Goal: Transaction & Acquisition: Purchase product/service

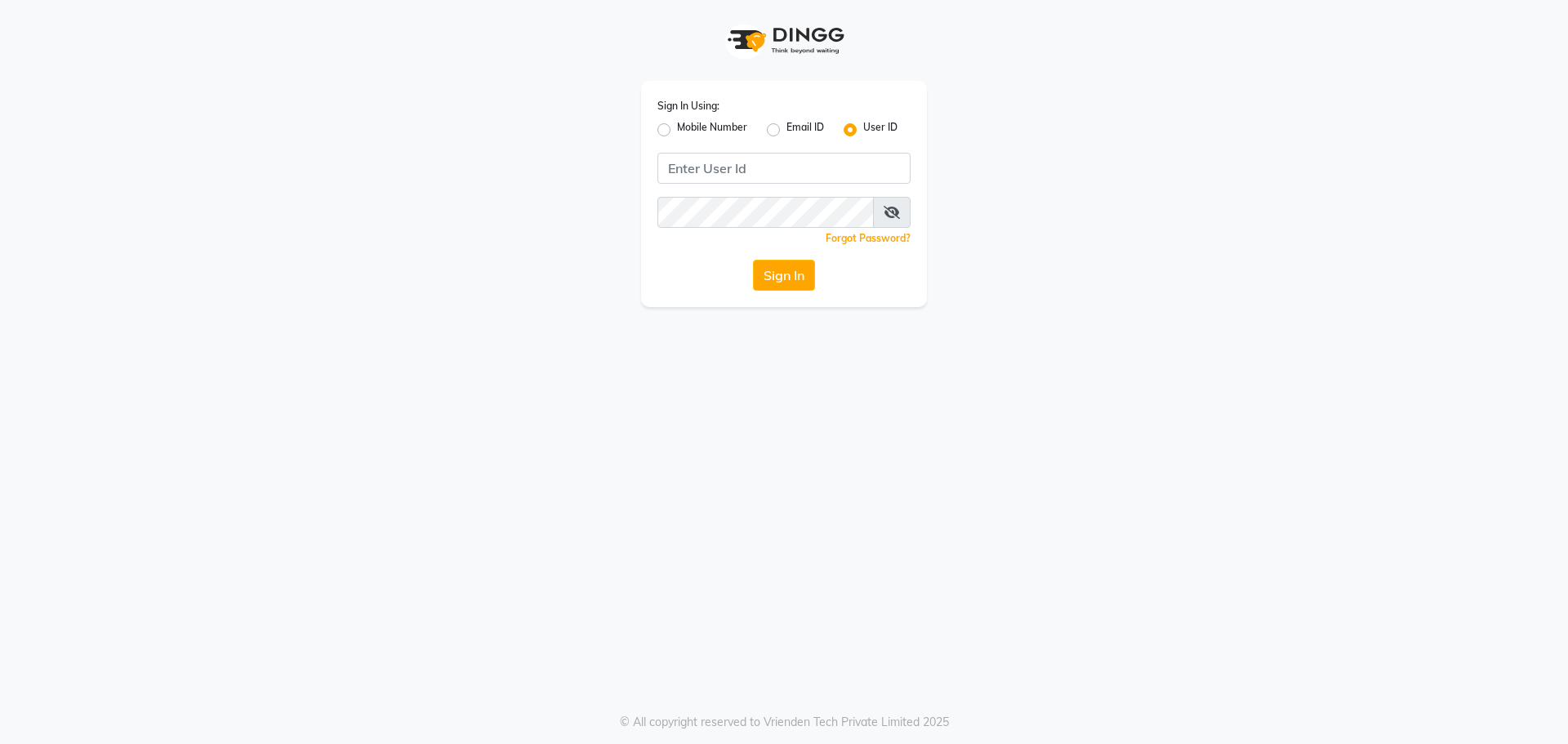
click at [677, 126] on label "Mobile Number" at bounding box center [712, 130] width 70 height 19
click at [677, 126] on input "Mobile Number" at bounding box center [682, 125] width 11 height 11
radio input "true"
radio input "false"
click at [743, 167] on input "Username" at bounding box center [811, 167] width 199 height 31
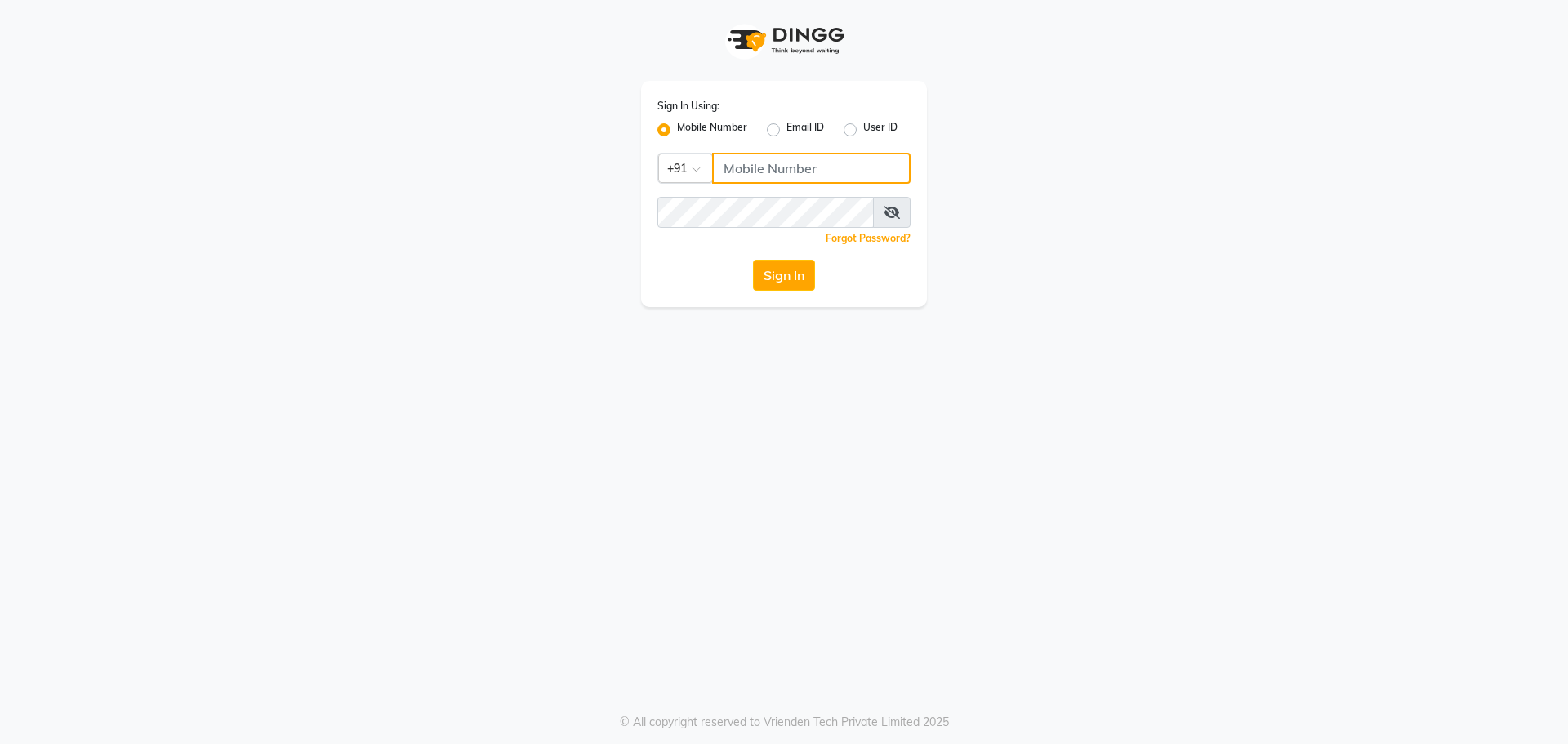
paste input "9059811762"
type input "9059811762"
click at [753, 260] on button "Sign In" at bounding box center [784, 275] width 62 height 31
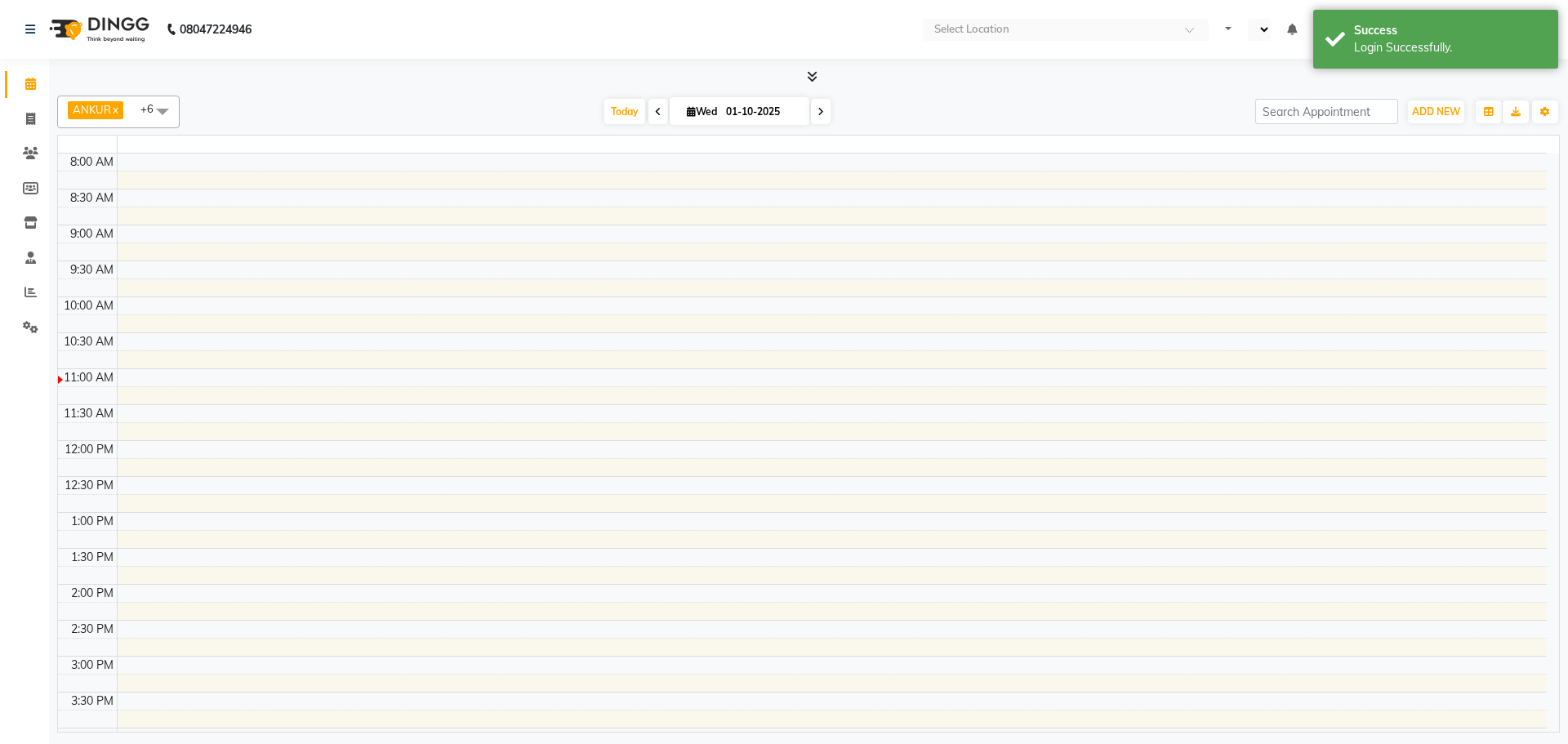
select select "en"
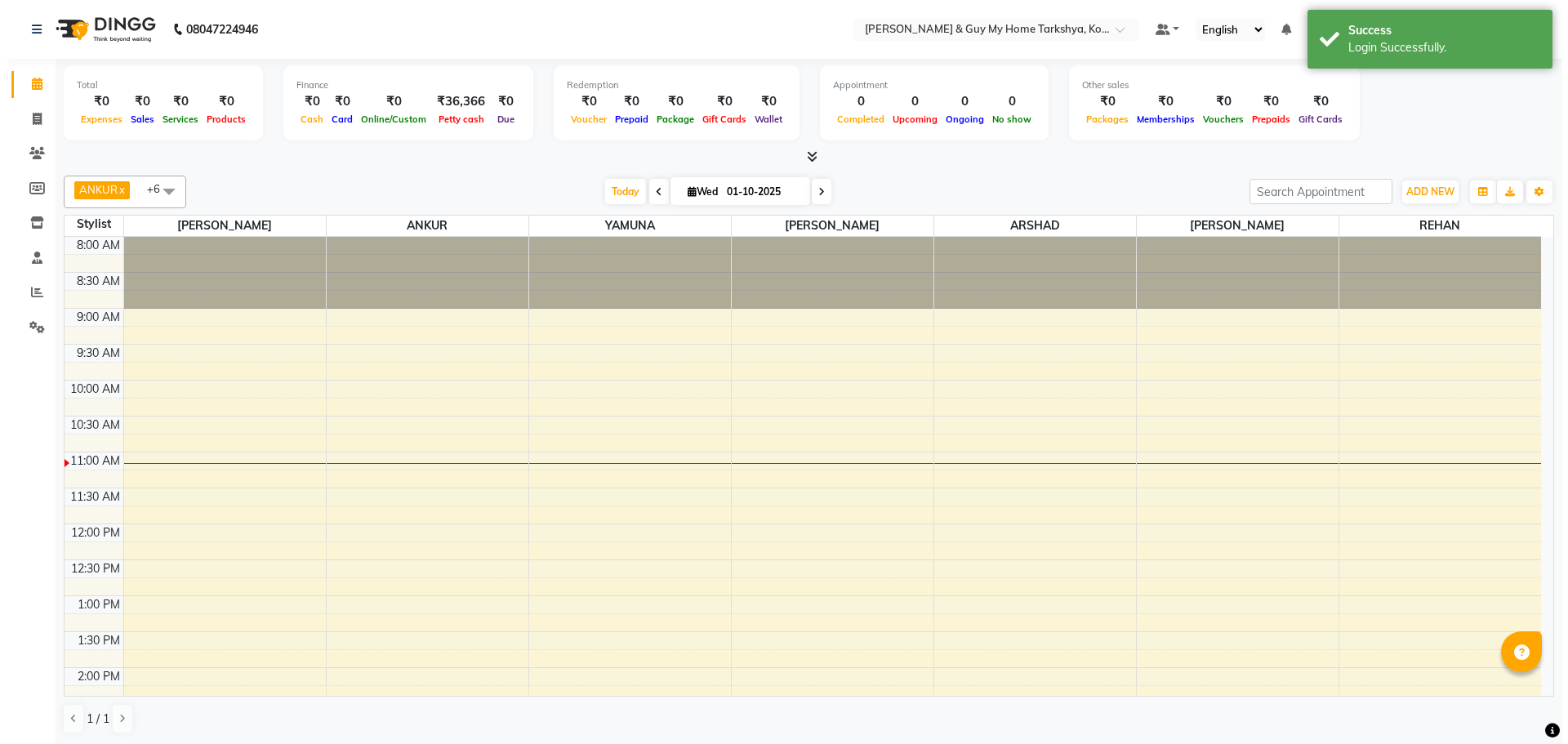
scroll to position [216, 0]
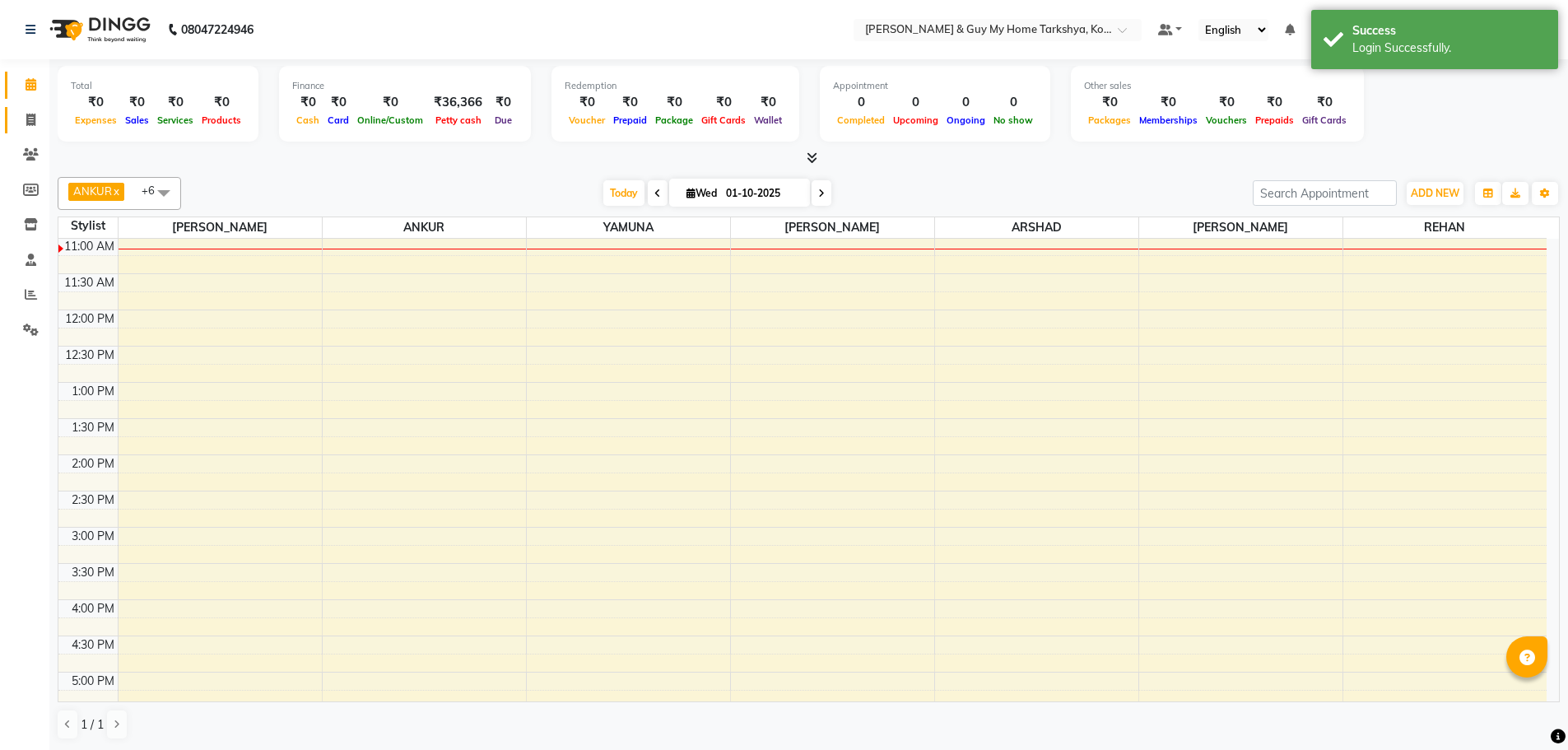
click at [18, 131] on link "Invoice" at bounding box center [25, 120] width 40 height 27
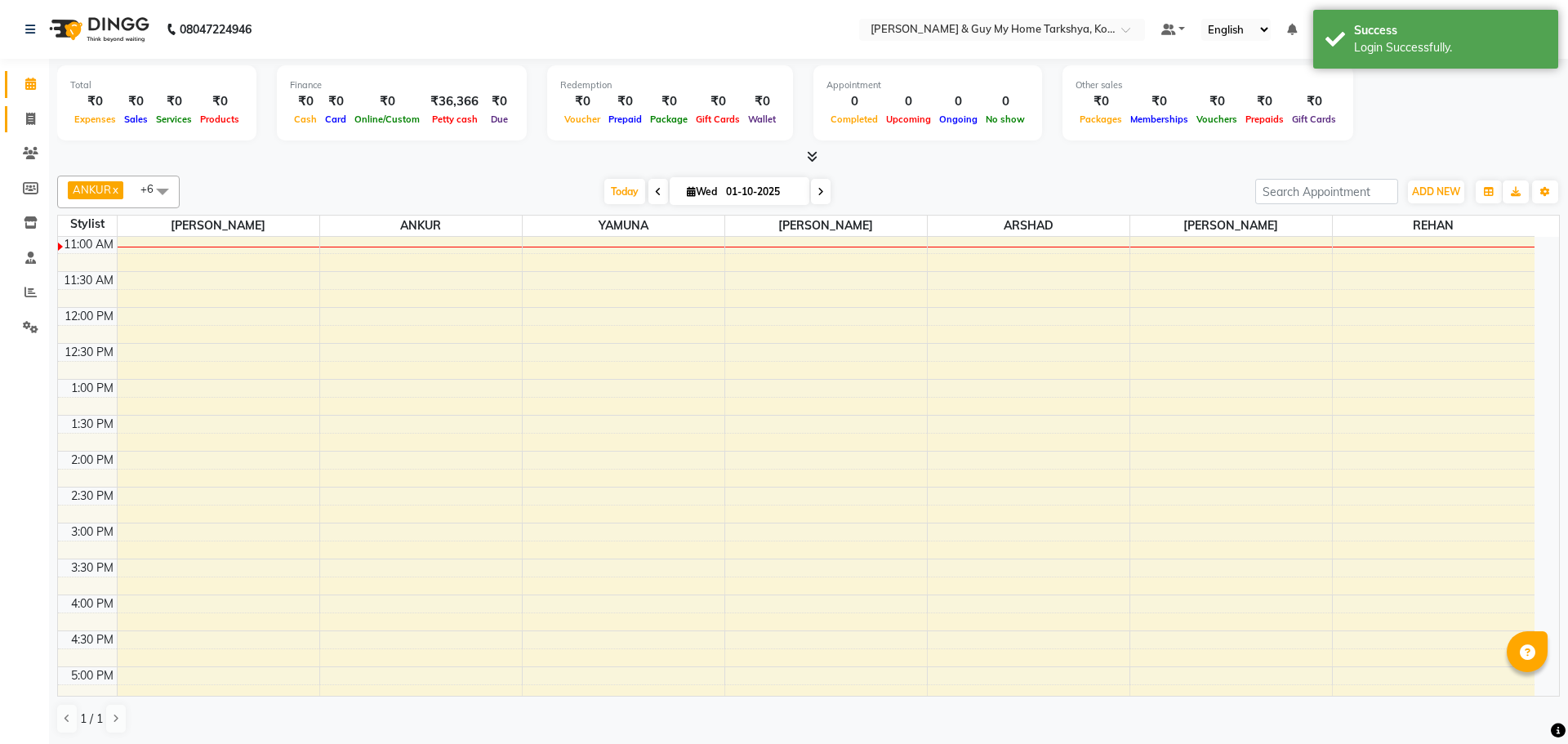
select select "service"
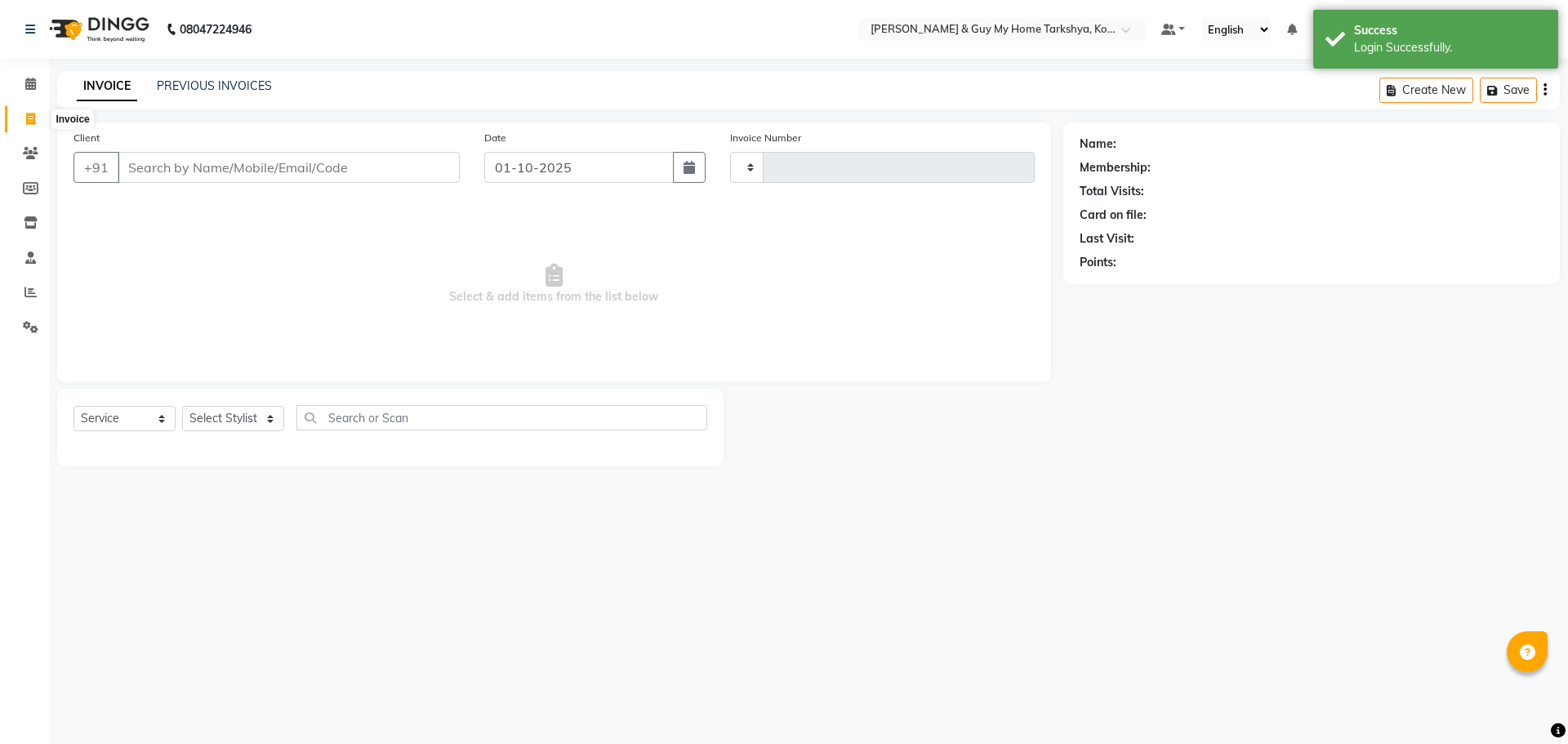
type input "2853"
select select "7902"
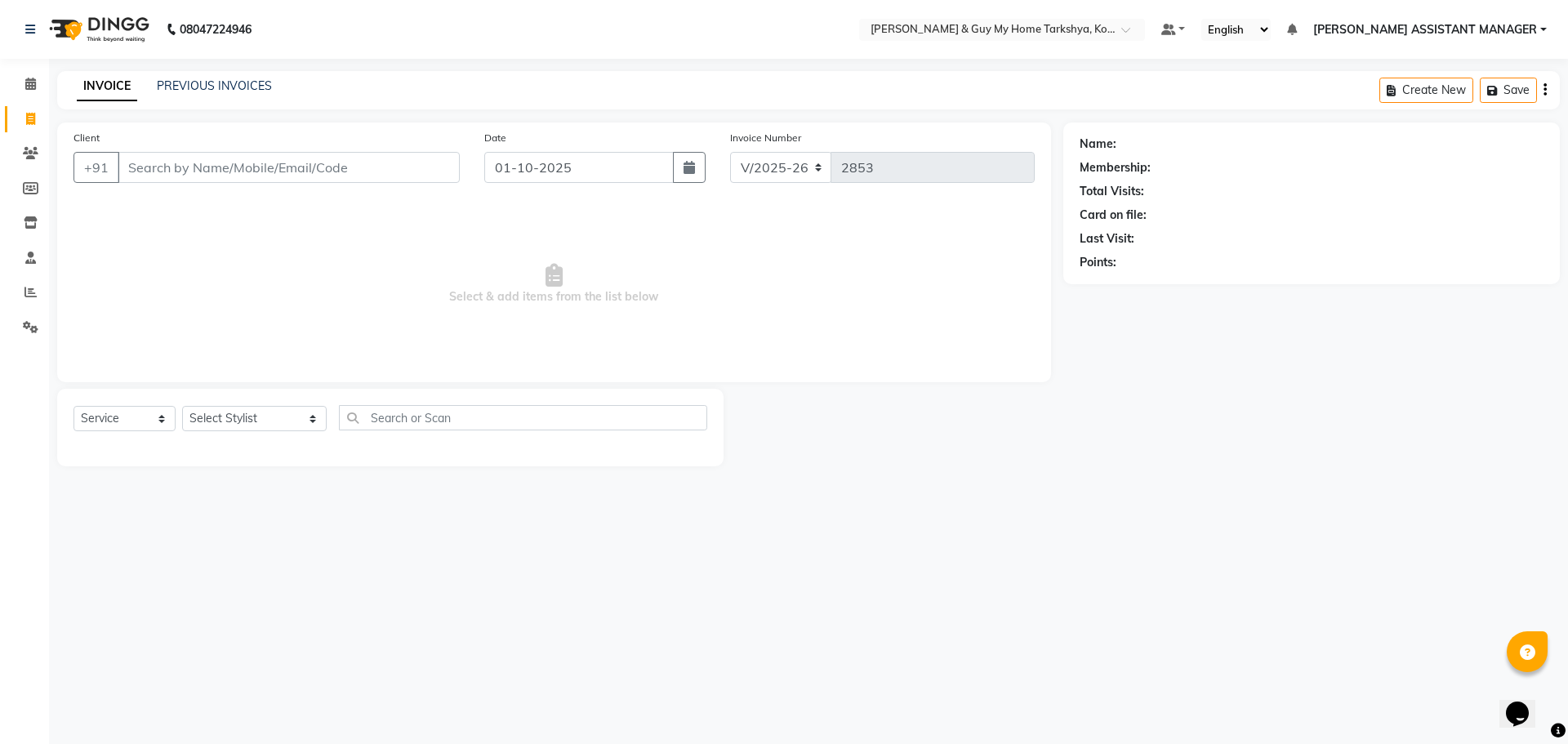
click at [191, 67] on div "08047224946 Select Location × Toni & Guy My Home Tarkshya, Kokapet Default Pane…" at bounding box center [784, 372] width 1568 height 744
click at [201, 81] on link "PREVIOUS INVOICES" at bounding box center [214, 86] width 116 height 15
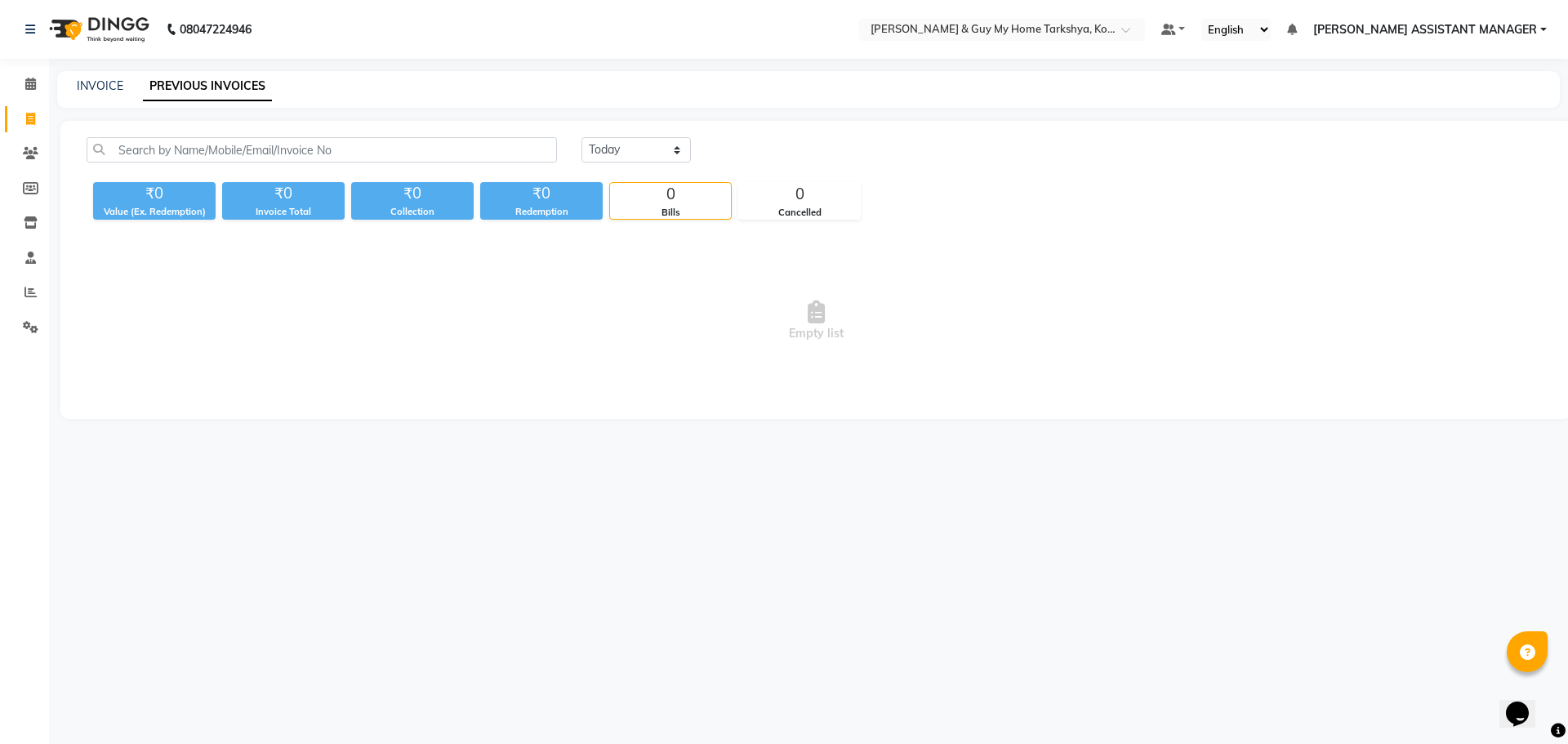
click at [580, 146] on div "Today Yesterday Custom Range" at bounding box center [1064, 157] width 989 height 39
click at [615, 153] on select "Today Yesterday Custom Range" at bounding box center [636, 150] width 109 height 25
select select "range"
click at [581, 137] on select "Today Yesterday Custom Range" at bounding box center [636, 150] width 109 height 25
click at [771, 146] on input "01-10-2025" at bounding box center [769, 151] width 115 height 23
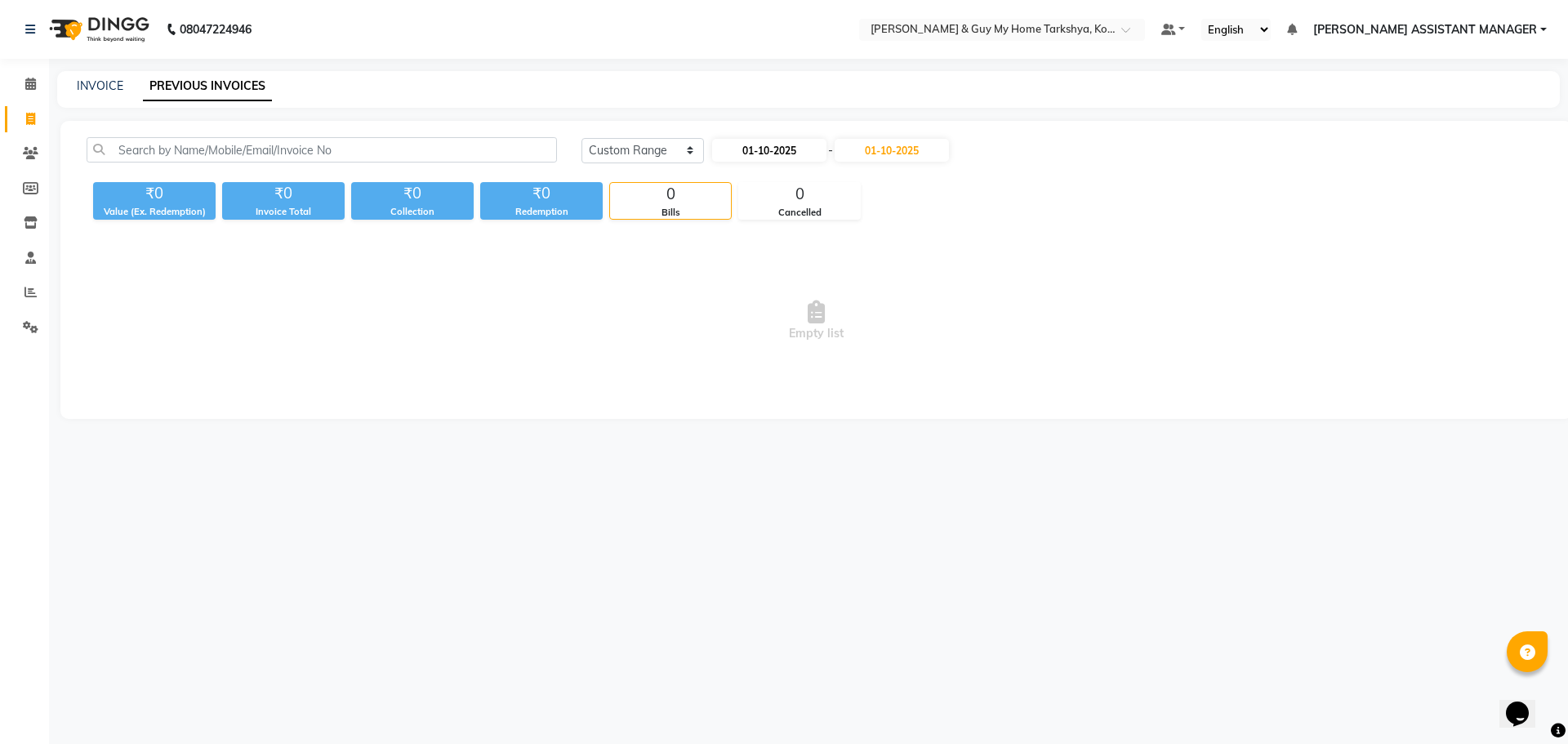
select select "10"
select select "2025"
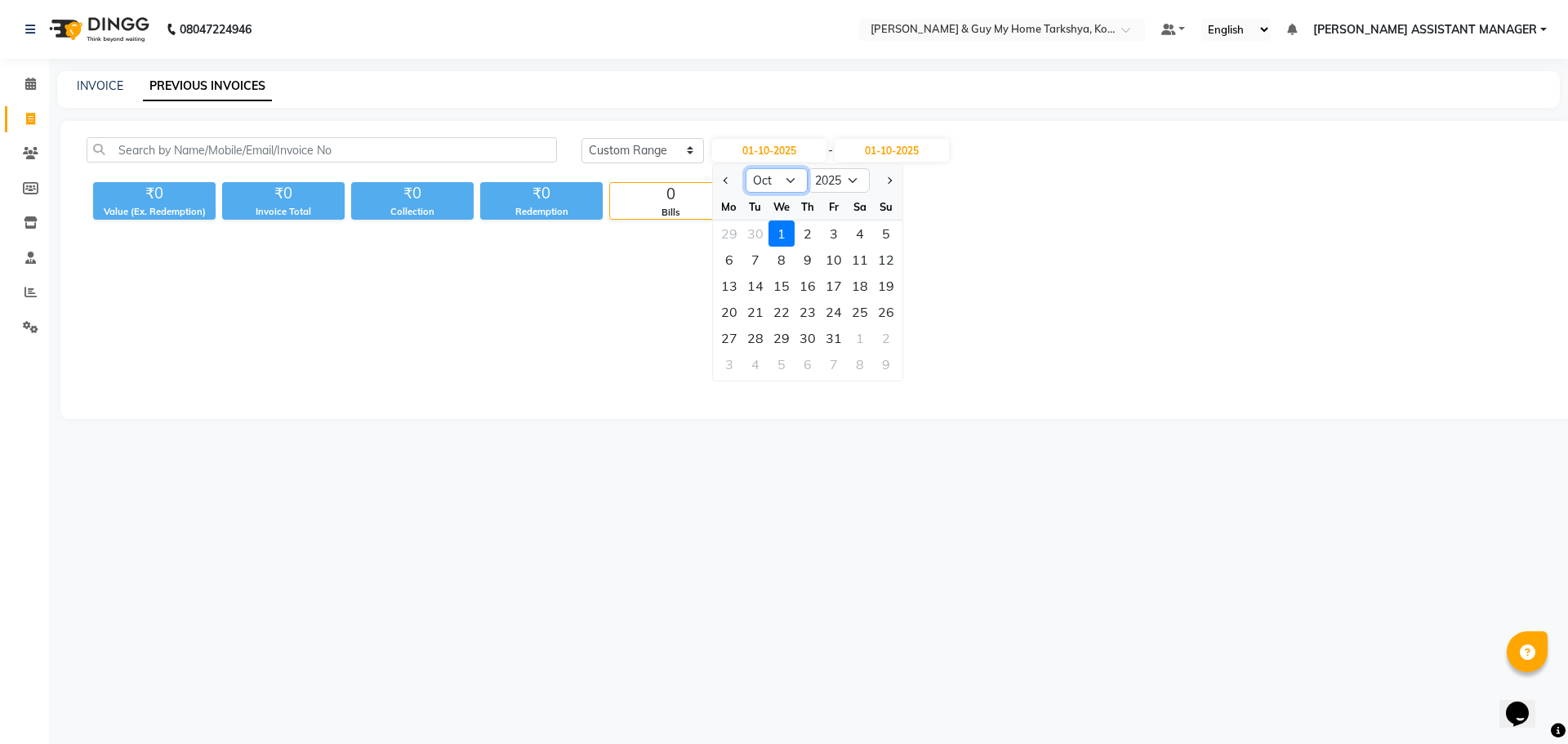
drag, startPoint x: 796, startPoint y: 179, endPoint x: 788, endPoint y: 186, distance: 10.6
click at [796, 179] on select "Jan Feb Mar Apr May Jun Jul Aug Sep Oct Nov Dec" at bounding box center [777, 180] width 62 height 25
select select "8"
click at [746, 168] on select "Jan Feb Mar Apr May Jun Jul Aug Sep Oct Nov Dec" at bounding box center [777, 180] width 62 height 25
click at [833, 229] on div "1" at bounding box center [833, 234] width 26 height 26
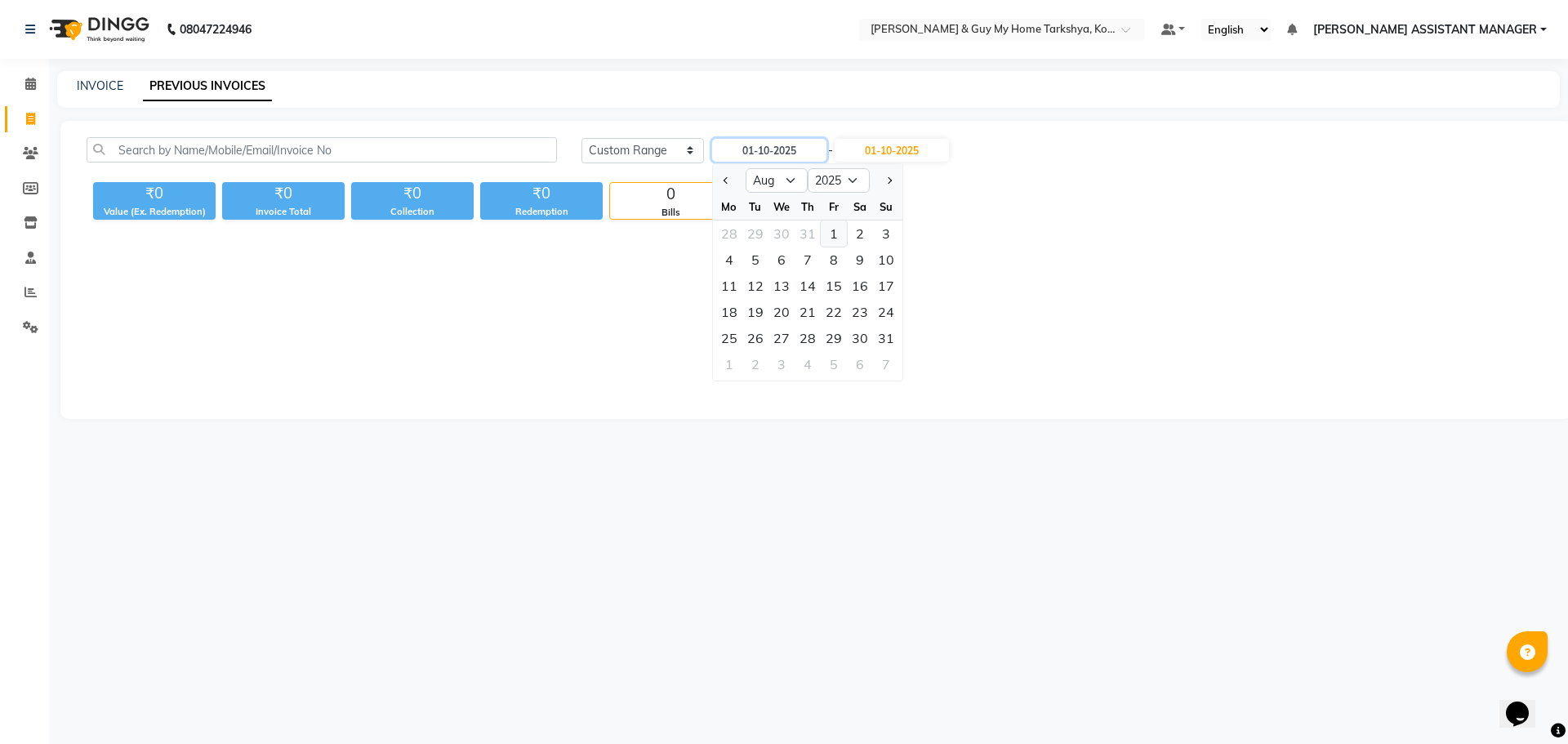
type input "01-08-2025"
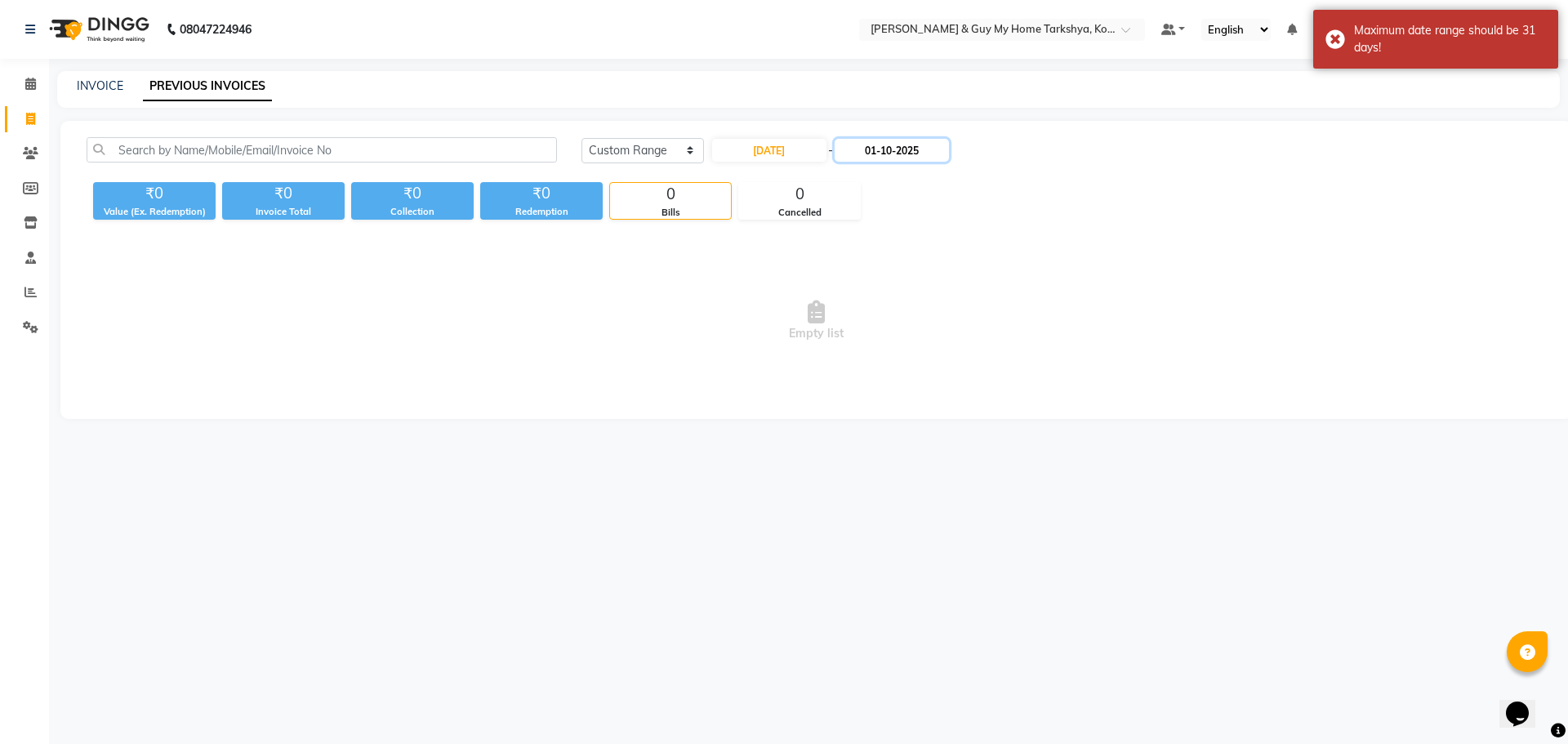
click at [871, 147] on input "01-10-2025" at bounding box center [891, 151] width 115 height 23
select select "10"
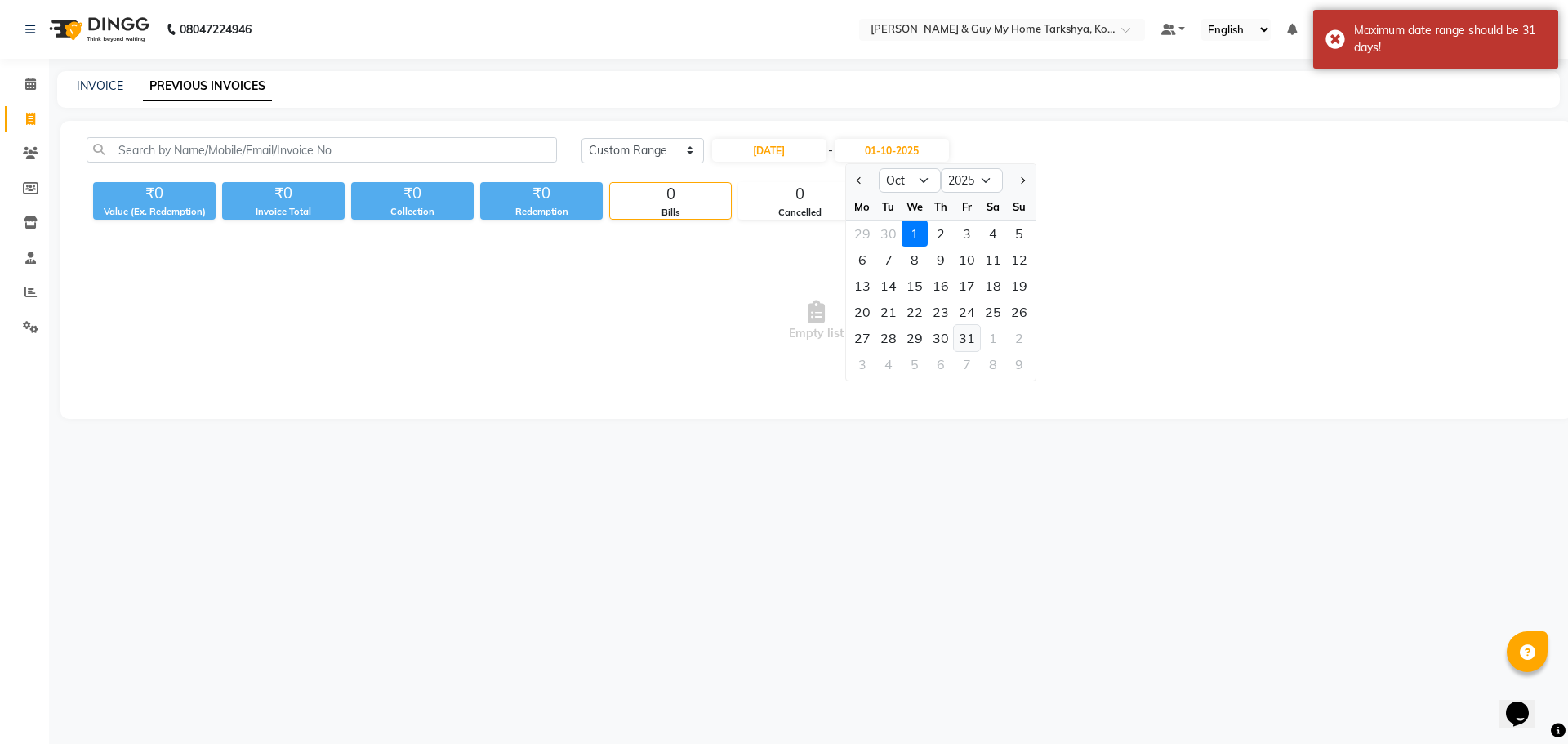
click at [960, 331] on div "31" at bounding box center [967, 338] width 26 height 26
type input "31-10-2025"
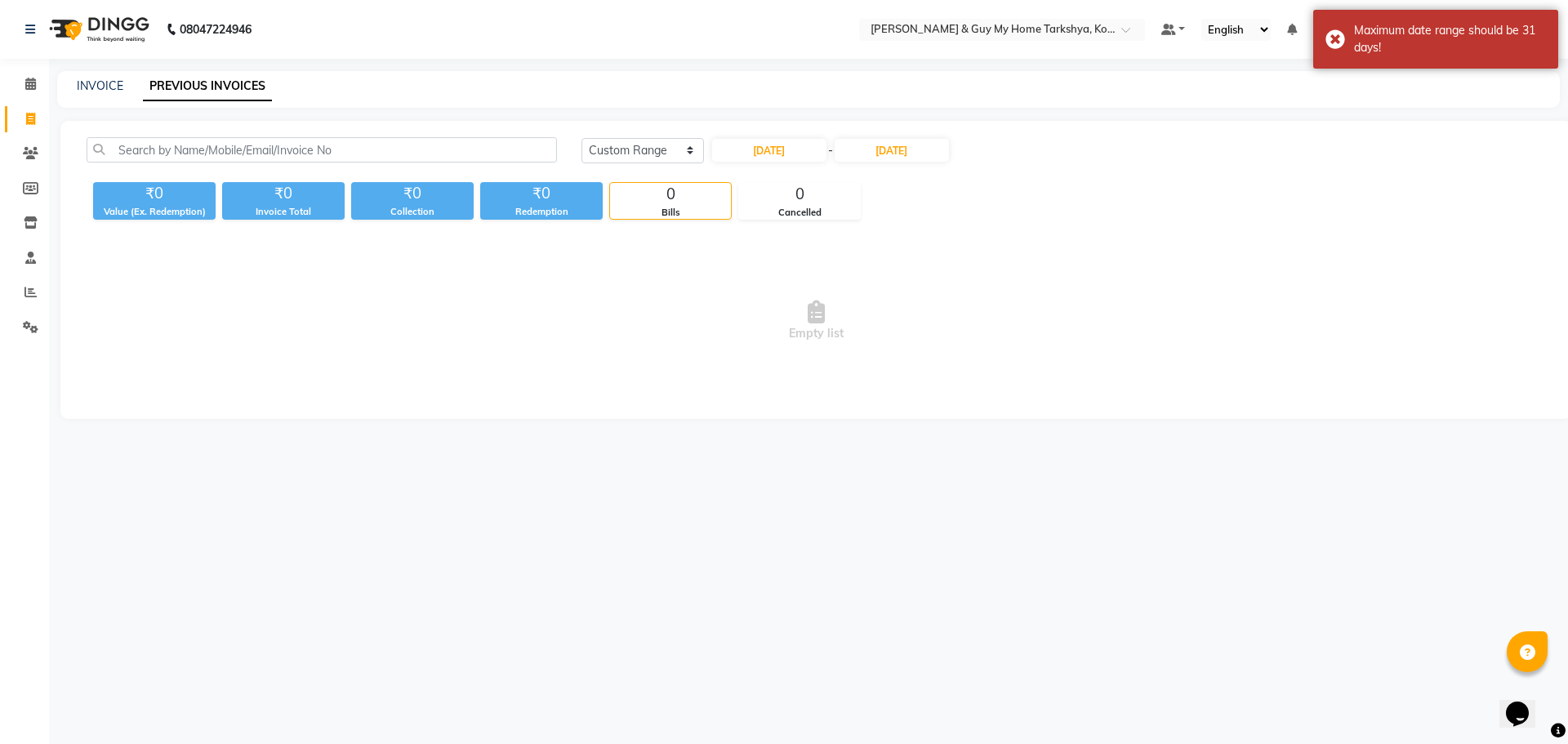
click at [921, 333] on span "Empty list" at bounding box center [816, 320] width 1459 height 164
click at [791, 304] on span "Empty list" at bounding box center [816, 320] width 1459 height 164
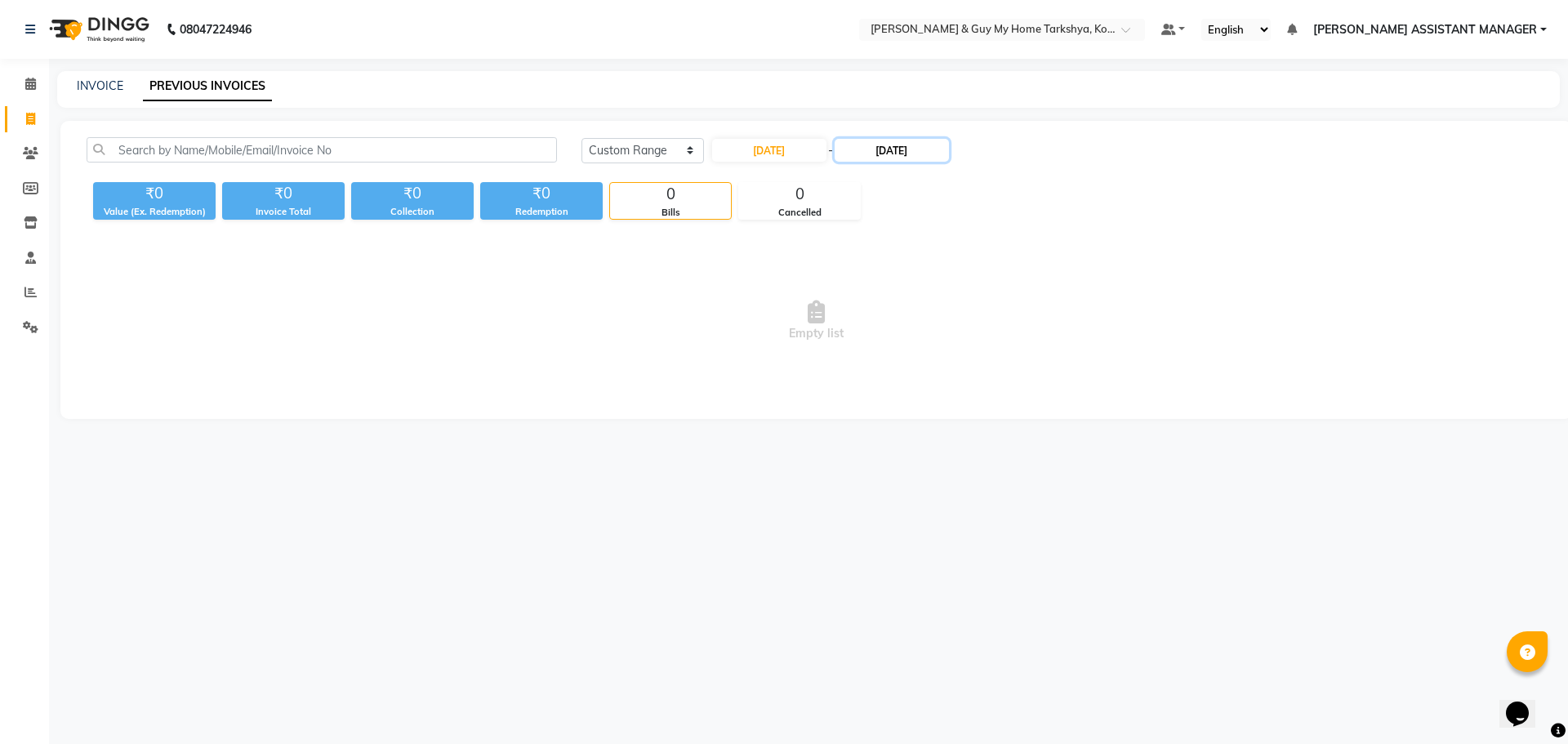
click at [886, 154] on input "31-10-2025" at bounding box center [891, 151] width 115 height 23
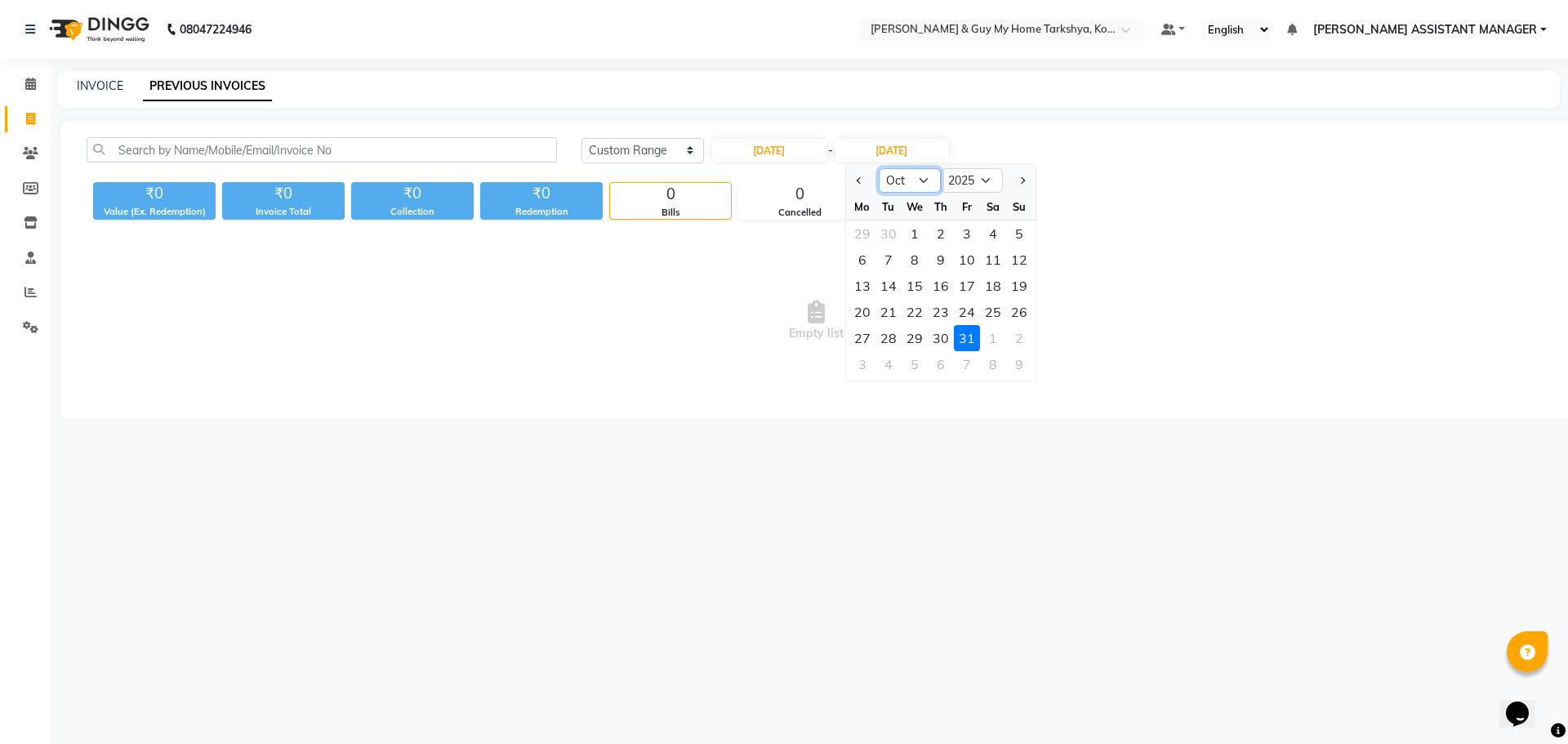
click at [918, 181] on select "Aug Sep Oct Nov Dec" at bounding box center [910, 180] width 62 height 25
select select "9"
click at [879, 168] on select "Aug Sep Oct Nov Dec" at bounding box center [910, 180] width 62 height 25
click at [823, 358] on span "Empty list" at bounding box center [816, 320] width 1459 height 164
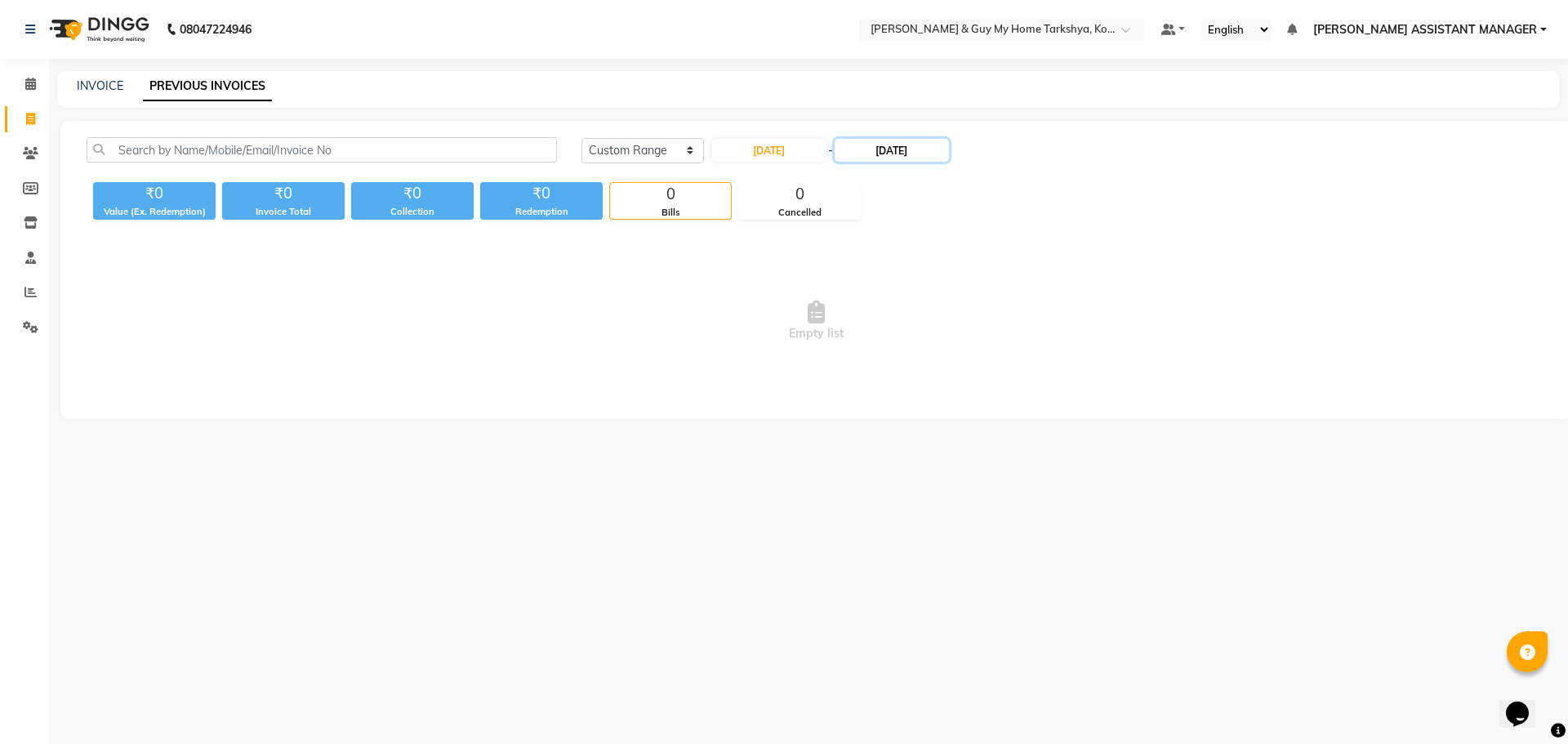
click at [906, 154] on input "31-10-2025" at bounding box center [891, 151] width 115 height 23
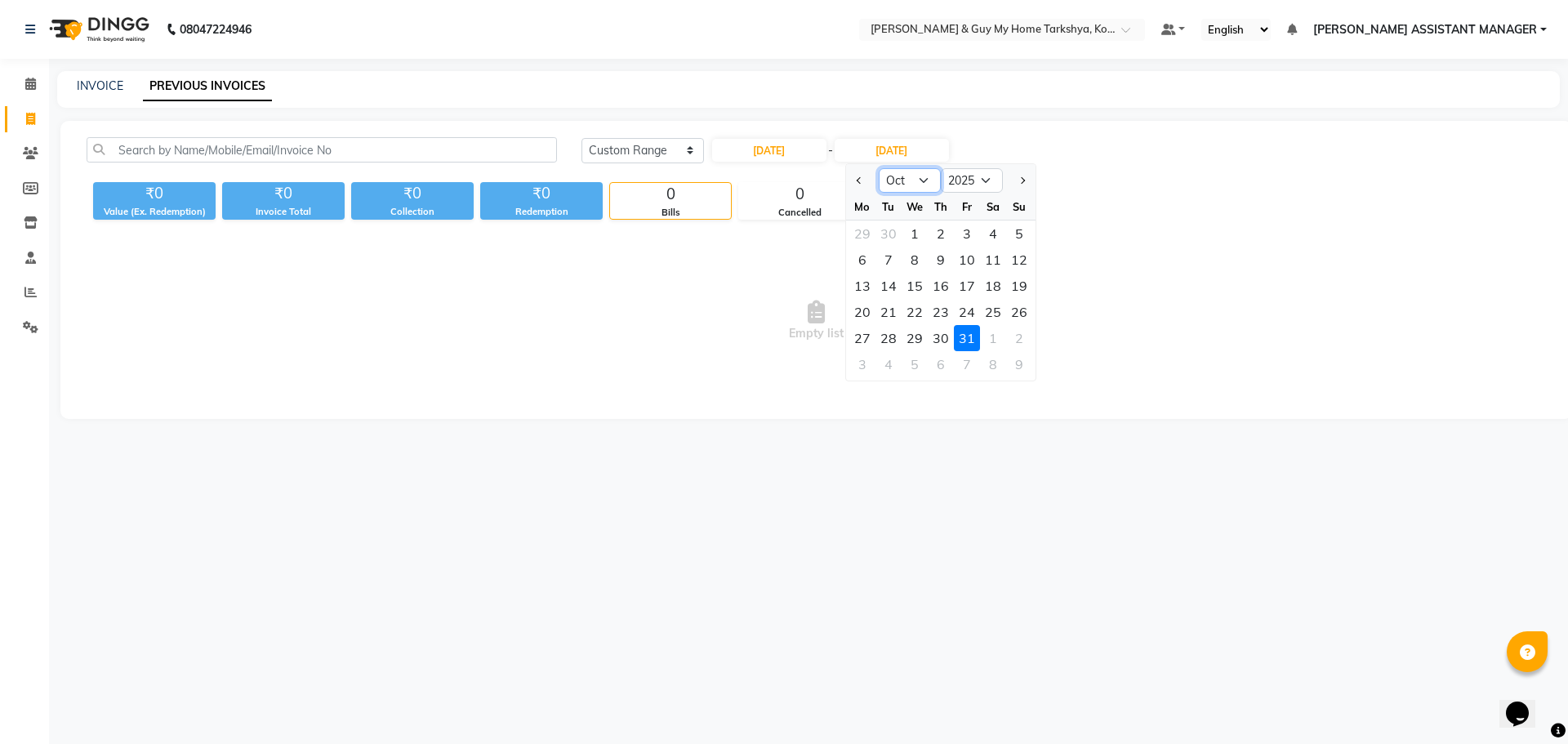
click at [922, 186] on select "Aug Sep Oct Nov Dec" at bounding box center [910, 180] width 62 height 25
select select "9"
click at [879, 168] on select "Aug Sep Oct Nov Dec" at bounding box center [910, 180] width 62 height 25
click at [863, 228] on div "1" at bounding box center [862, 234] width 26 height 26
type input "01-09-2025"
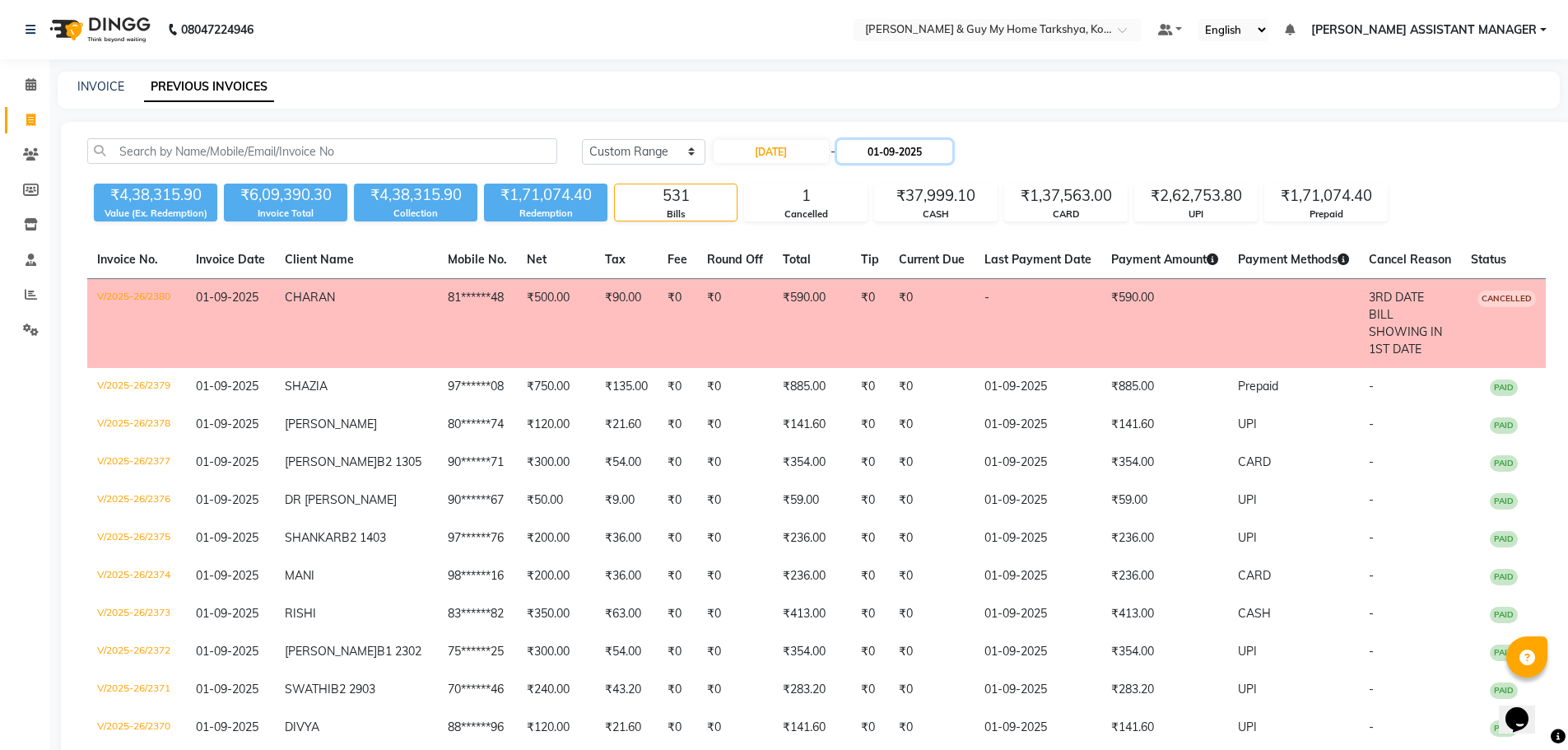
click at [945, 154] on input "01-09-2025" at bounding box center [895, 152] width 116 height 23
select select "9"
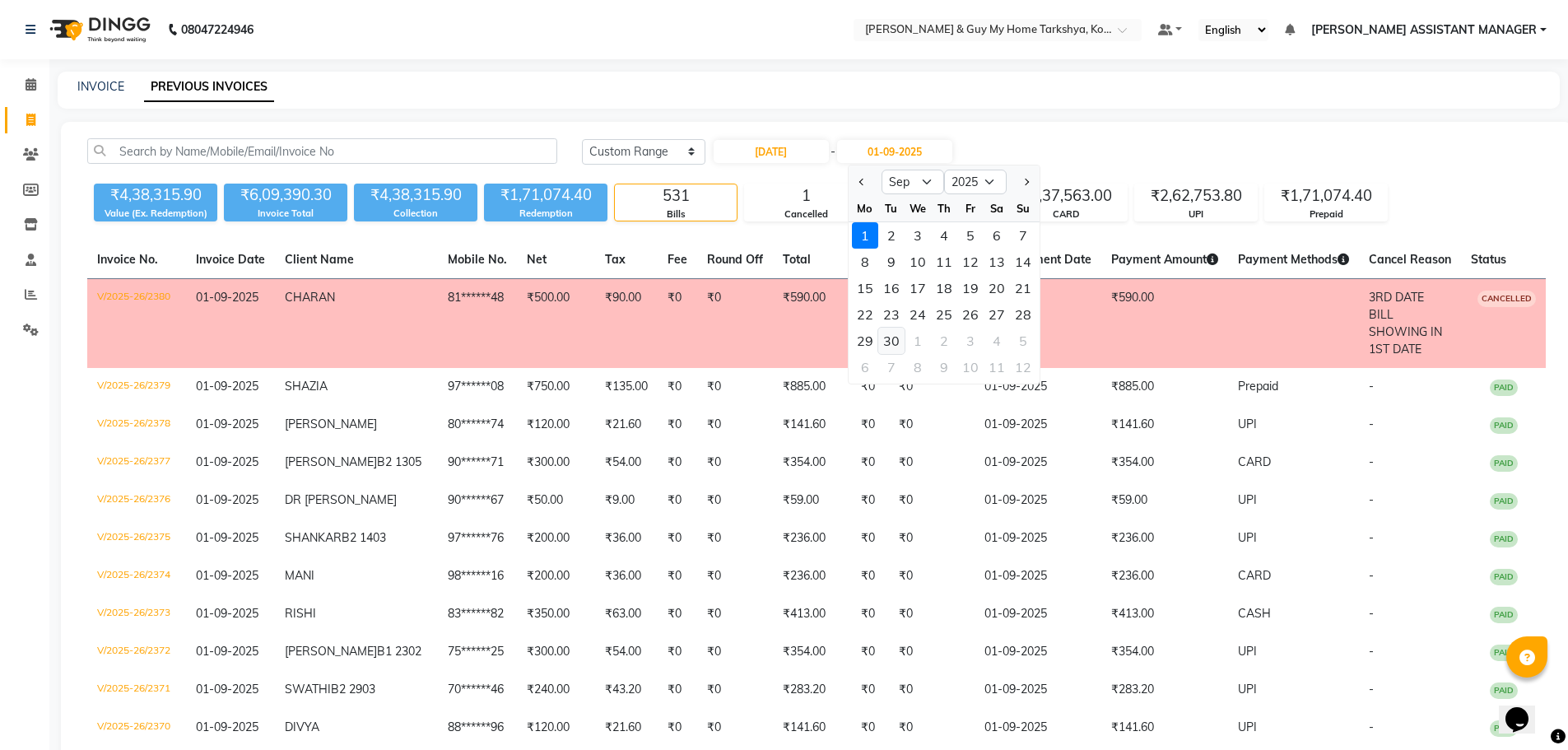
click at [897, 334] on div "30" at bounding box center [891, 341] width 26 height 26
type input "30-09-2025"
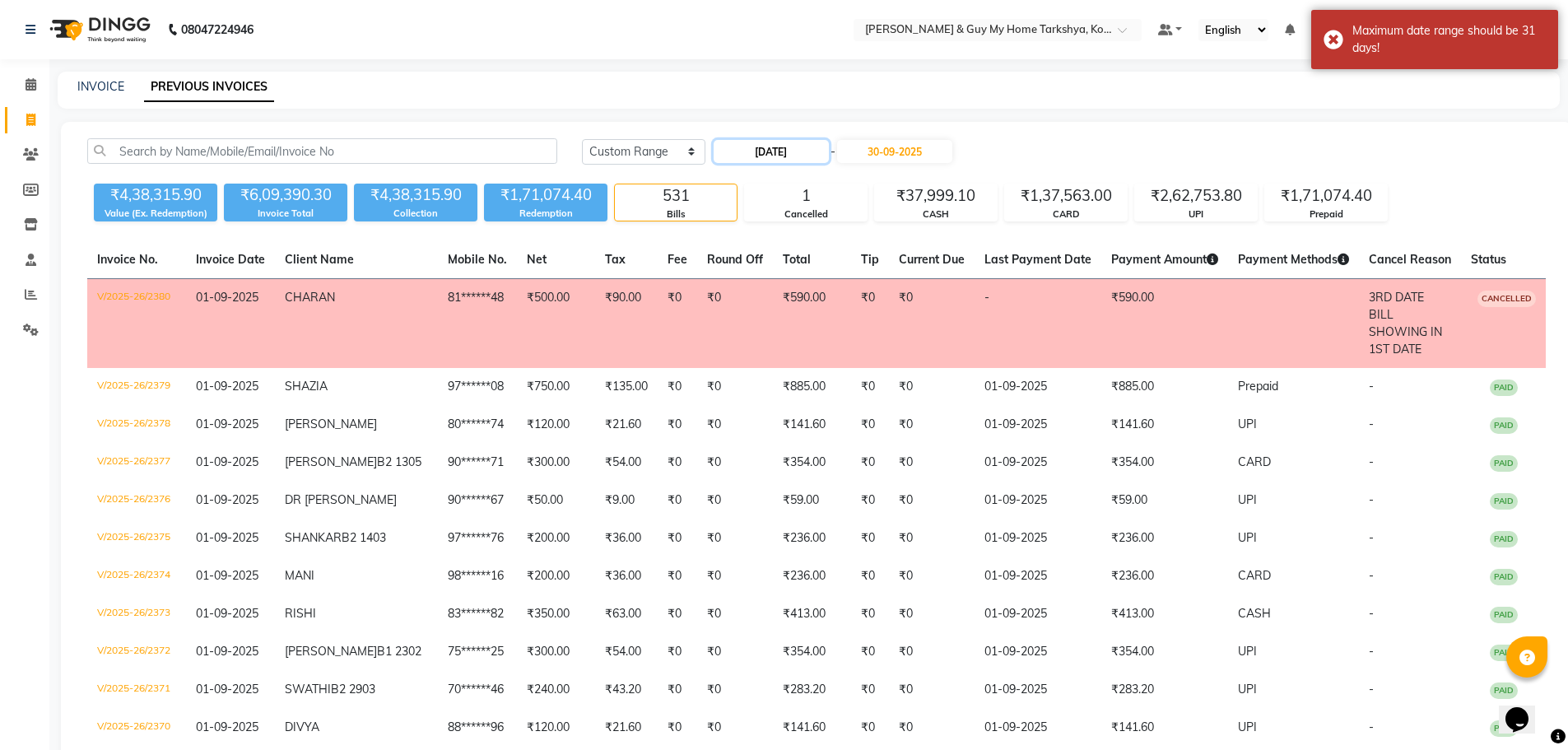
click at [789, 162] on input "01-08-2025" at bounding box center [771, 152] width 116 height 23
select select "8"
select select "2025"
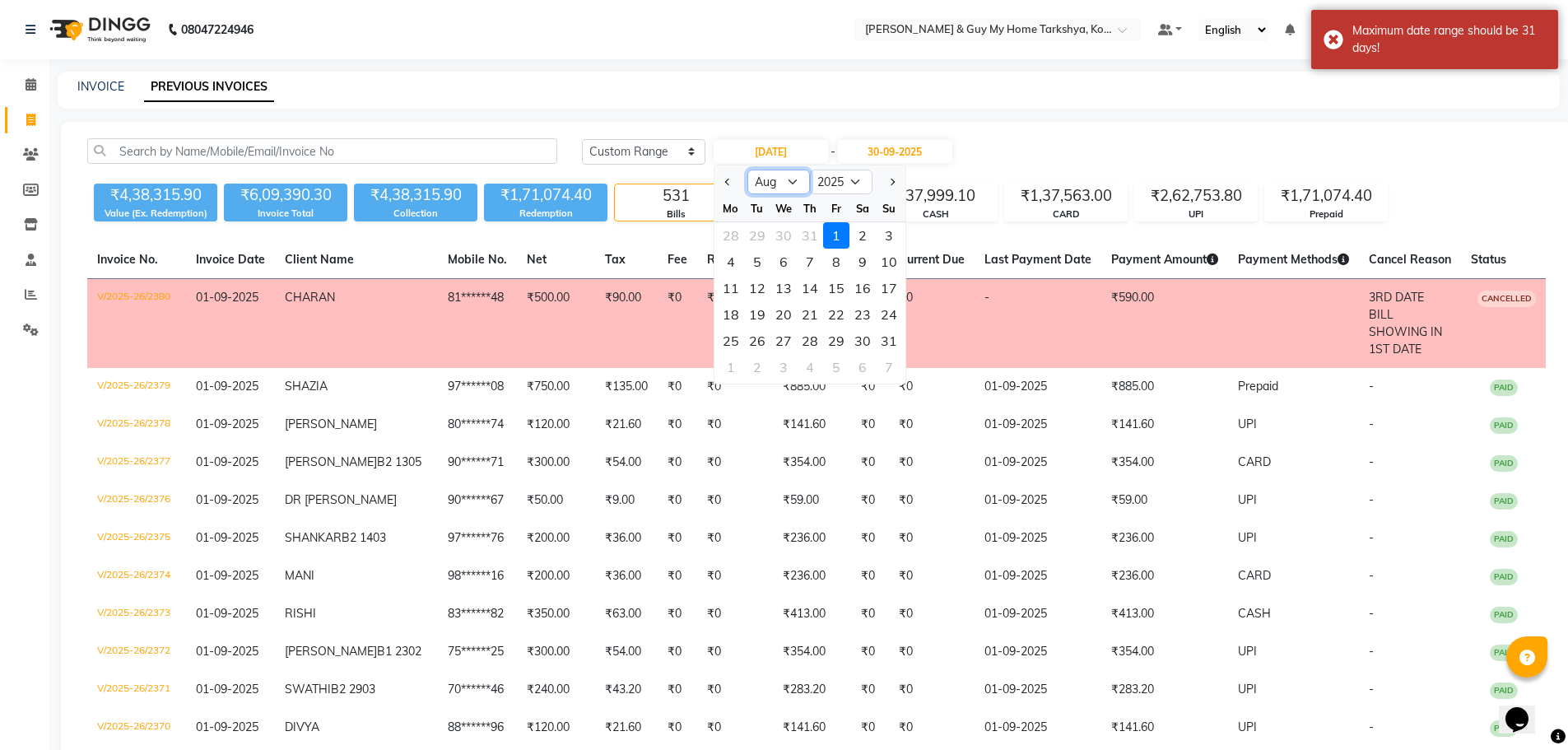
click at [795, 177] on select "Jan Feb Mar Apr May Jun Jul Aug Sep Oct Nov Dec" at bounding box center [778, 182] width 63 height 25
select select "9"
click at [747, 169] on select "Jan Feb Mar Apr May Jun Jul Aug Sep Oct Nov Dec" at bounding box center [778, 182] width 63 height 25
click at [738, 227] on div "1" at bounding box center [731, 236] width 26 height 26
type input "01-09-2025"
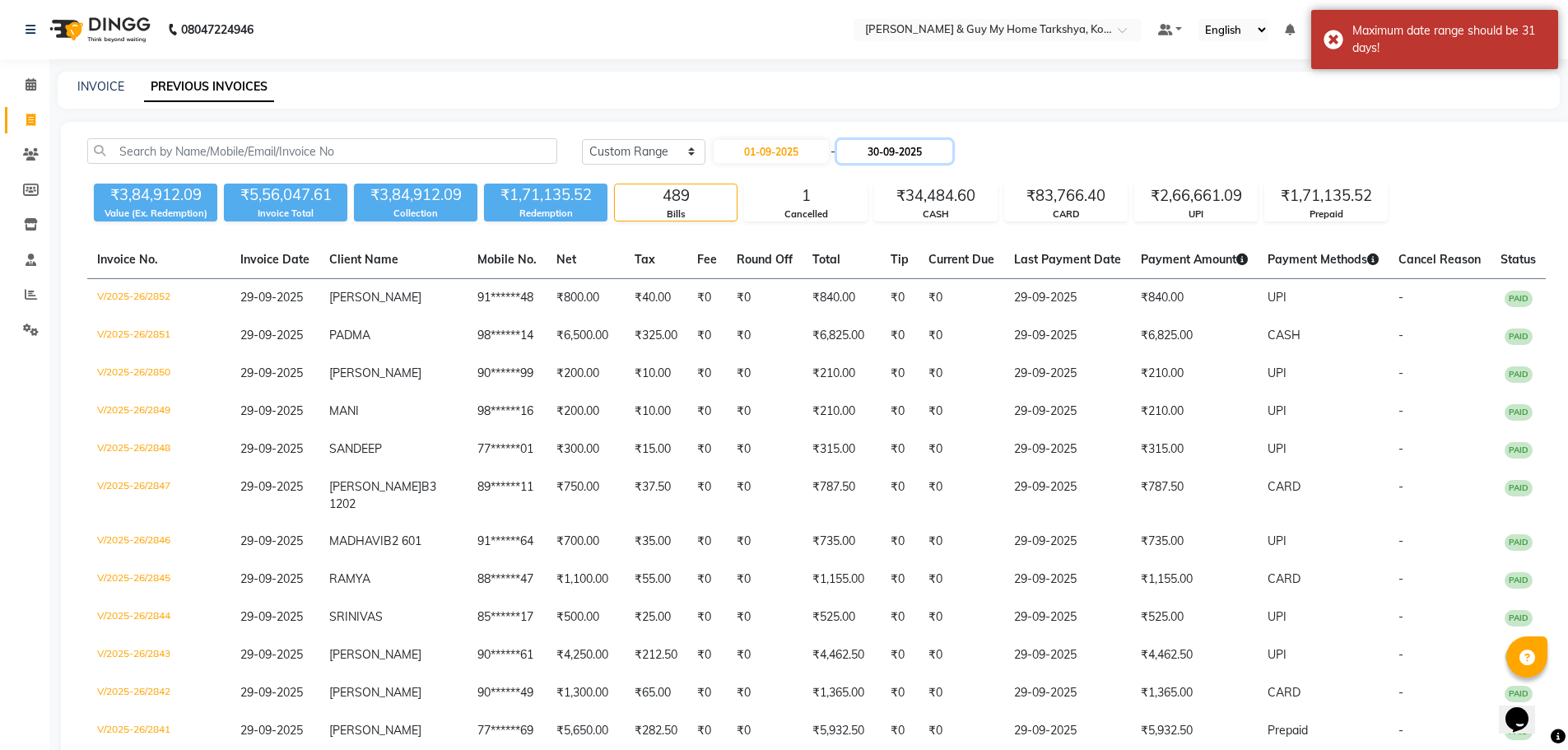
click at [935, 155] on input "30-09-2025" at bounding box center [895, 152] width 116 height 23
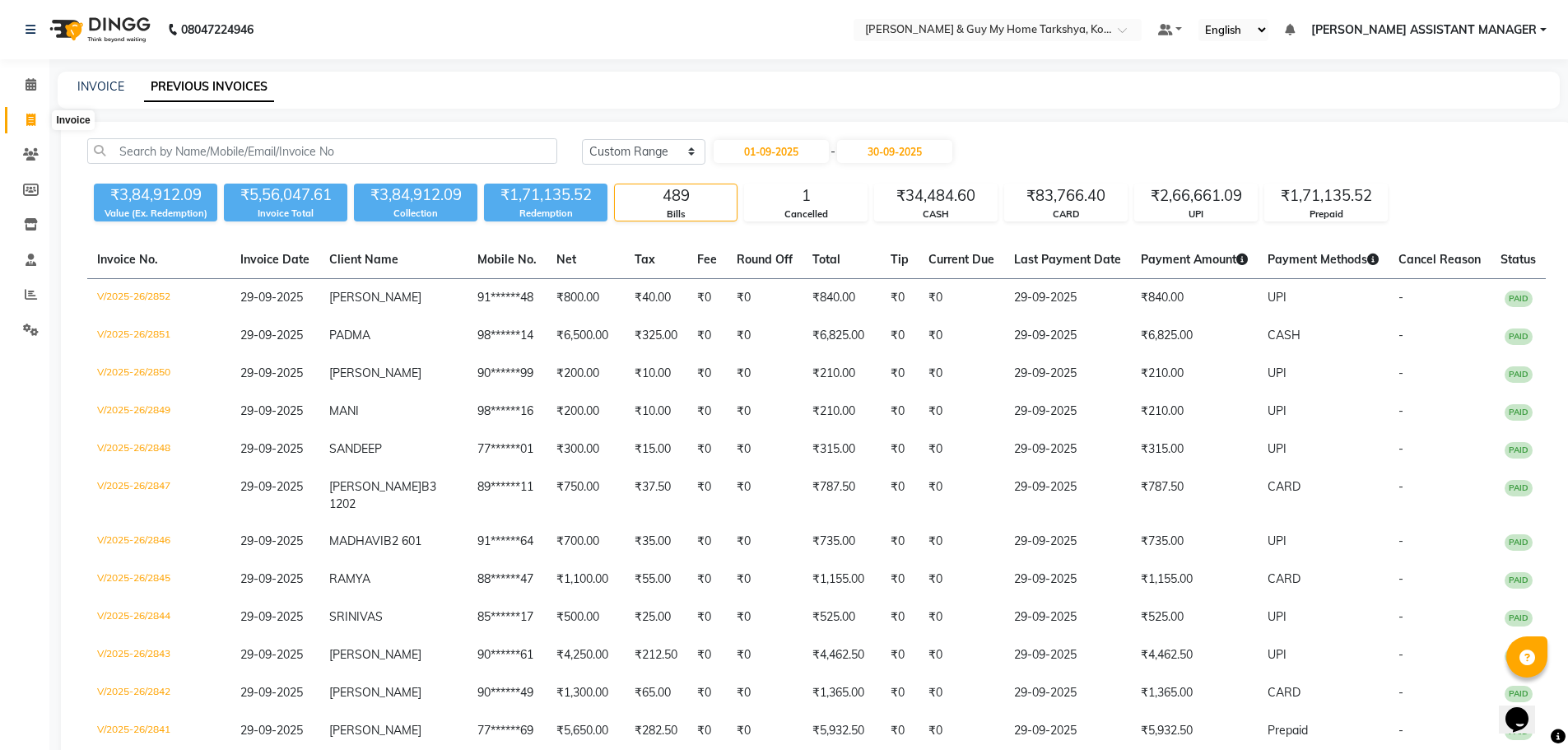
click at [19, 112] on span at bounding box center [31, 120] width 29 height 19
select select "service"
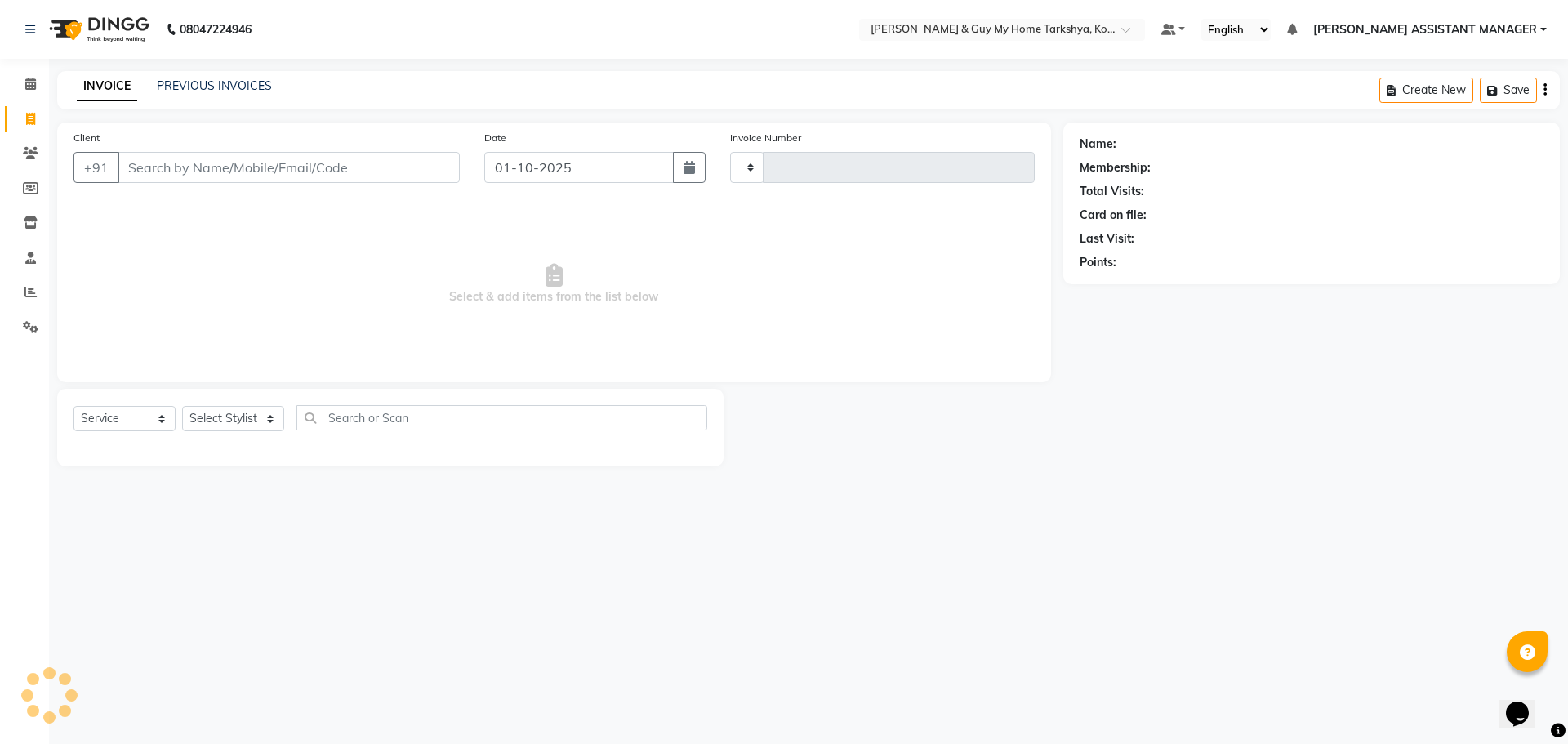
type input "2853"
select select "7902"
click at [208, 81] on link "PREVIOUS INVOICES" at bounding box center [214, 86] width 116 height 15
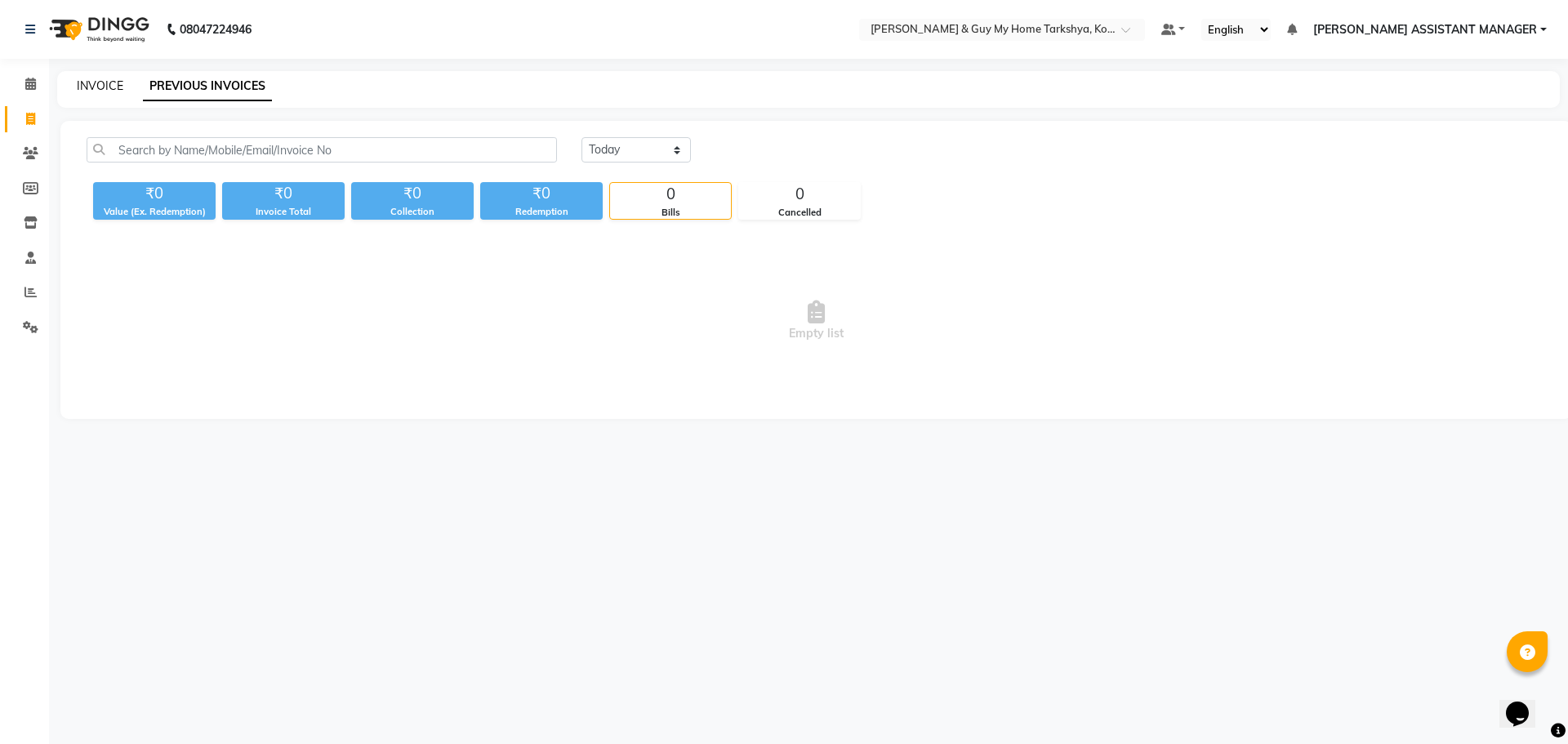
click at [97, 86] on link "INVOICE" at bounding box center [100, 86] width 46 height 15
select select "7902"
select select "service"
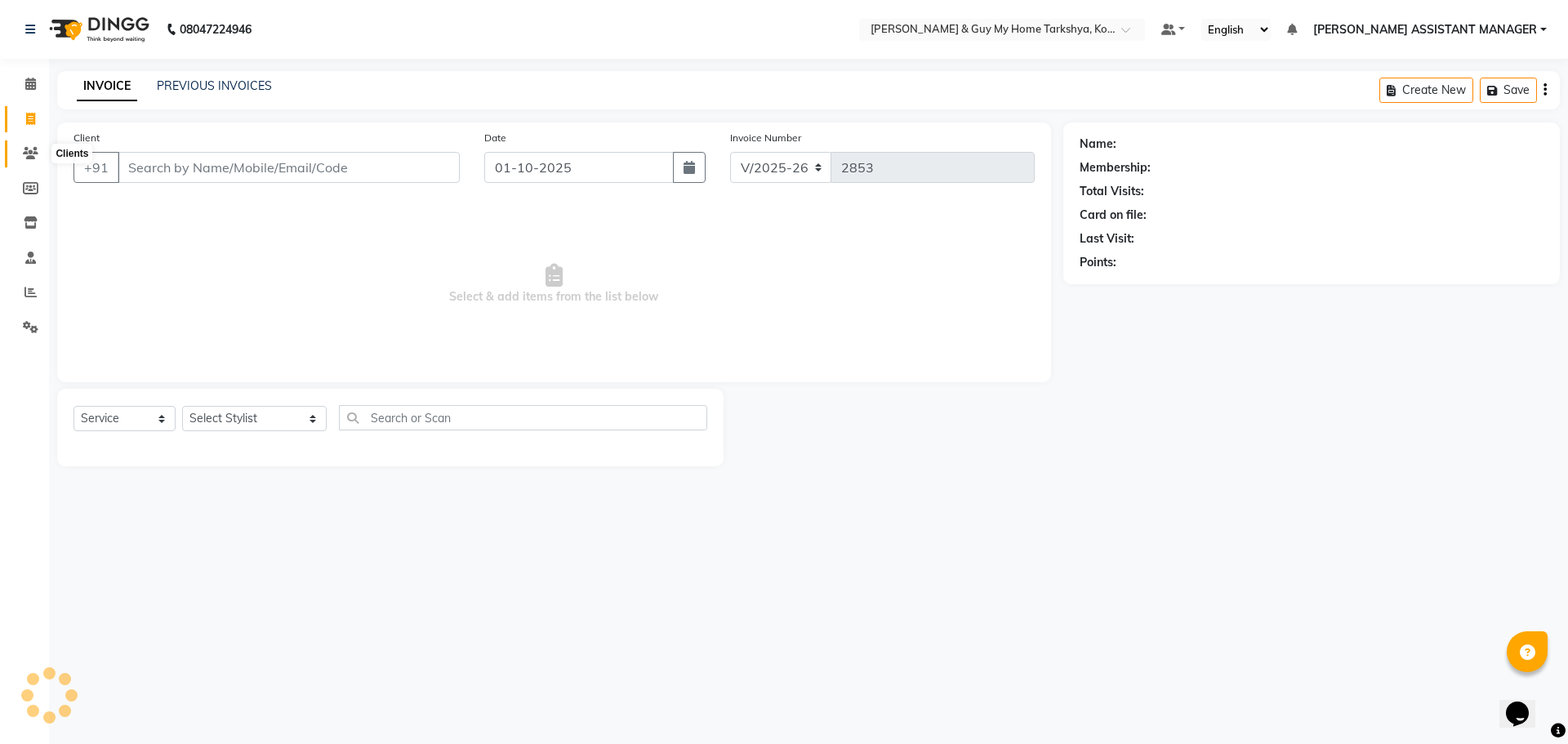
click at [37, 148] on icon at bounding box center [31, 153] width 16 height 12
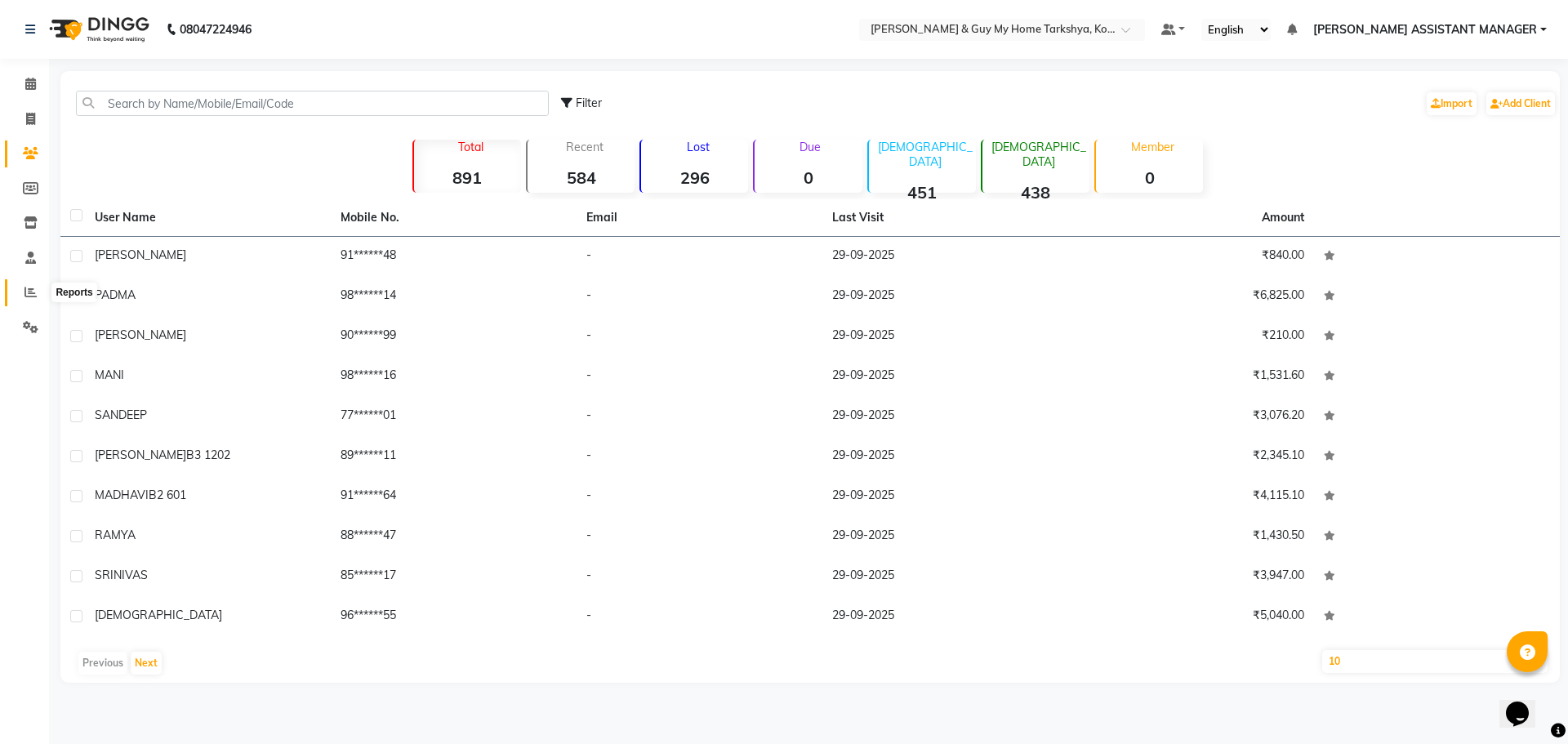
click at [31, 289] on icon at bounding box center [31, 291] width 12 height 12
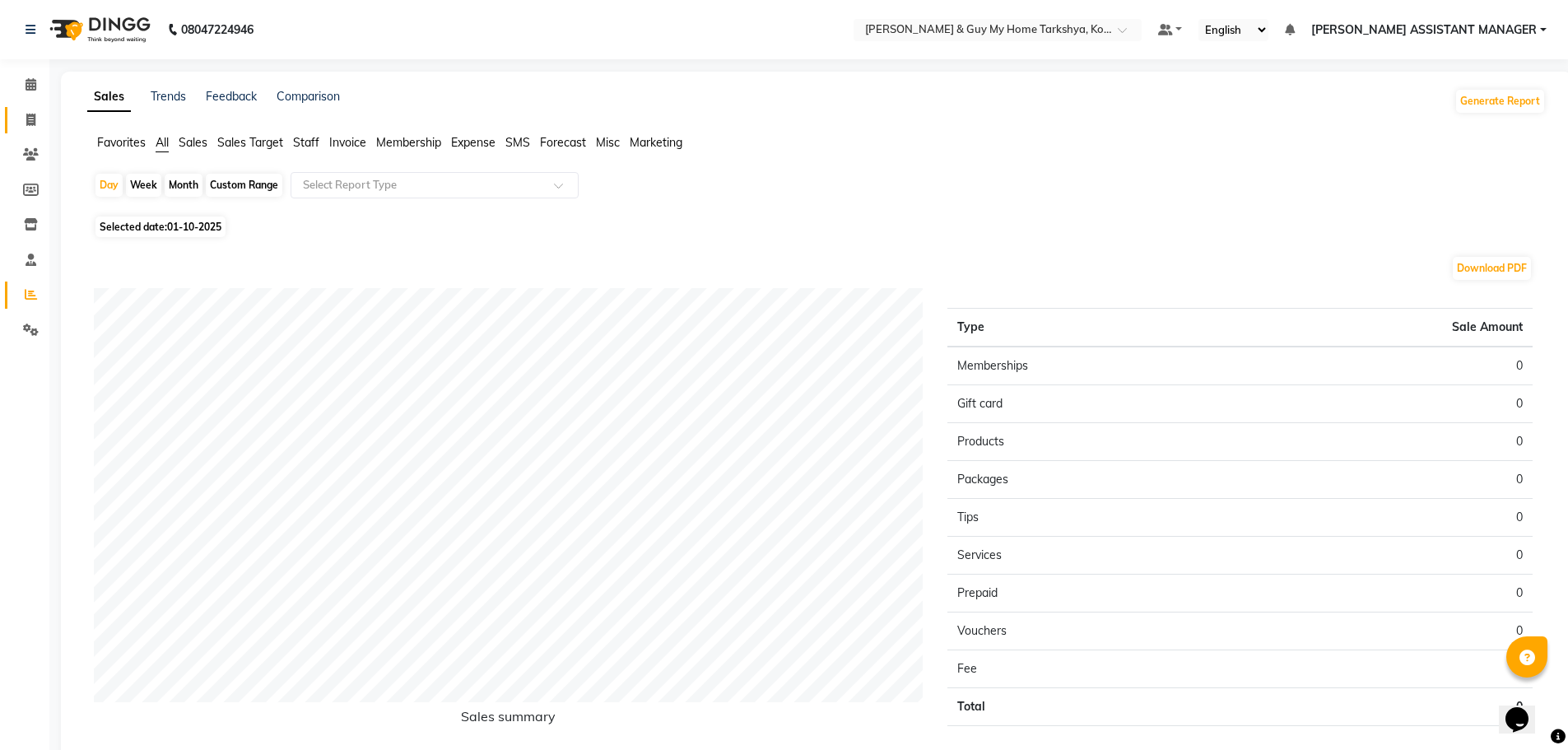
click at [9, 121] on link "Invoice" at bounding box center [25, 120] width 40 height 27
select select "service"
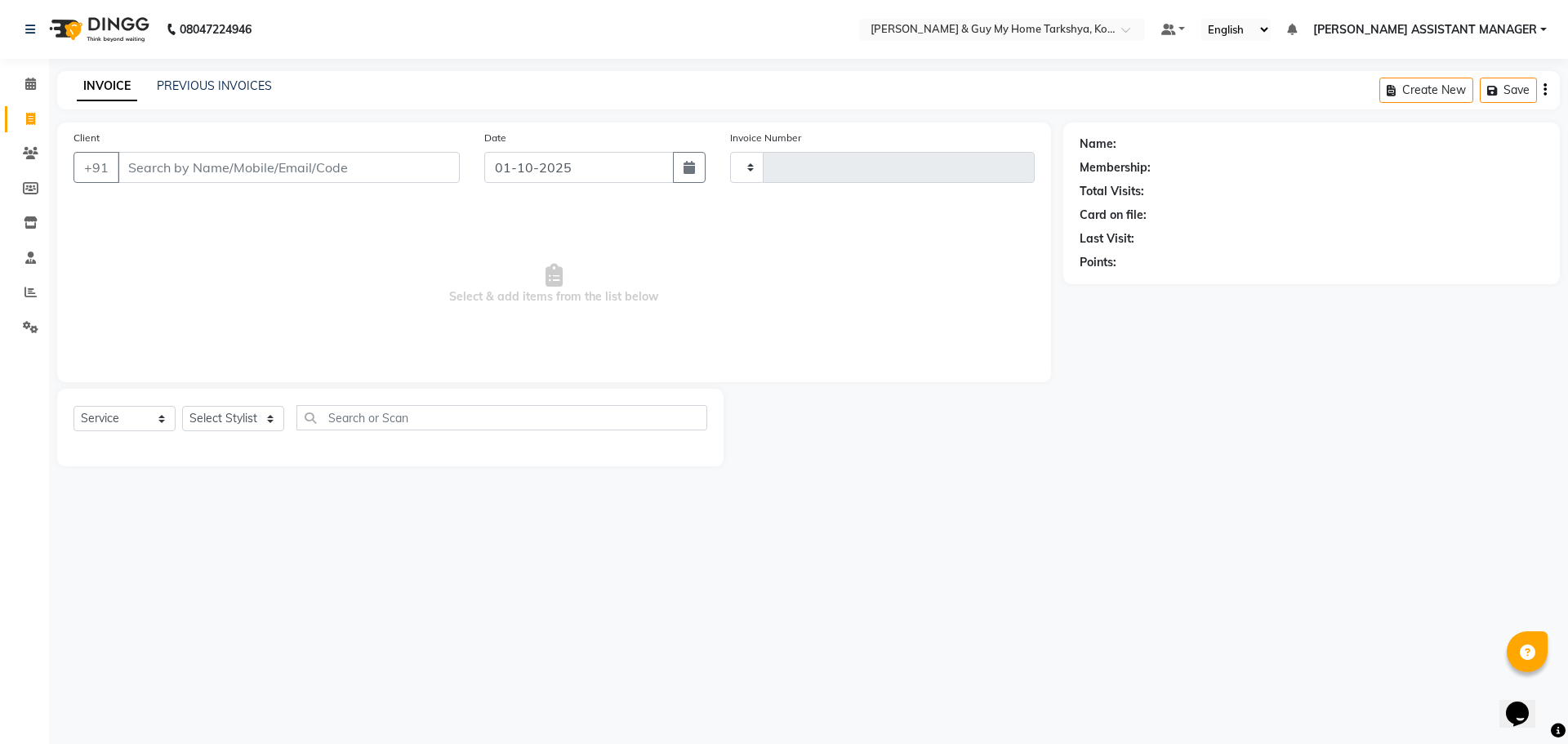
type input "2853"
select select "7902"
click at [264, 411] on select "Select Stylist [PERSON_NAME] [PERSON_NAME] [PERSON_NAME] GLORY [PERSON_NAME] JI…" at bounding box center [254, 418] width 144 height 25
select select "89496"
click at [182, 406] on select "Select Stylist [PERSON_NAME] [PERSON_NAME] [PERSON_NAME] GLORY [PERSON_NAME] JI…" at bounding box center [254, 418] width 144 height 25
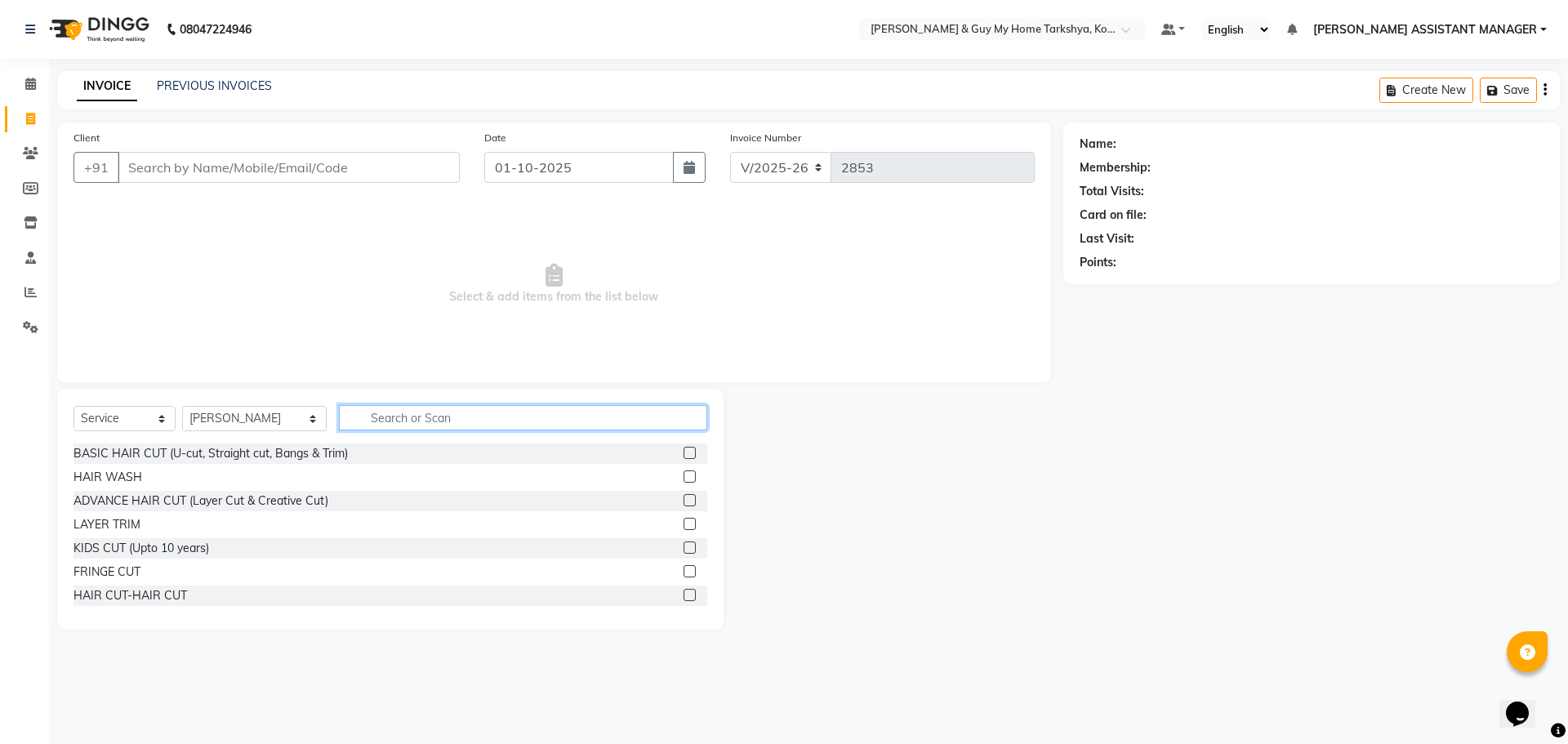
click at [387, 408] on input "text" at bounding box center [524, 418] width 369 height 25
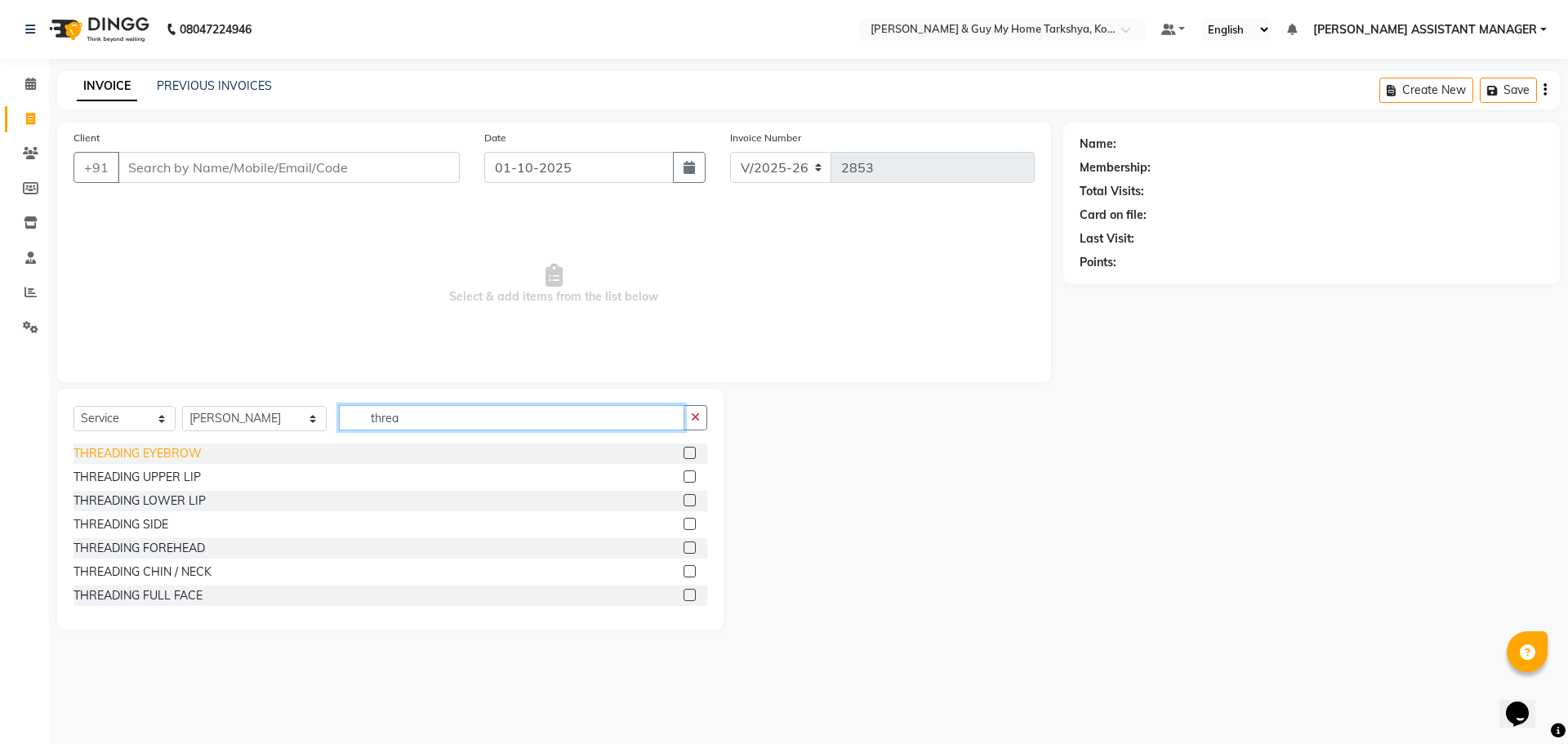
type input "threa"
click at [117, 455] on div "THREADING EYEBROW" at bounding box center [137, 453] width 128 height 18
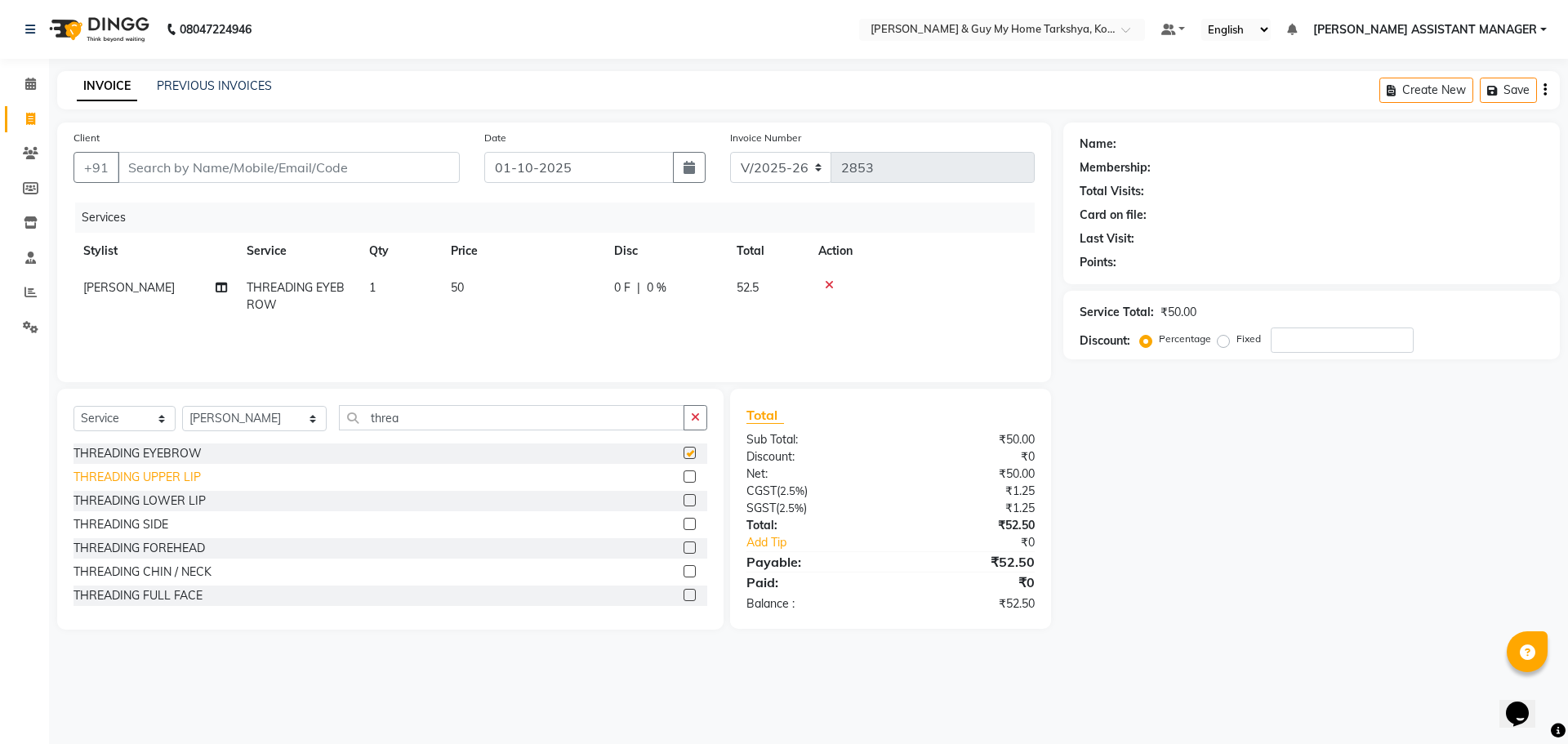
checkbox input "false"
click at [152, 476] on div "THREADING UPPER LIP" at bounding box center [137, 477] width 128 height 18
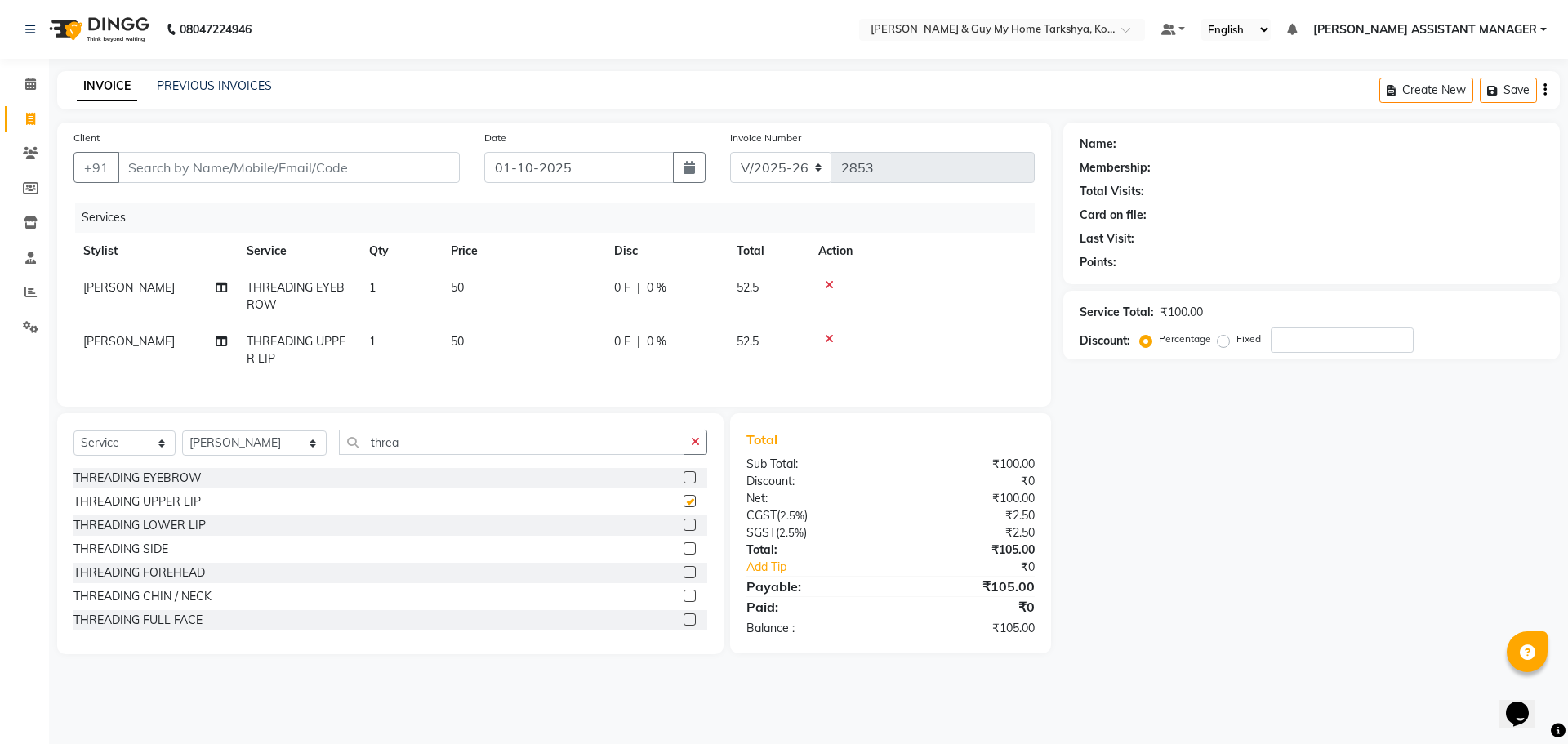
checkbox input "false"
click at [438, 455] on input "threa" at bounding box center [511, 442] width 346 height 25
type input "t"
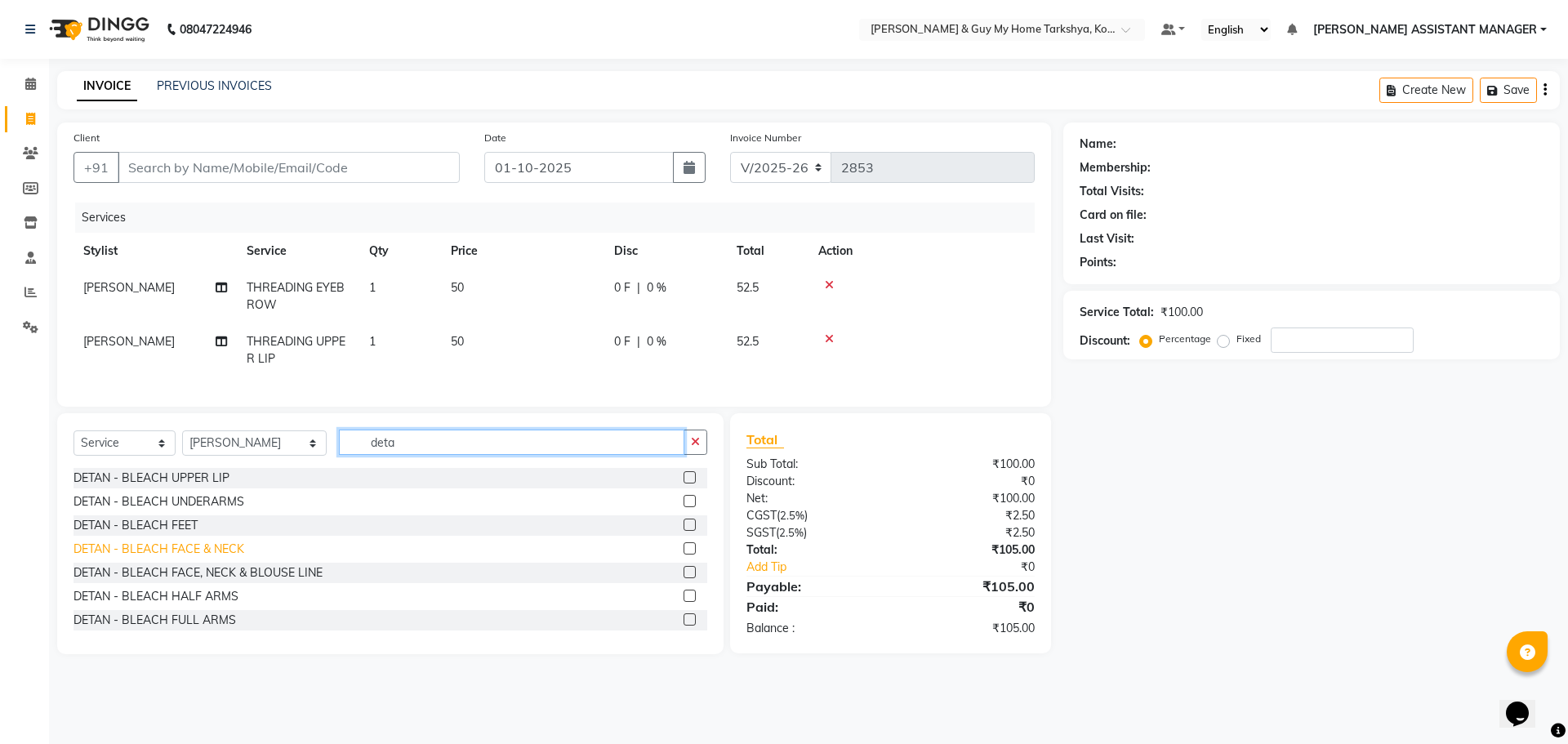
type input "deta"
click at [231, 558] on div "DETAN - BLEACH FACE & NECK" at bounding box center [158, 549] width 171 height 18
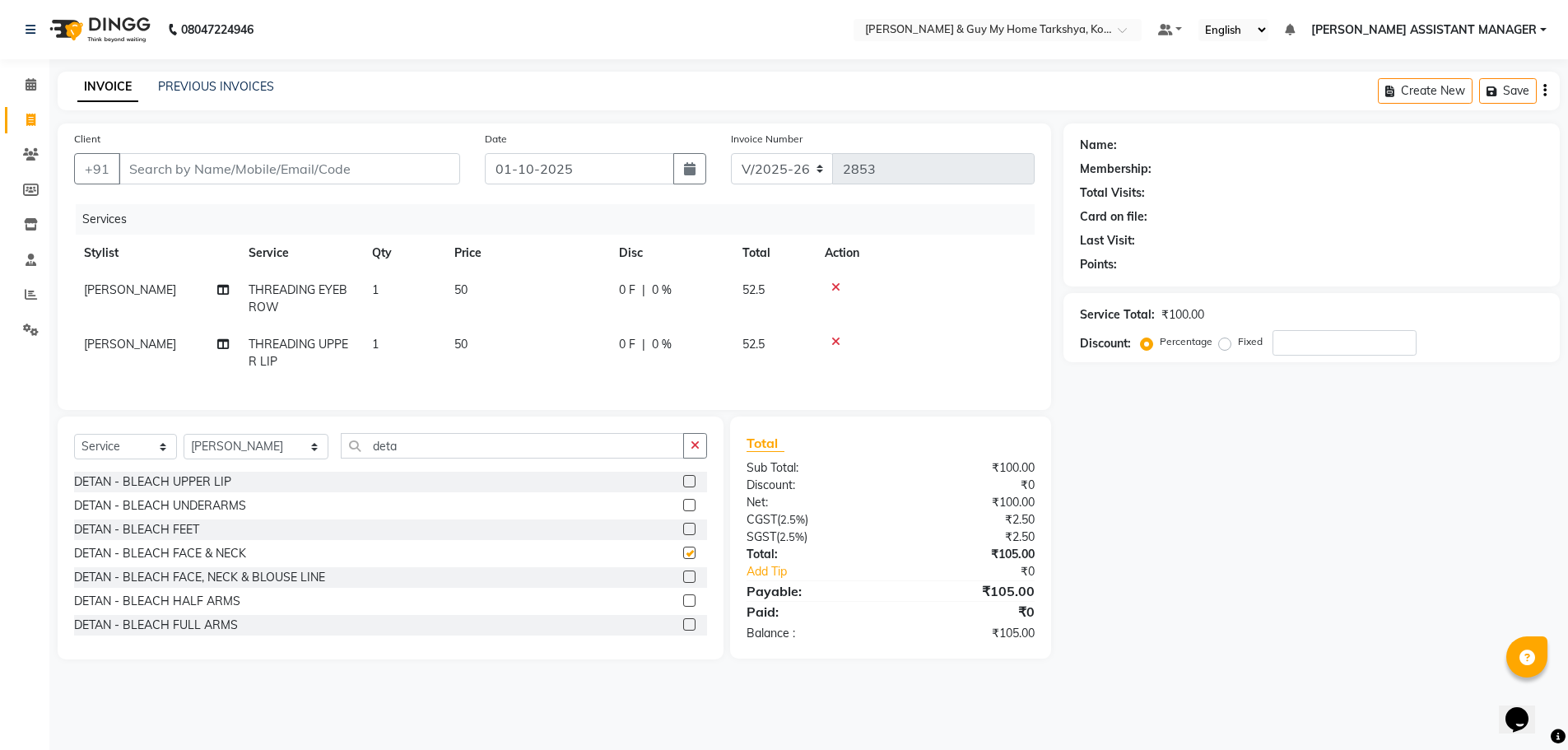
checkbox input "false"
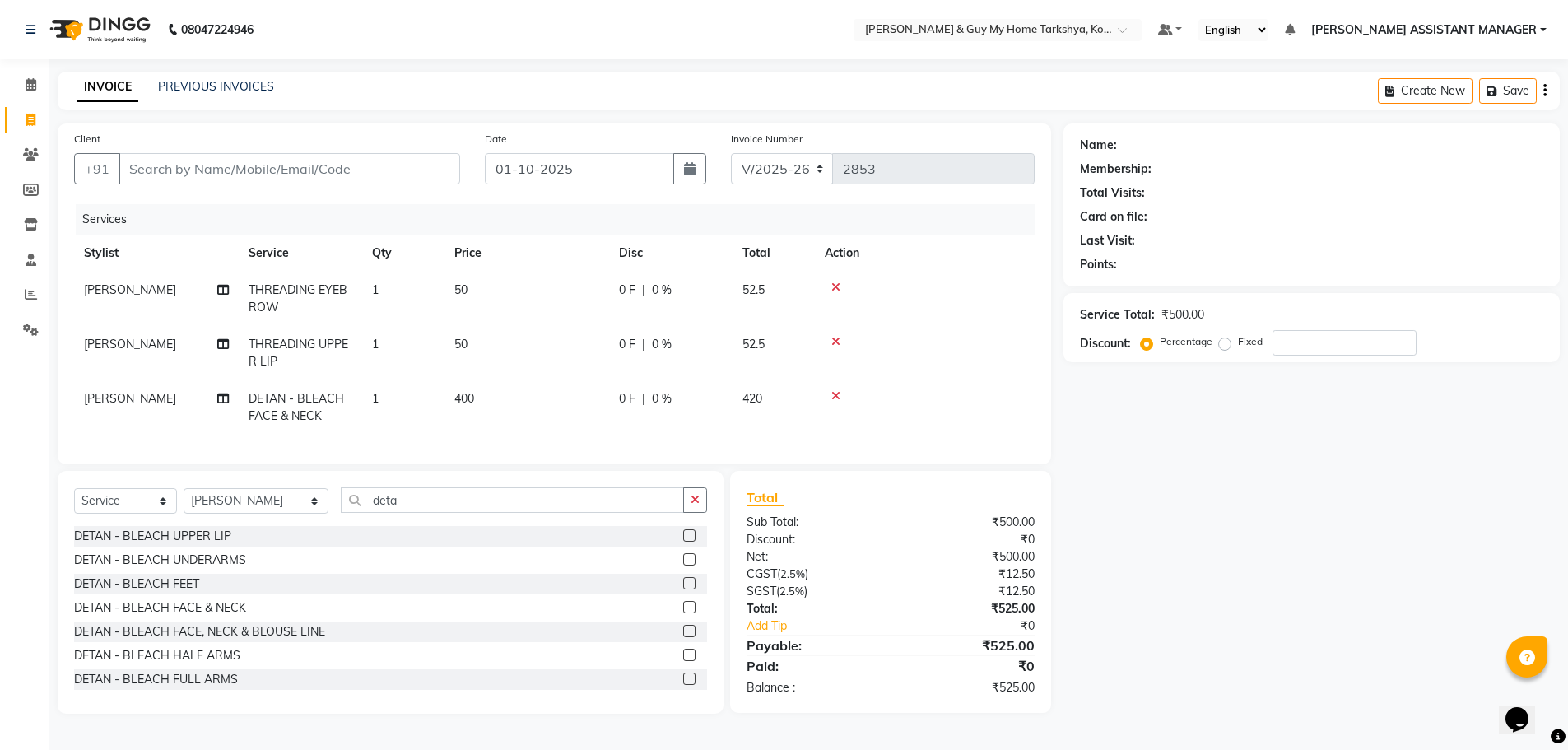
click at [462, 398] on span "400" at bounding box center [464, 398] width 19 height 15
select select "89496"
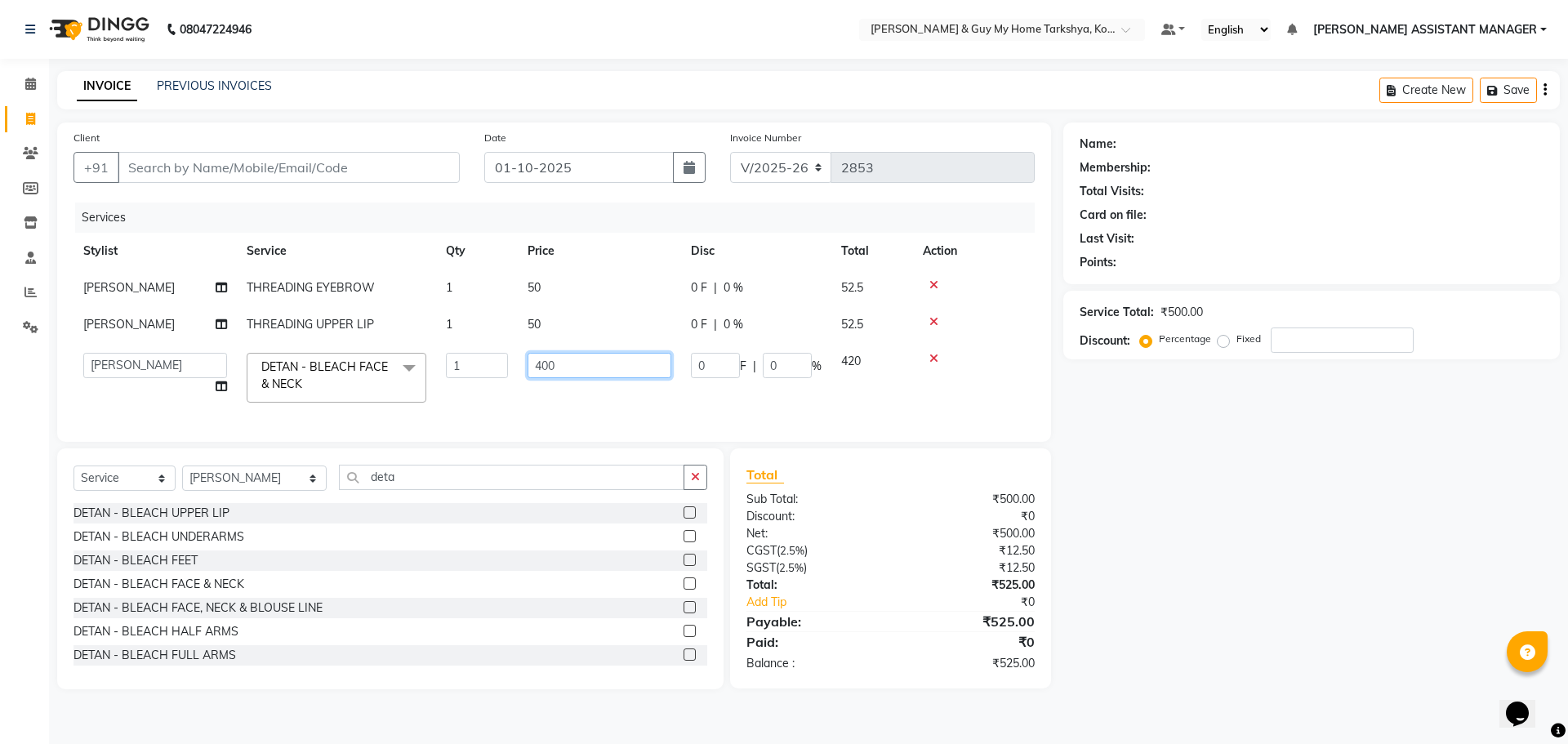
drag, startPoint x: 560, startPoint y: 361, endPoint x: 493, endPoint y: 383, distance: 70.5
click at [495, 381] on tr "ANKUR ANSHU ARCHANA ARSHAD ELVINA GANESH GLORY IRFAN JIYA KRISHNA MARIYA MOUNIK…" at bounding box center [554, 377] width 961 height 69
type input "1400"
click at [1145, 572] on div "Name: Membership: Total Visits: Card on file: Last Visit: Points: Service Total…" at bounding box center [1307, 405] width 504 height 566
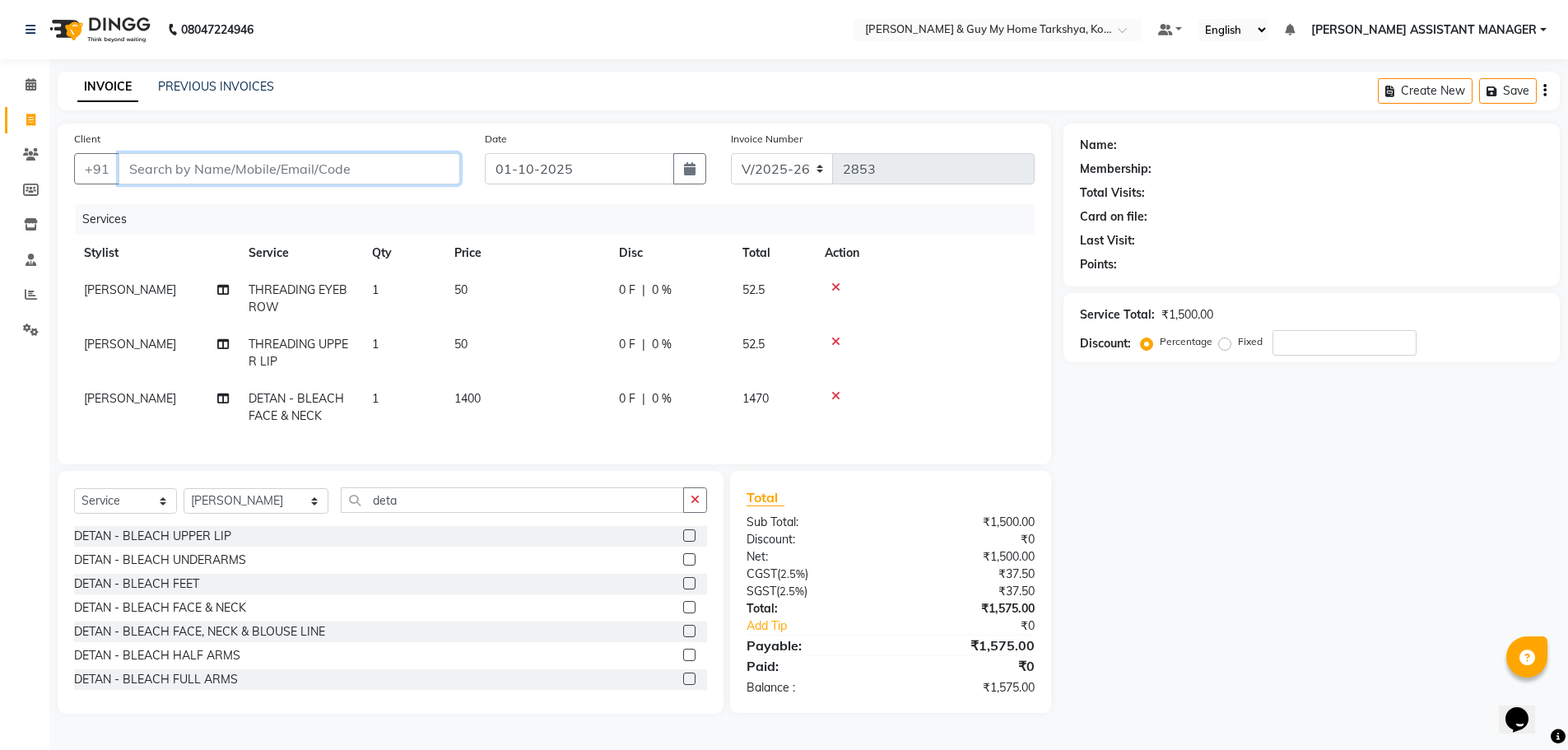
click at [256, 169] on input "Client" at bounding box center [289, 168] width 341 height 31
type input "9"
type input "0"
click at [137, 167] on input "9050722426" at bounding box center [247, 168] width 258 height 31
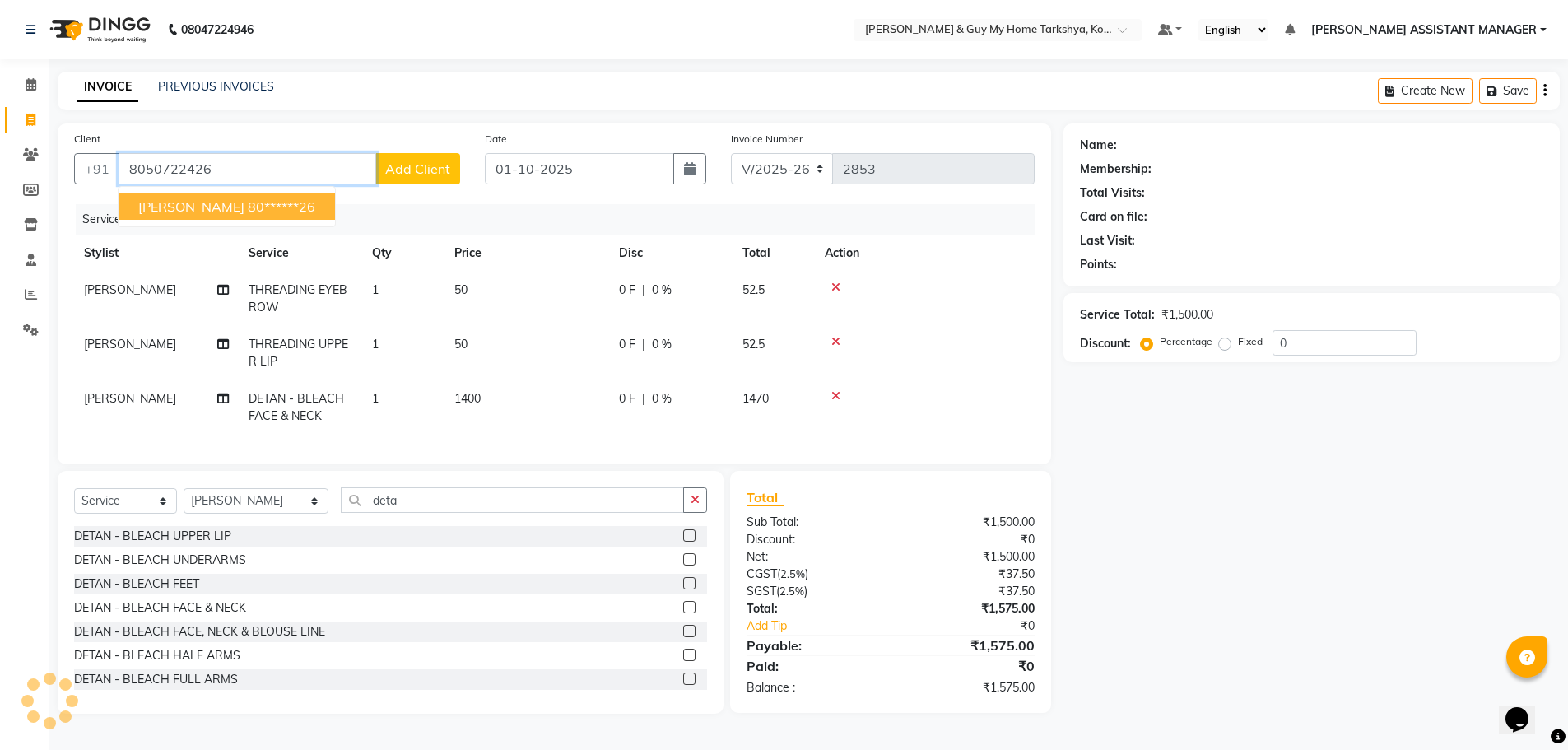
type input "8050722426"
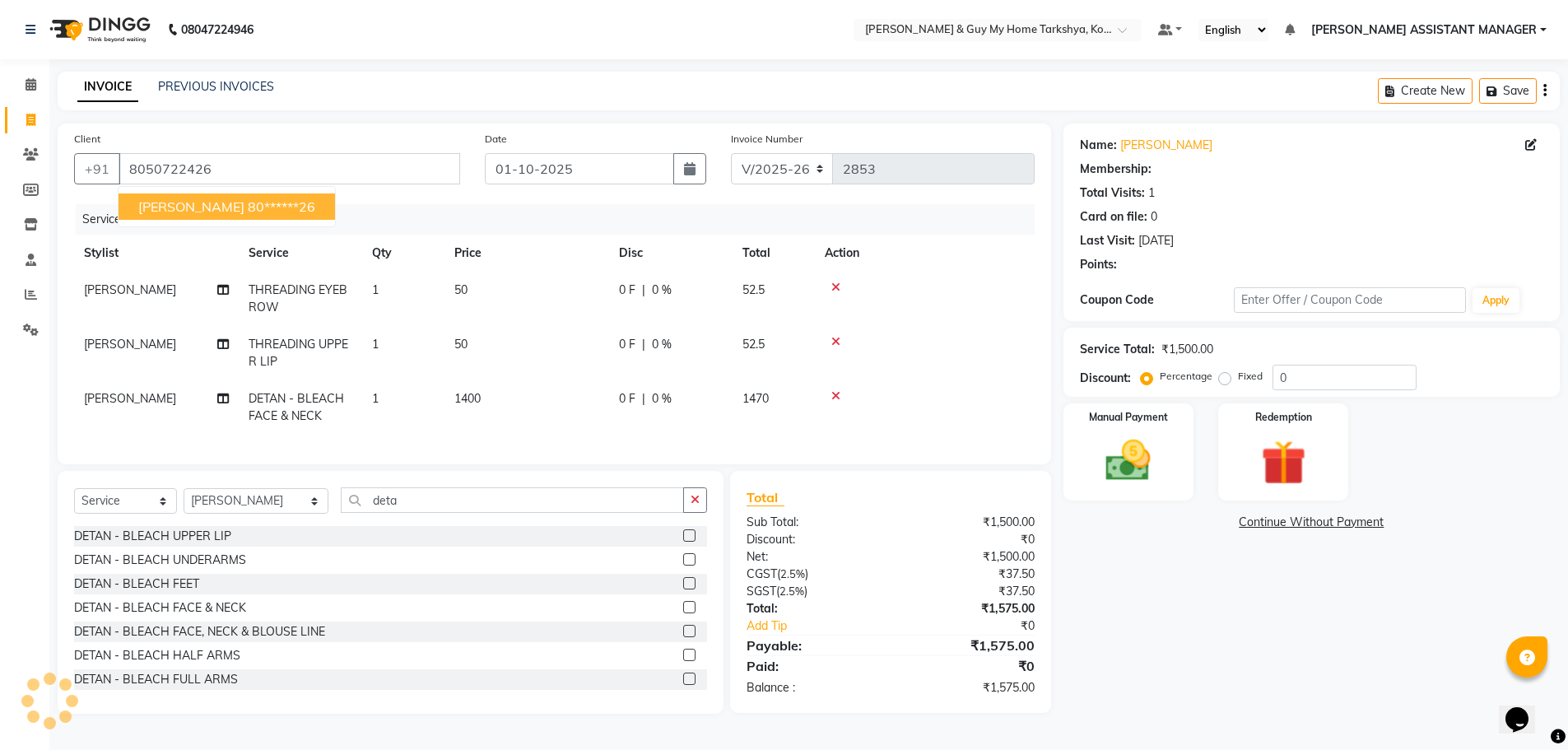
drag, startPoint x: 1168, startPoint y: 533, endPoint x: 1113, endPoint y: 515, distance: 57.9
click at [1169, 533] on div "Name: Anisa Membership: Total Visits: 1 Card on file: 0 Last Visit: 26-06-2025 …" at bounding box center [1317, 418] width 508 height 590
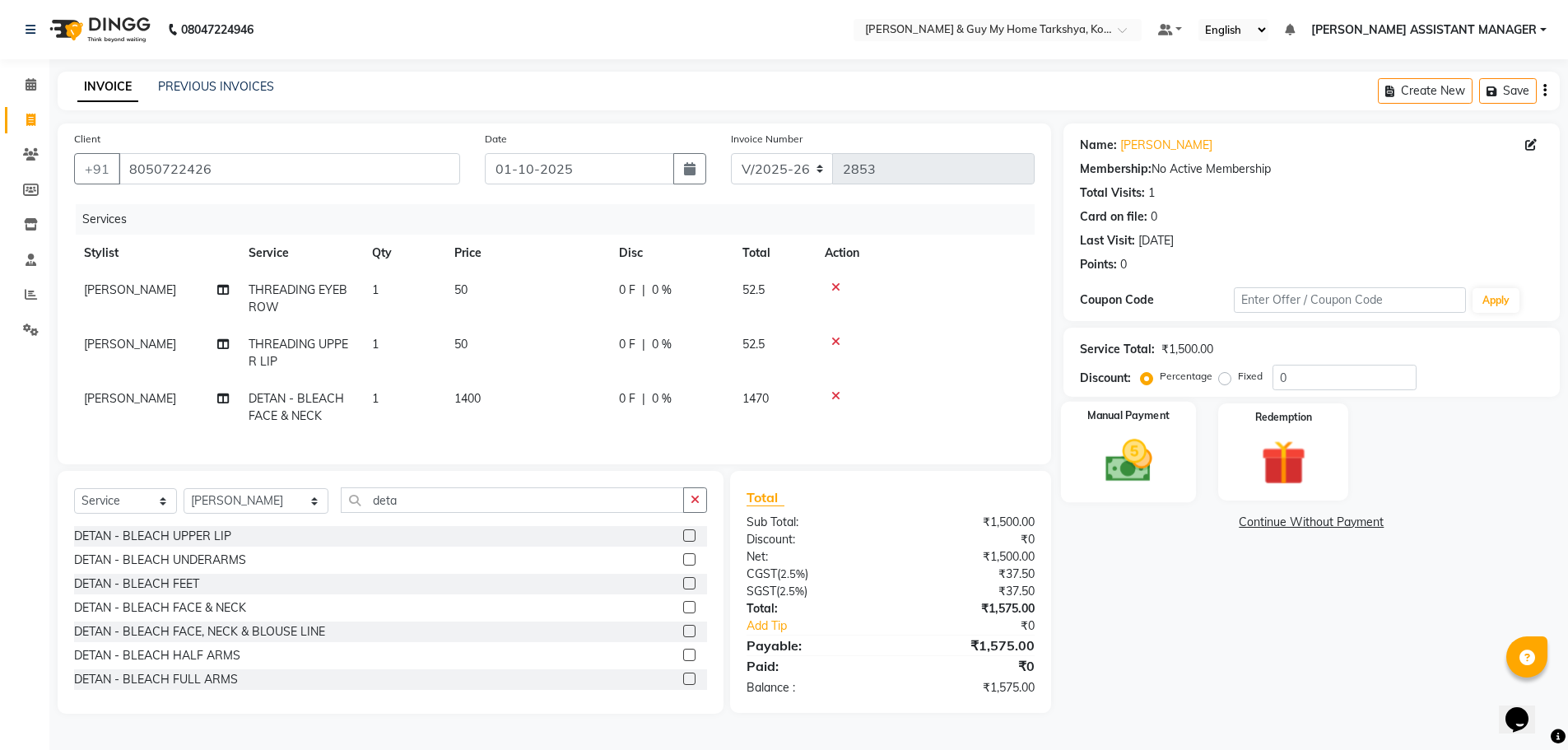
click at [1168, 476] on div "Manual Payment" at bounding box center [1128, 452] width 136 height 101
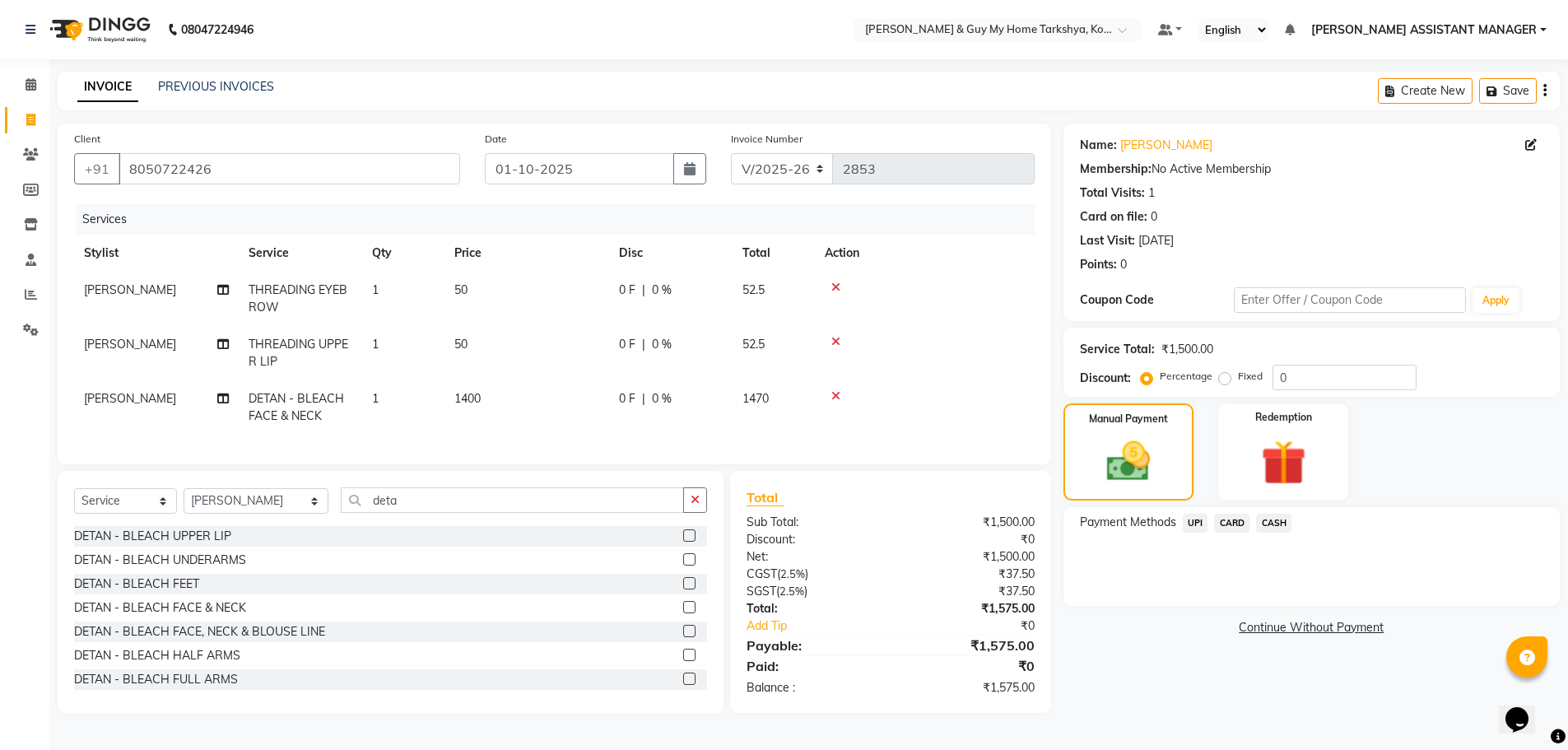
click at [1228, 525] on span "CARD" at bounding box center [1232, 522] width 35 height 19
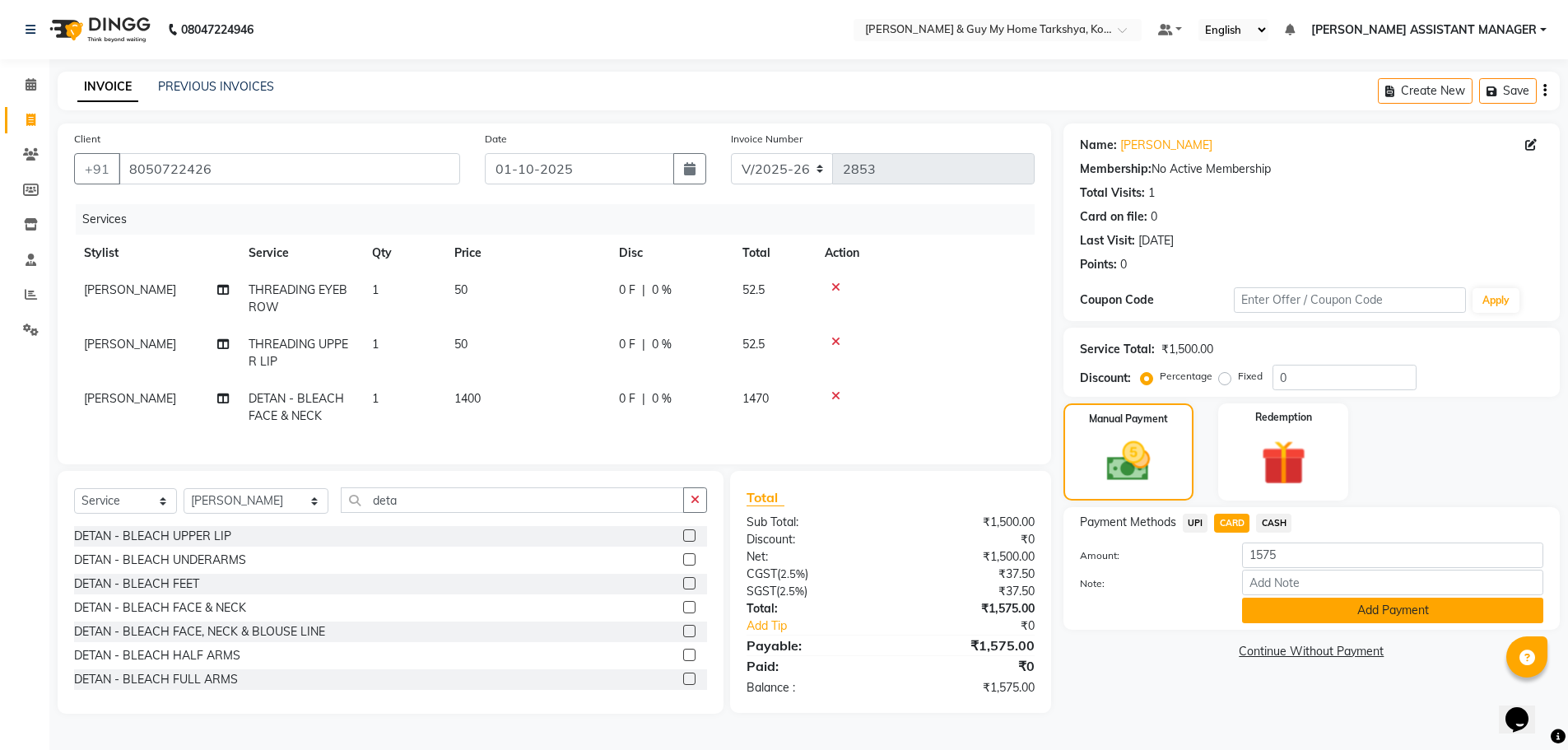
click at [1317, 603] on button "Add Payment" at bounding box center [1392, 610] width 301 height 26
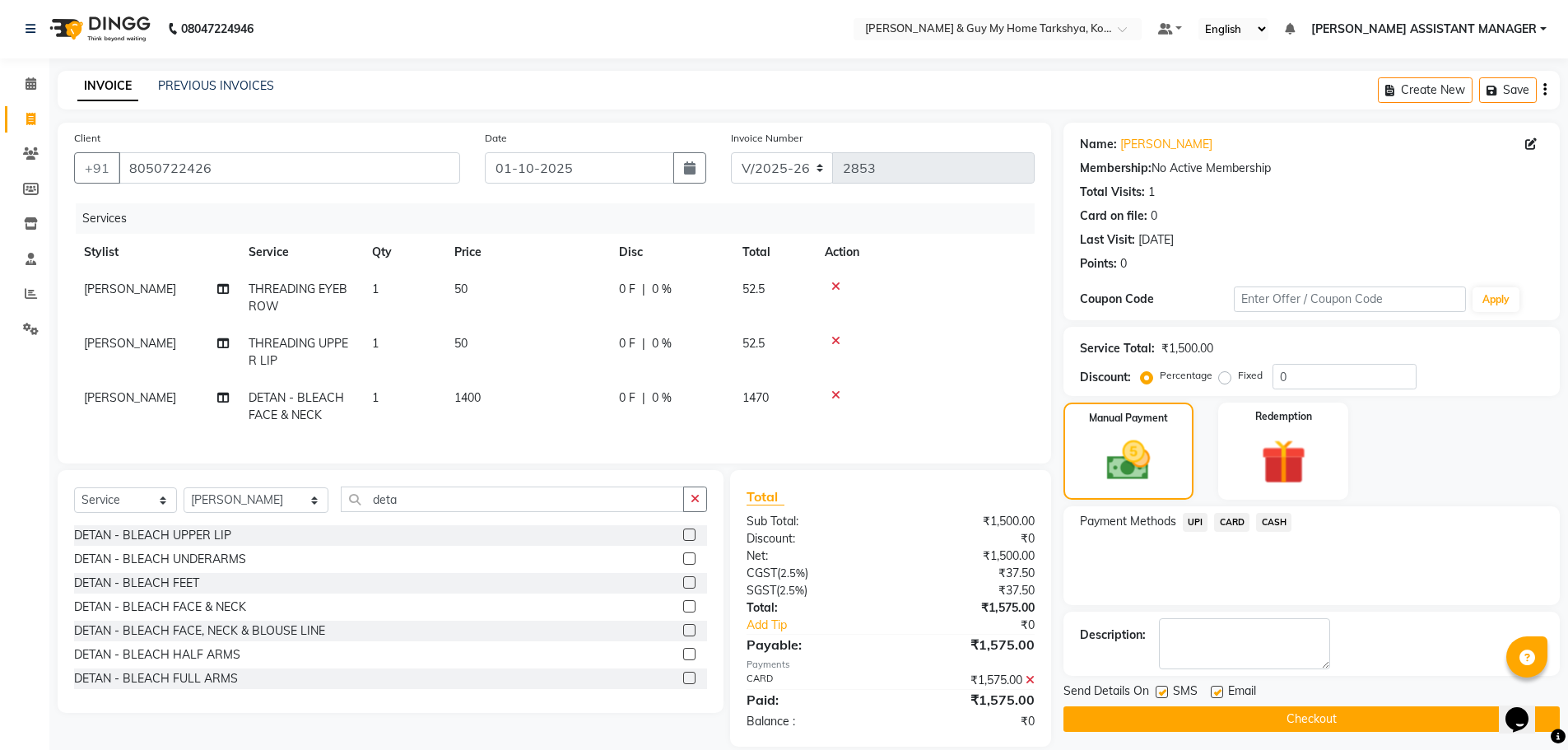
click at [1348, 720] on button "Checkout" at bounding box center [1311, 718] width 496 height 26
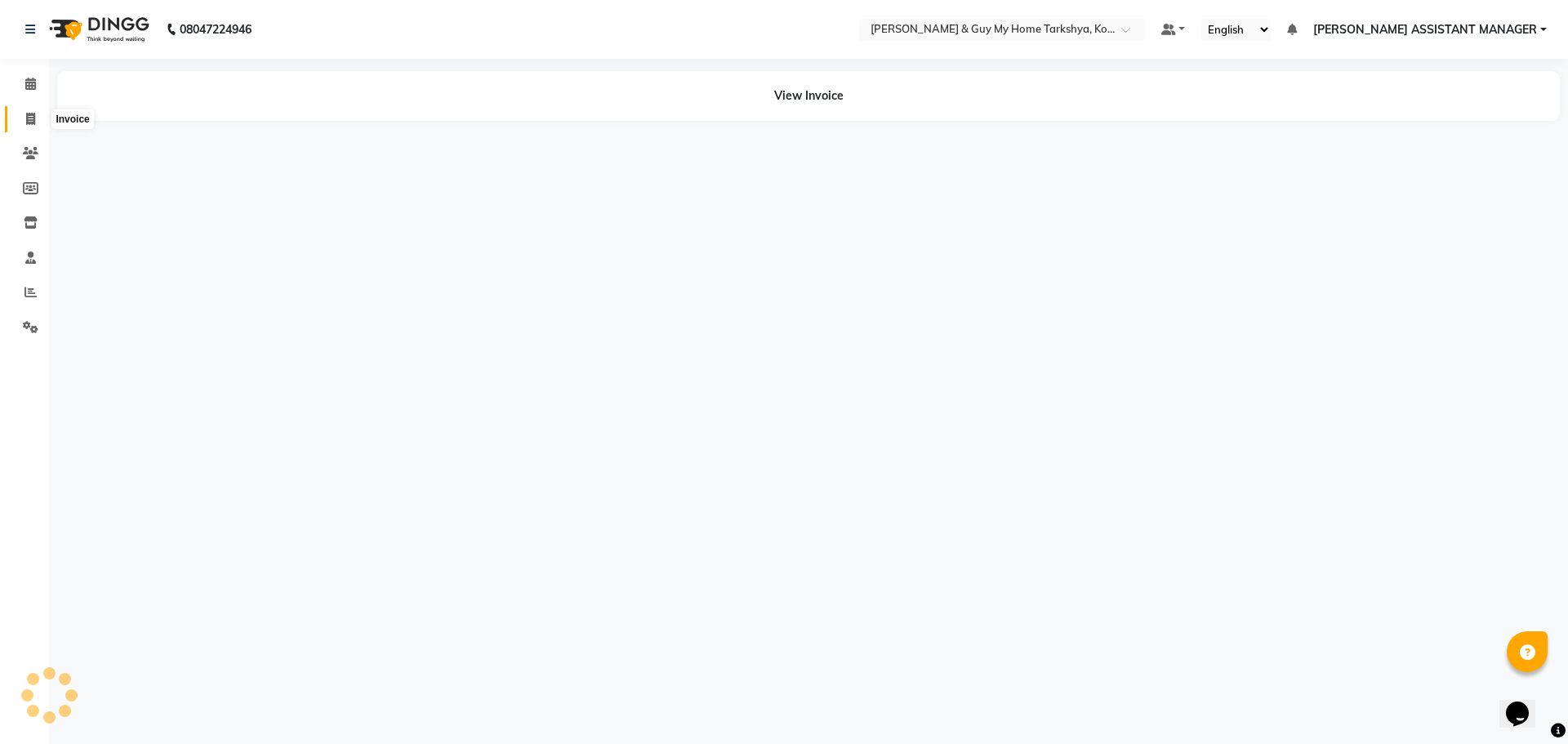
click at [27, 115] on icon at bounding box center [31, 119] width 9 height 12
select select "service"
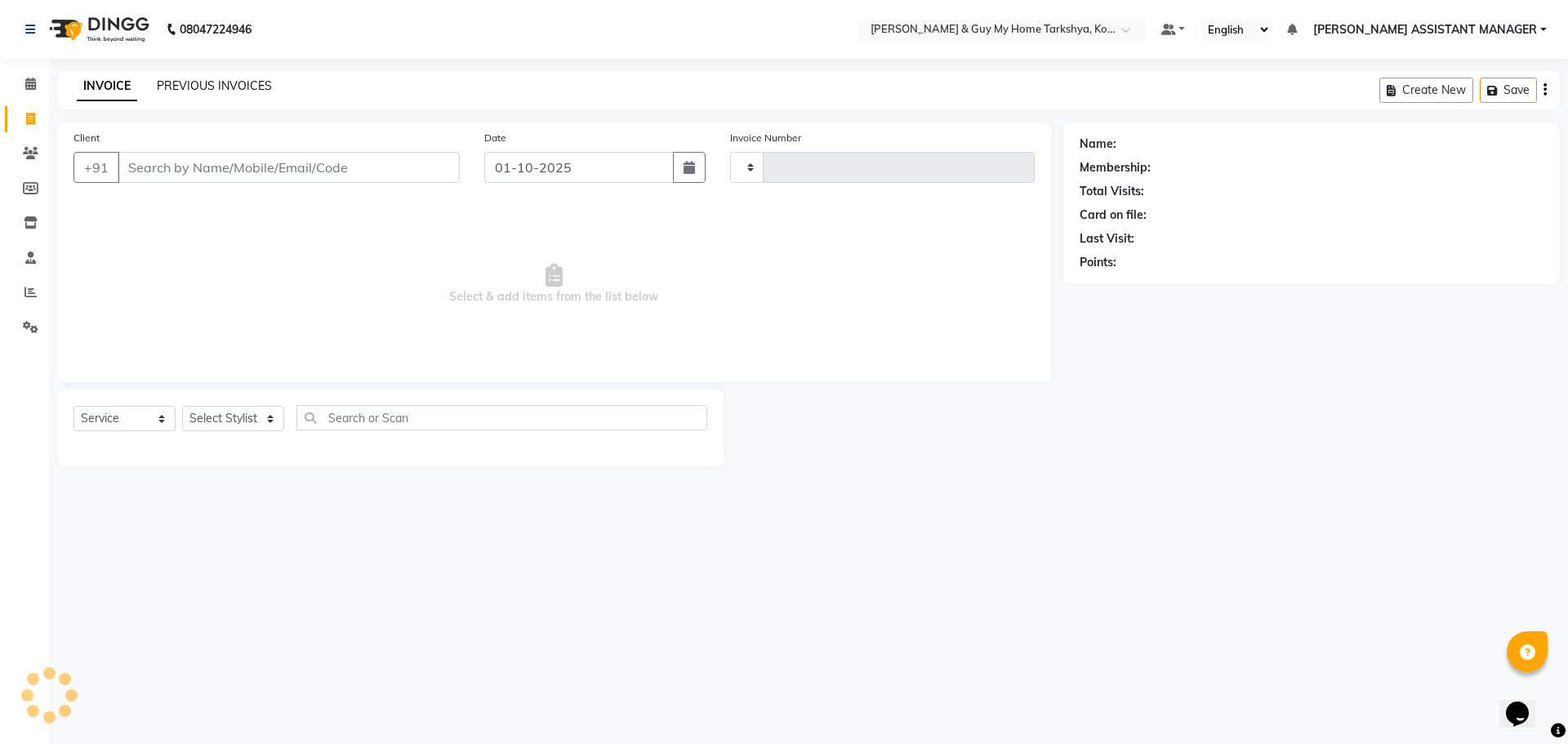
click at [173, 85] on link "PREVIOUS INVOICES" at bounding box center [214, 86] width 116 height 15
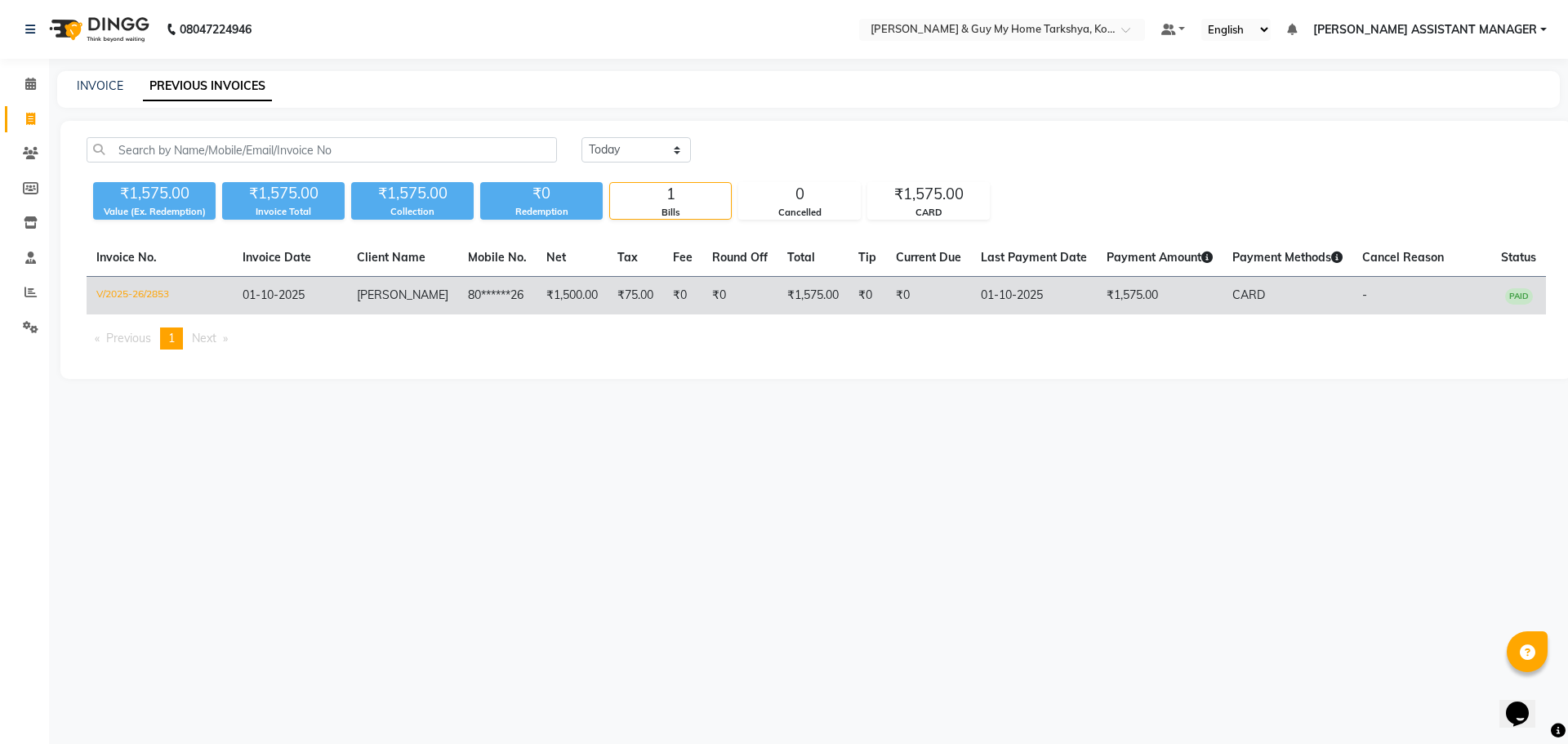
click at [312, 298] on td "01-10-2025" at bounding box center [290, 296] width 115 height 39
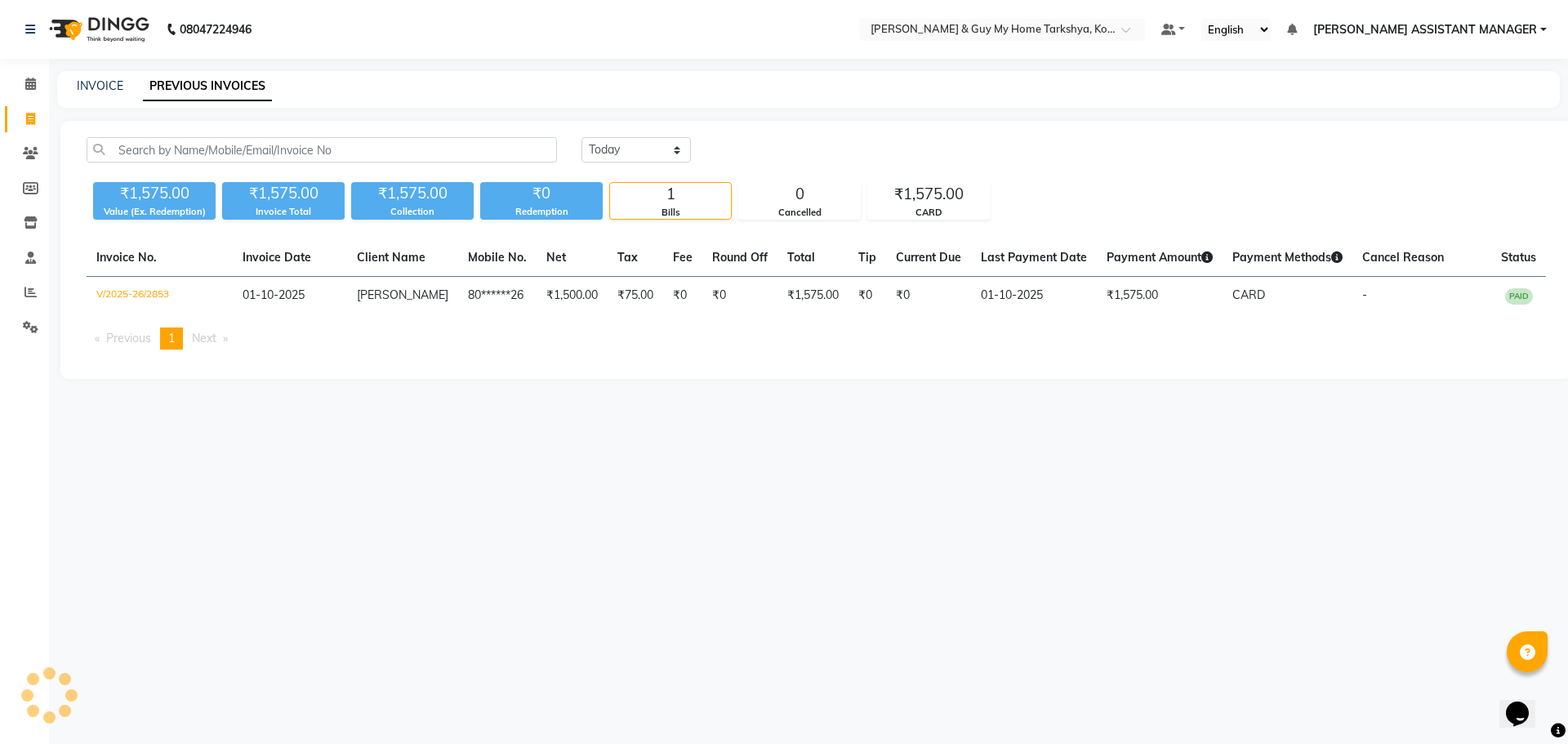
click at [15, 115] on link "Invoice" at bounding box center [25, 119] width 39 height 27
select select "service"
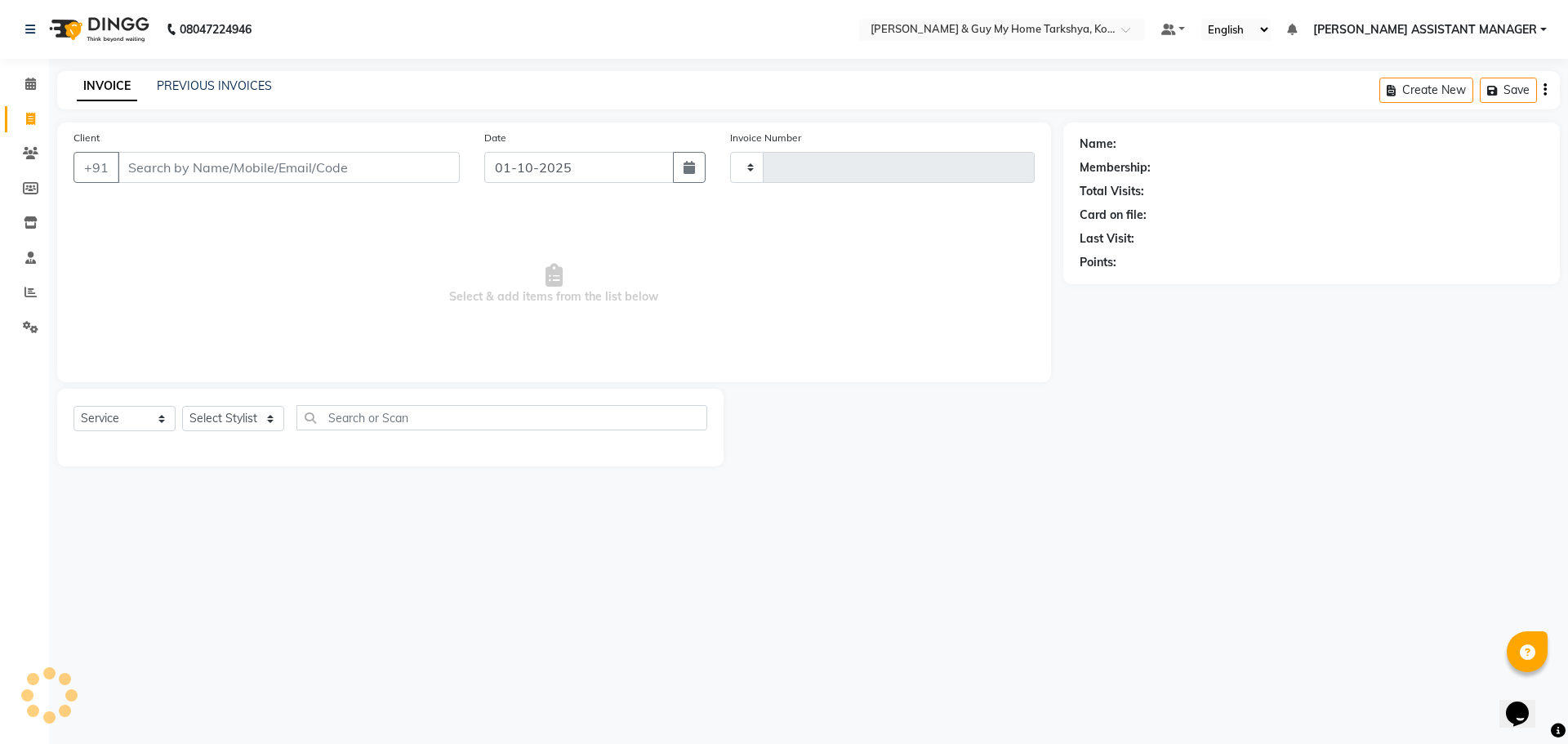
type input "2854"
select select "7902"
click at [191, 81] on link "PREVIOUS INVOICES" at bounding box center [214, 86] width 116 height 15
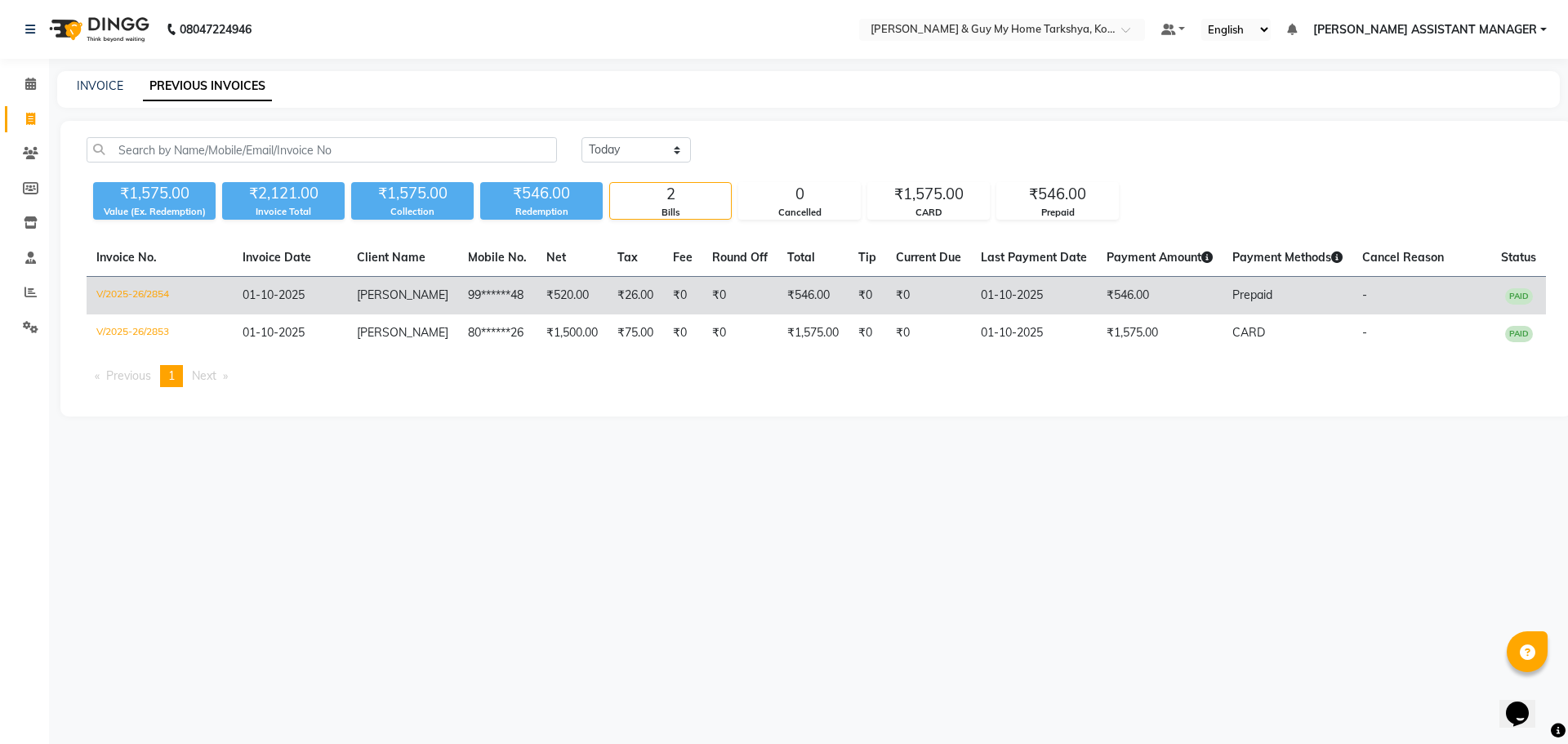
click at [383, 281] on td "[PERSON_NAME]" at bounding box center [402, 296] width 111 height 39
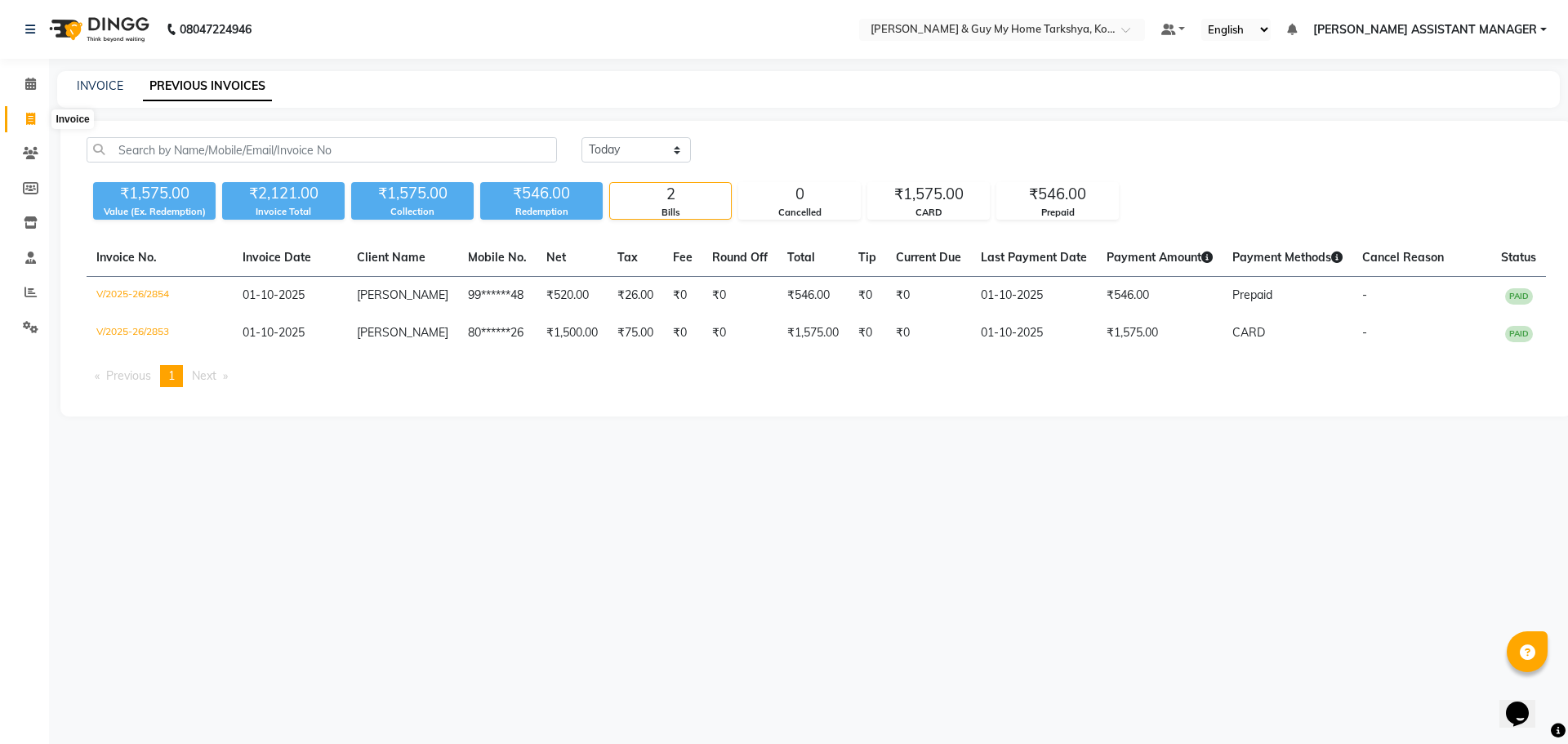
click at [27, 110] on span at bounding box center [31, 119] width 29 height 18
select select "service"
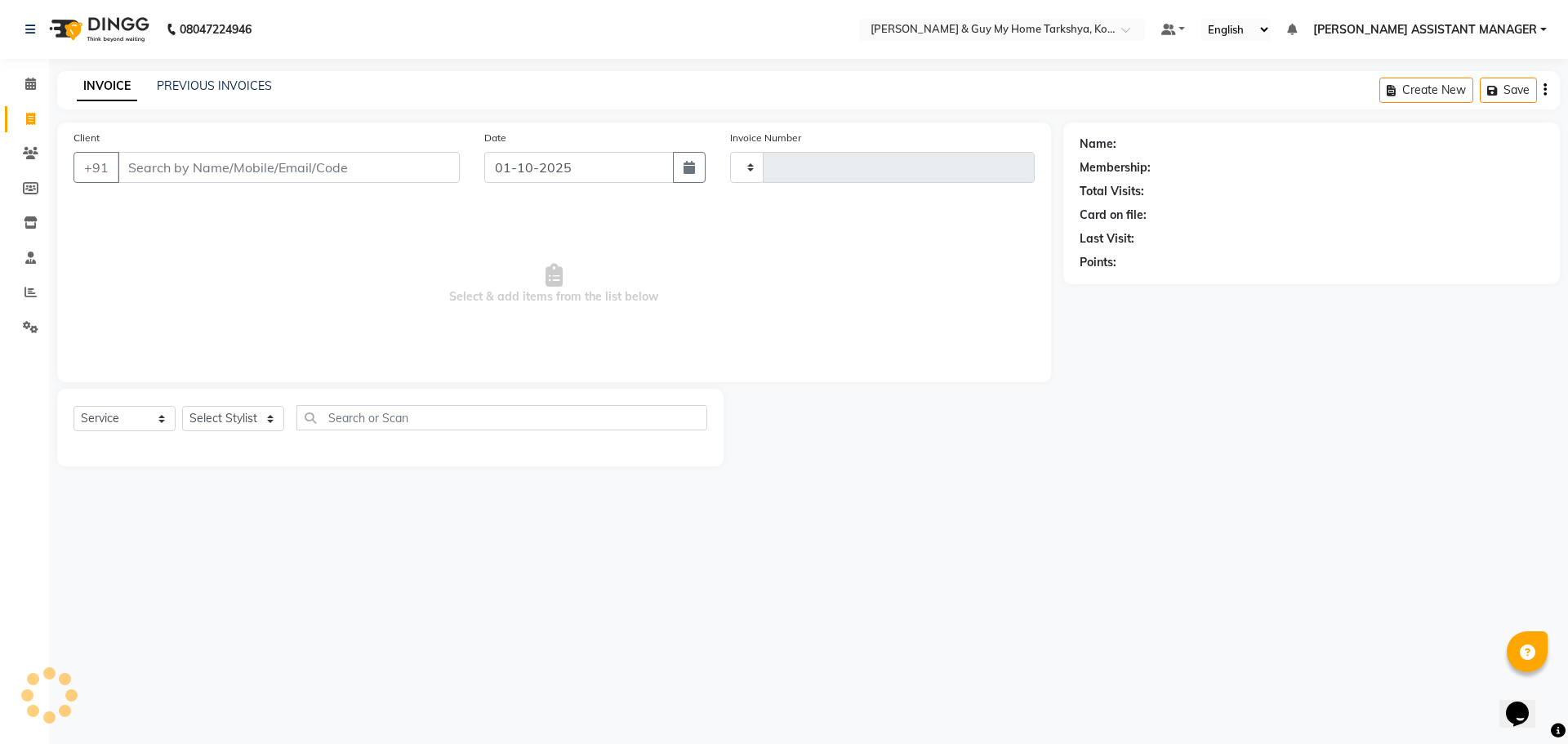
type input "2855"
select select "7902"
click at [168, 87] on link "PREVIOUS INVOICES" at bounding box center [214, 86] width 116 height 15
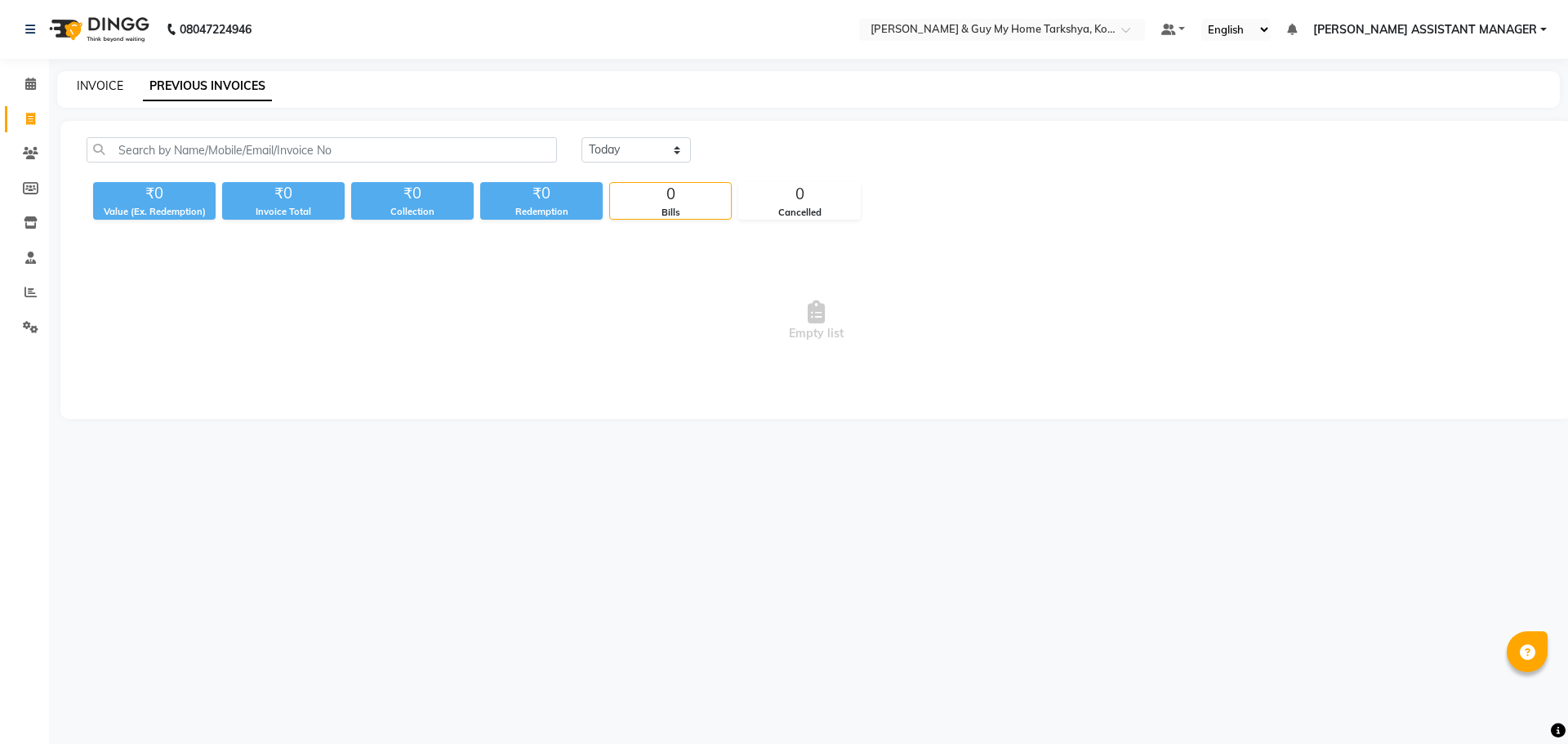
click at [109, 90] on link "INVOICE" at bounding box center [100, 86] width 46 height 15
select select "service"
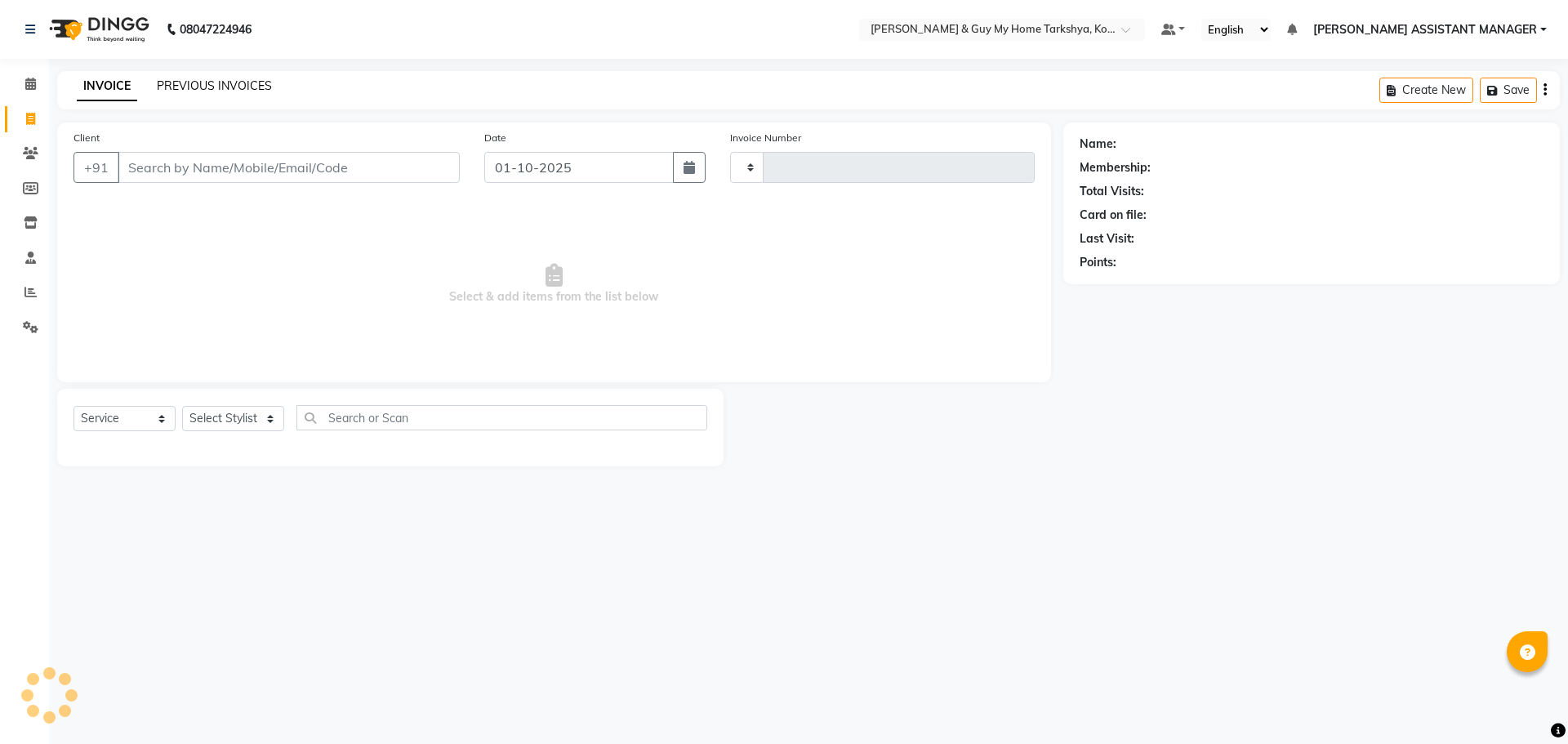
click at [175, 83] on link "PREVIOUS INVOICES" at bounding box center [214, 86] width 116 height 15
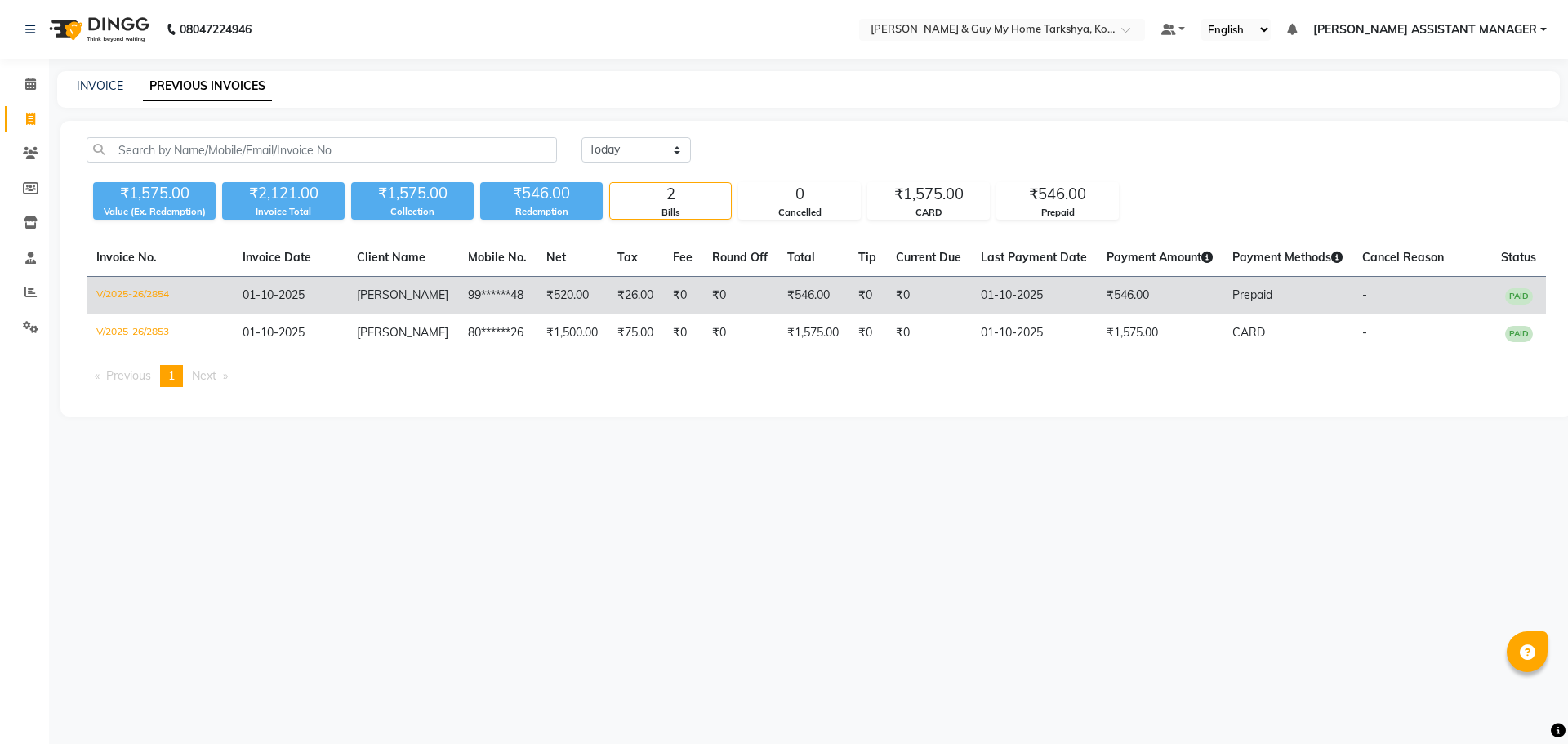
click at [383, 303] on td "[PERSON_NAME]" at bounding box center [402, 296] width 111 height 39
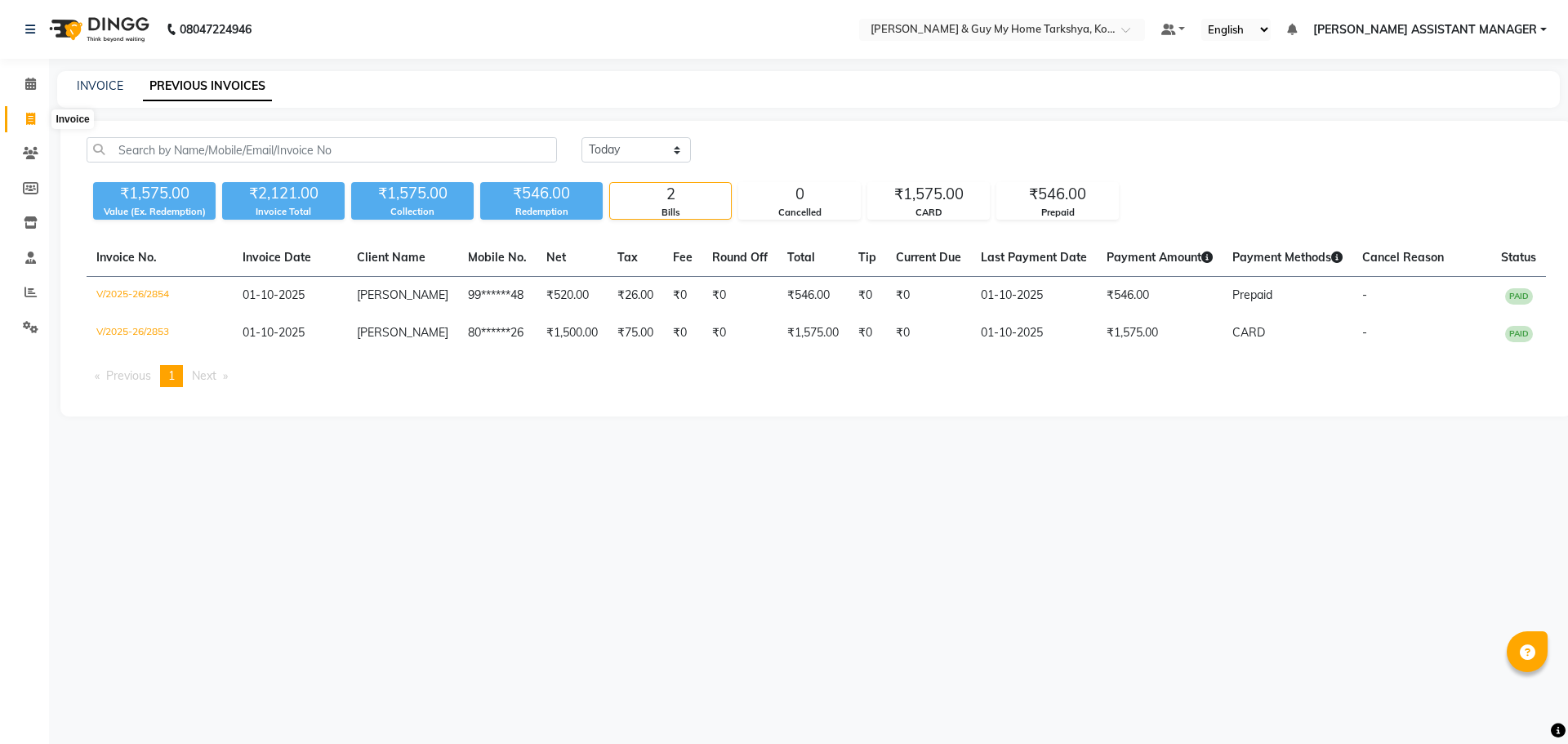
click at [40, 116] on span at bounding box center [31, 119] width 29 height 18
select select "service"
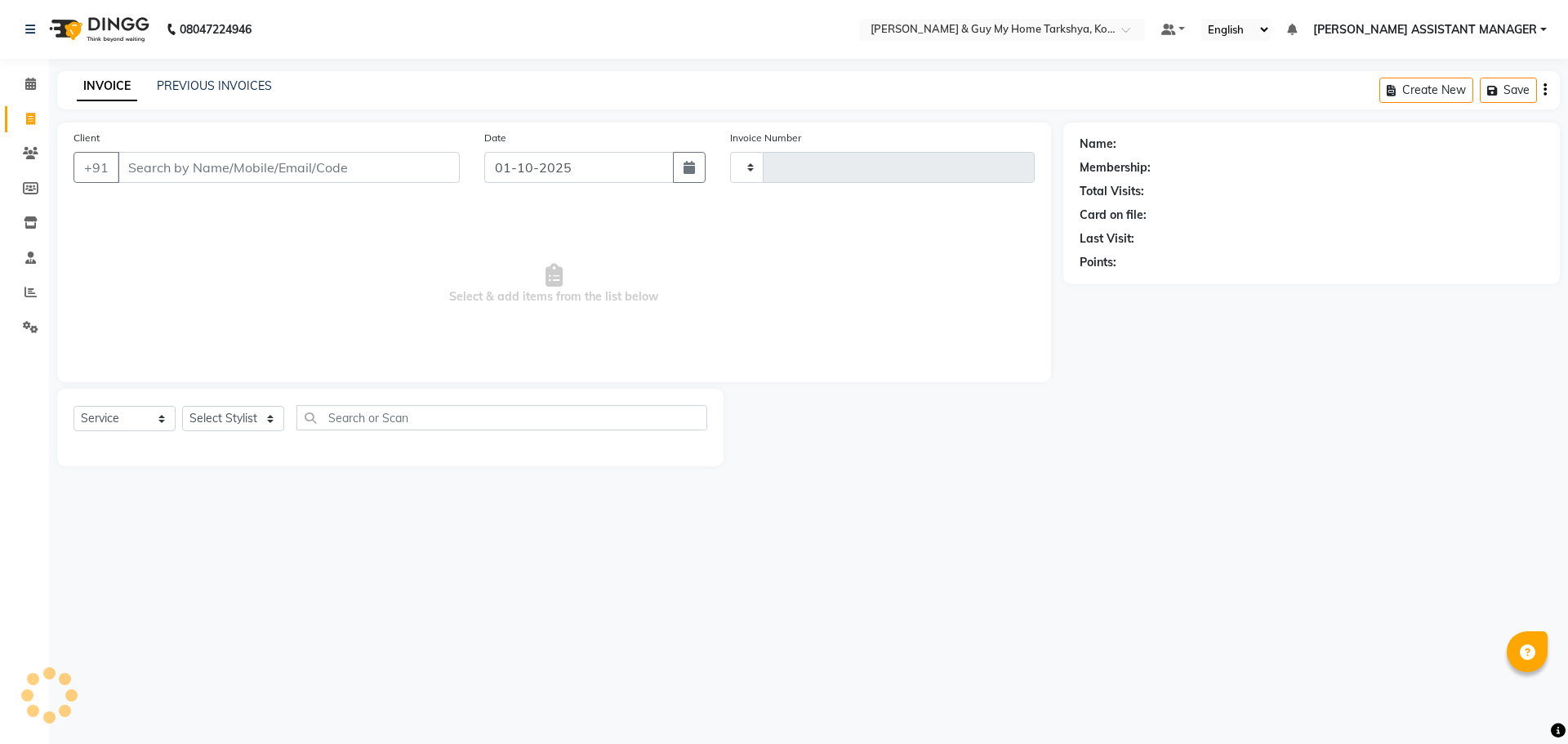
type input "2855"
select select "7902"
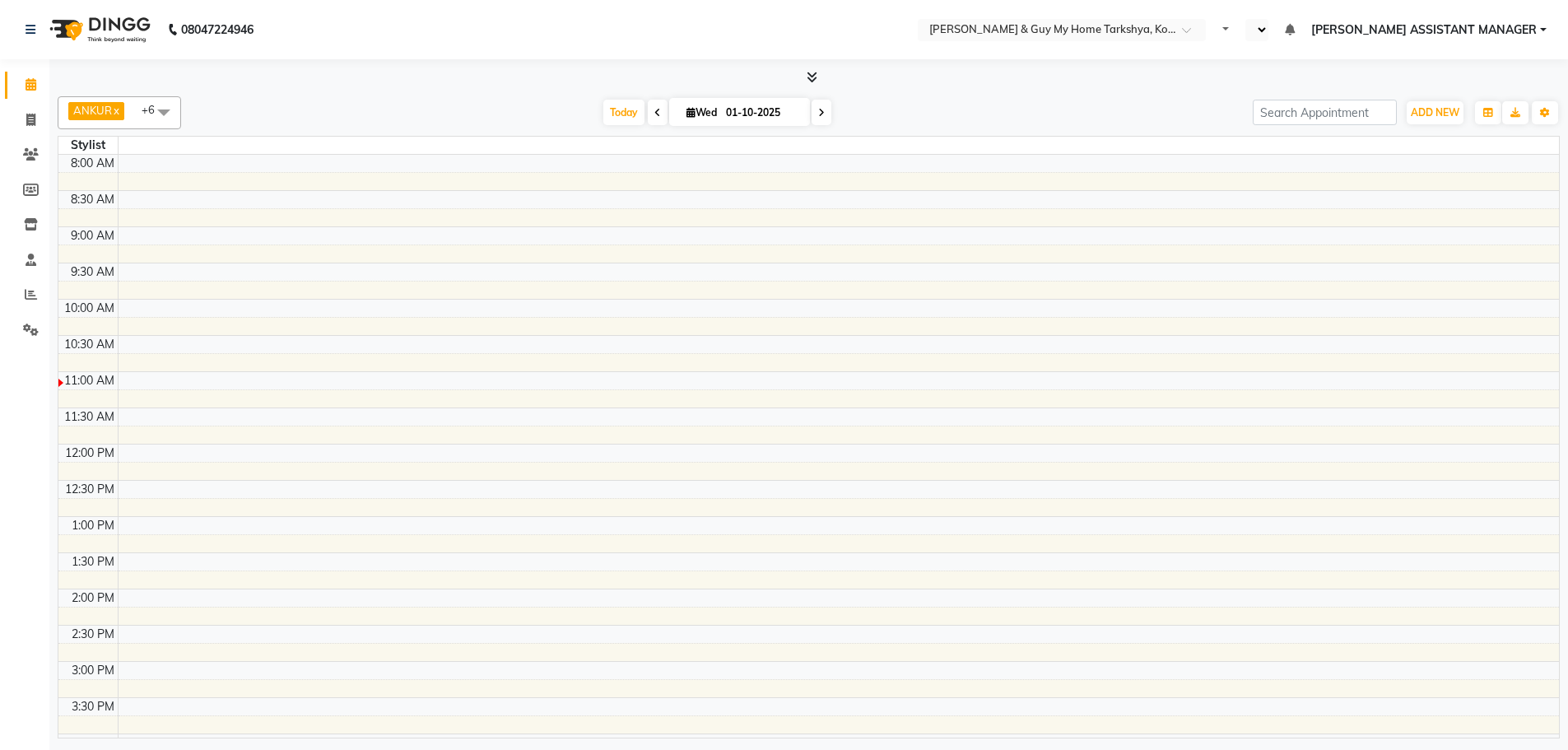
select select "en"
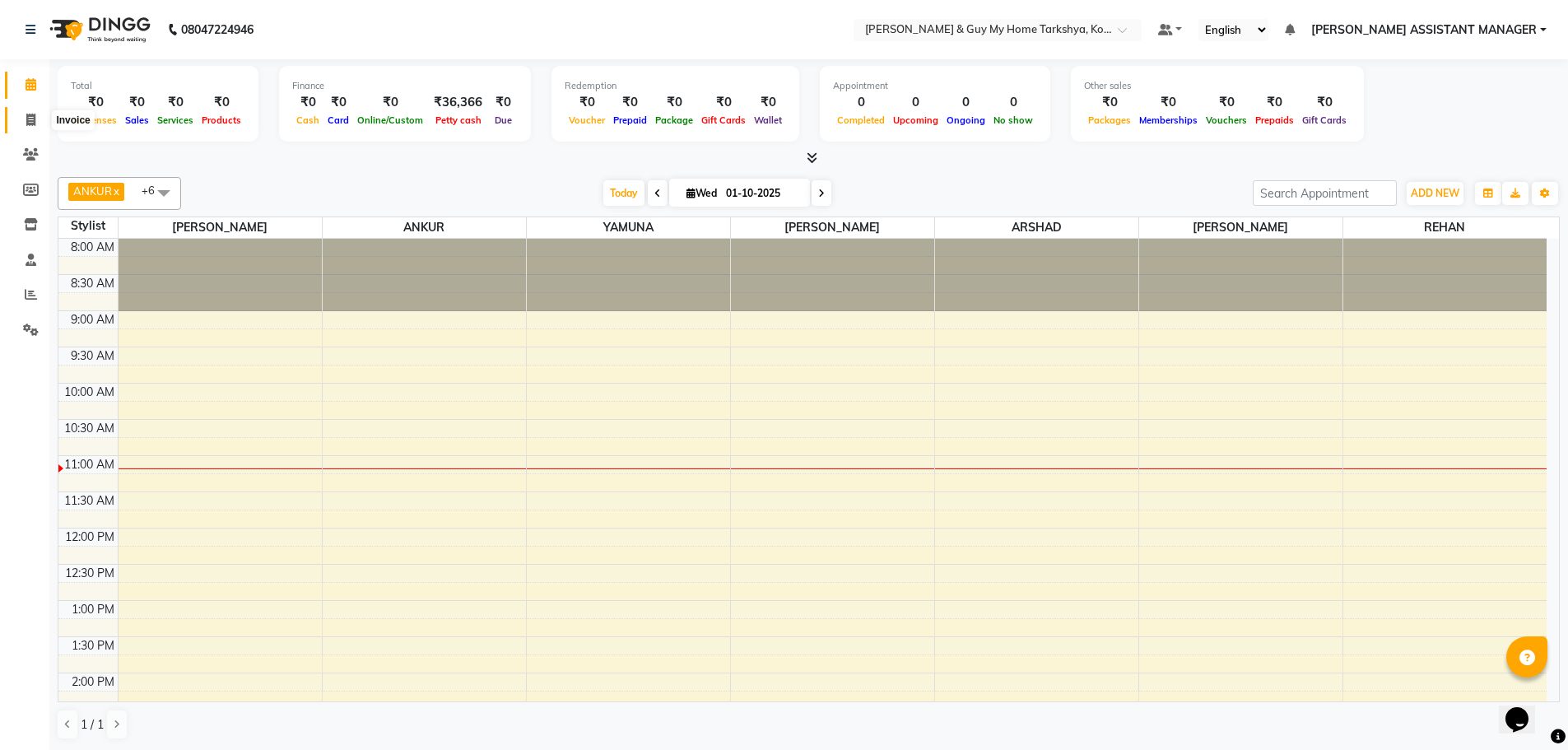
click at [34, 122] on icon at bounding box center [31, 120] width 9 height 12
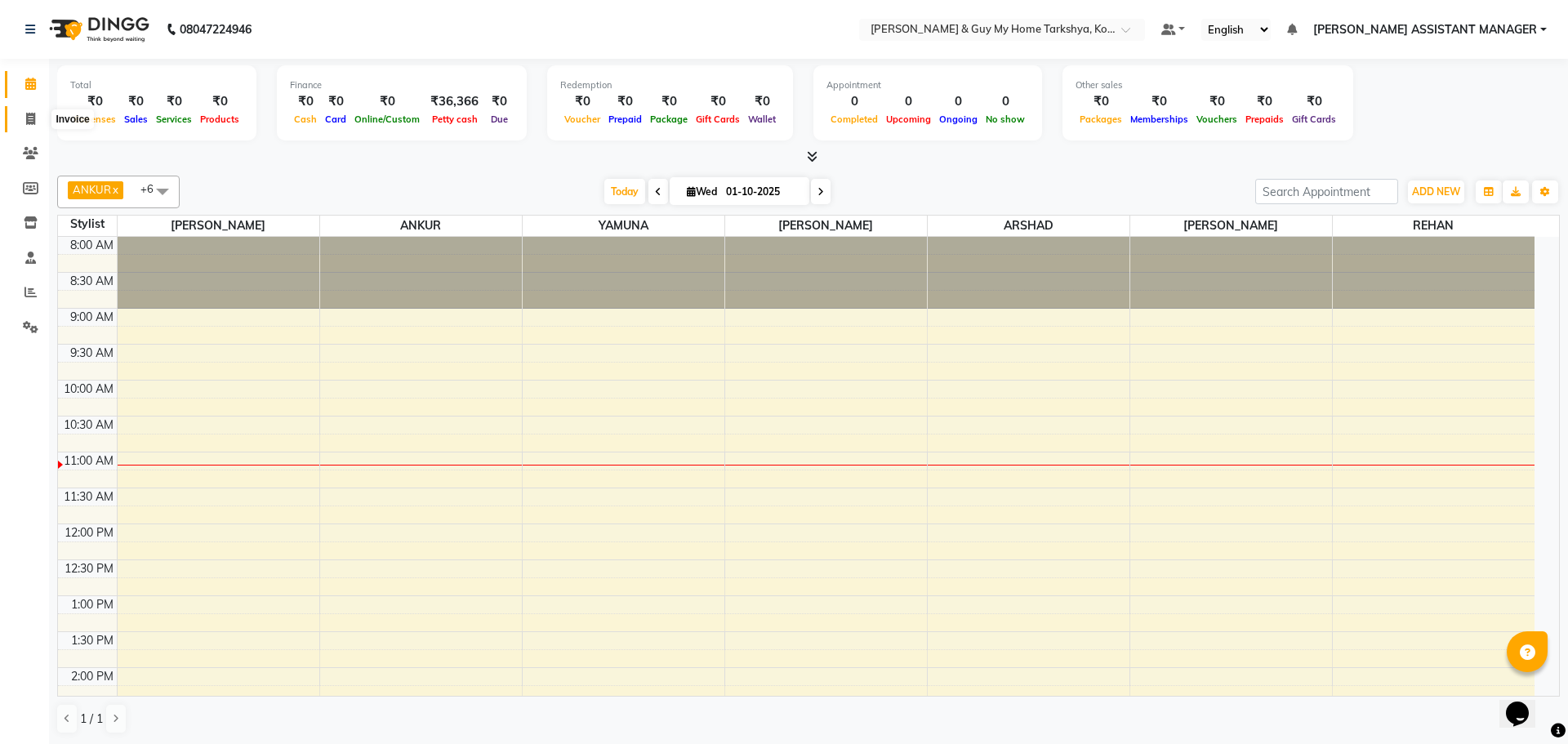
select select "service"
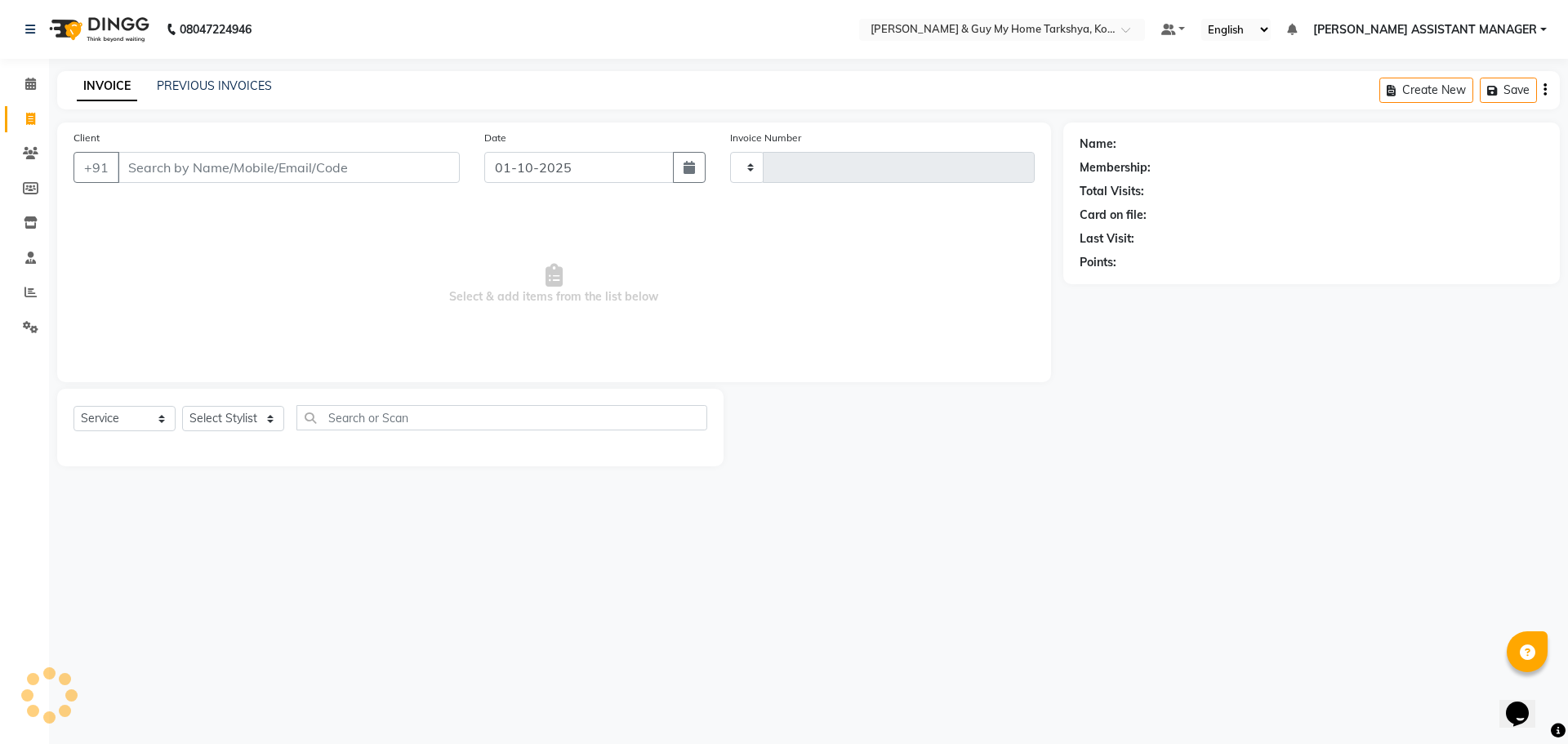
type input "2853"
select select "7902"
click at [231, 182] on input "Client" at bounding box center [288, 166] width 342 height 31
click at [39, 83] on span at bounding box center [31, 84] width 29 height 18
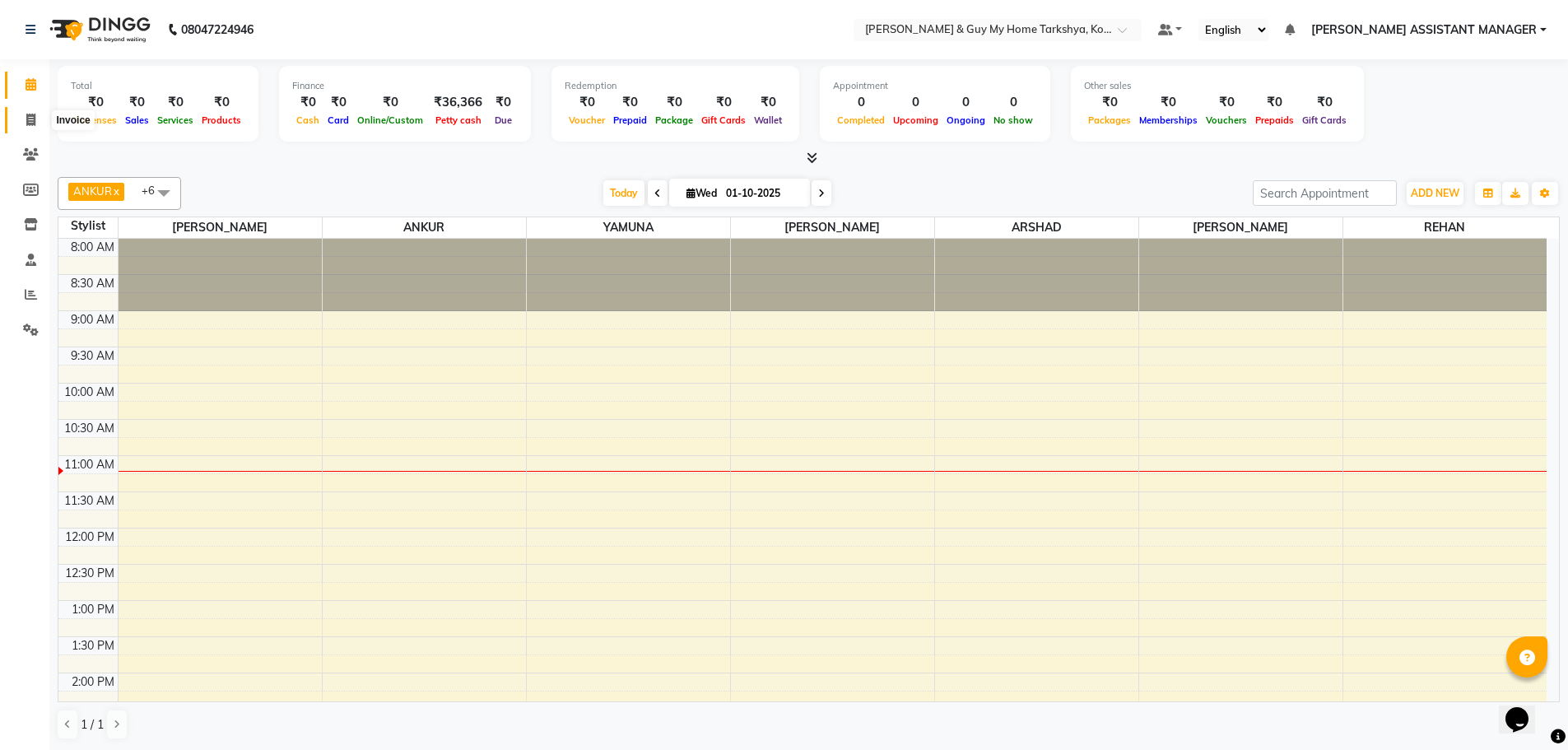
click at [31, 128] on span at bounding box center [31, 120] width 29 height 19
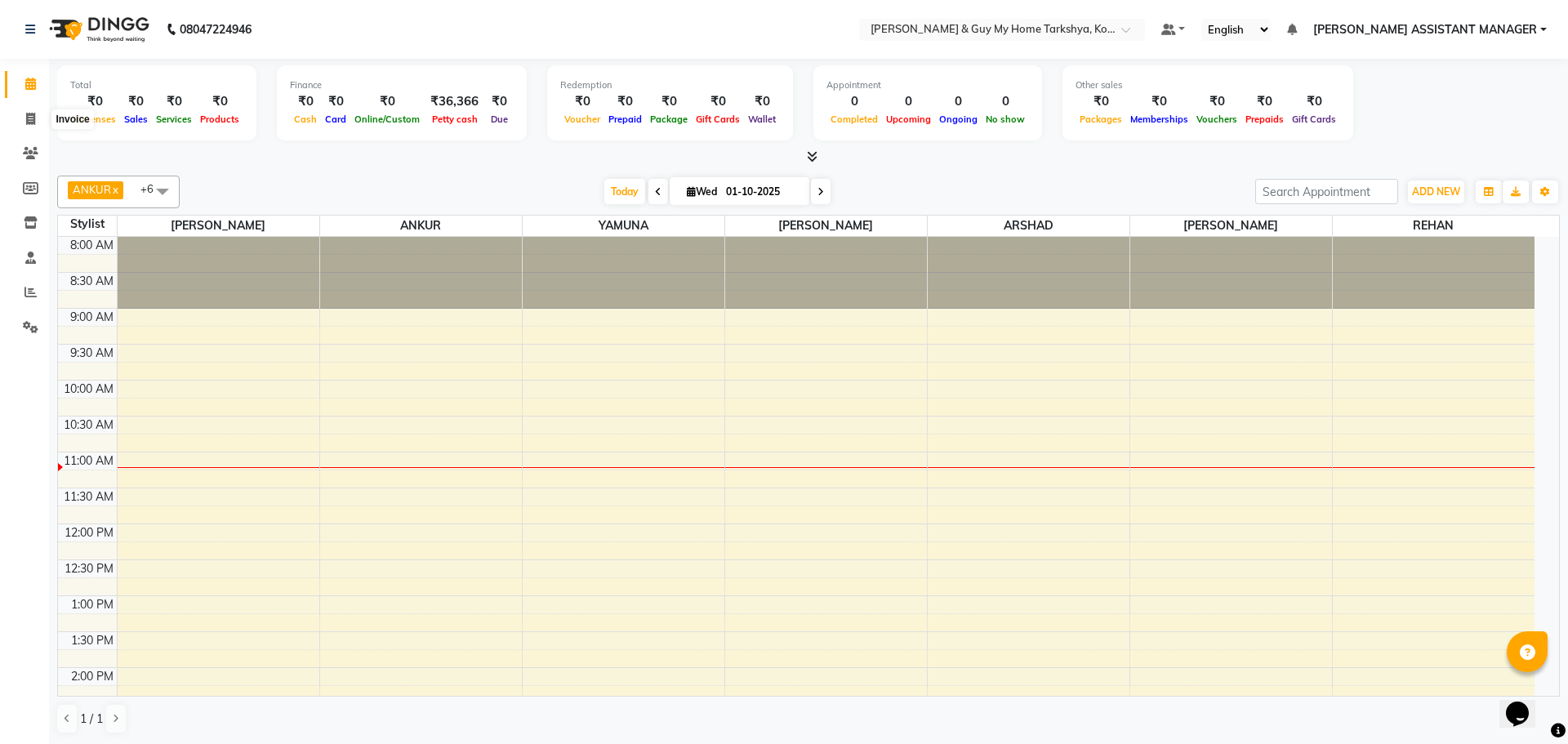
select select "service"
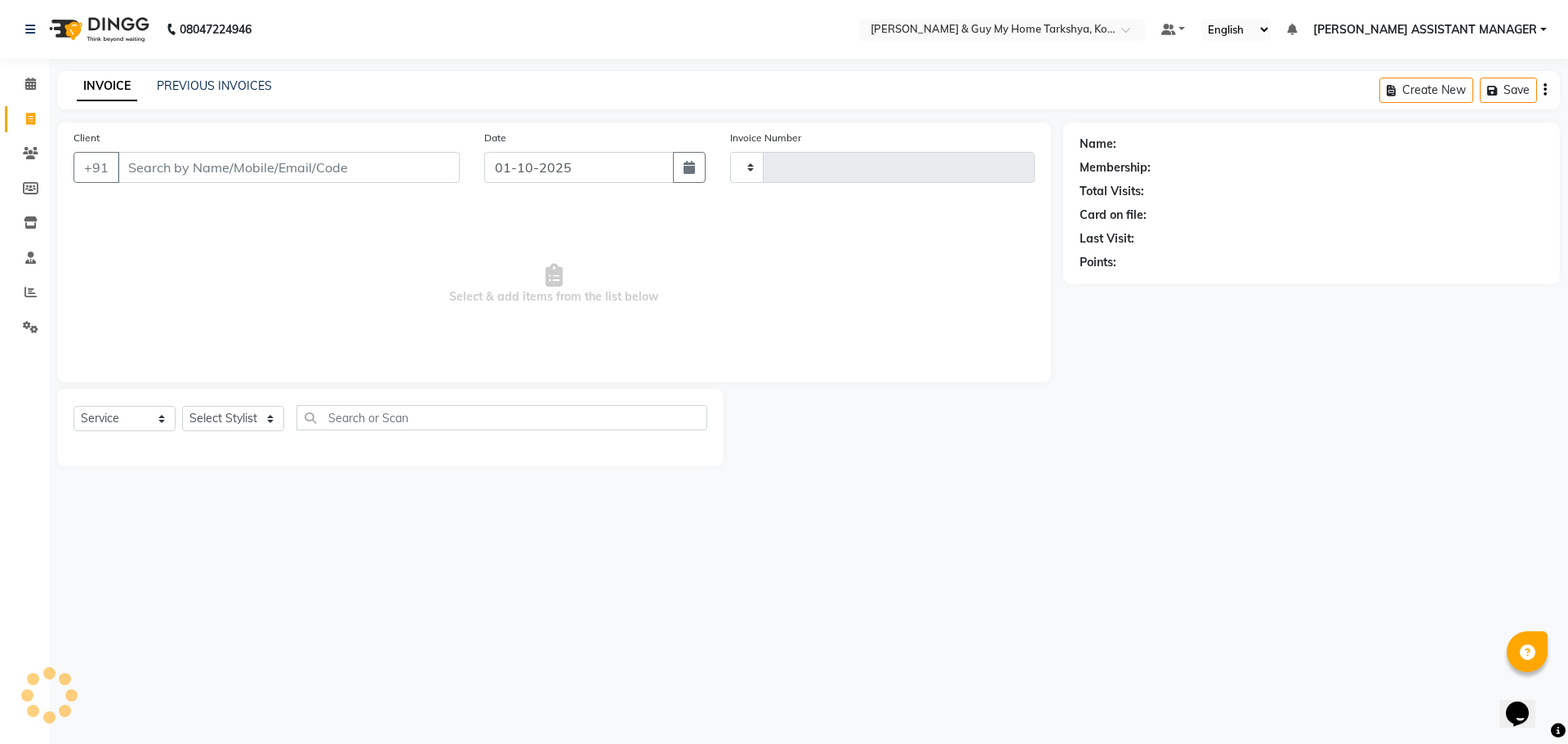
type input "2853"
select select "7902"
click at [250, 420] on select "Select Stylist [PERSON_NAME] [PERSON_NAME] [PERSON_NAME] GLORY [PERSON_NAME] JI…" at bounding box center [254, 418] width 144 height 25
select select "71411"
click at [182, 406] on select "Select Stylist [PERSON_NAME] [PERSON_NAME] [PERSON_NAME] GLORY [PERSON_NAME] JI…" at bounding box center [254, 418] width 144 height 25
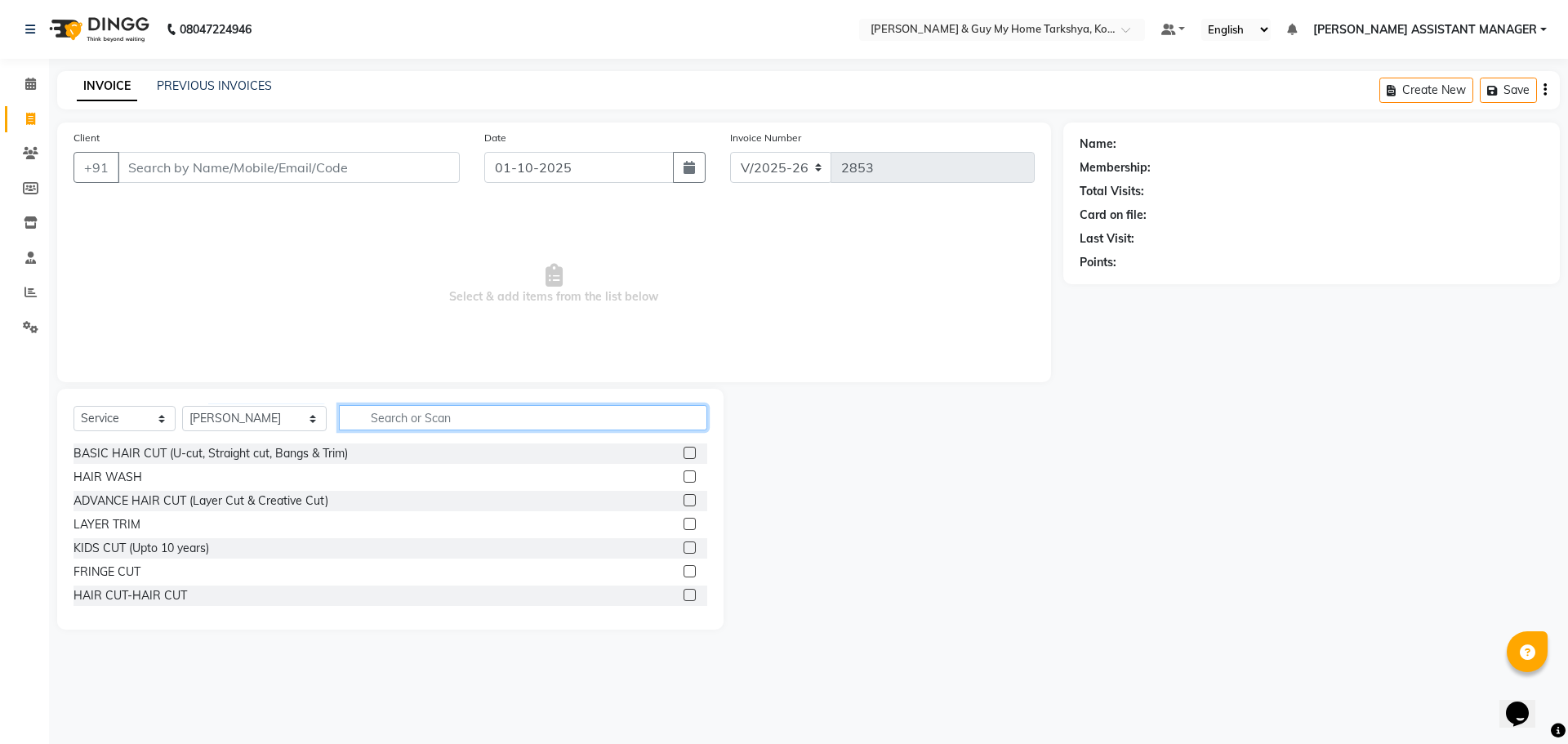
click at [417, 410] on input "text" at bounding box center [524, 418] width 369 height 25
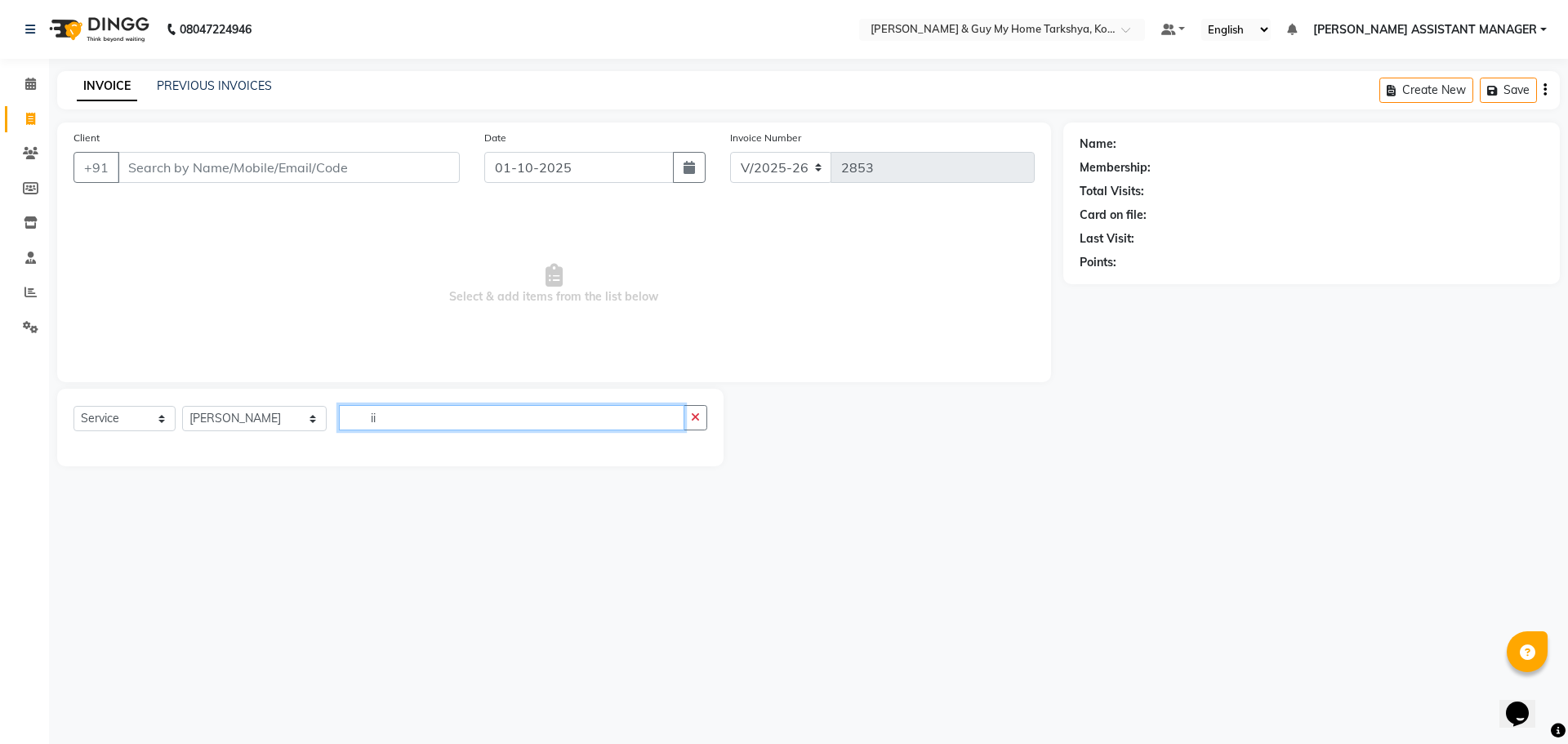
type input "i"
type input "kid"
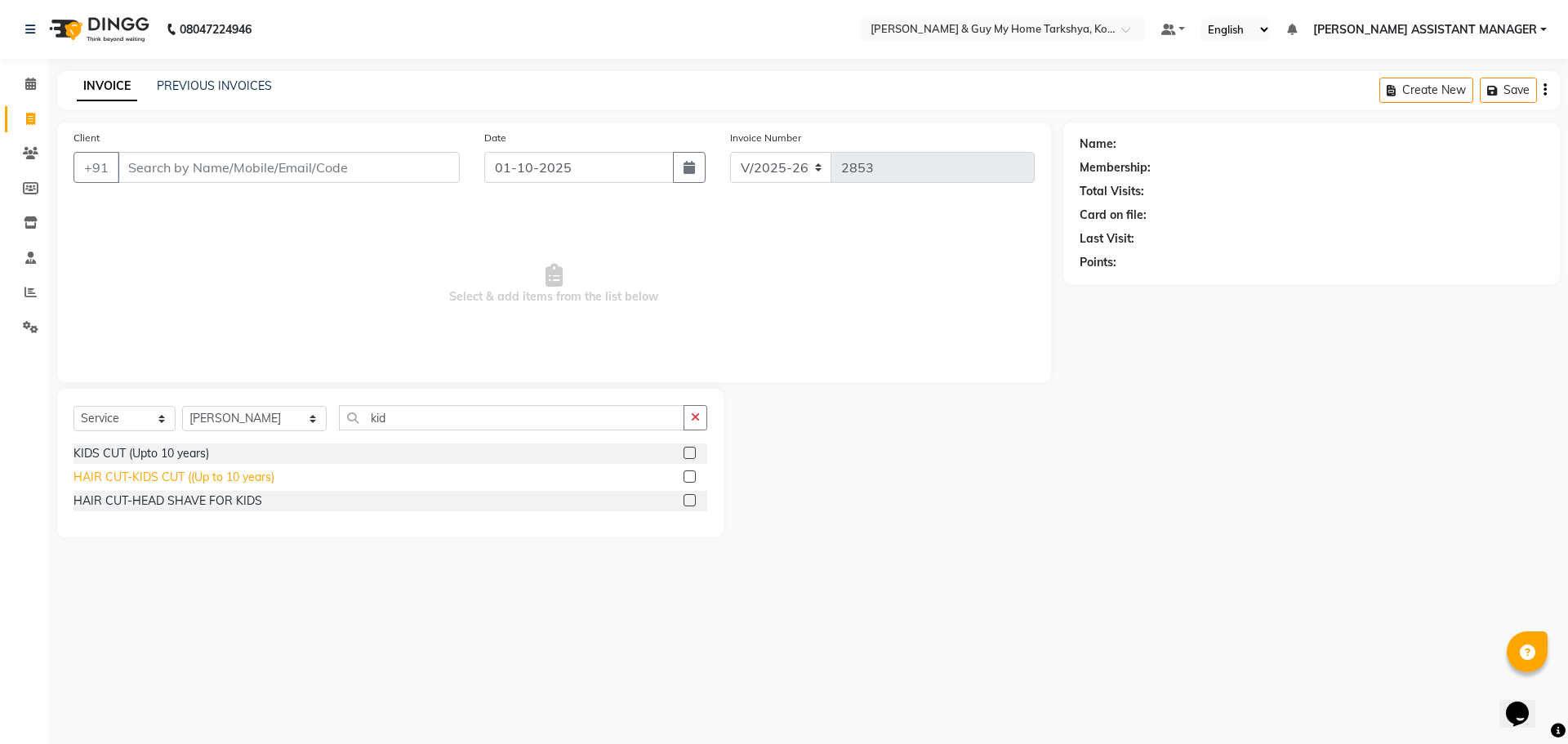
click at [208, 471] on div "HAIR CUT-KIDS CUT ((Up to 10 years)" at bounding box center [173, 477] width 200 height 18
checkbox input "false"
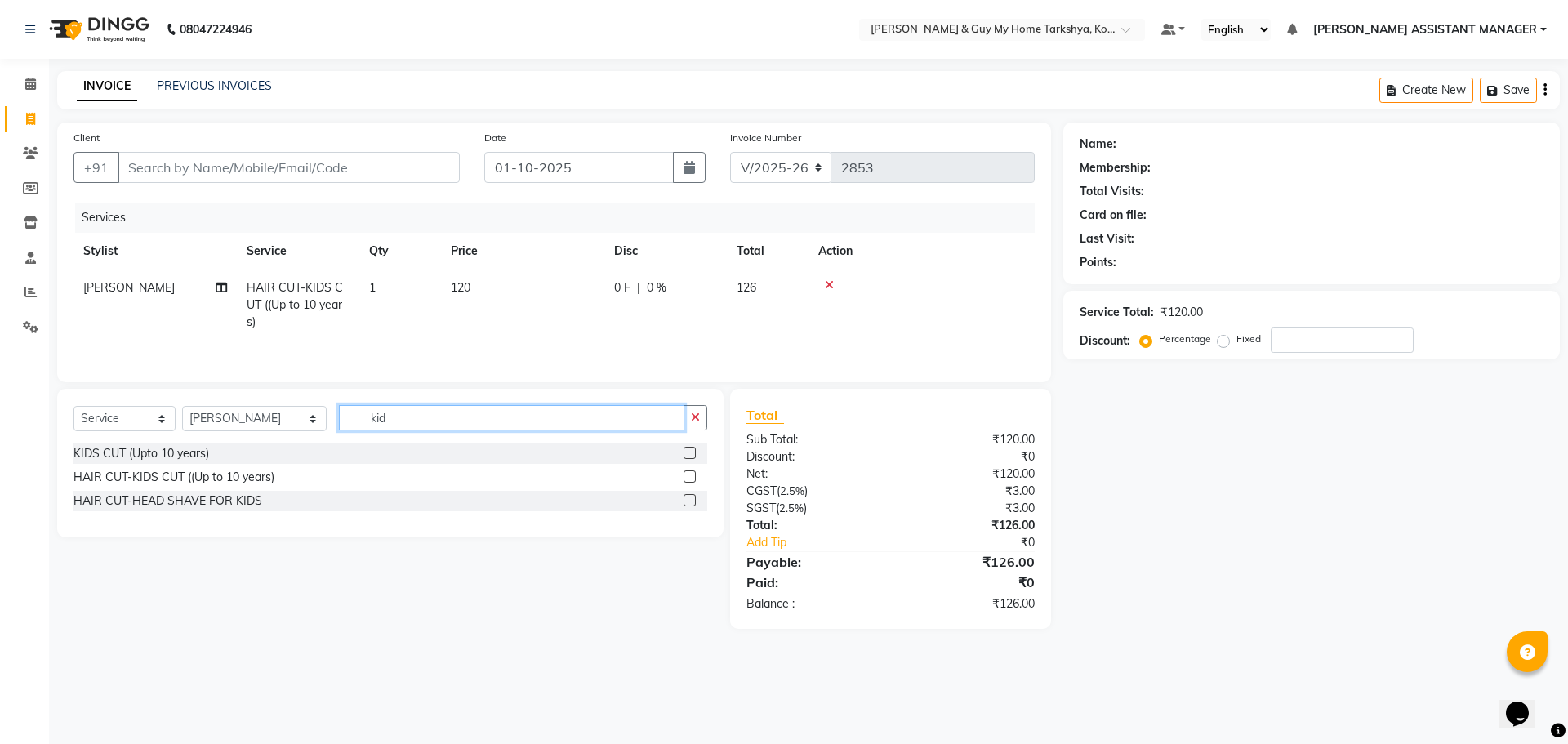
drag, startPoint x: 488, startPoint y: 409, endPoint x: 298, endPoint y: 430, distance: 191.2
click at [301, 427] on div "Select Service Product Membership Package Voucher Prepaid Gift Card Select Styl…" at bounding box center [390, 425] width 634 height 39
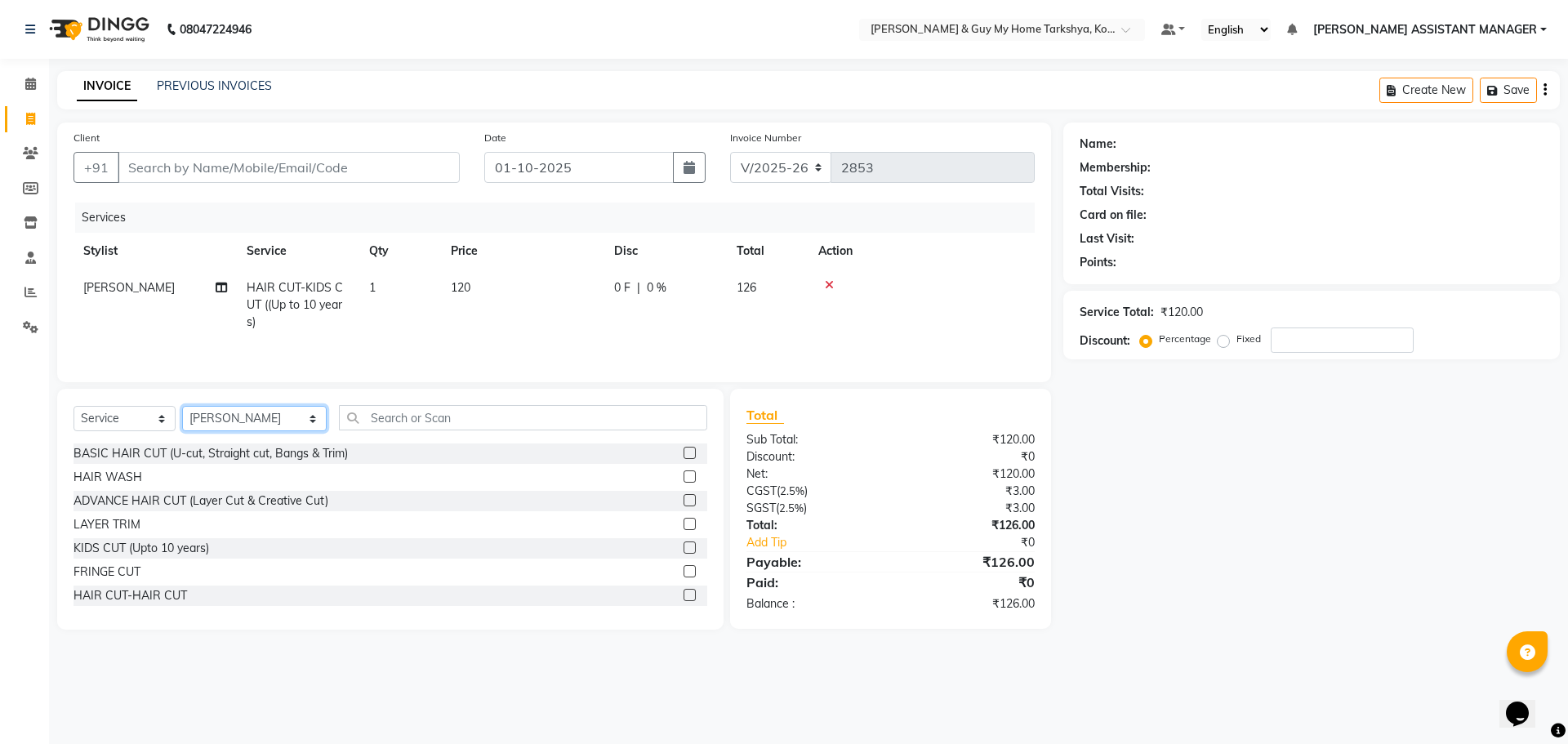
click at [274, 422] on select "Select Stylist [PERSON_NAME] [PERSON_NAME] [PERSON_NAME] GLORY [PERSON_NAME] JI…" at bounding box center [254, 418] width 144 height 25
select select "71412"
click at [182, 406] on select "Select Stylist [PERSON_NAME] [PERSON_NAME] [PERSON_NAME] GLORY [PERSON_NAME] JI…" at bounding box center [254, 418] width 144 height 25
click at [136, 597] on div "HAIR CUT-HAIR CUT" at bounding box center [130, 596] width 114 height 18
checkbox input "false"
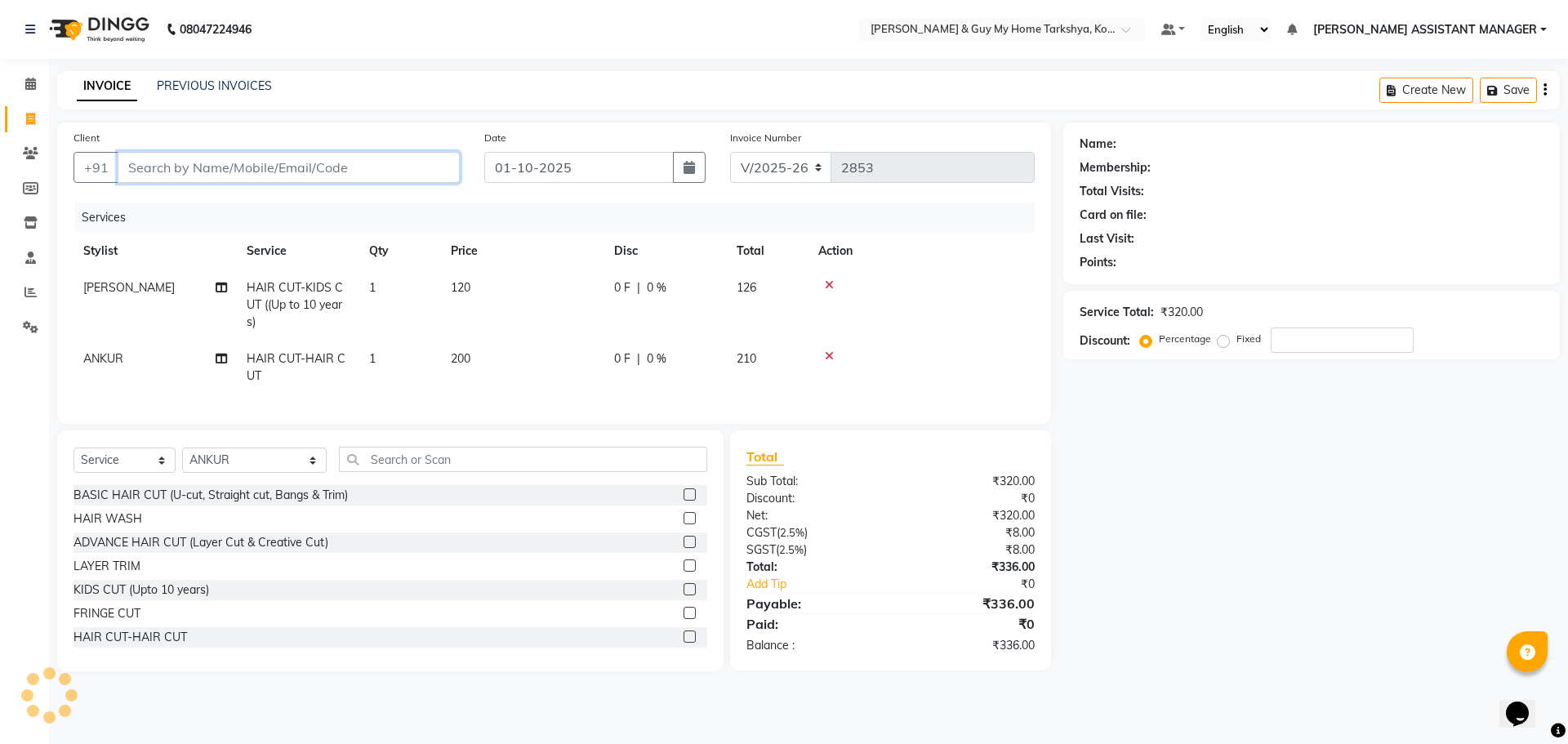
click at [332, 161] on input "Client" at bounding box center [288, 166] width 342 height 31
click at [373, 170] on input "Client" at bounding box center [288, 166] width 342 height 31
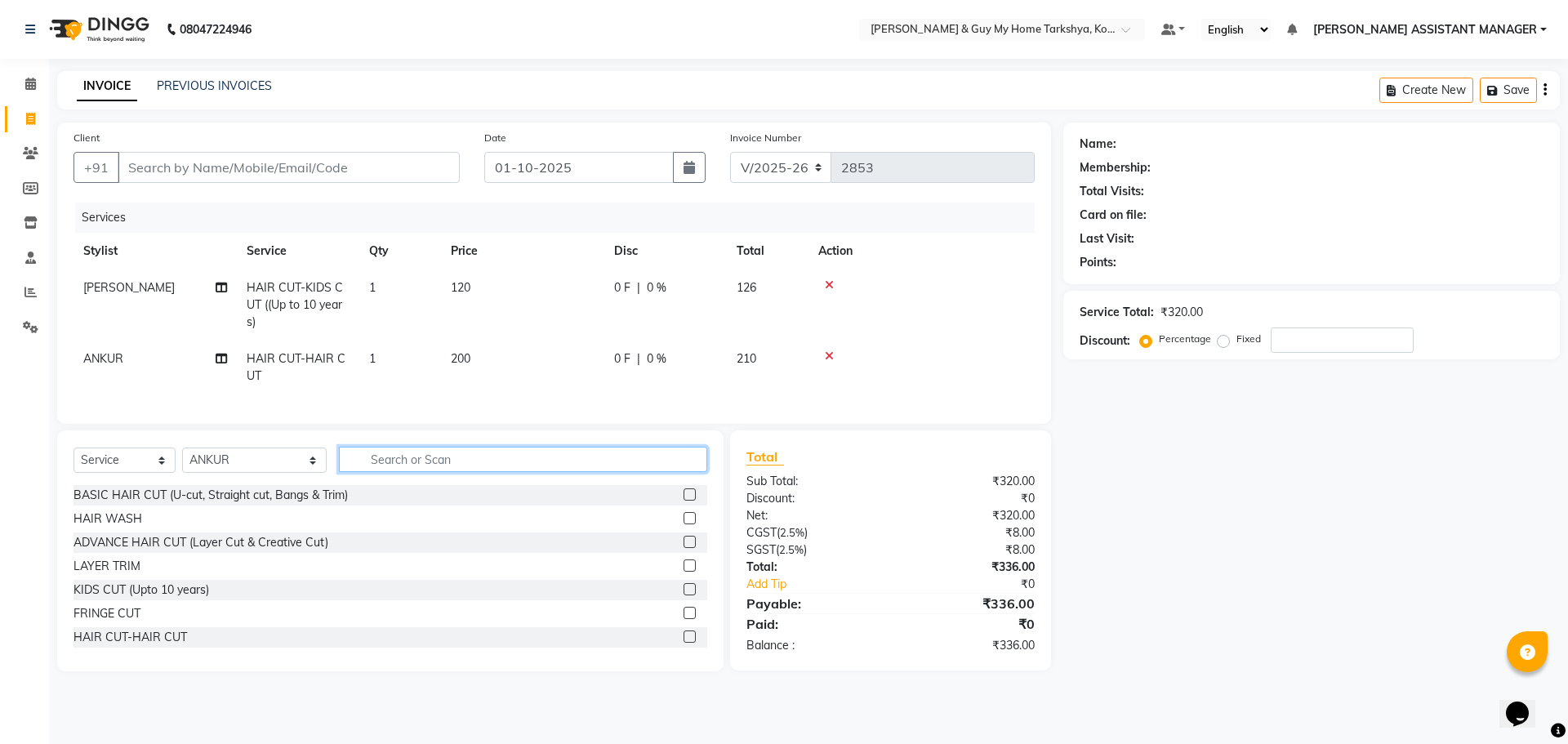
click at [377, 464] on input "text" at bounding box center [524, 459] width 369 height 25
click at [498, 472] on input "text" at bounding box center [524, 459] width 369 height 25
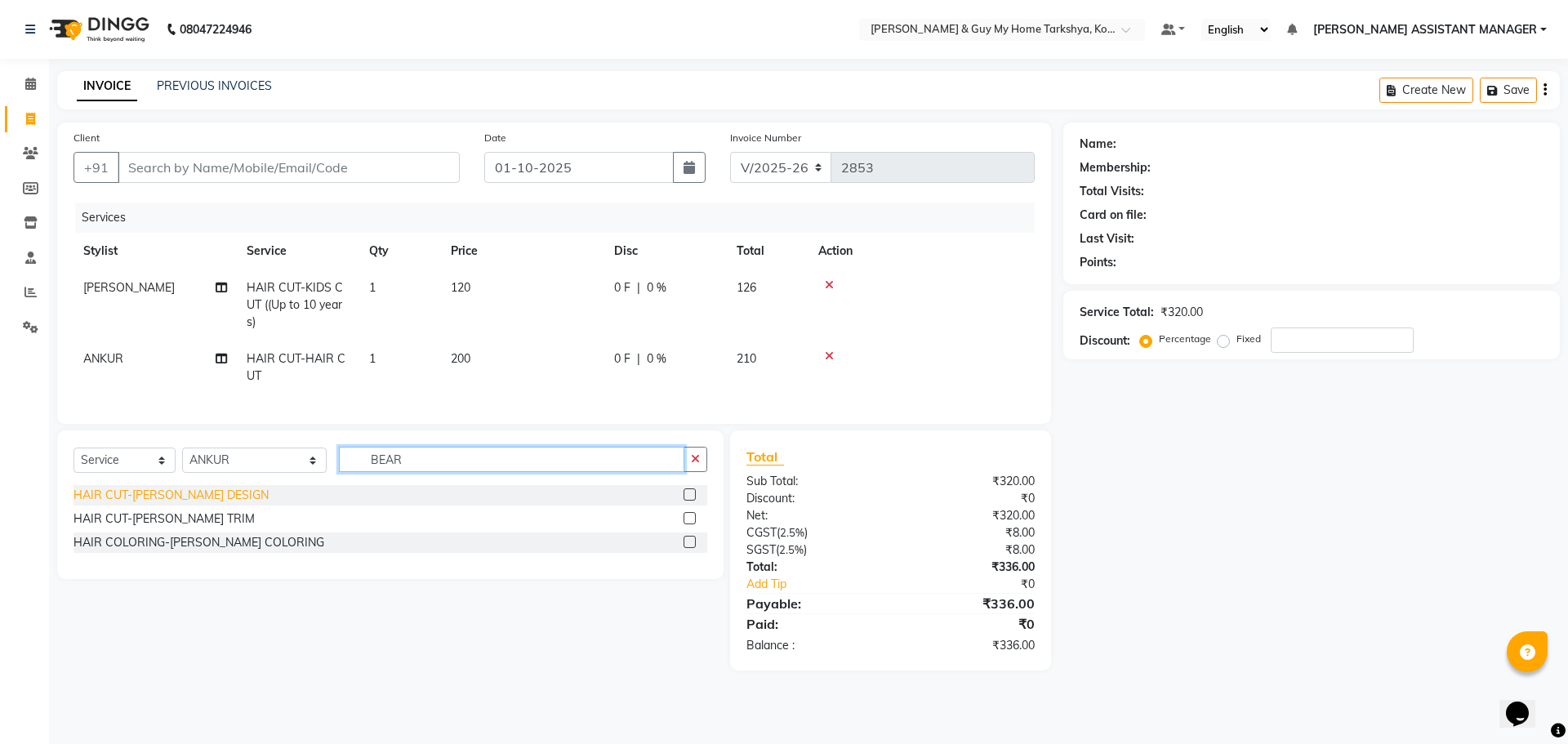
type input "BEAR"
click at [136, 504] on div "HAIR CUT-BEARD DESIGN" at bounding box center [171, 495] width 195 height 18
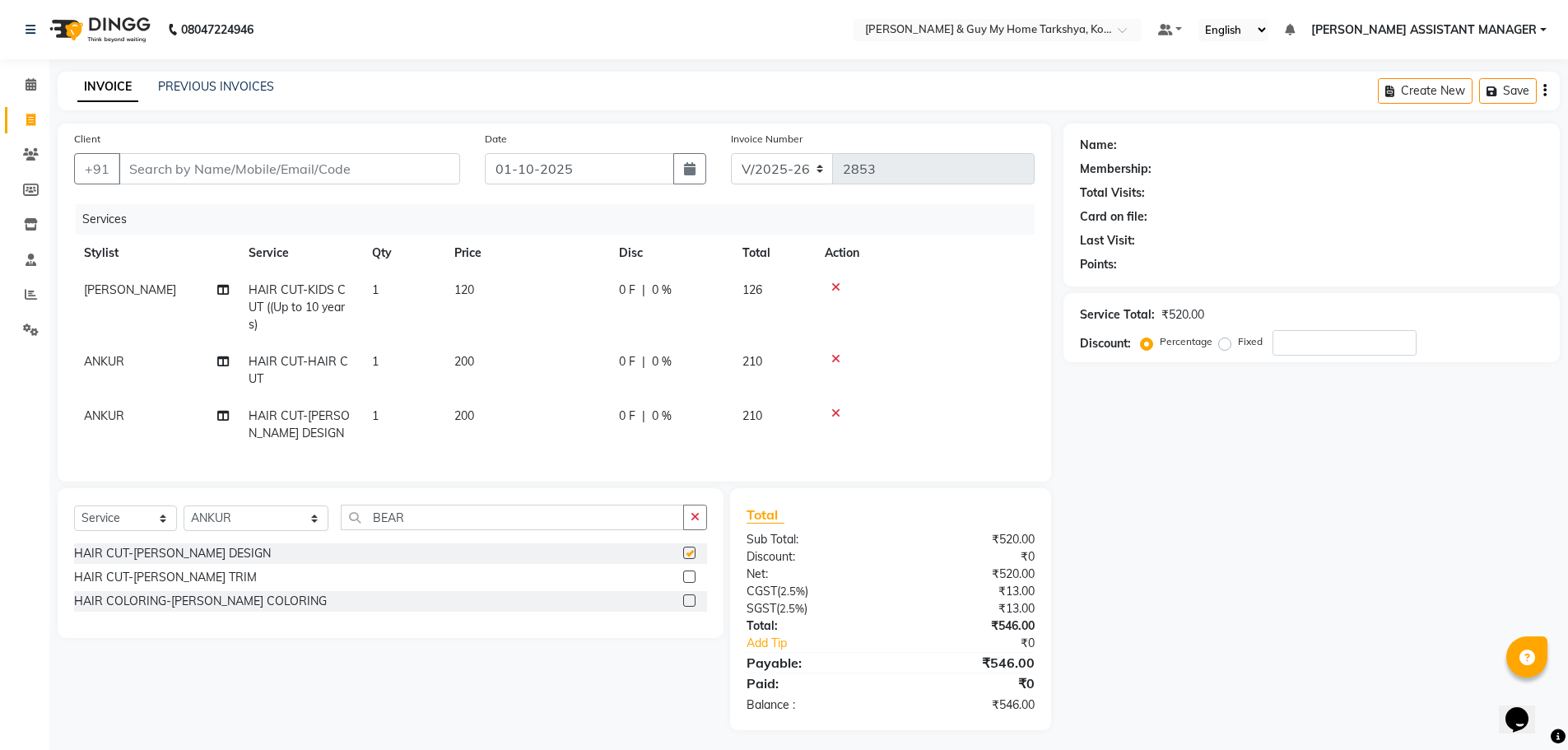
checkbox input "false"
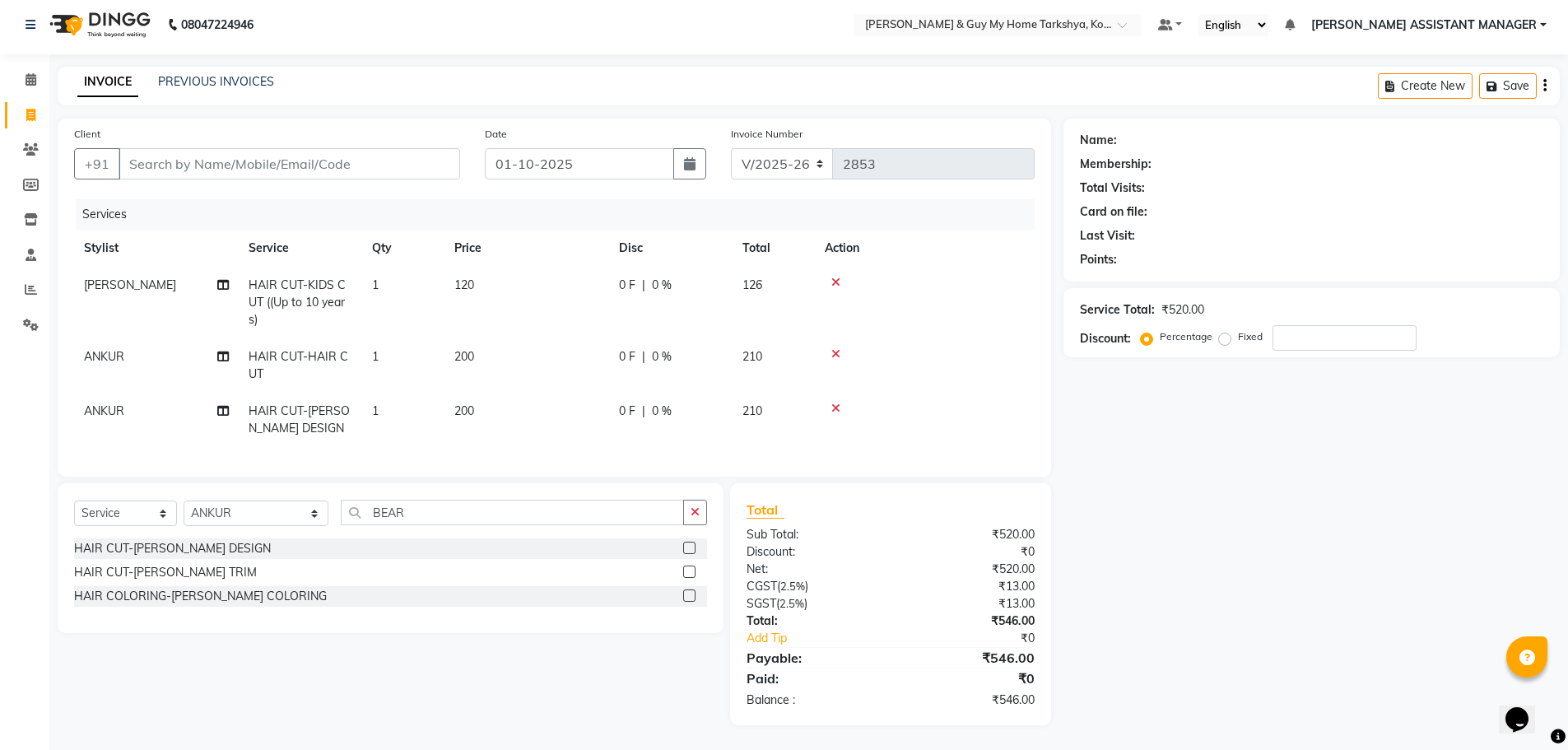
scroll to position [18, 0]
click at [328, 161] on input "Client" at bounding box center [289, 163] width 341 height 31
type input "9"
type input "0"
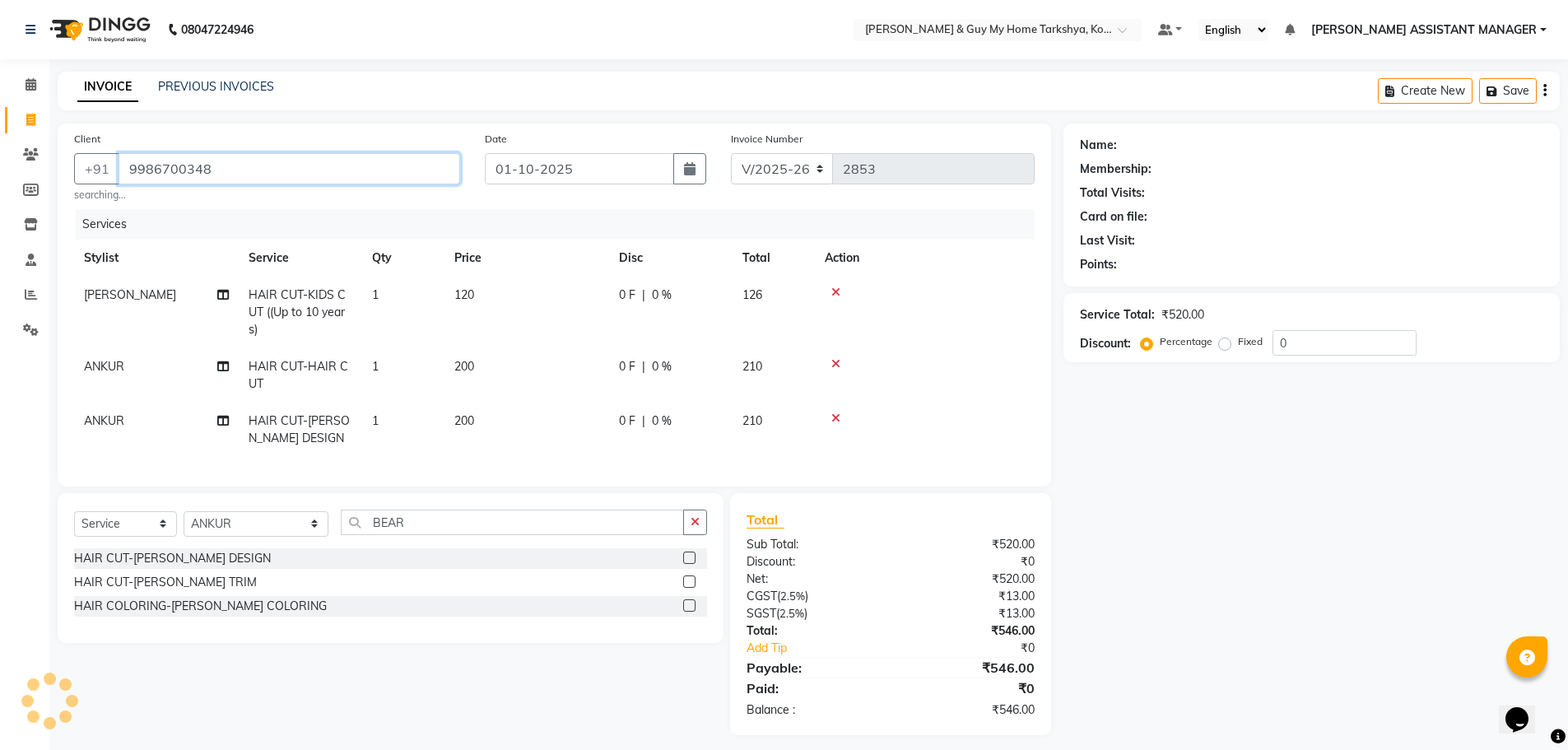
scroll to position [22, 0]
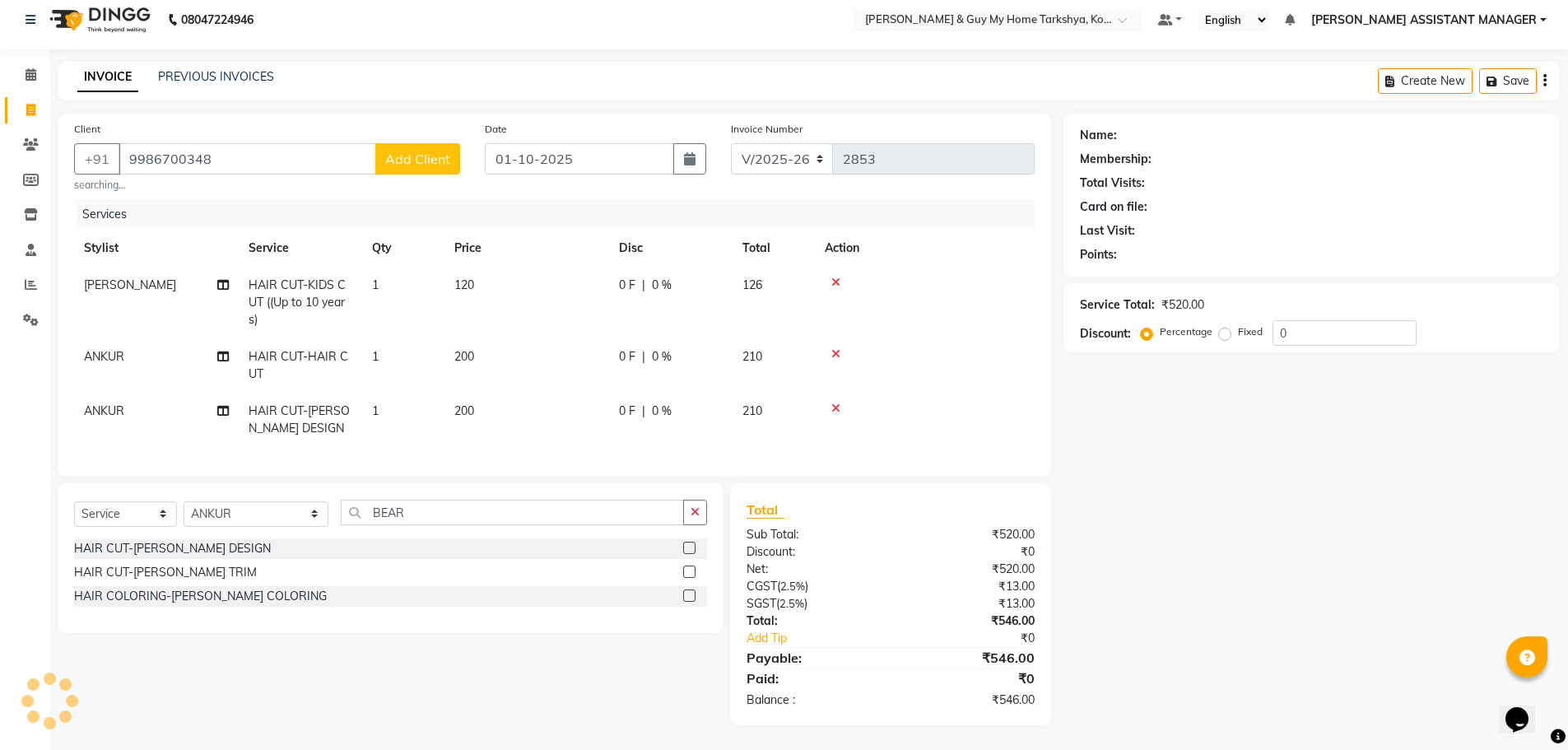
click at [1119, 425] on div "Name: Membership: Total Visits: Card on file: Last Visit: Points: Service Total…" at bounding box center [1317, 419] width 508 height 611
click at [317, 146] on input "9986700348" at bounding box center [247, 158] width 258 height 31
type input "9986700348"
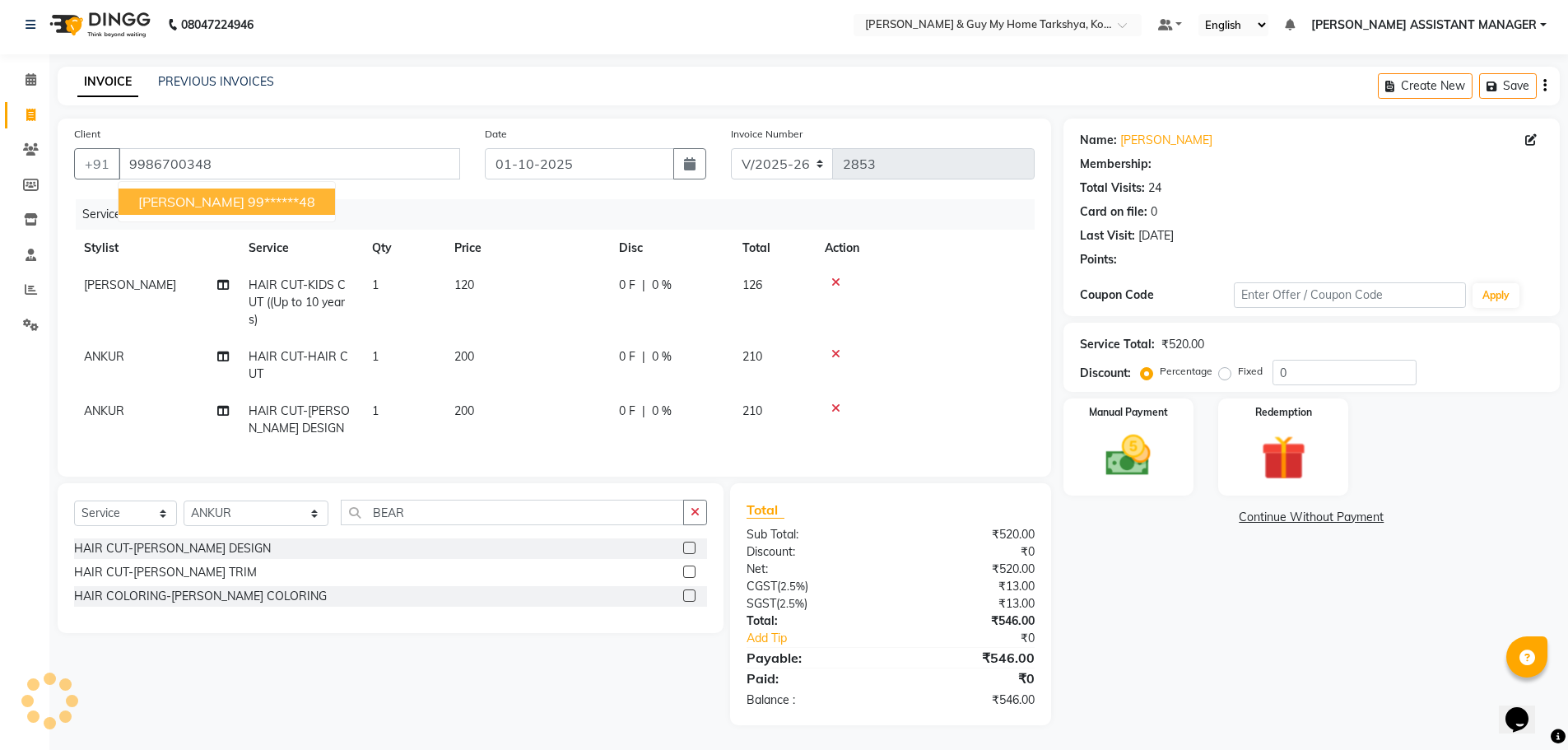
scroll to position [18, 0]
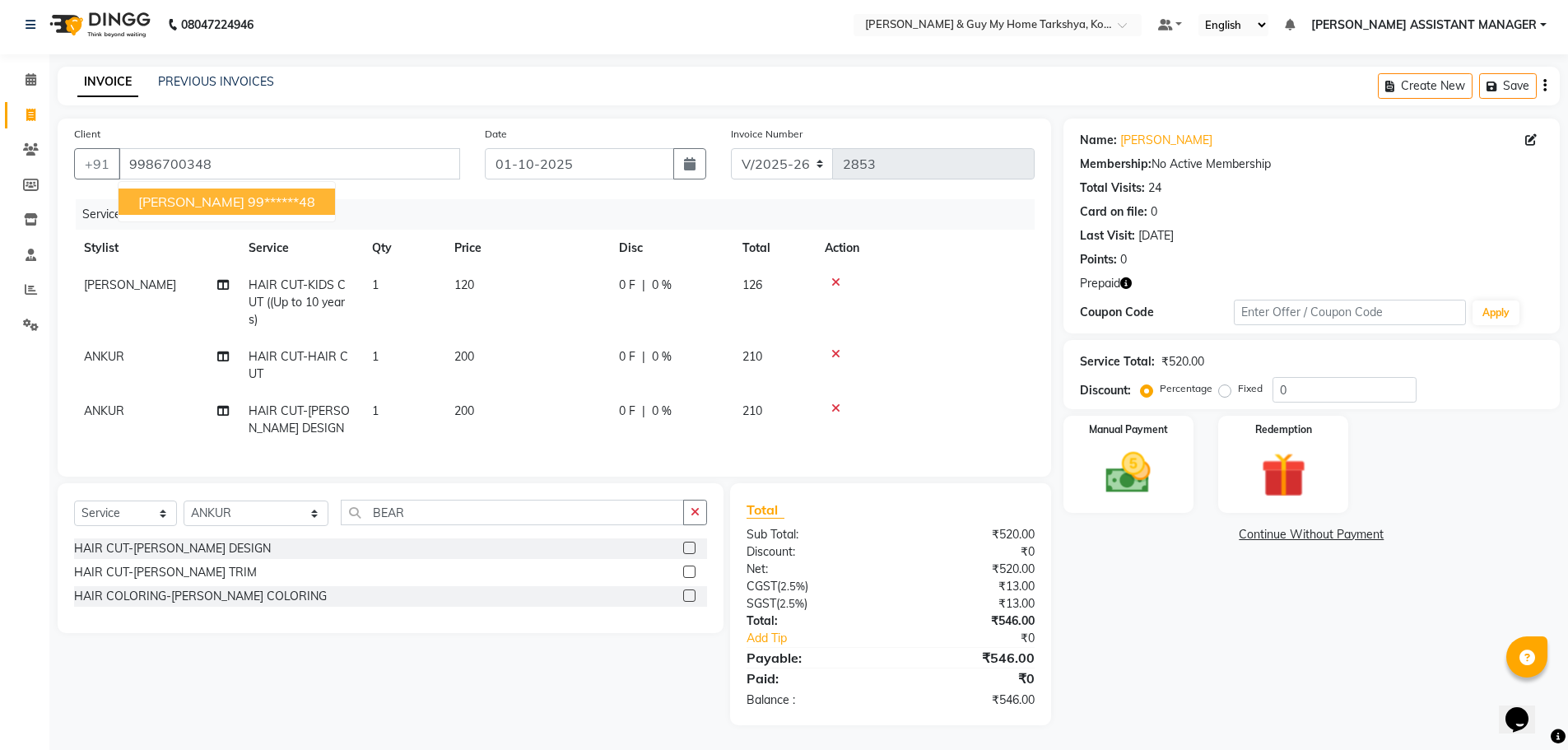
click at [1129, 277] on icon "button" at bounding box center [1126, 282] width 11 height 11
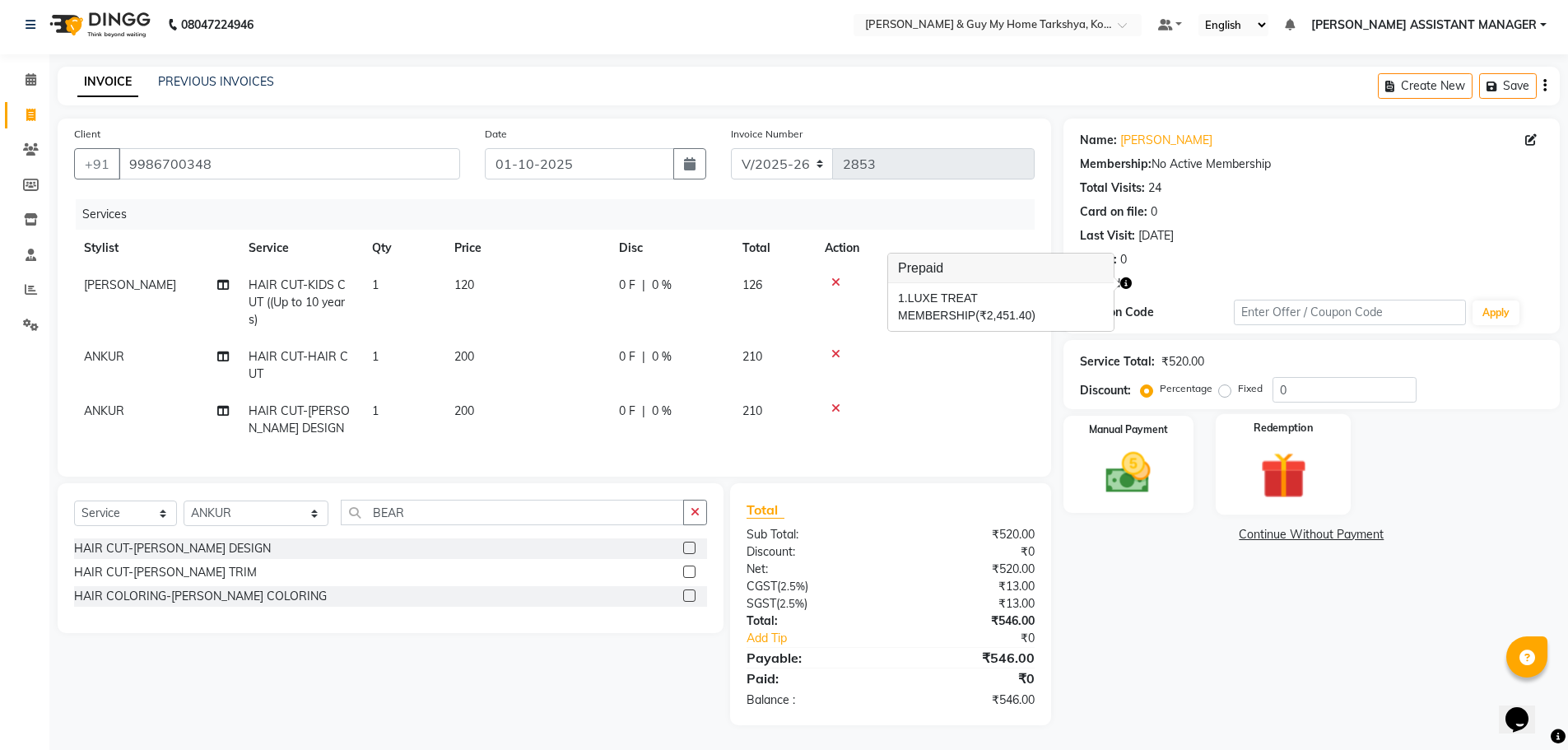
click at [1263, 459] on img at bounding box center [1283, 476] width 76 height 58
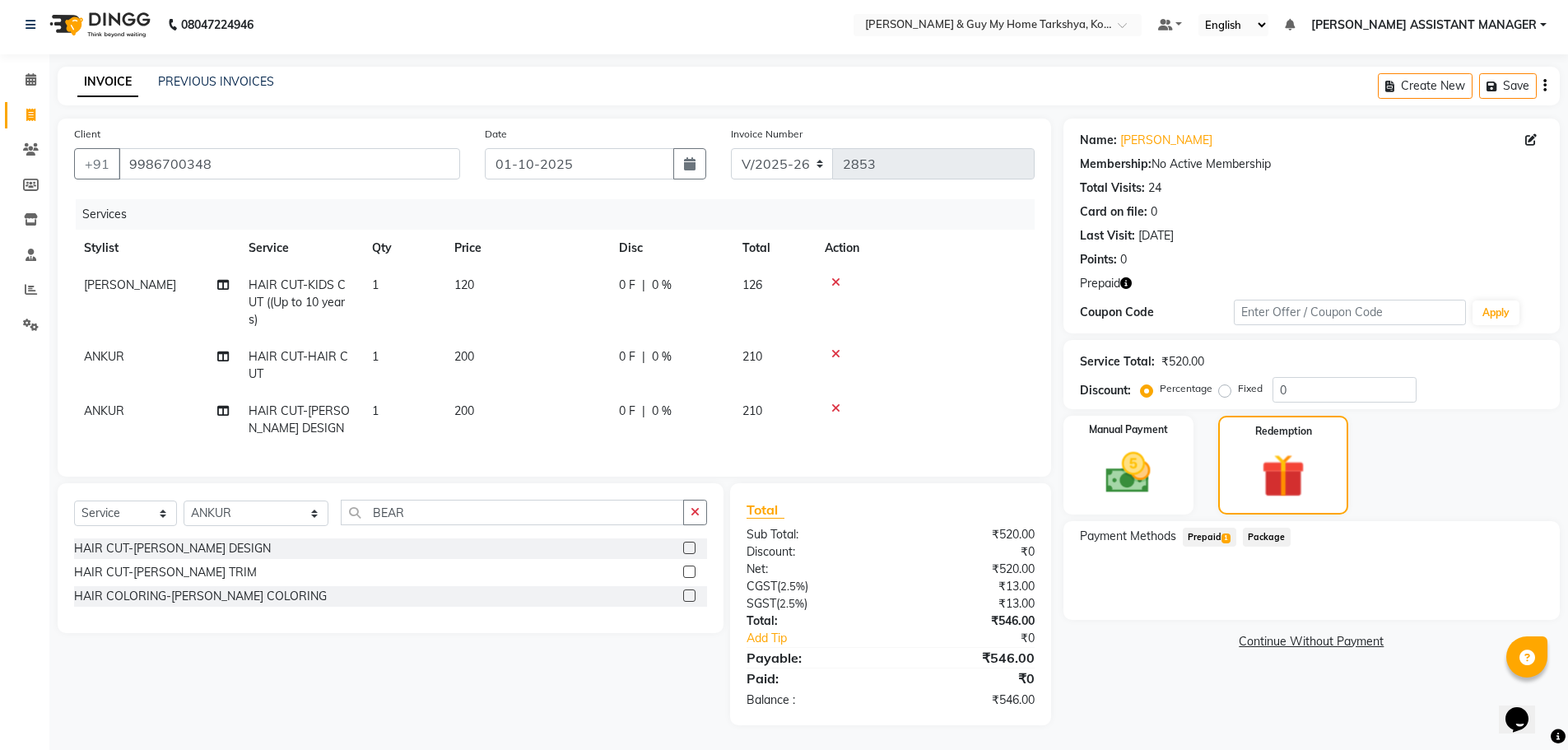
click at [1223, 533] on span "1" at bounding box center [1226, 537] width 9 height 10
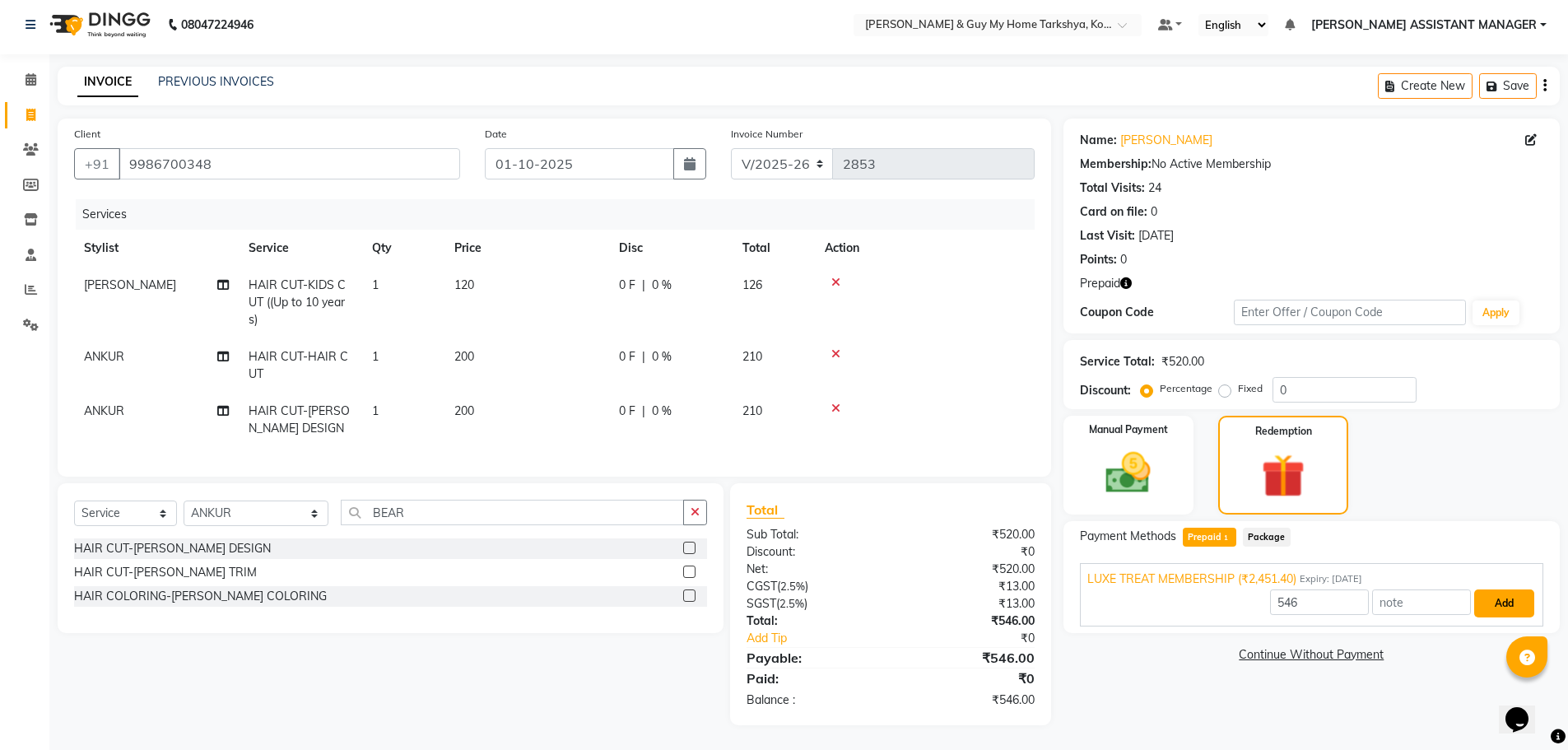
click at [1504, 591] on button "Add" at bounding box center [1504, 604] width 60 height 28
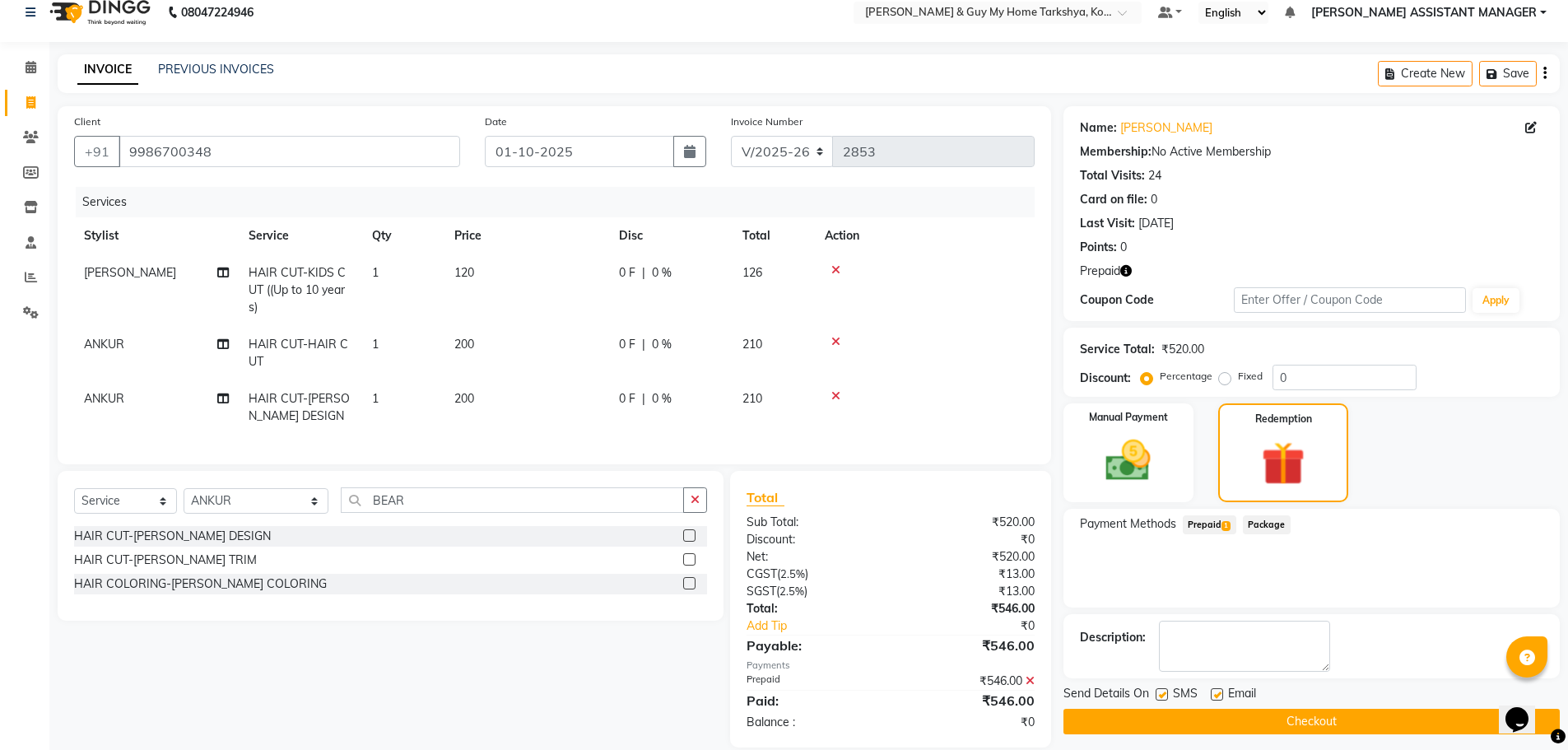
click at [1129, 722] on button "Checkout" at bounding box center [1311, 721] width 496 height 26
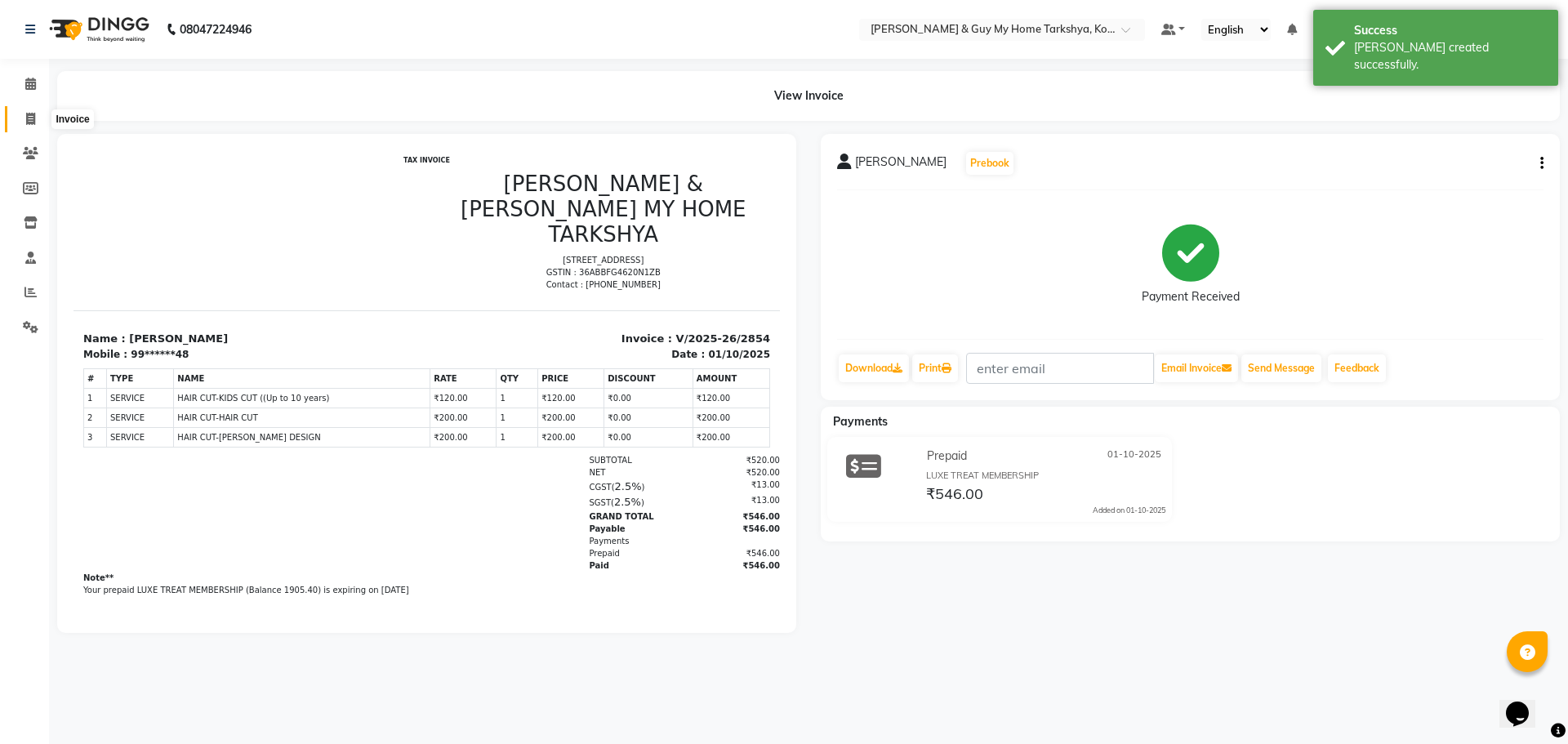
click at [32, 117] on icon at bounding box center [31, 119] width 9 height 12
select select "service"
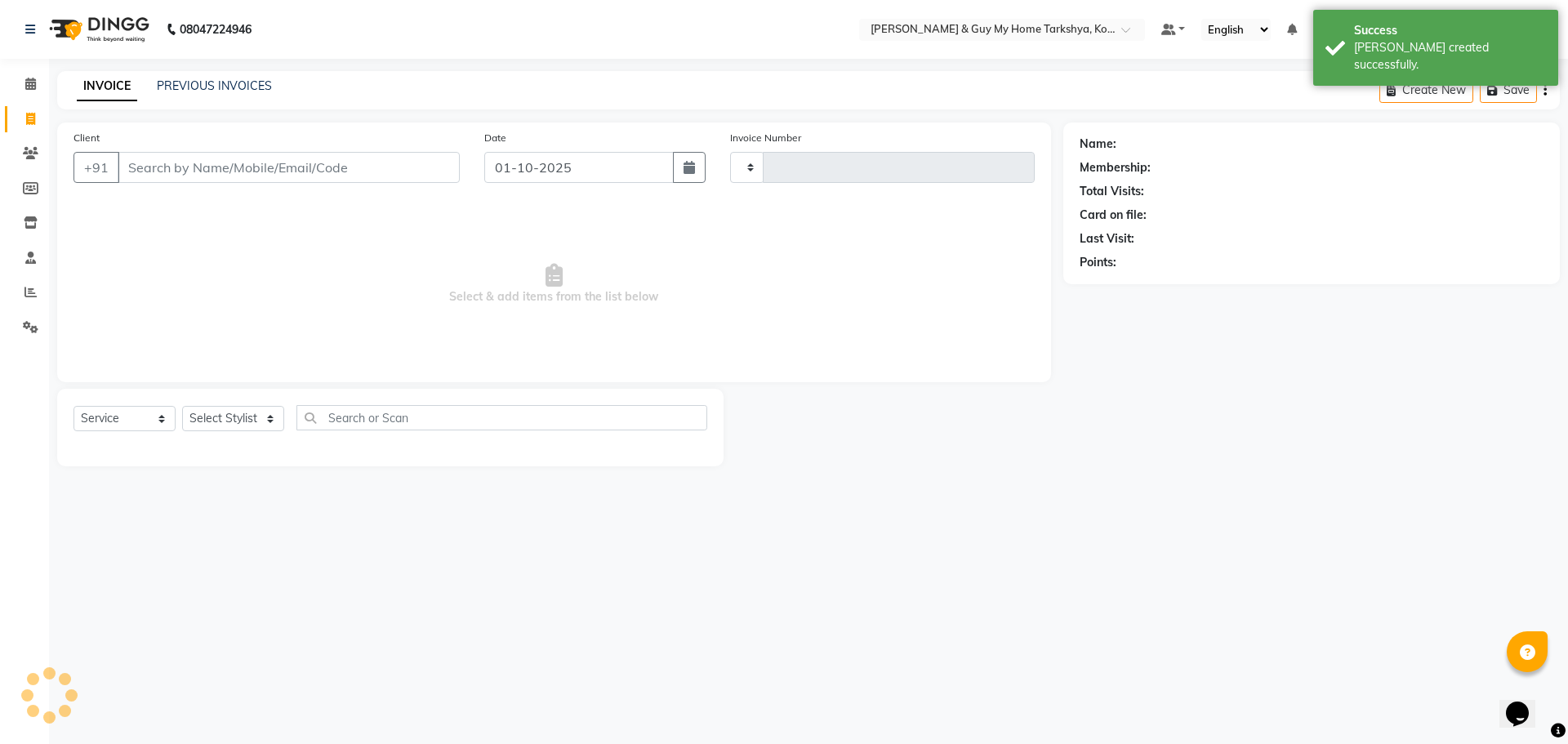
type input "2855"
select select "7902"
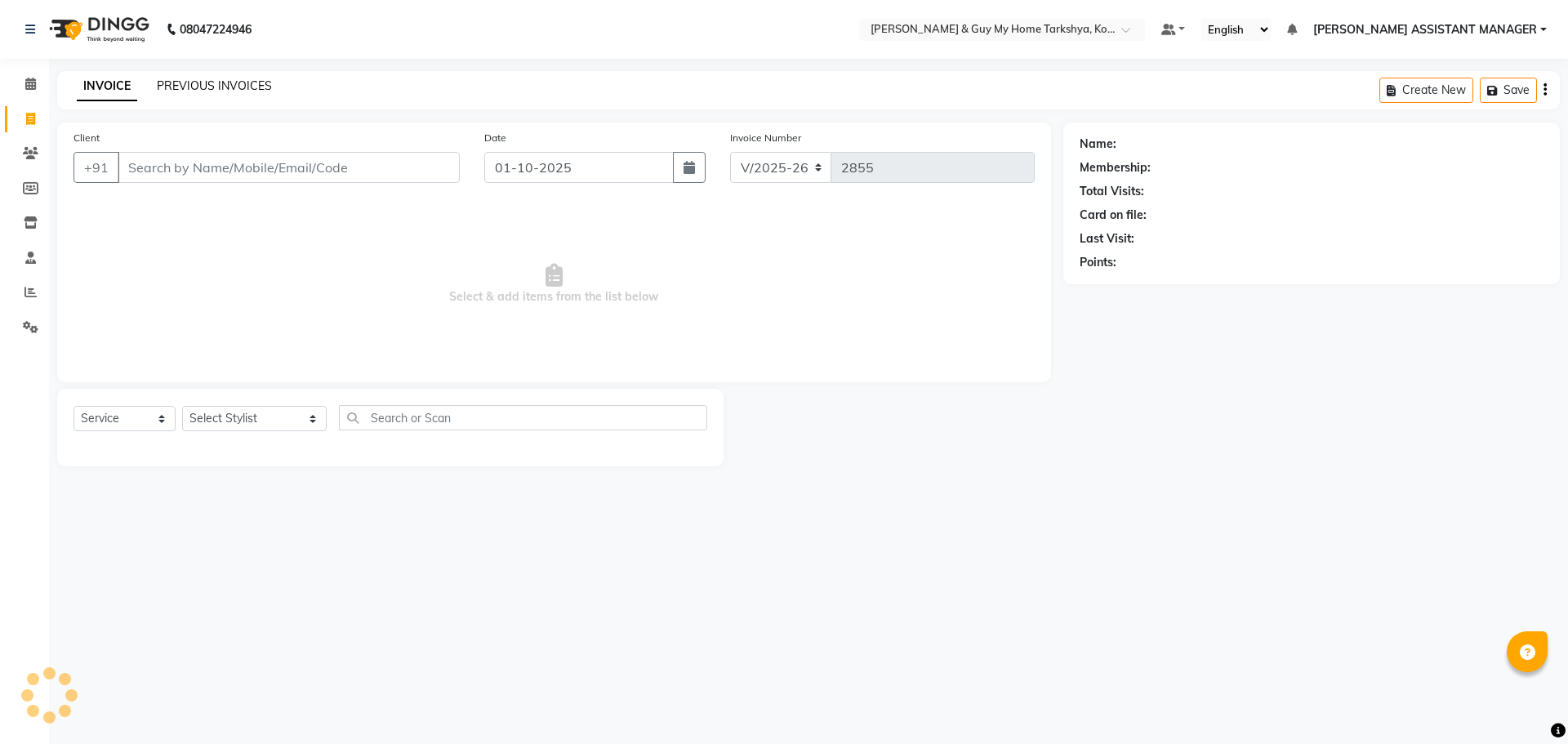
click at [211, 91] on link "PREVIOUS INVOICES" at bounding box center [214, 86] width 116 height 15
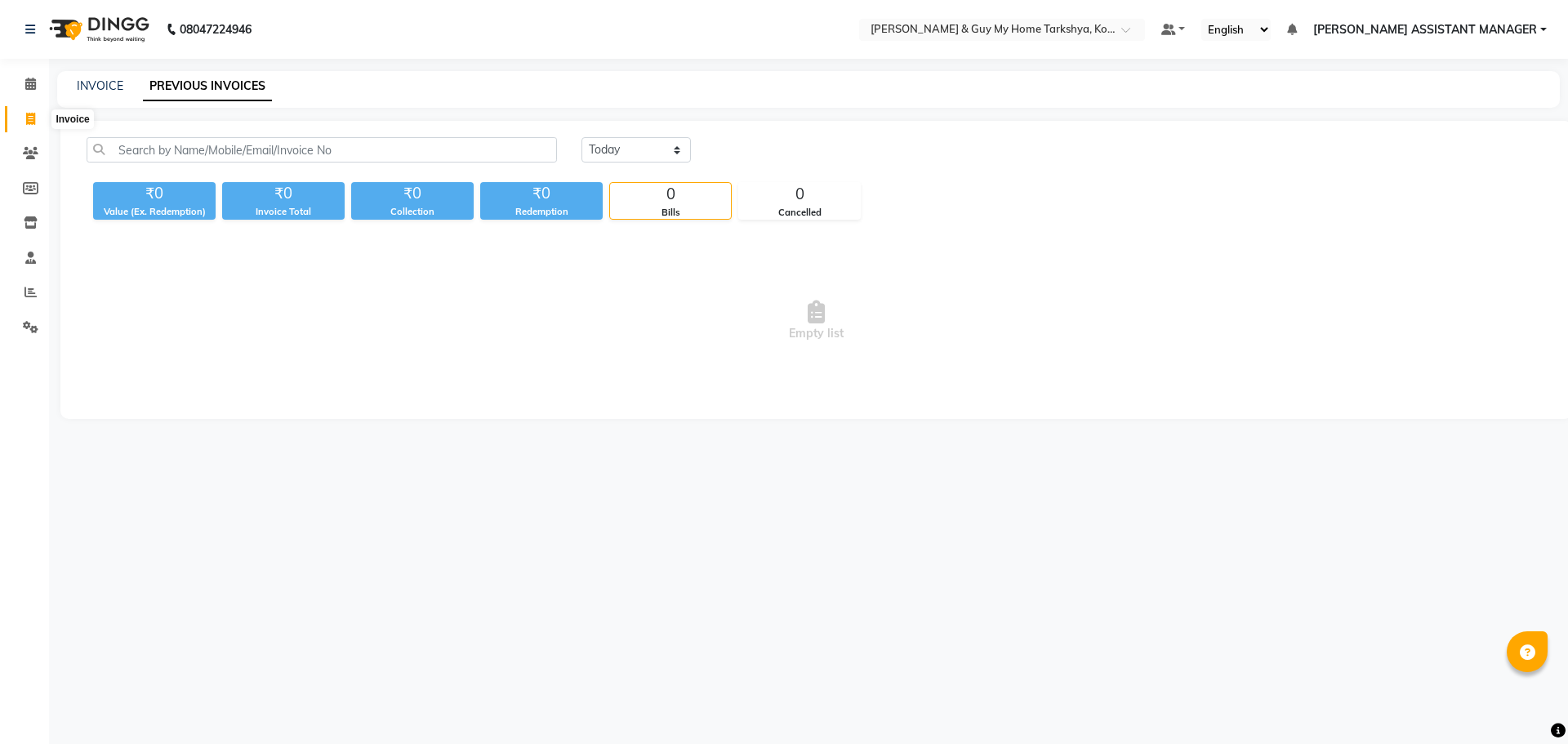
click at [33, 123] on icon at bounding box center [31, 119] width 9 height 12
select select "service"
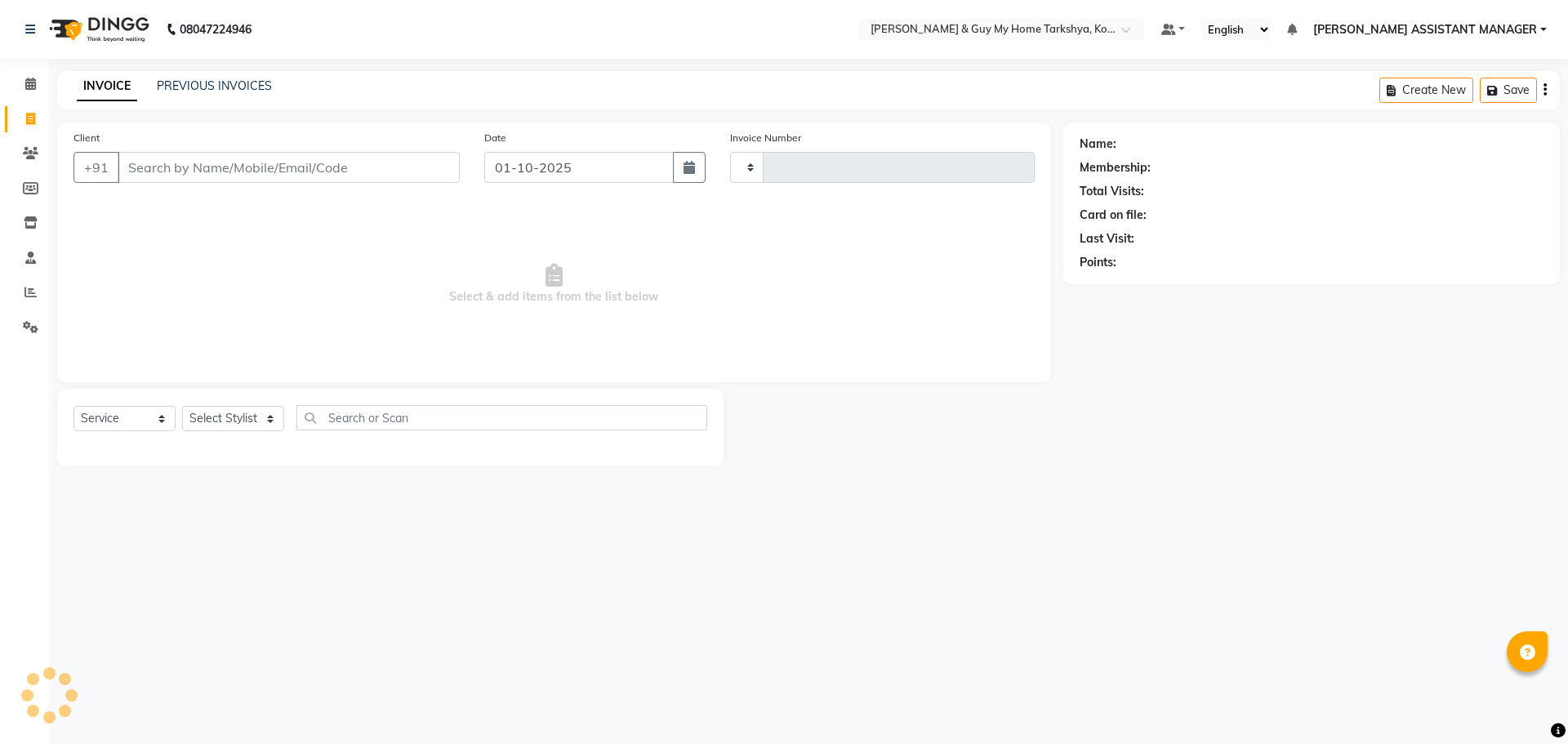
type input "2855"
select select "7902"
drag, startPoint x: 657, startPoint y: 517, endPoint x: 656, endPoint y: 540, distance: 23.0
click at [657, 517] on div "08047224946 Select Location × Toni & Guy My Home Tarkshya, Kokapet Default Pane…" at bounding box center [784, 372] width 1568 height 744
drag, startPoint x: 1157, startPoint y: 561, endPoint x: 1166, endPoint y: 565, distance: 9.8
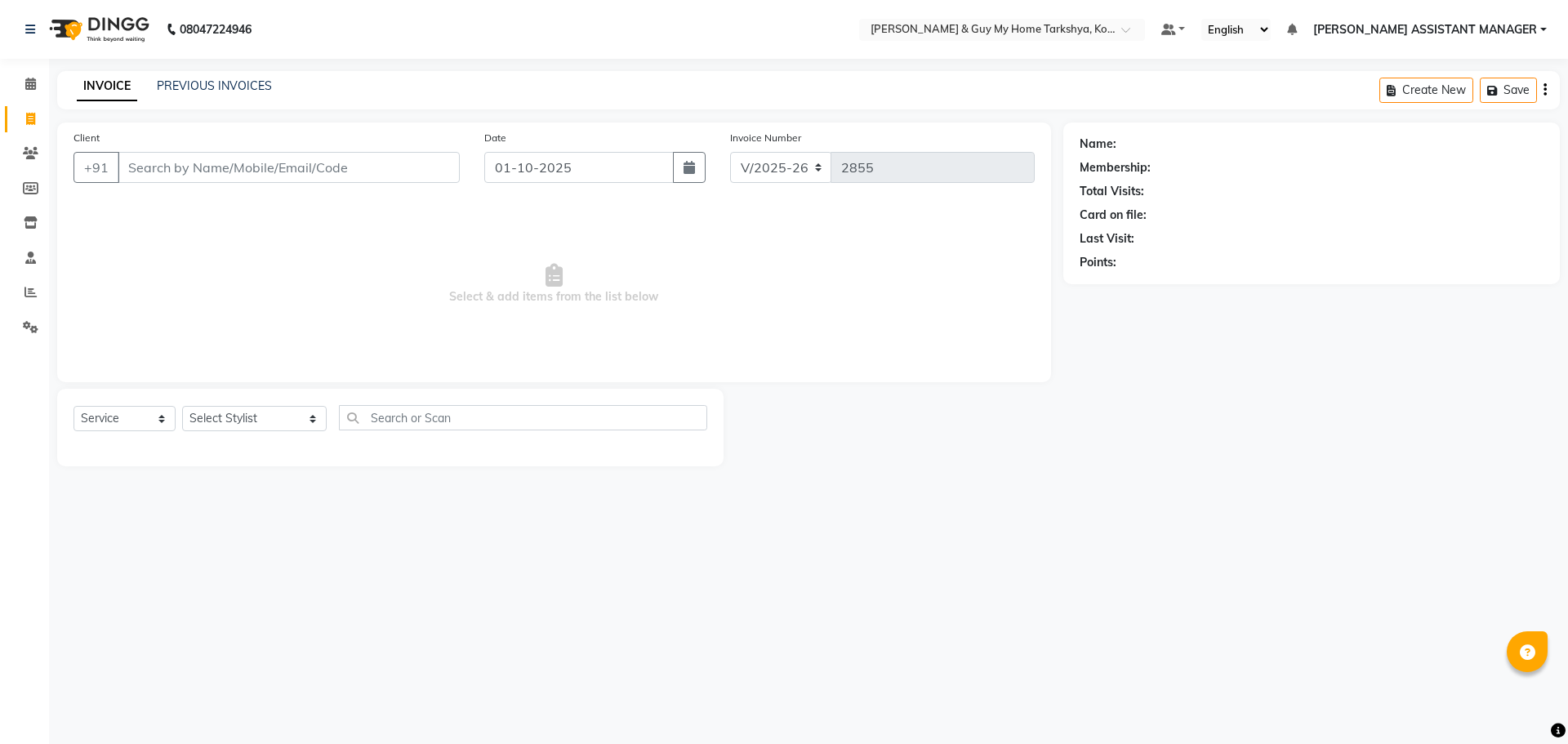
click at [1157, 561] on div "08047224946 Select Location × Toni & Guy My Home Tarkshya, Kokapet Default Pane…" at bounding box center [784, 372] width 1568 height 744
click at [865, 543] on div "08047224946 Select Location × Toni & Guy My Home Tarkshya, Kokapet Default Pane…" at bounding box center [784, 372] width 1568 height 744
click at [1143, 568] on div "08047224946 Select Location × Toni & Guy My Home Tarkshya, Kokapet Default Pane…" at bounding box center [784, 372] width 1568 height 744
click at [227, 89] on link "PREVIOUS INVOICES" at bounding box center [214, 86] width 116 height 15
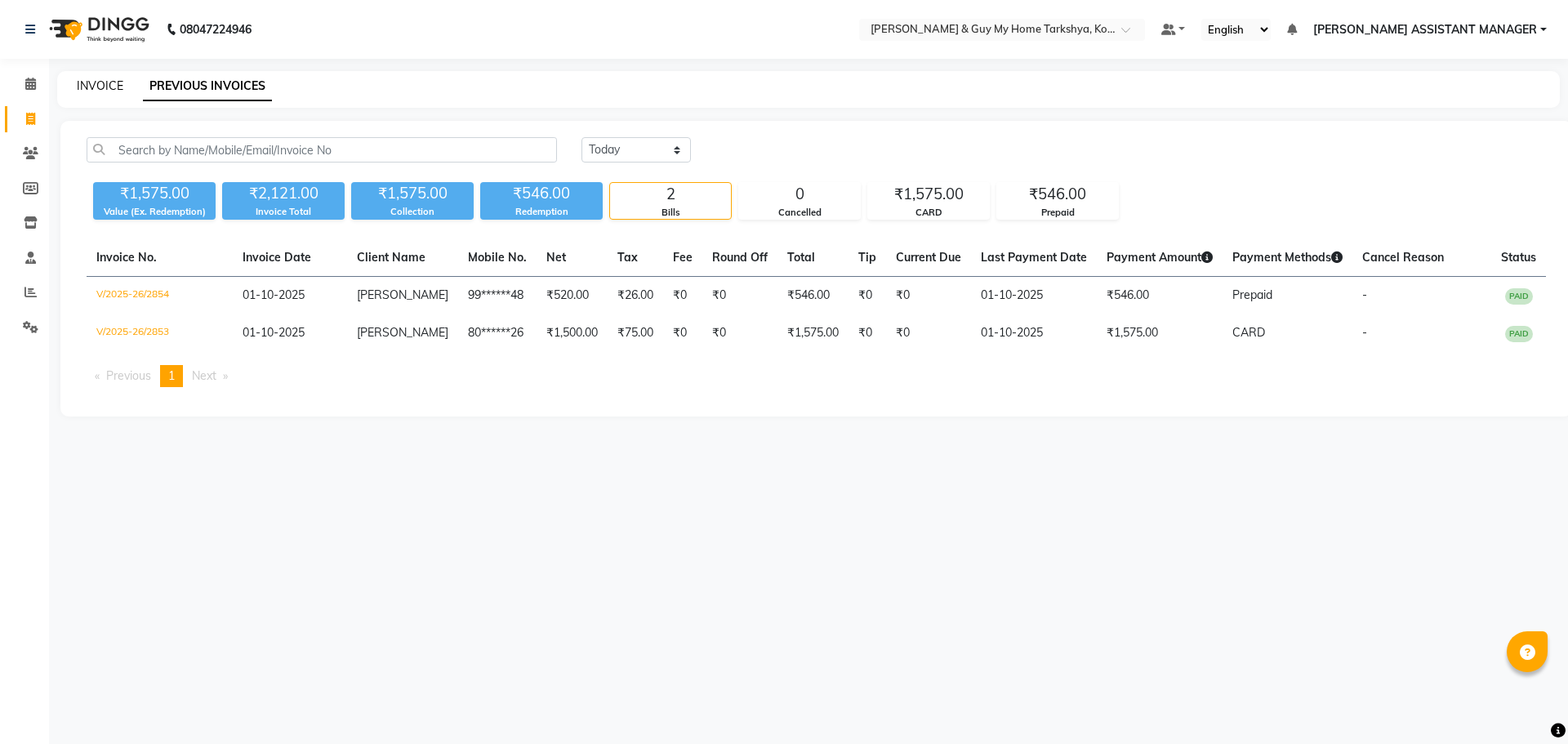
click at [94, 80] on link "INVOICE" at bounding box center [100, 86] width 46 height 15
select select "service"
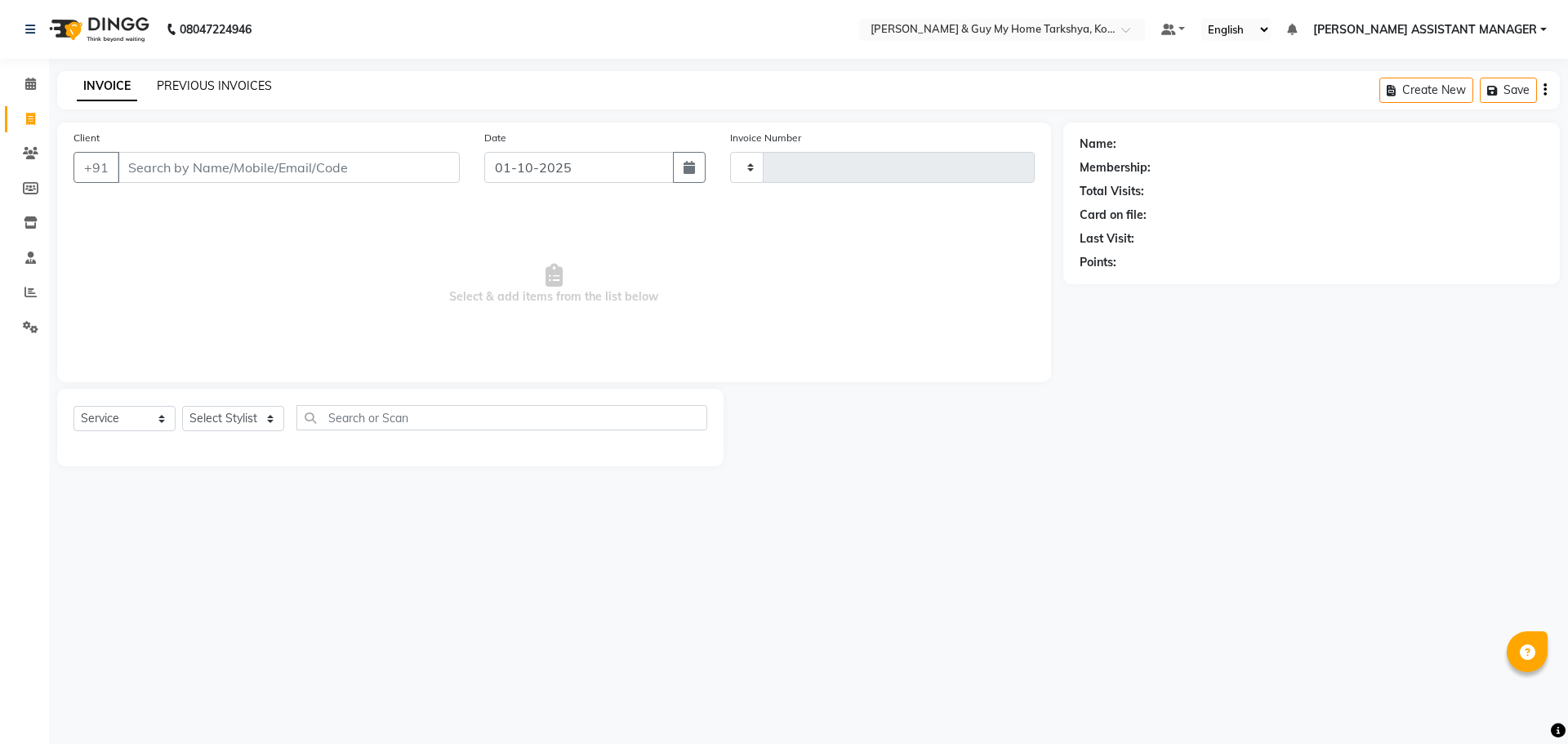
type input "2855"
select select "7902"
click at [400, 416] on input "text" at bounding box center [524, 418] width 369 height 25
click at [277, 411] on select "Select Stylist ANKUR ANSHU ARCHANA ARSHAD ELVINA GANESH GLORY IRFAN JIYA KRISHN…" at bounding box center [254, 418] width 144 height 25
select select "71411"
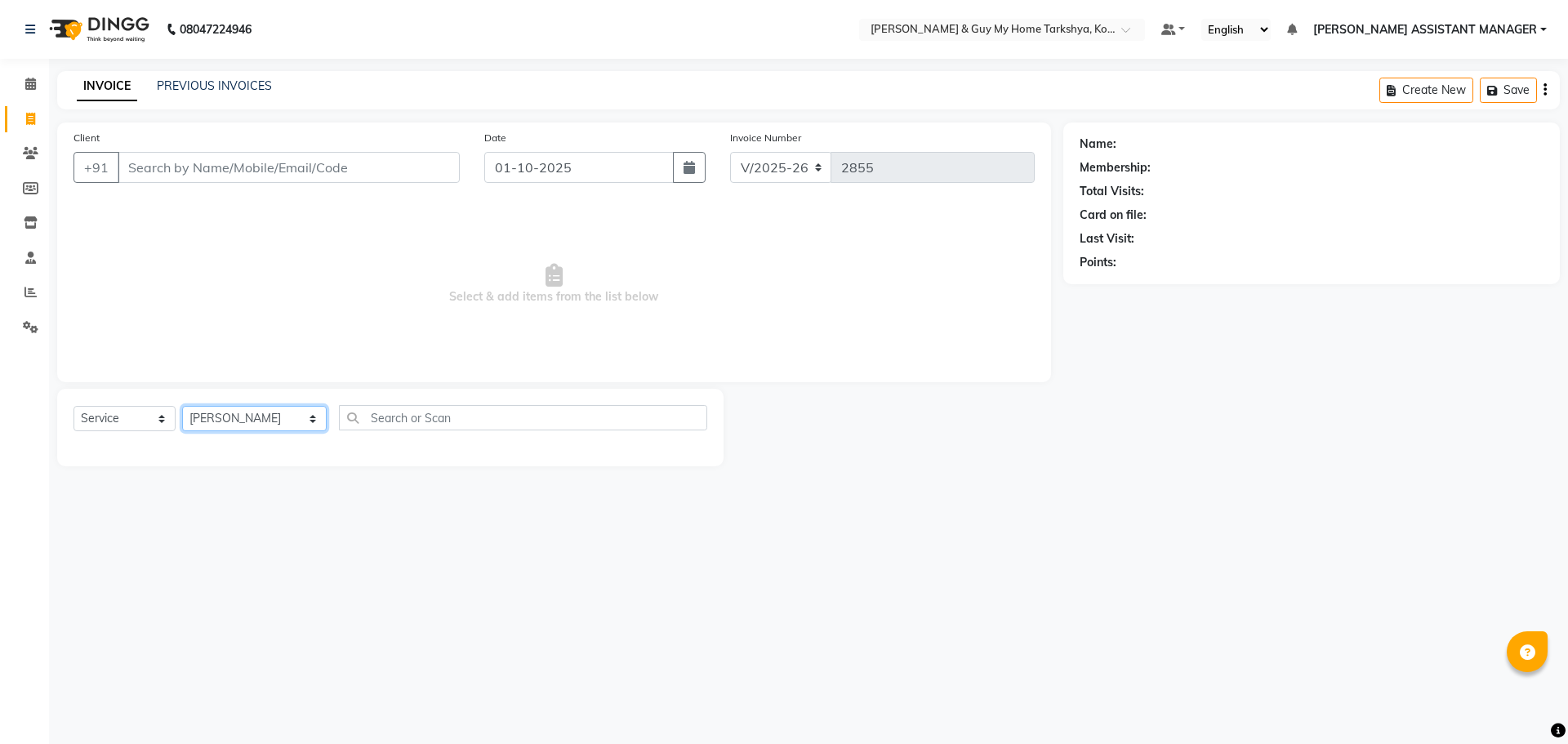
click at [182, 406] on select "Select Stylist ANKUR ANSHU ARCHANA ARSHAD ELVINA GANESH GLORY IRFAN JIYA KRISHN…" at bounding box center [254, 418] width 144 height 25
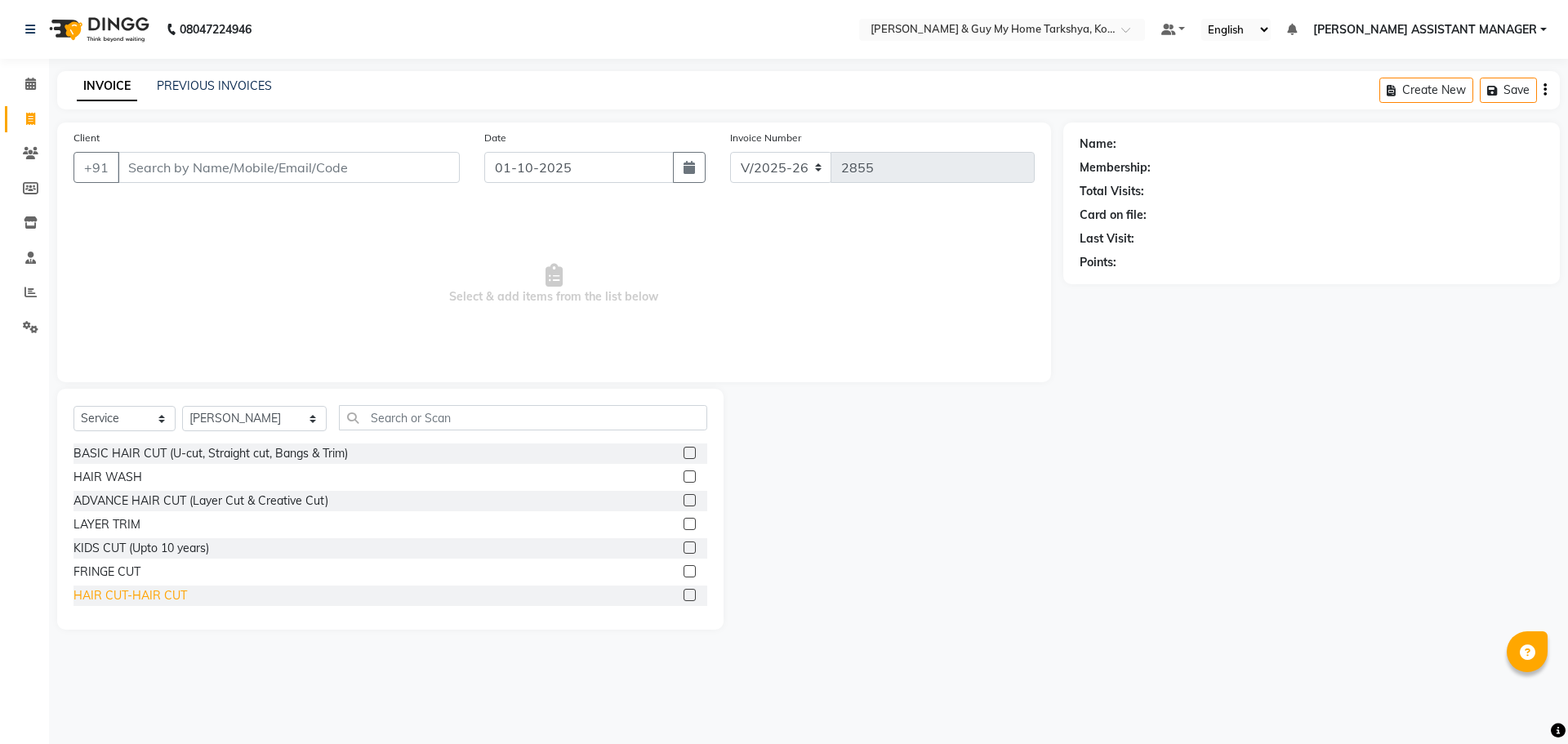
click at [111, 591] on div "HAIR CUT-HAIR CUT" at bounding box center [130, 596] width 114 height 18
checkbox input "false"
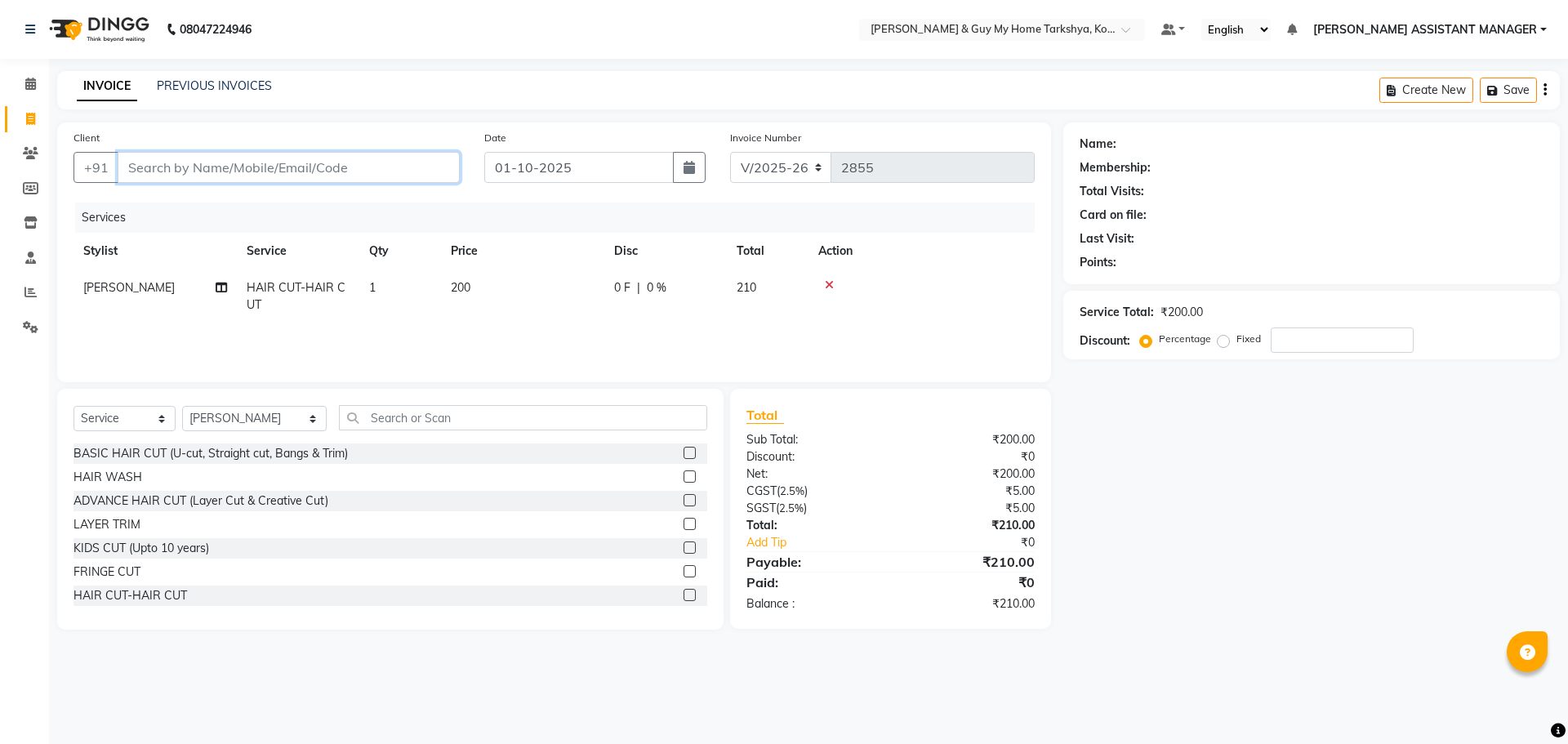
click at [407, 166] on input "Client" at bounding box center [288, 166] width 342 height 31
type input "9"
type input "0"
type input "9550126873"
click at [454, 171] on button "Add Client" at bounding box center [418, 166] width 84 height 31
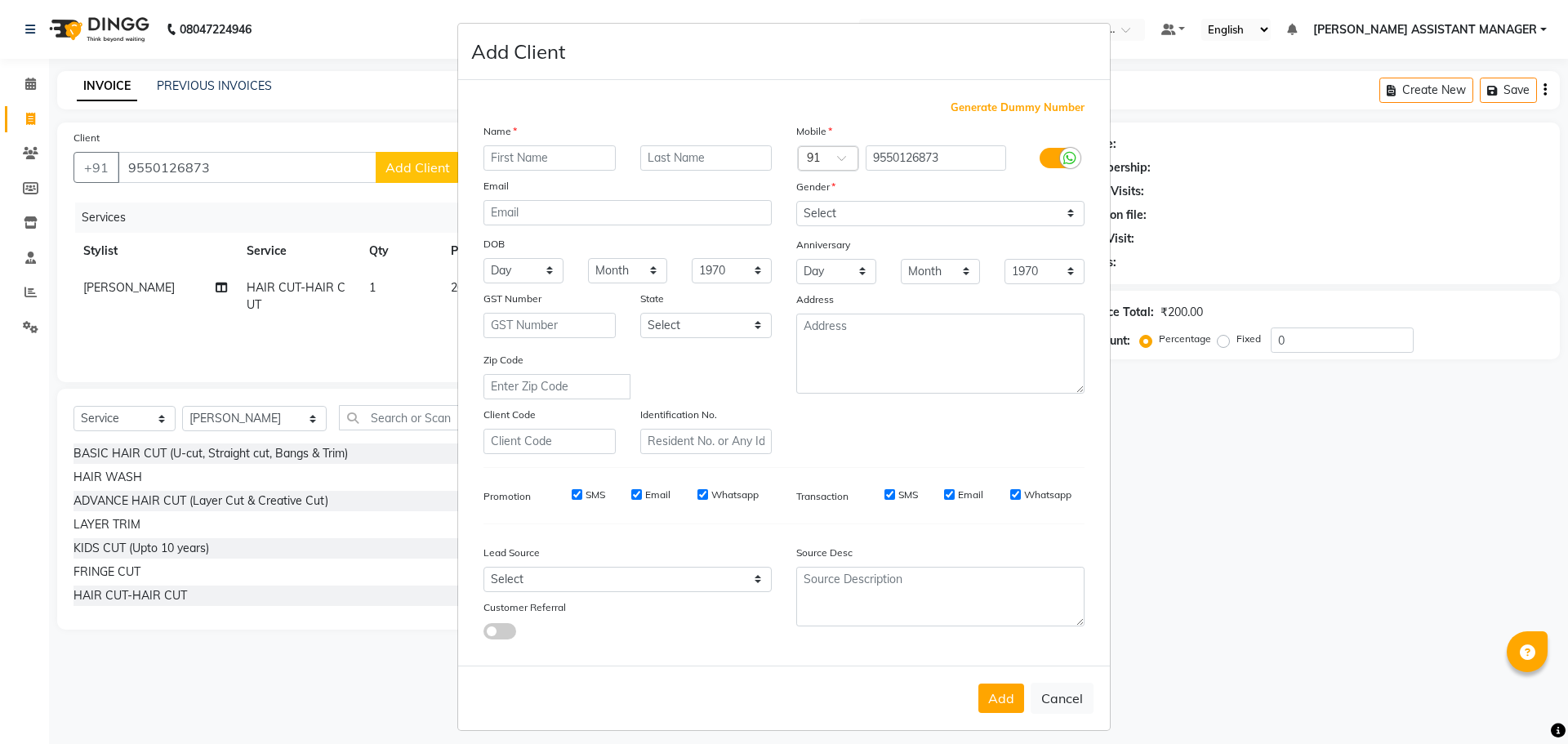
click at [564, 164] on input "text" at bounding box center [549, 158] width 132 height 25
type input "[PERSON_NAME]"
click at [917, 202] on select "Select Male Female Other Prefer Not To Say" at bounding box center [939, 213] width 288 height 25
select select "male"
click at [796, 200] on select "Select Male Female Other Prefer Not To Say" at bounding box center [939, 213] width 288 height 25
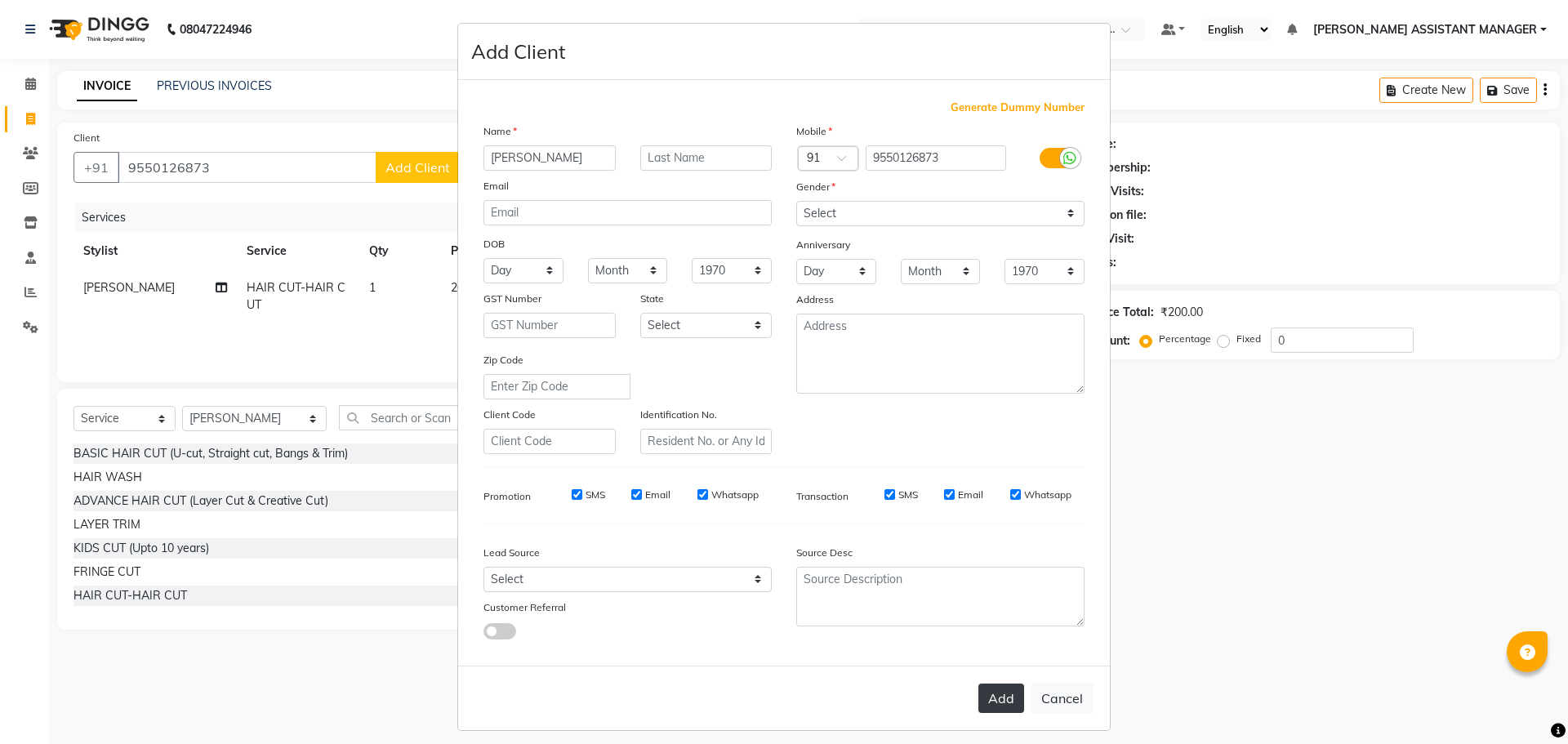
click at [985, 712] on button "Add" at bounding box center [1001, 698] width 46 height 30
type input "95******73"
select select
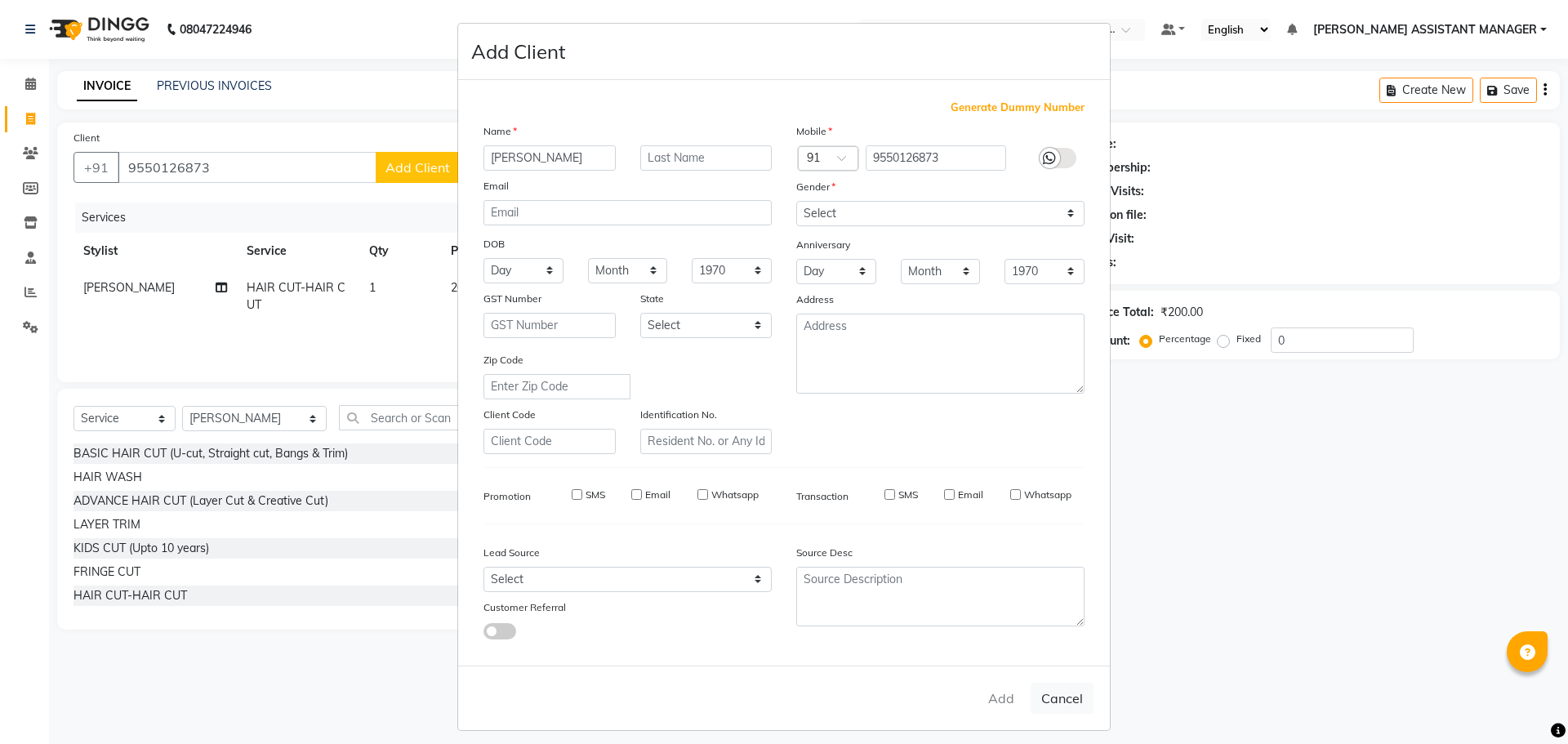
select select
checkbox input "false"
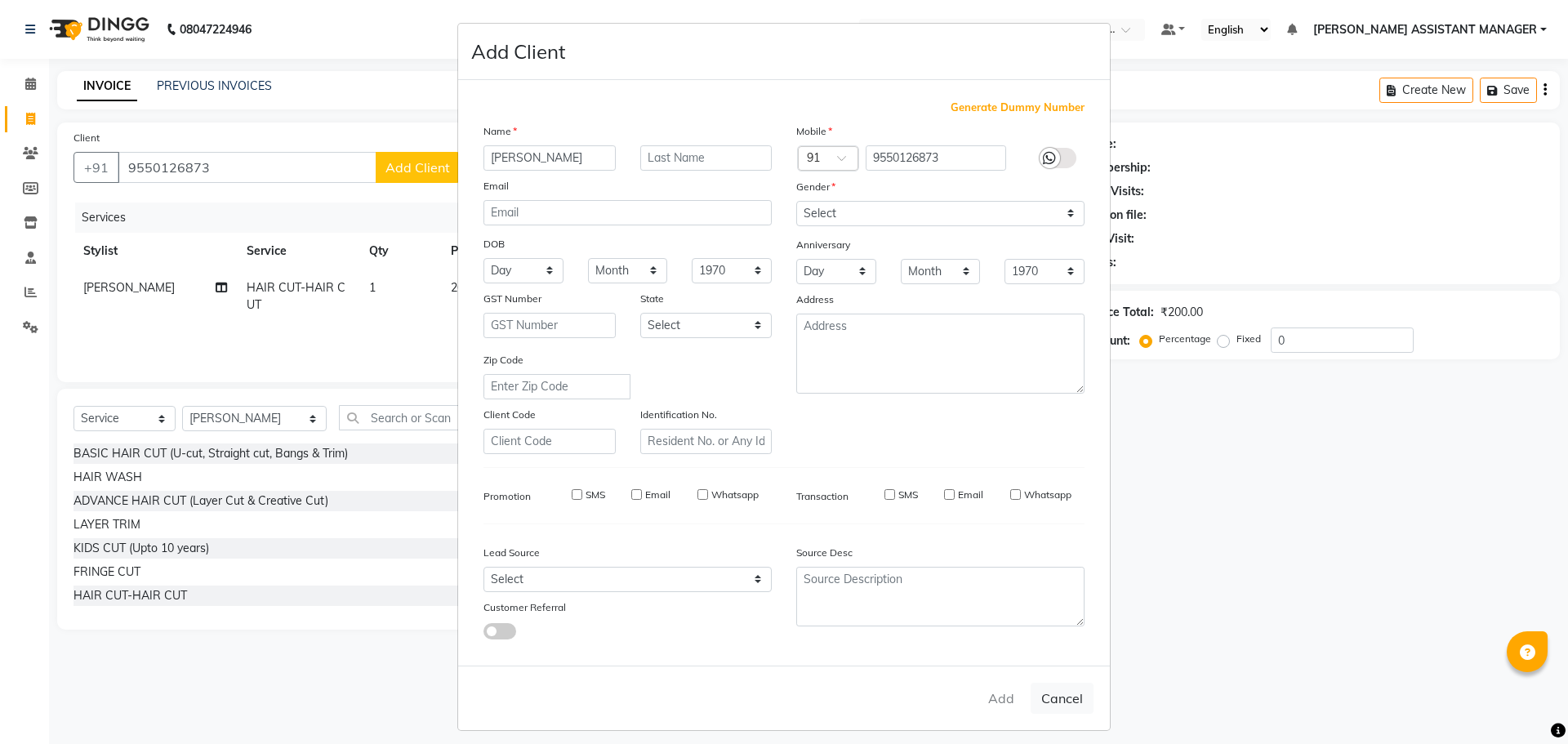
checkbox input "false"
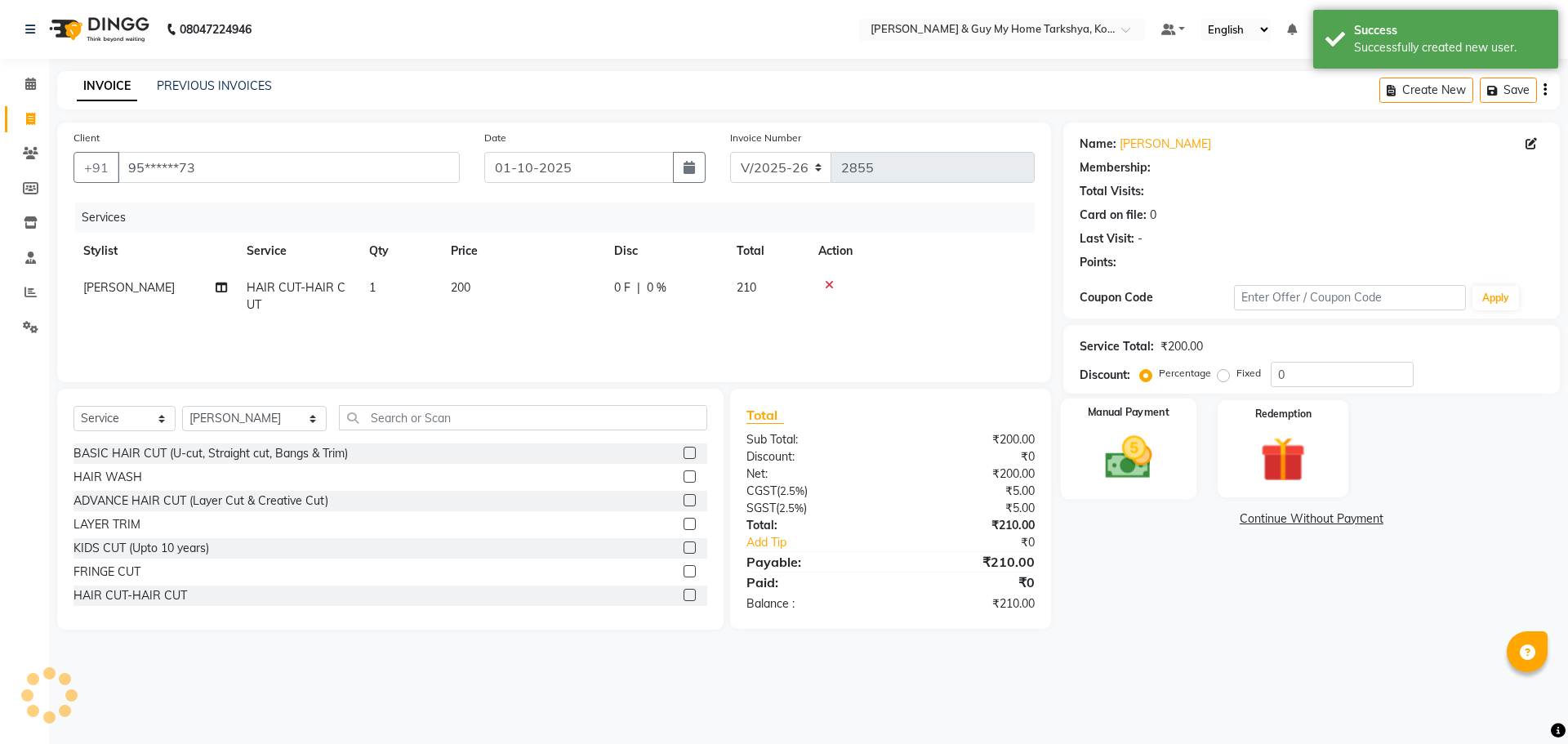
click at [1162, 467] on img at bounding box center [1128, 458] width 76 height 54
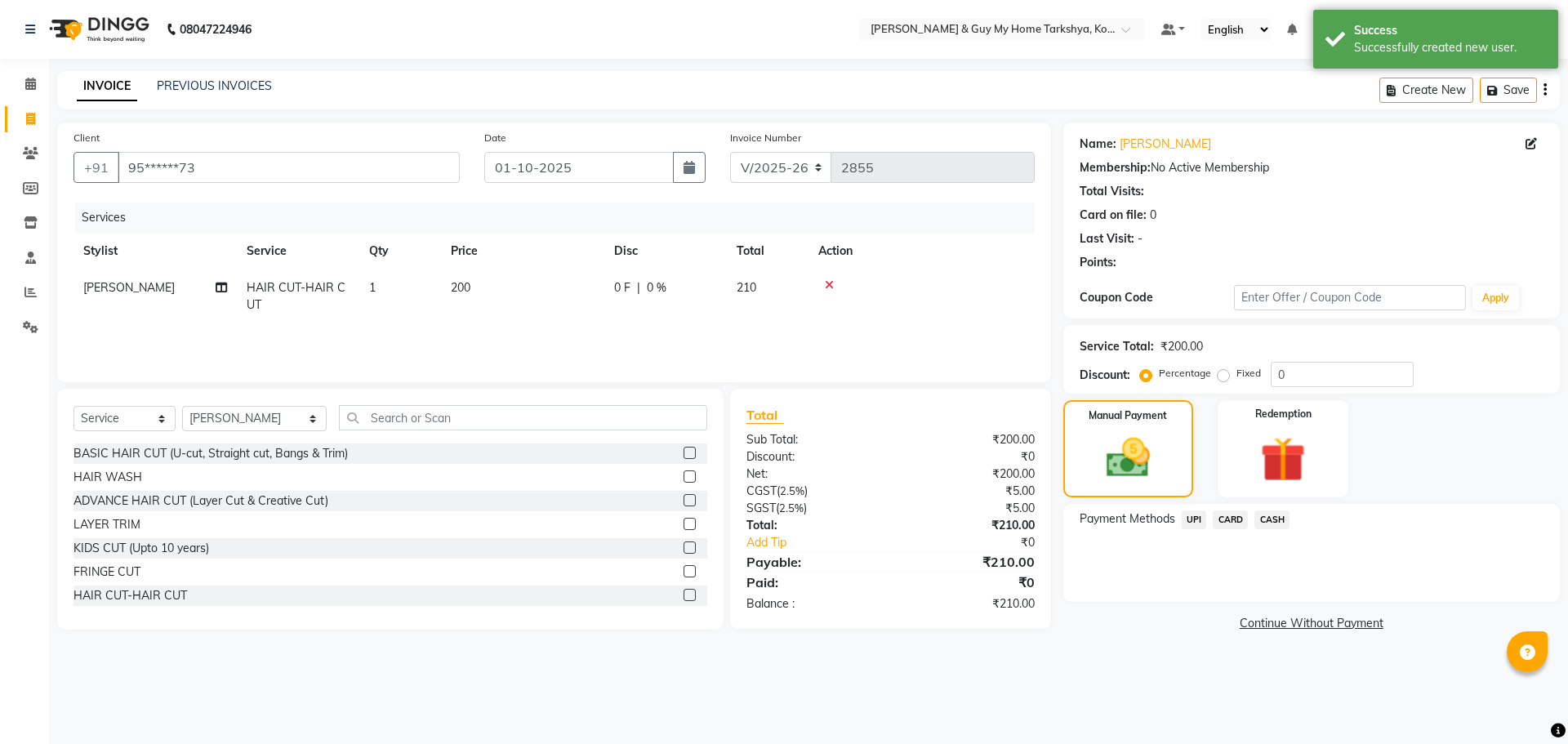
click at [1262, 515] on span "CASH" at bounding box center [1272, 519] width 35 height 18
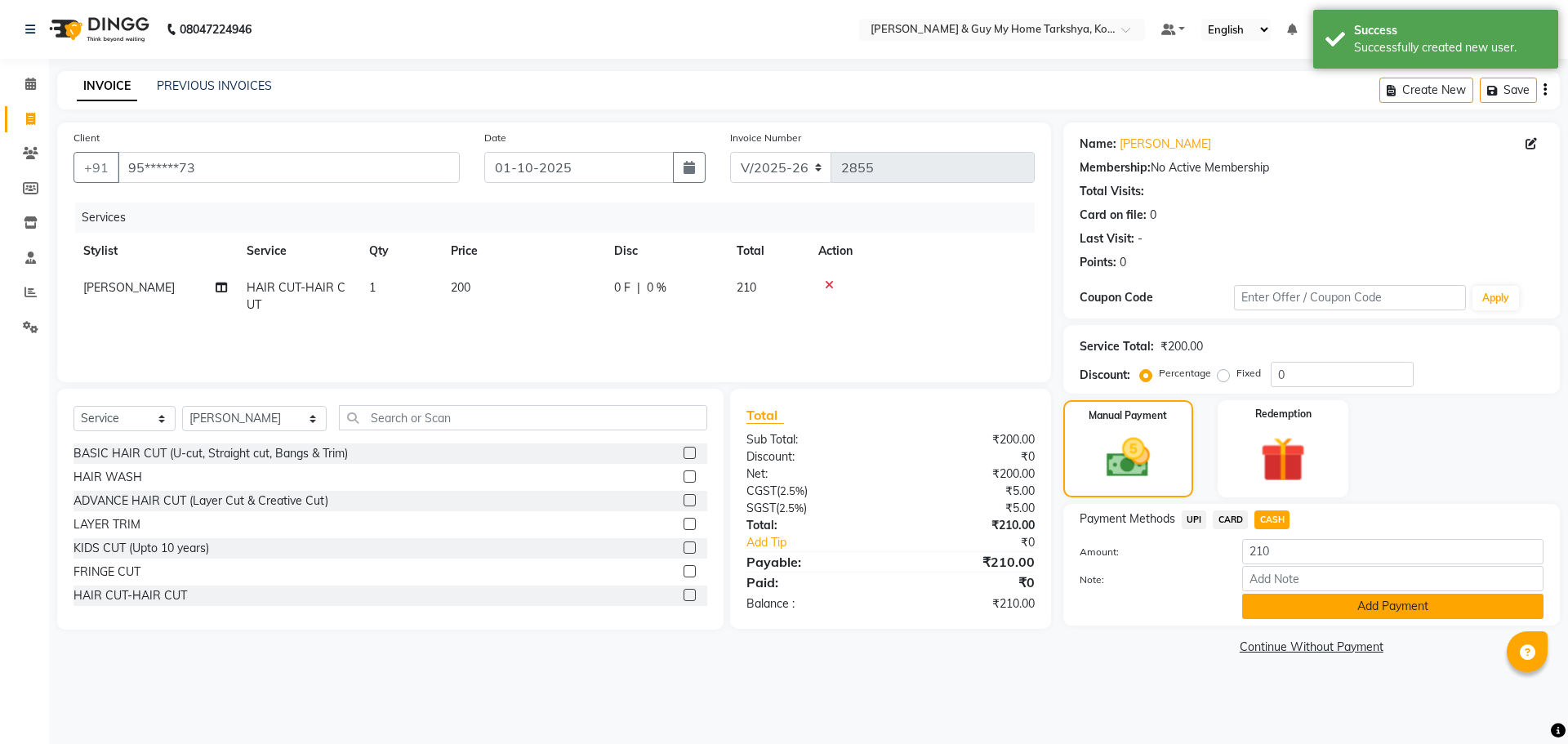
click at [1267, 605] on button "Add Payment" at bounding box center [1393, 606] width 301 height 25
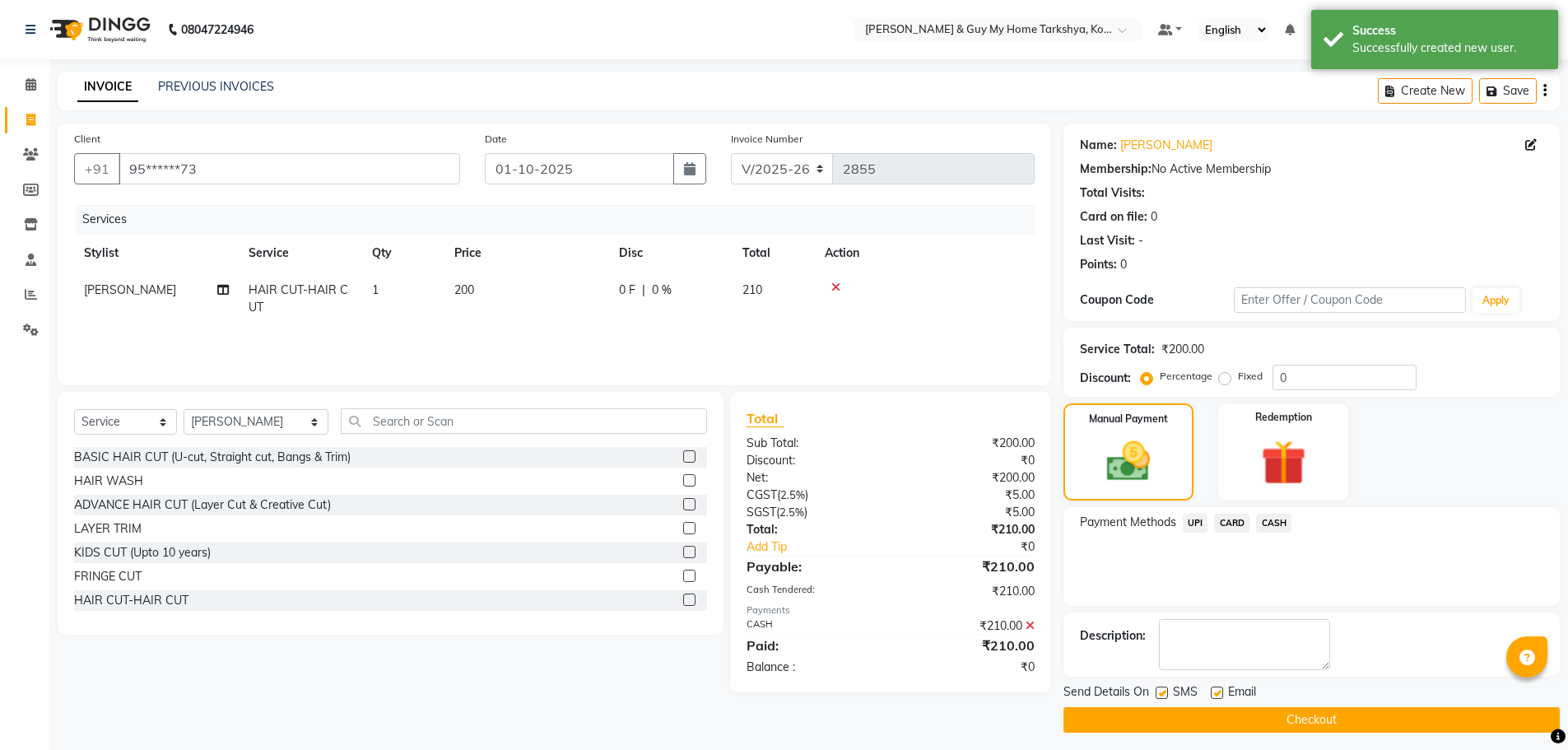
click at [1230, 716] on button "Checkout" at bounding box center [1311, 719] width 496 height 26
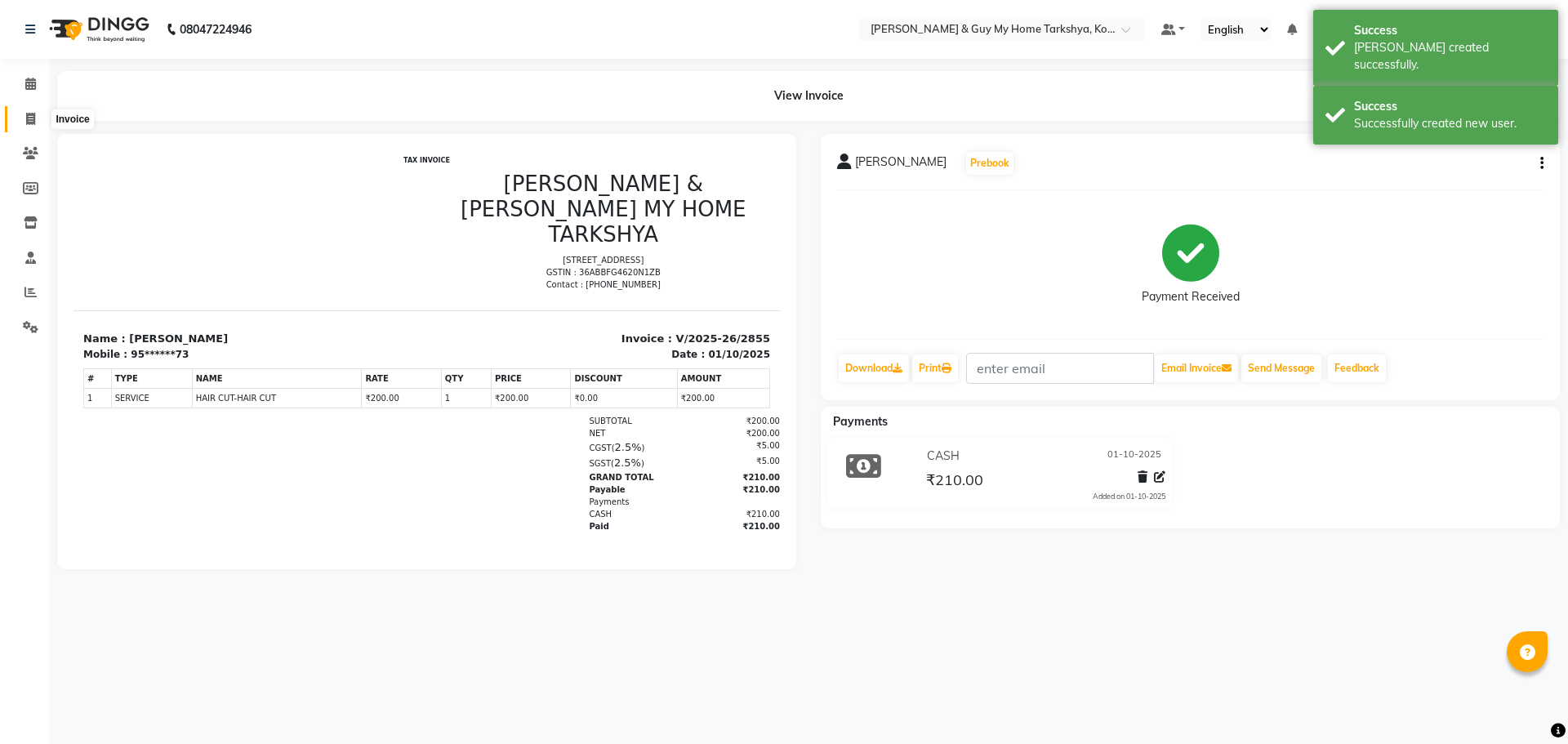
click at [29, 120] on icon at bounding box center [31, 119] width 9 height 12
select select "service"
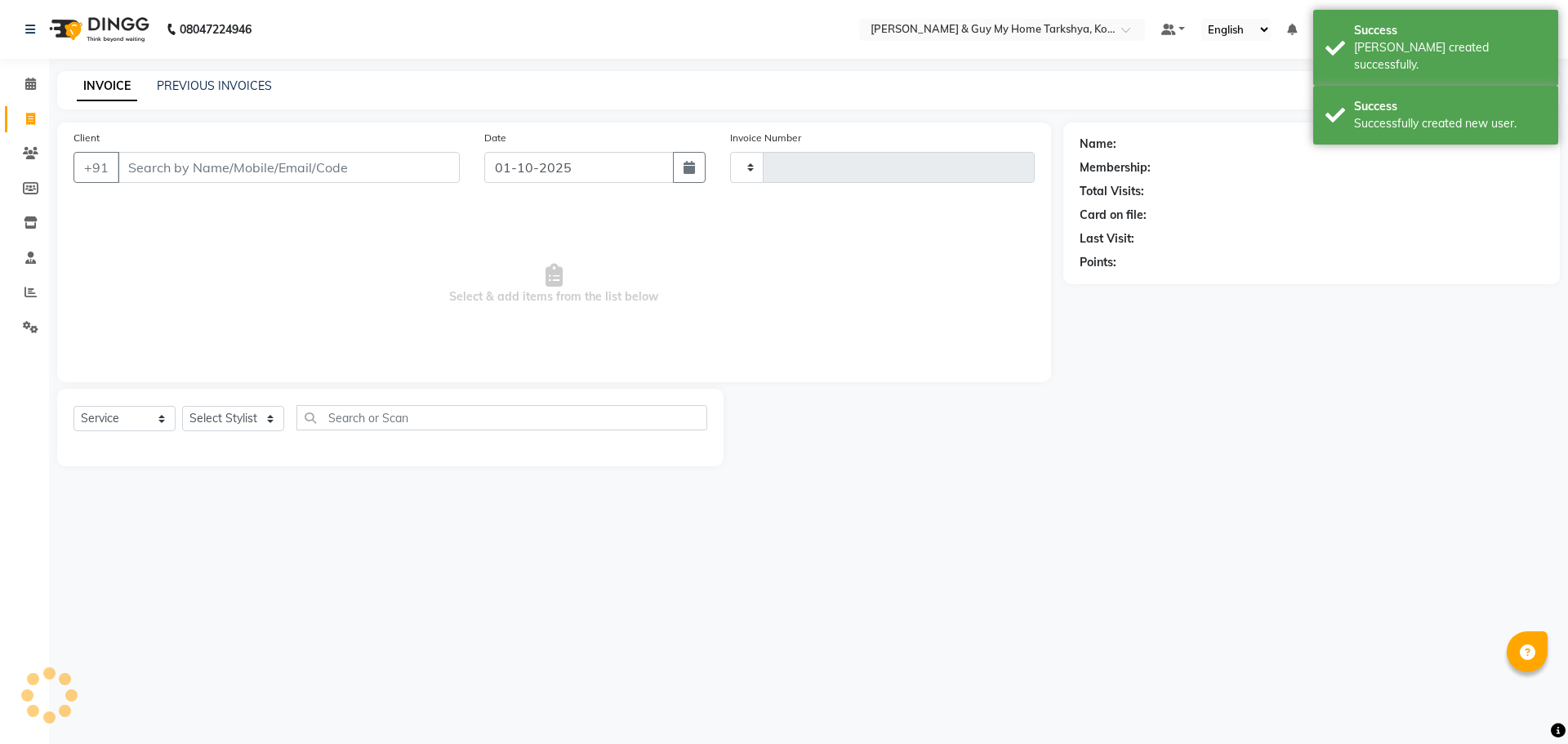
type input "2856"
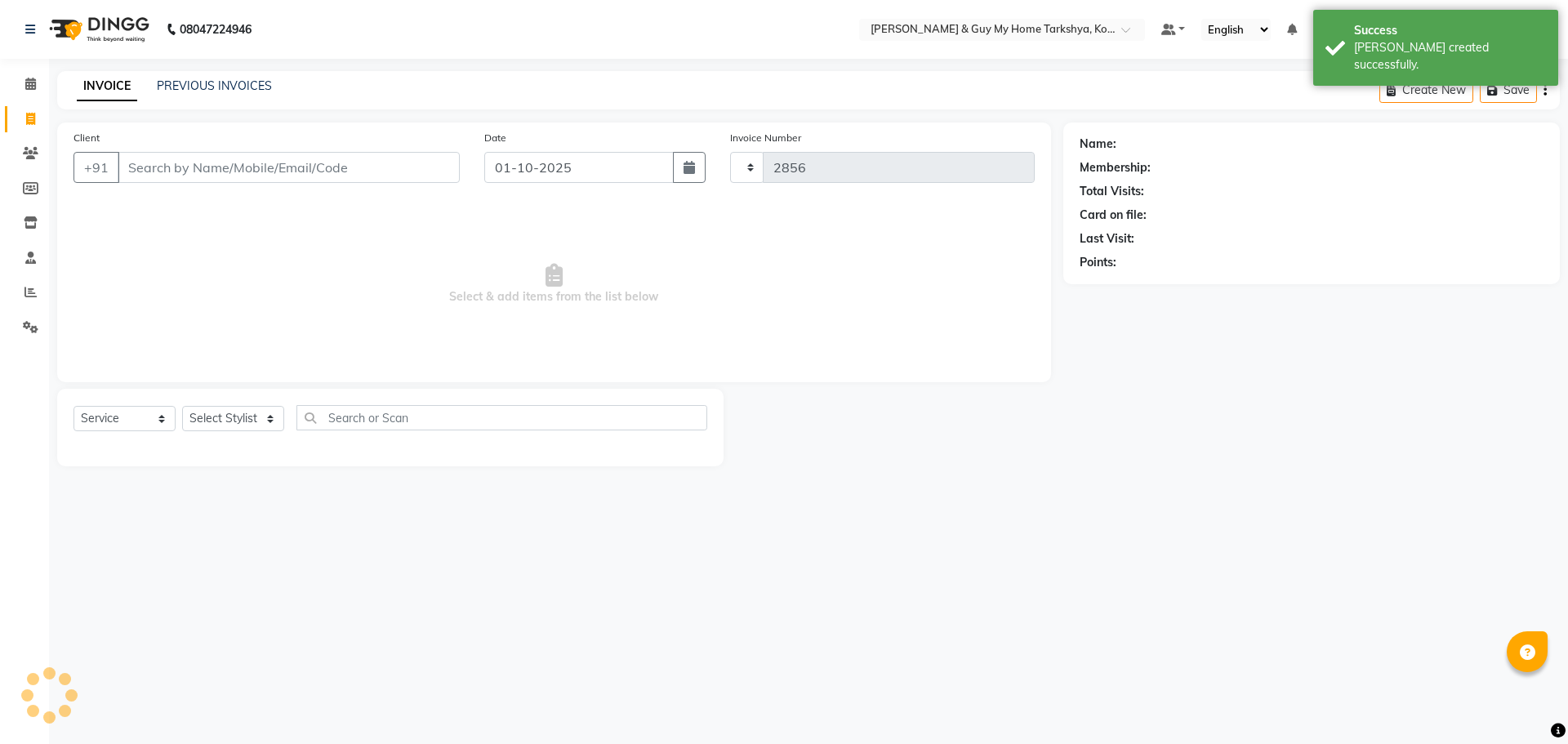
select select "7902"
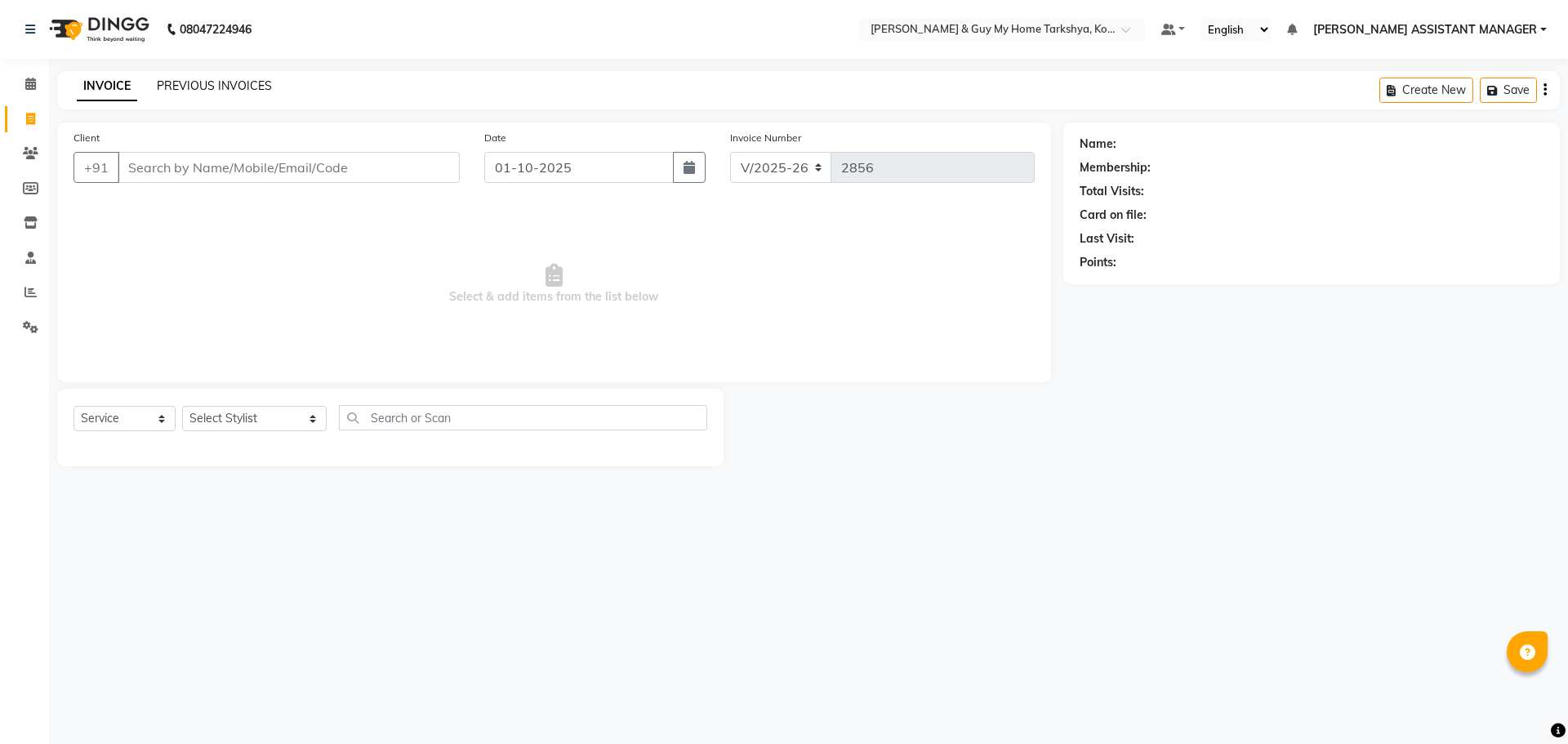
click at [187, 79] on link "PREVIOUS INVOICES" at bounding box center [214, 86] width 116 height 15
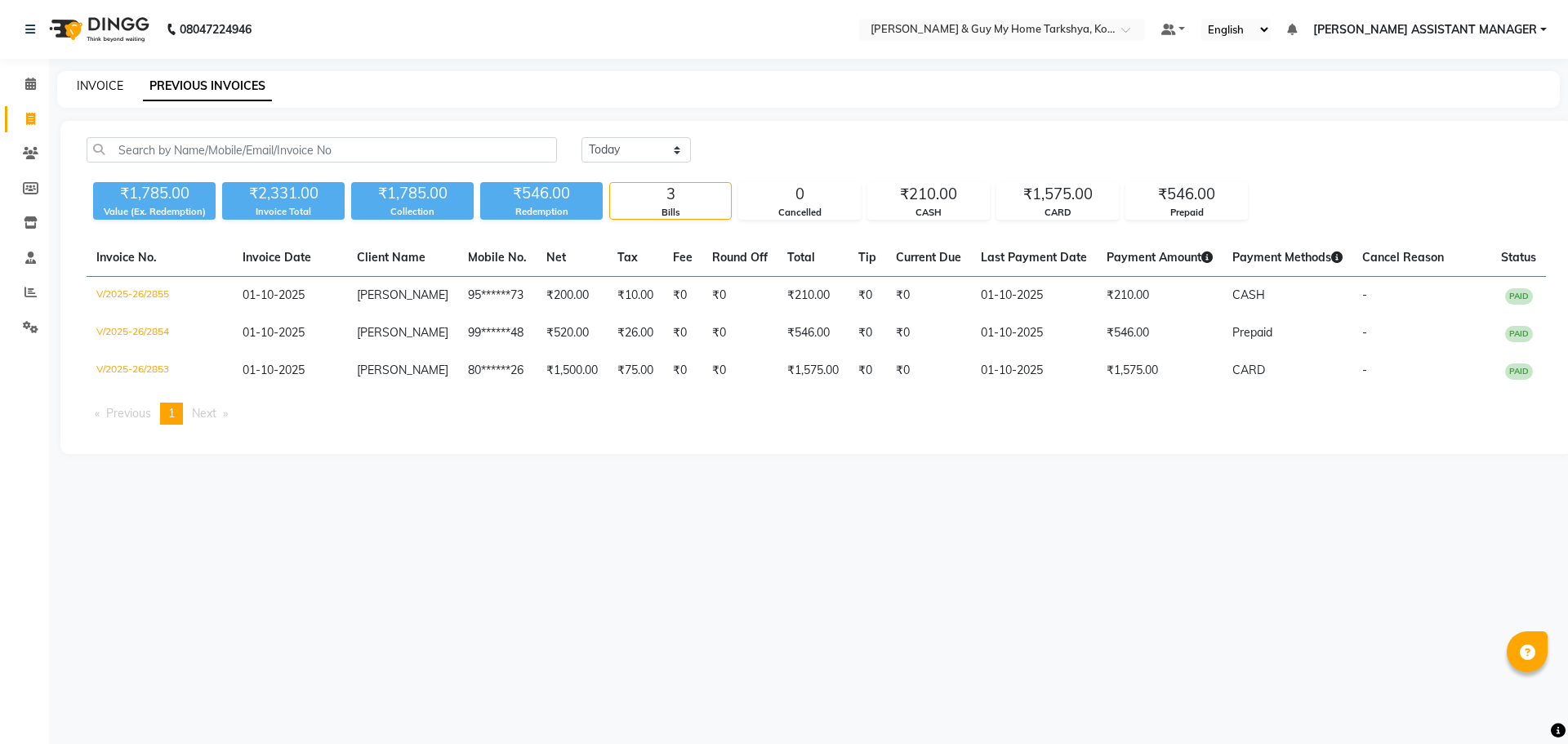
click at [99, 83] on link "INVOICE" at bounding box center [100, 86] width 46 height 15
select select "service"
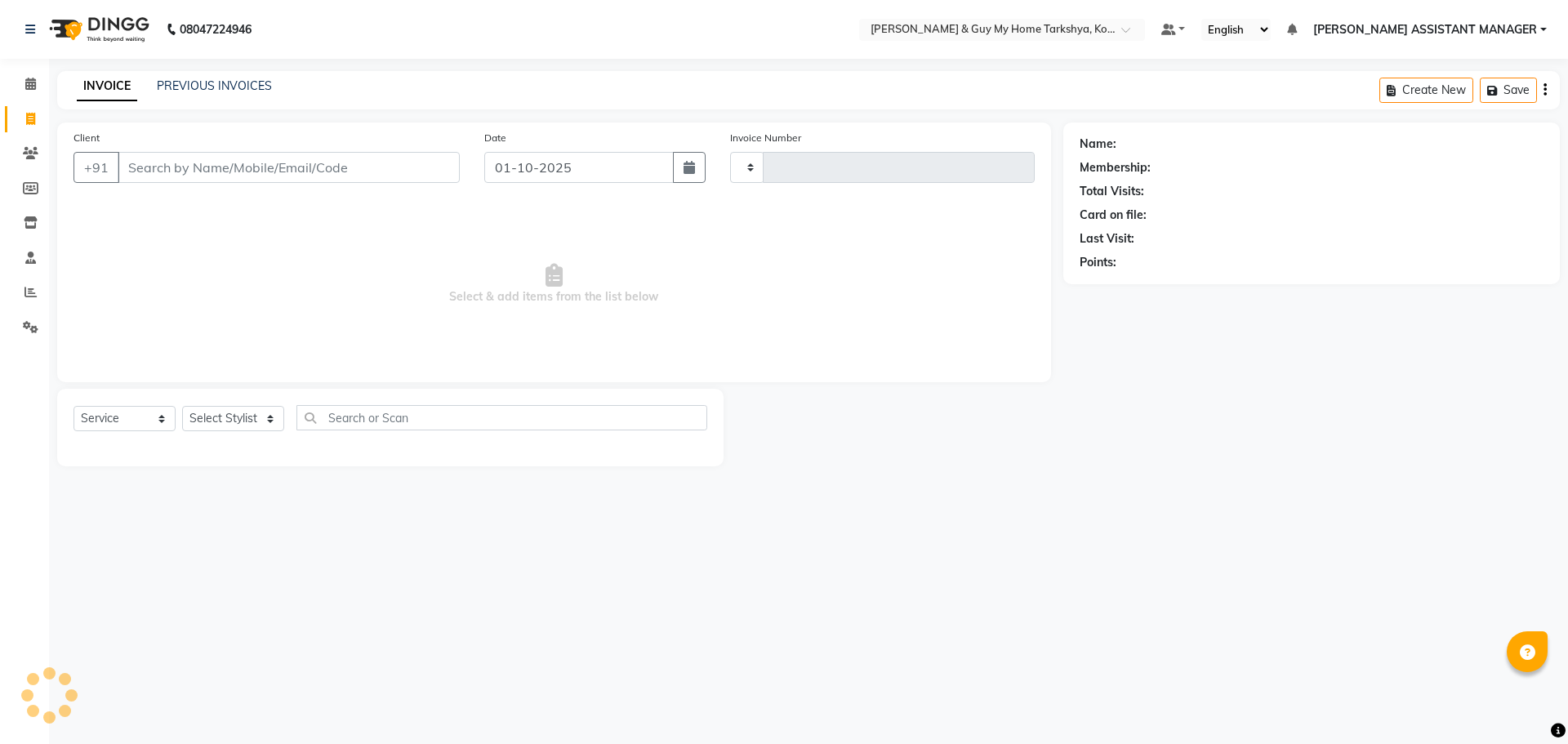
type input "2856"
select select "7902"
click at [1229, 476] on main "INVOICE PREVIOUS INVOICES Create New Save Client +91 Date 01-10-2025 Invoice Nu…" at bounding box center [808, 280] width 1519 height 419
click at [237, 165] on input "Client" at bounding box center [288, 166] width 342 height 31
click at [280, 412] on select "Select Stylist ANKUR ANSHU ARCHANA ARSHAD ELVINA GANESH GLORY IRFAN JIYA KRISHN…" at bounding box center [254, 418] width 144 height 25
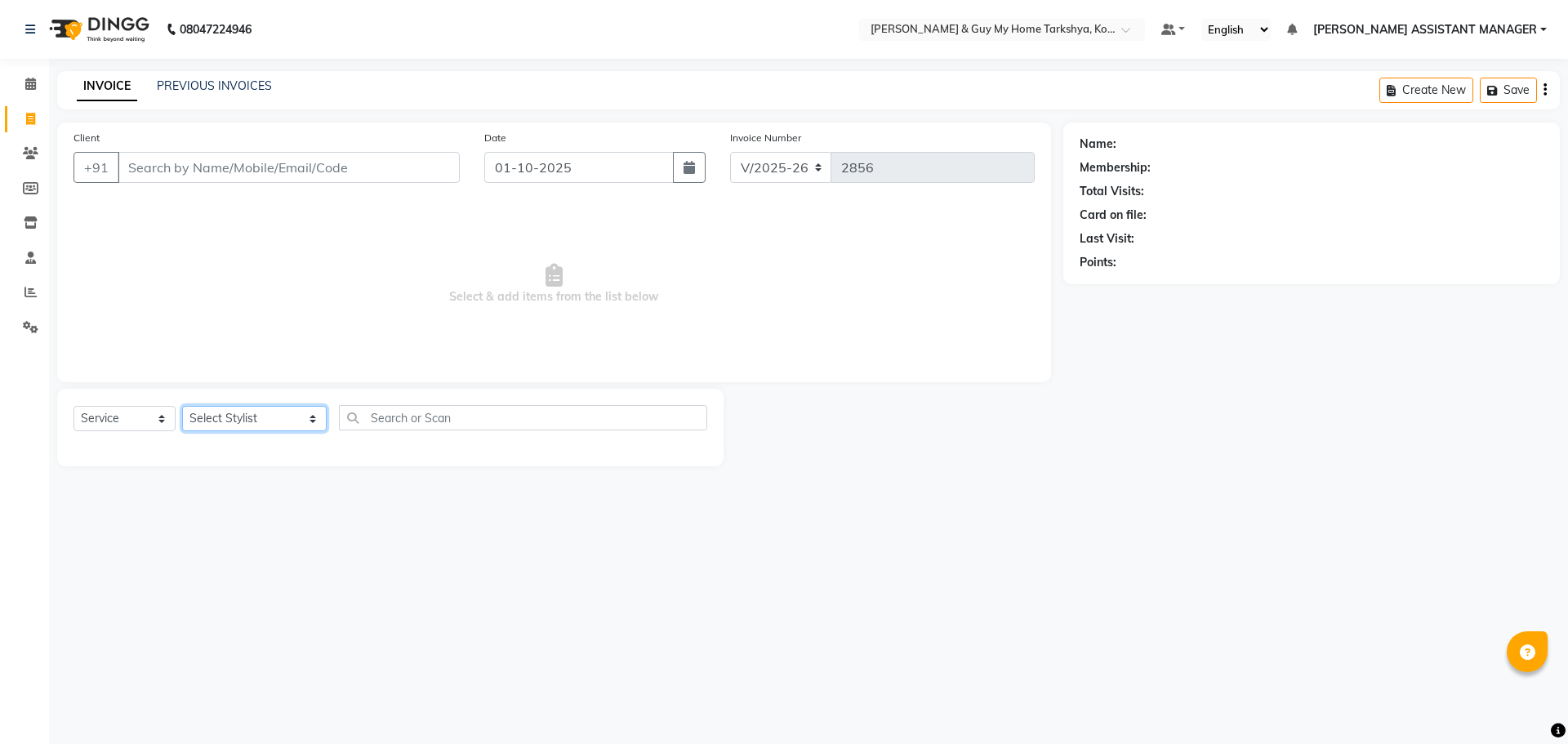
select select "89496"
click at [182, 406] on select "Select Stylist ANKUR ANSHU ARCHANA ARSHAD ELVINA GANESH GLORY IRFAN JIYA KRISHN…" at bounding box center [254, 418] width 144 height 25
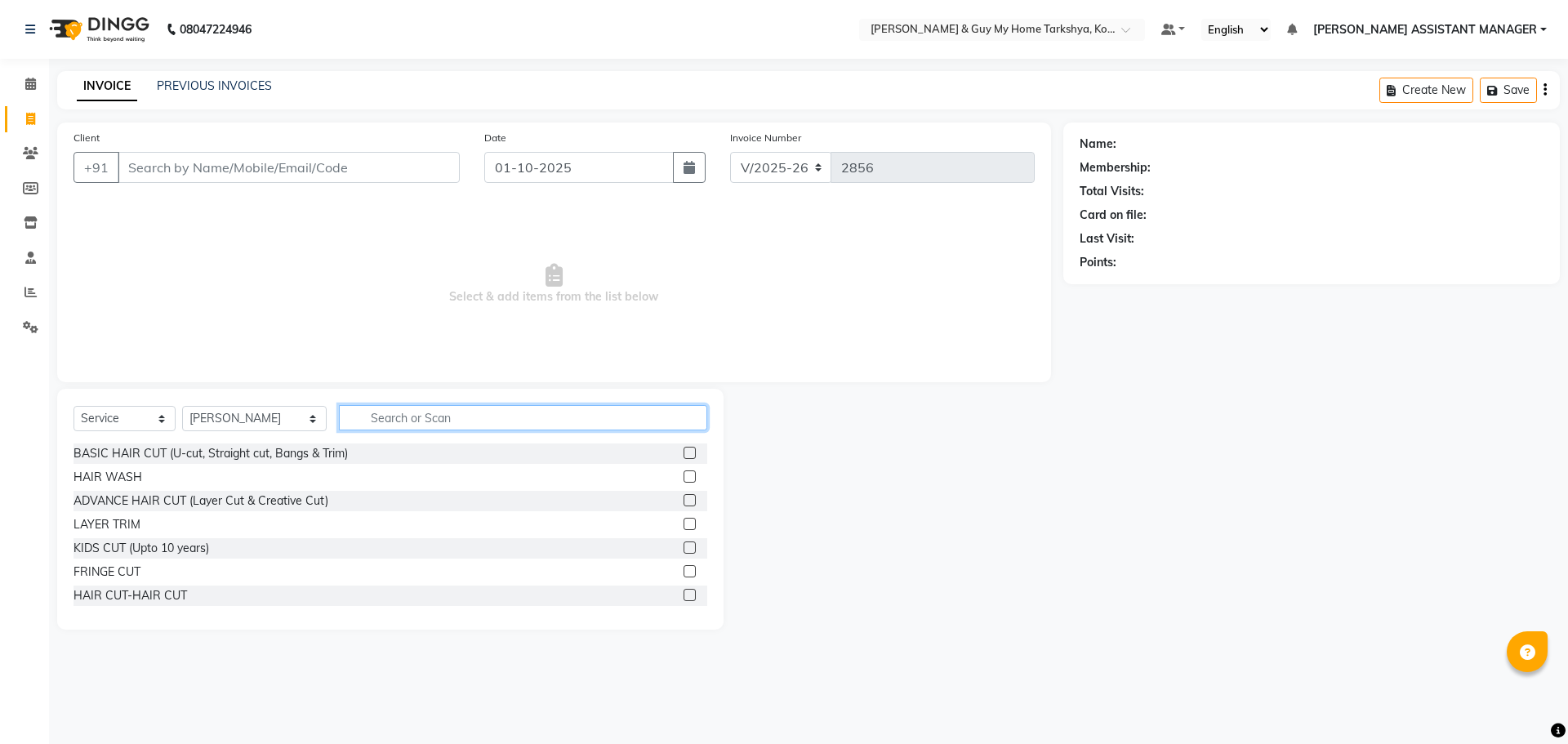
click at [462, 418] on input "text" at bounding box center [524, 418] width 369 height 25
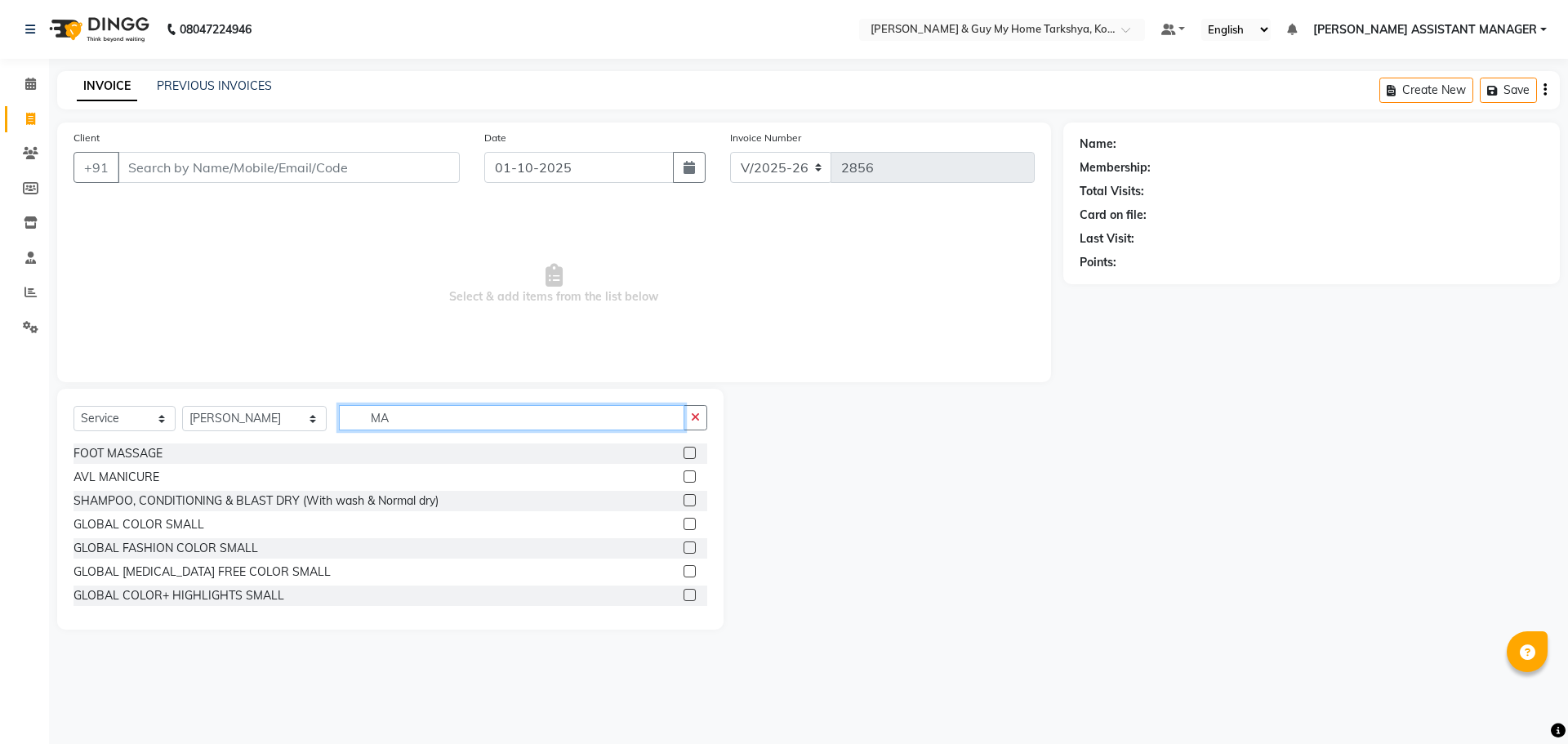
type input "M"
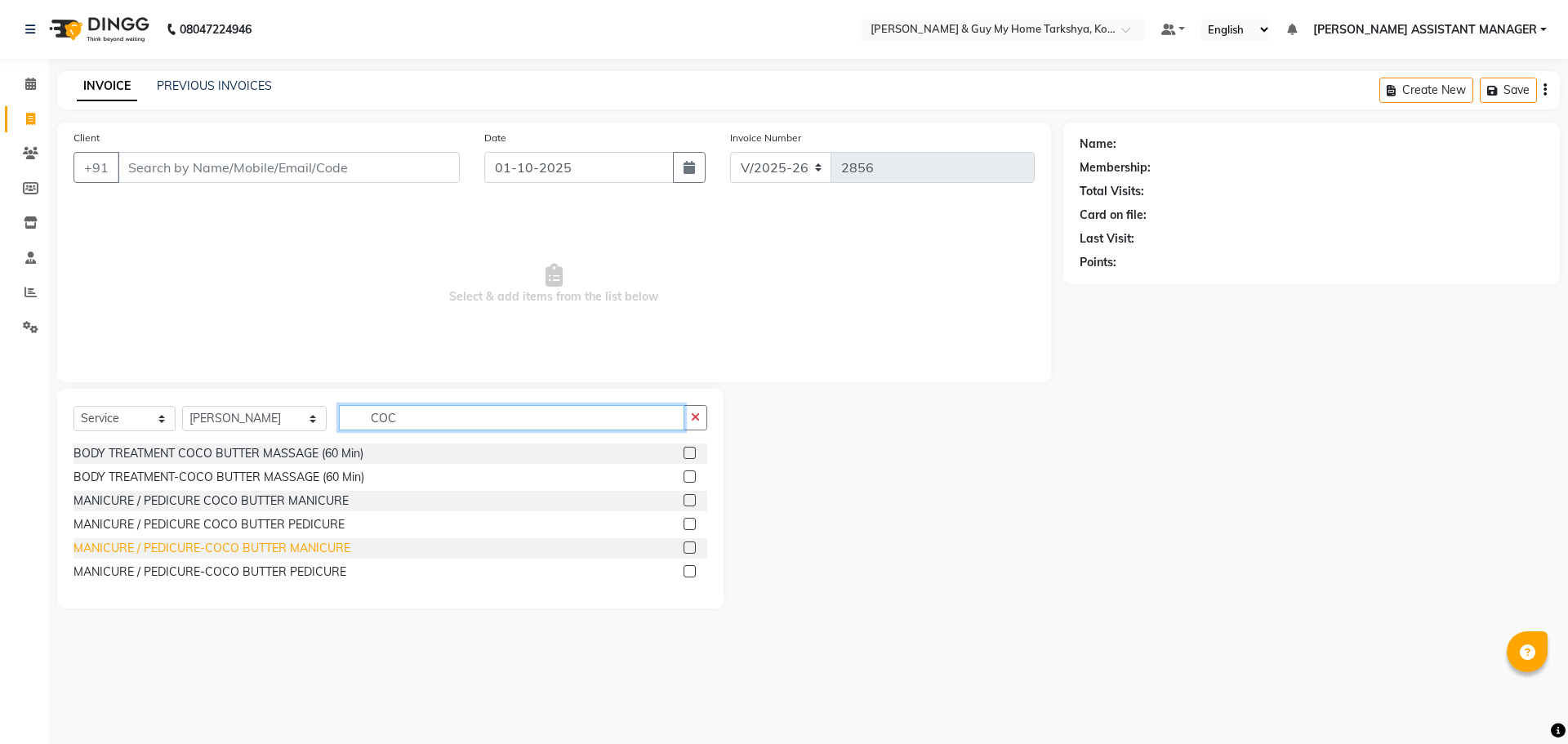
type input "COC"
click at [297, 552] on div "MANICURE / PEDICURE-COCO BUTTER MANICURE" at bounding box center [212, 549] width 277 height 18
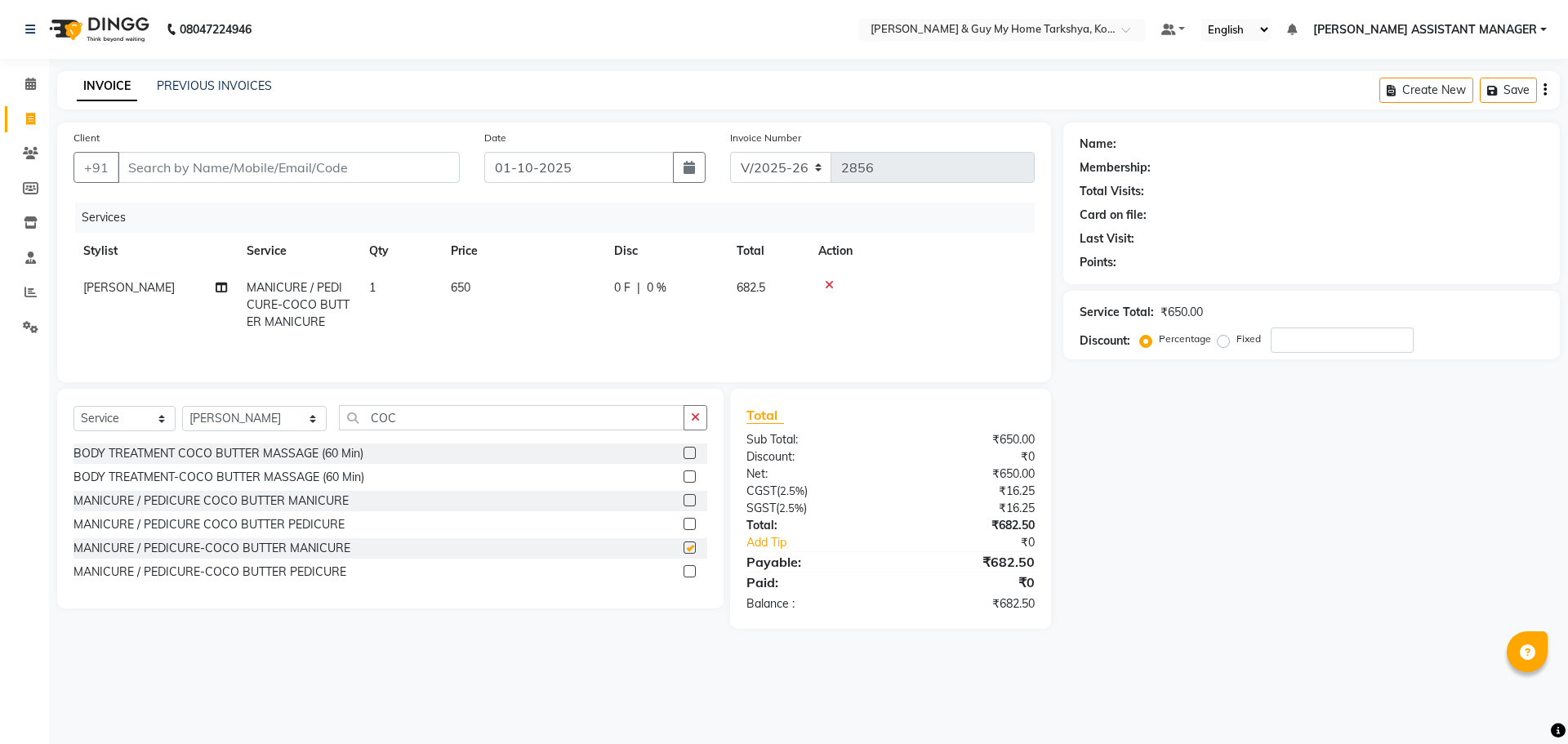
checkbox input "false"
drag, startPoint x: 431, startPoint y: 419, endPoint x: 214, endPoint y: 460, distance: 220.8
click at [214, 460] on div "Select Service Product Membership Package Voucher Prepaid Gift Card Select Styl…" at bounding box center [390, 498] width 666 height 220
click at [283, 419] on select "Select Stylist ANKUR ANSHU ARCHANA ARSHAD ELVINA GANESH GLORY IRFAN JIYA KRISHN…" at bounding box center [254, 418] width 144 height 25
select select "78699"
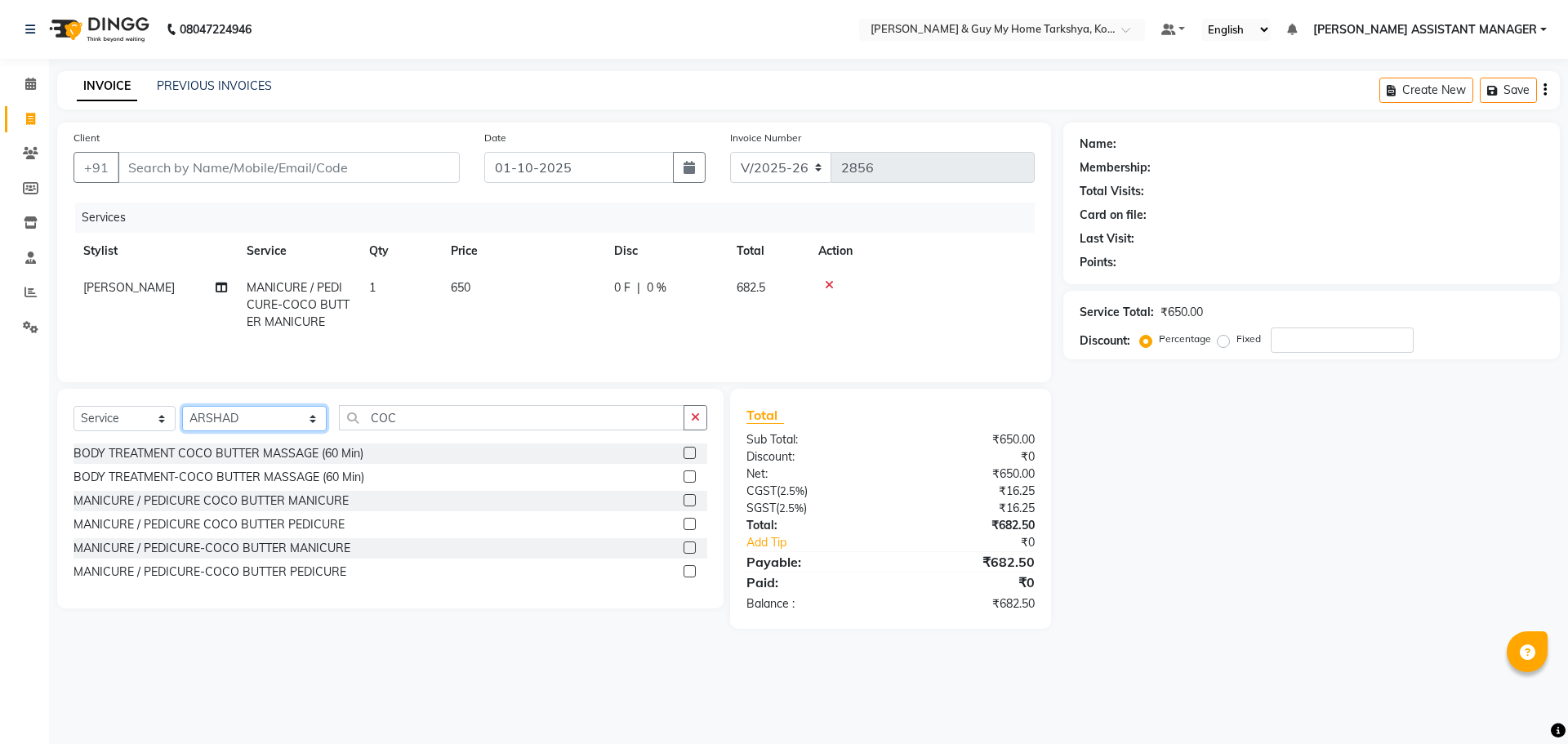
click at [182, 406] on select "Select Stylist ANKUR ANSHU ARCHANA ARSHAD ELVINA GANESH GLORY IRFAN JIYA KRISHN…" at bounding box center [254, 418] width 144 height 25
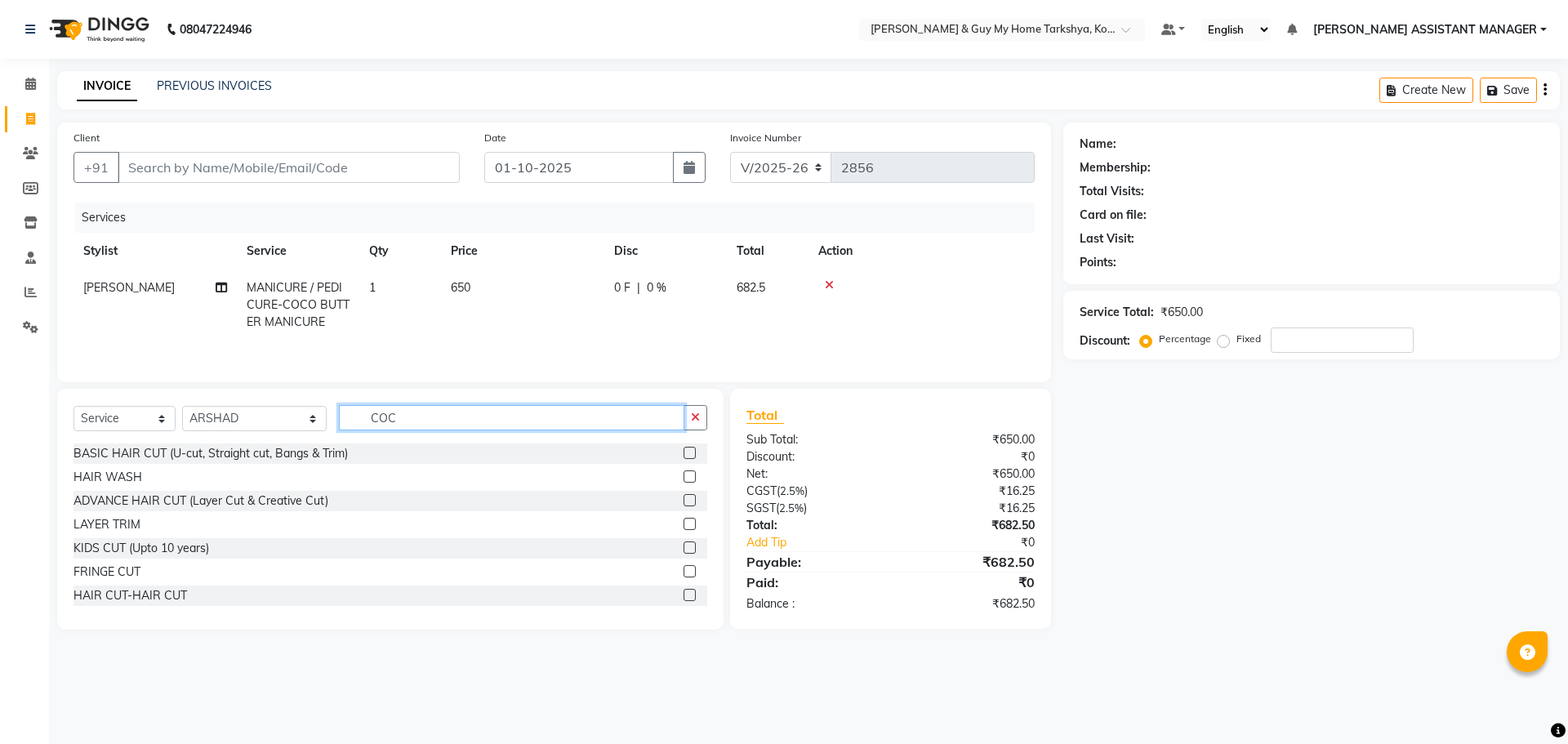
click at [432, 418] on input "COC" at bounding box center [511, 418] width 346 height 25
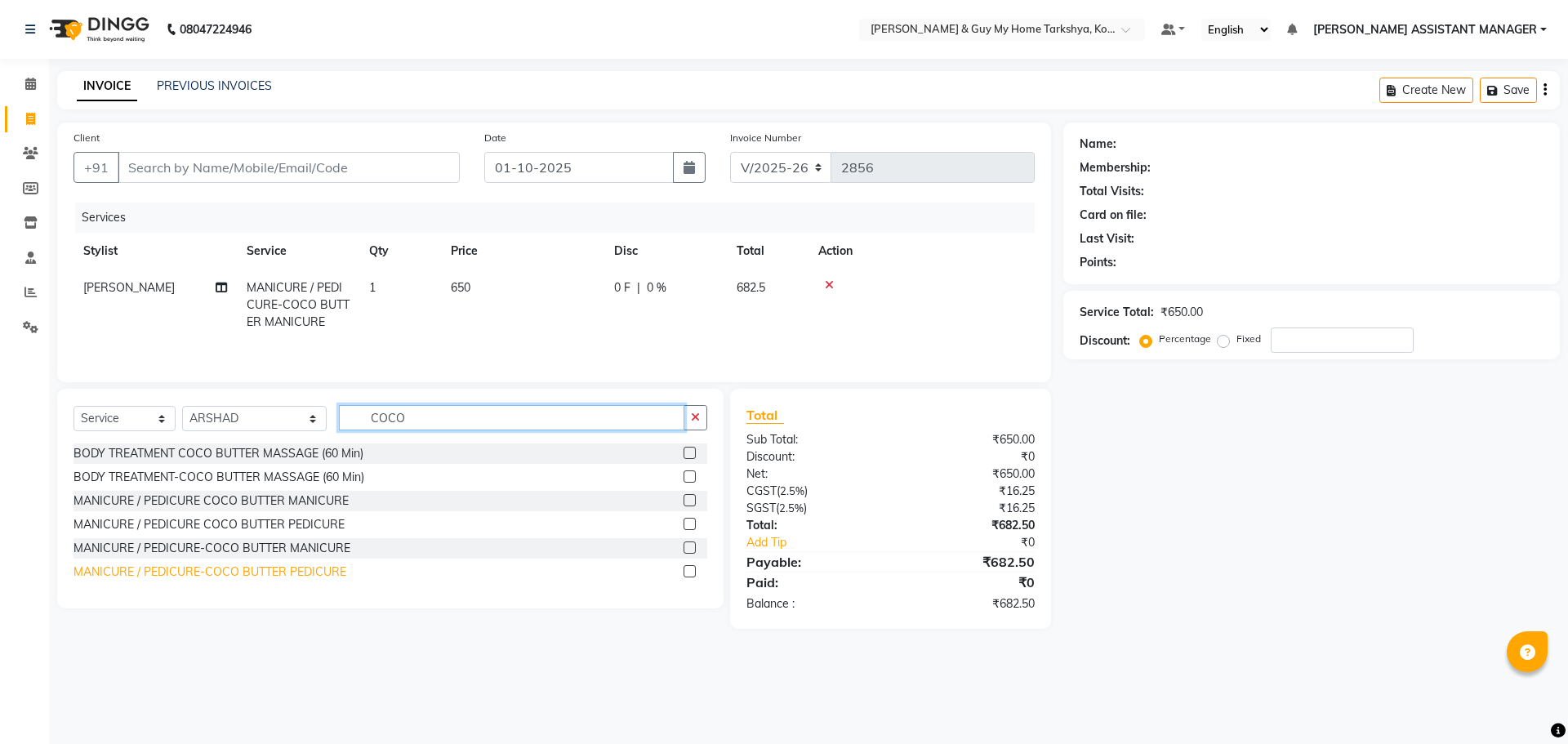
type input "COCO"
drag, startPoint x: 313, startPoint y: 567, endPoint x: 546, endPoint y: 476, distance: 250.1
click at [320, 568] on div "MANICURE / PEDICURE-COCO BUTTER PEDICURE" at bounding box center [210, 572] width 273 height 18
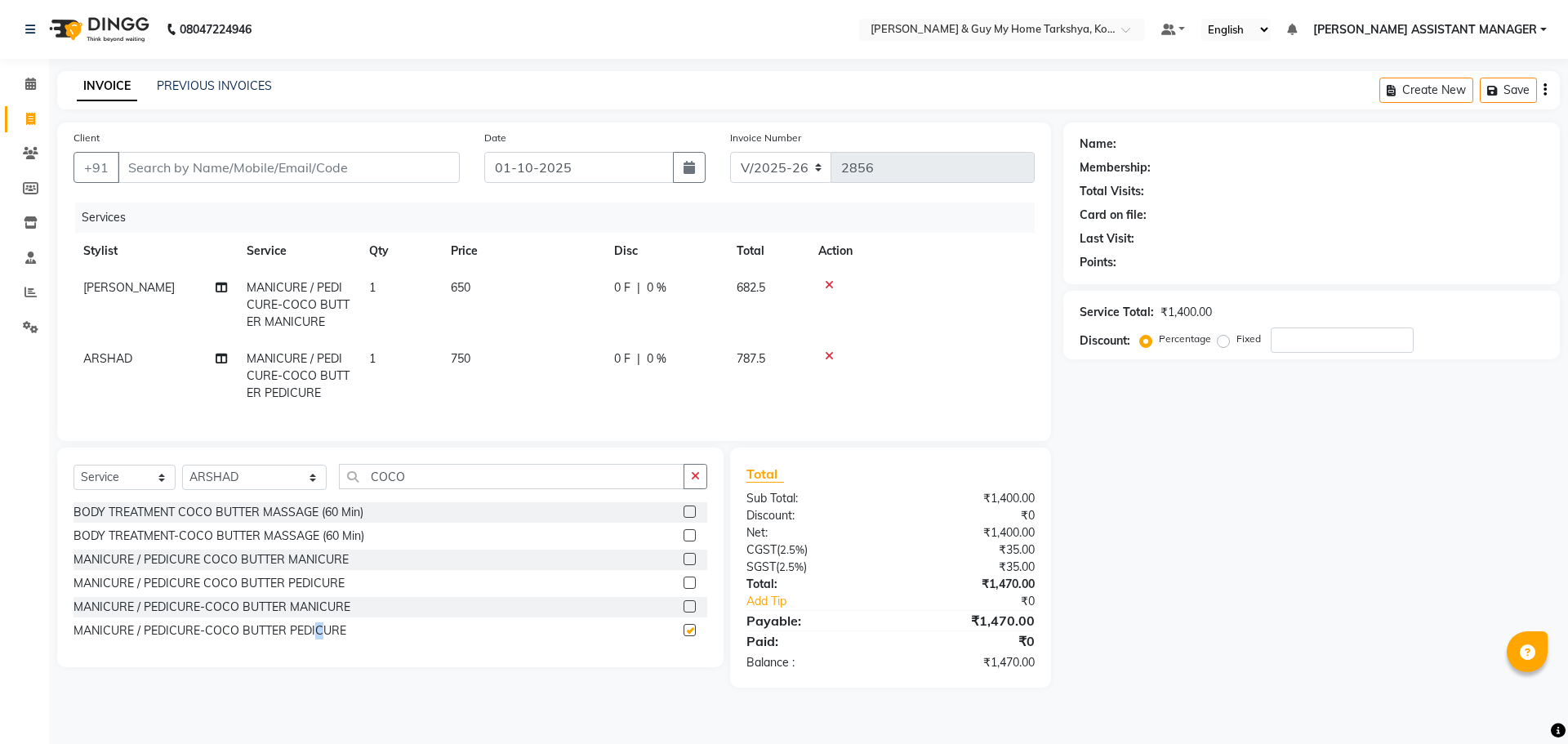
checkbox input "false"
click at [571, 398] on td "750" at bounding box center [523, 376] width 164 height 71
select select "78699"
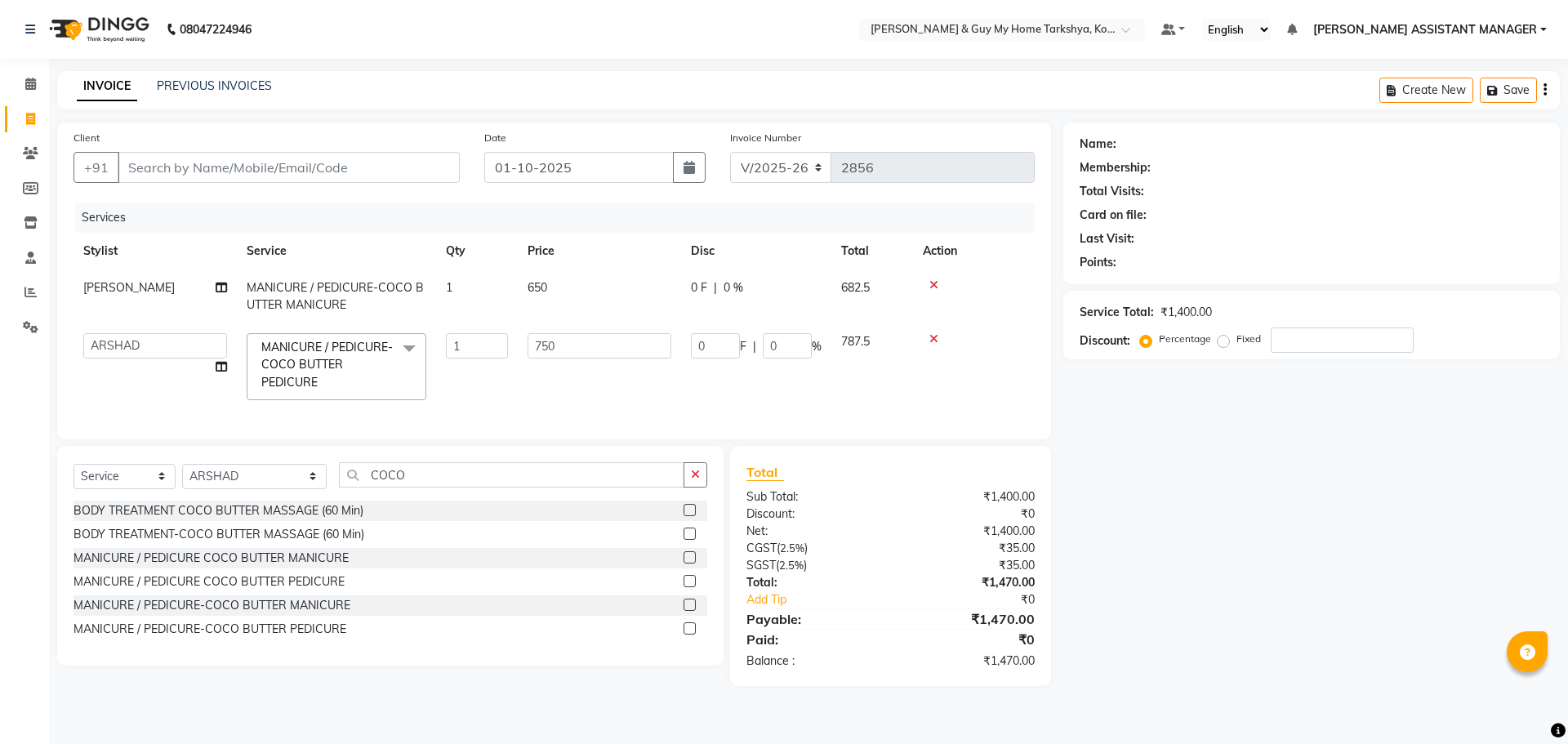
click at [1227, 467] on div "Name: Membership: Total Visits: Card on file: Last Visit: Points: Service Total…" at bounding box center [1317, 404] width 509 height 564
click at [194, 160] on input "Client" at bounding box center [288, 166] width 342 height 31
click at [362, 162] on input "Client" at bounding box center [288, 166] width 342 height 31
type input "9"
type input "0"
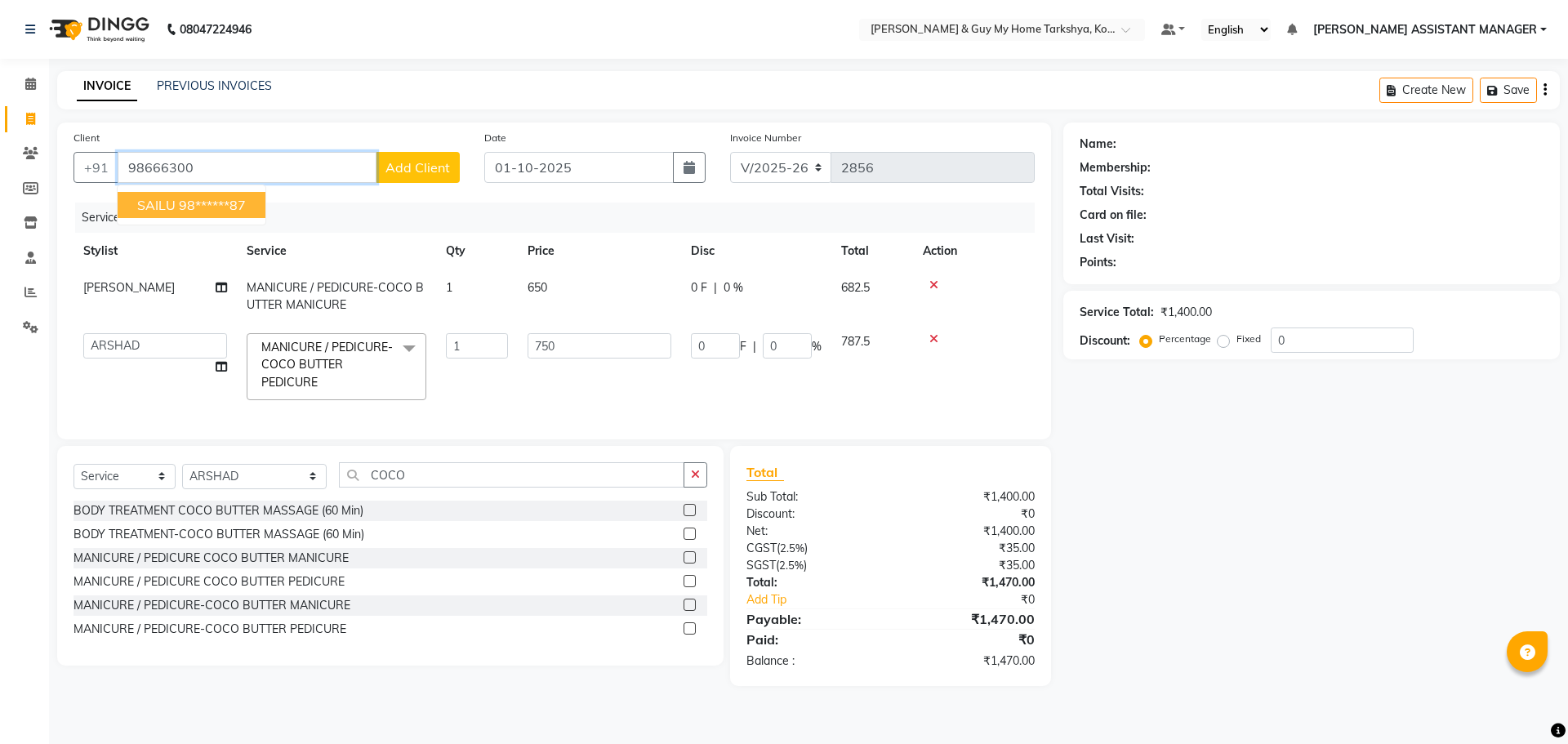
click at [197, 209] on ngb-highlight "98******87" at bounding box center [212, 205] width 67 height 17
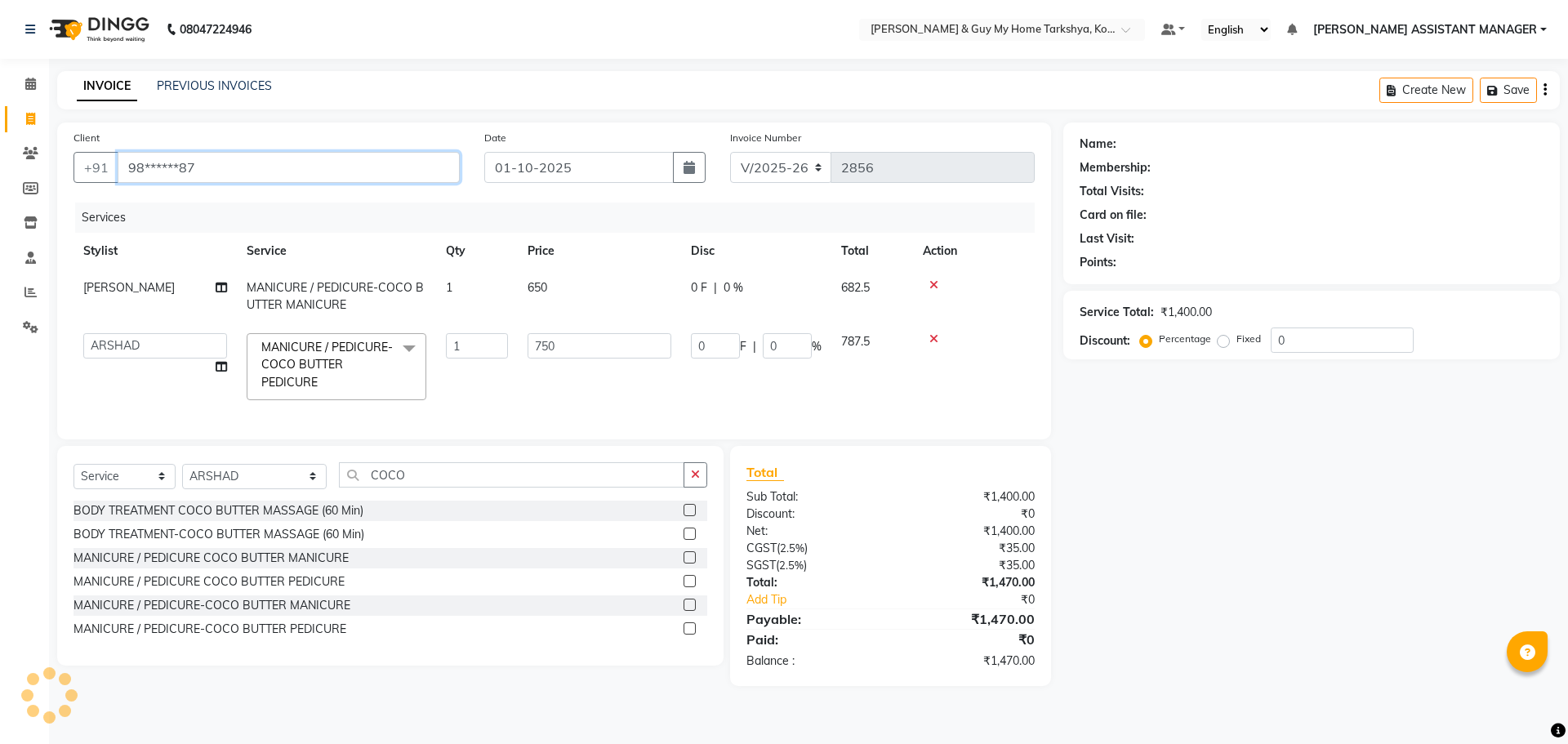
type input "98******87"
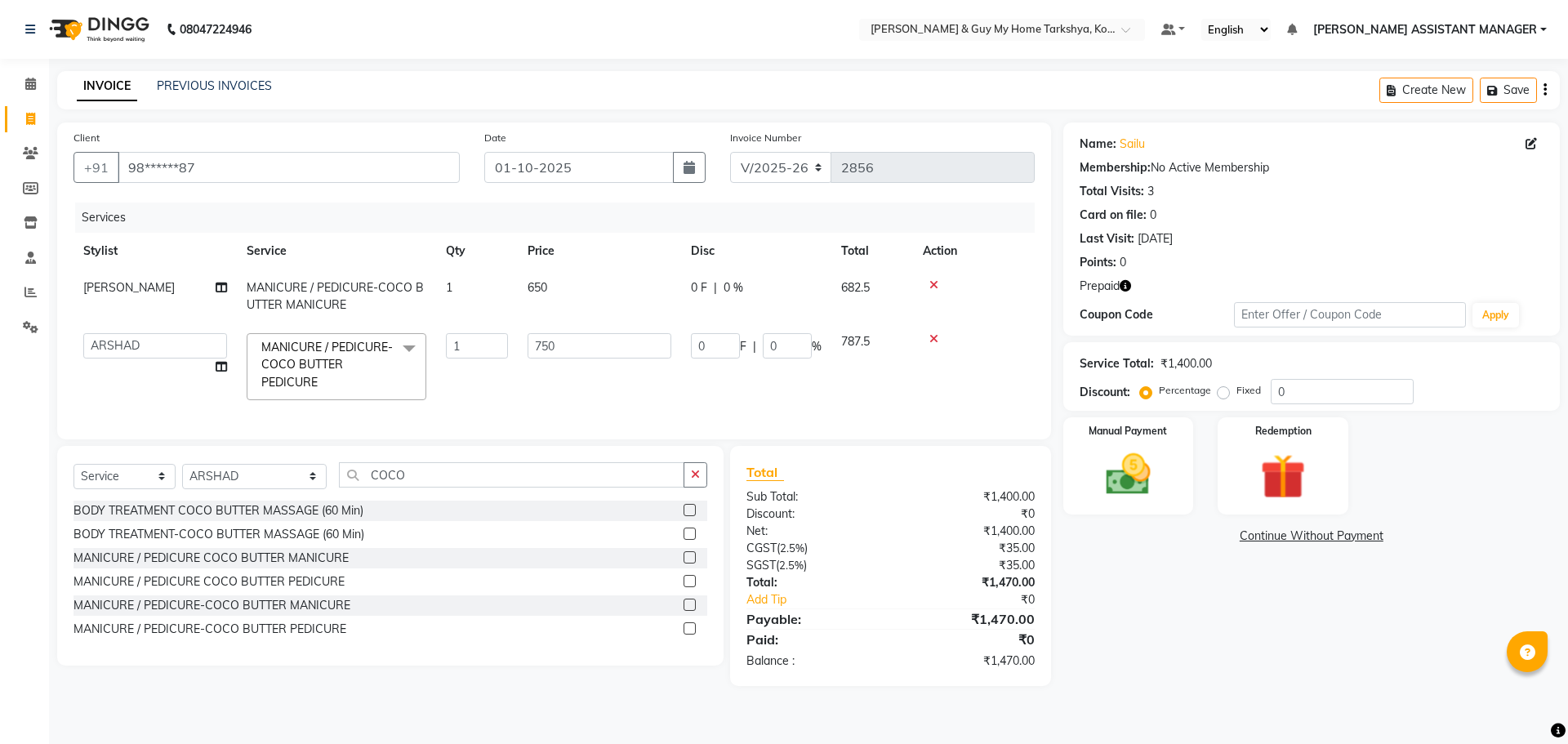
click at [1126, 283] on icon "button" at bounding box center [1125, 285] width 11 height 11
click at [1250, 467] on img at bounding box center [1283, 476] width 76 height 58
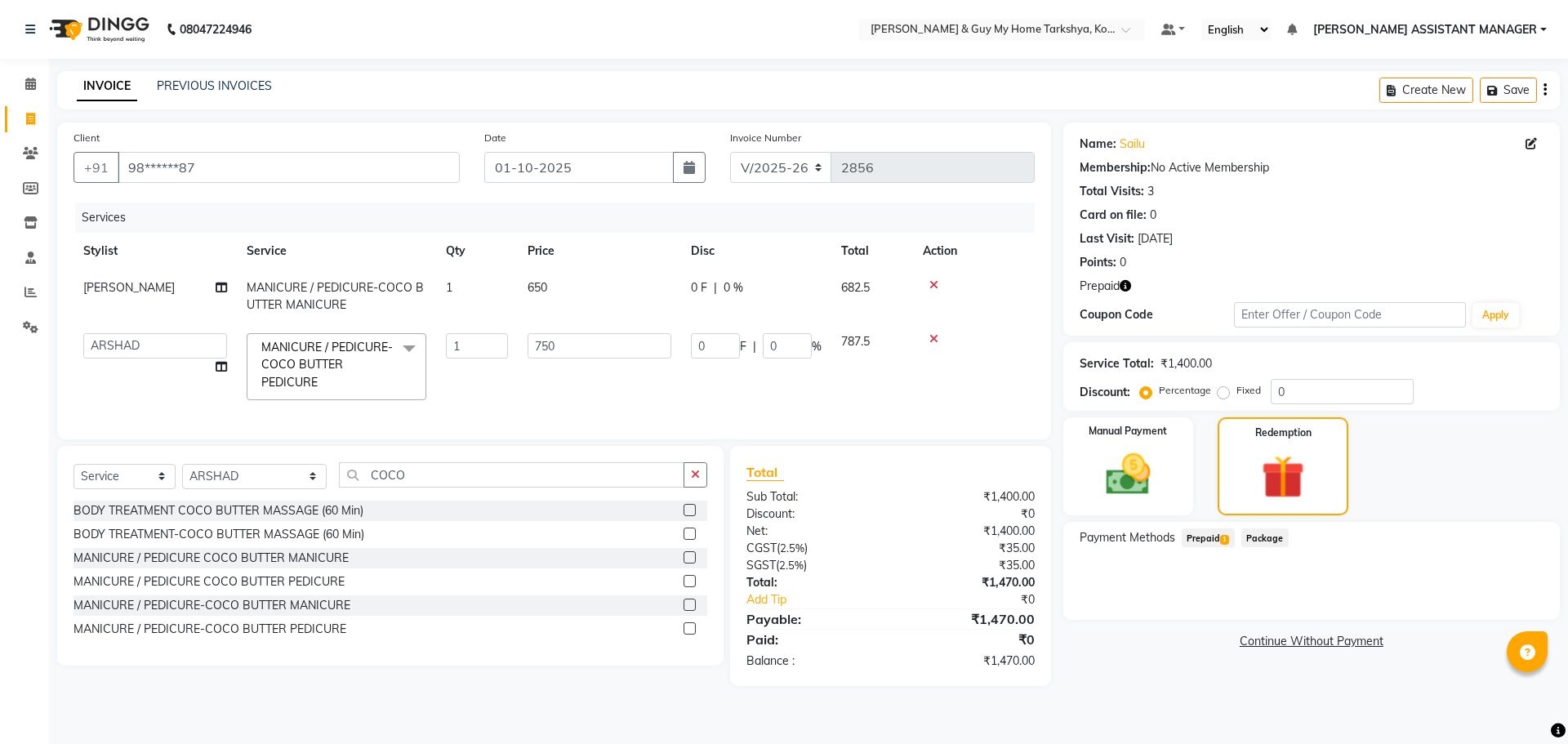
click at [1209, 540] on span "Prepaid 1" at bounding box center [1208, 537] width 53 height 18
click at [1489, 606] on button "Add" at bounding box center [1505, 603] width 60 height 28
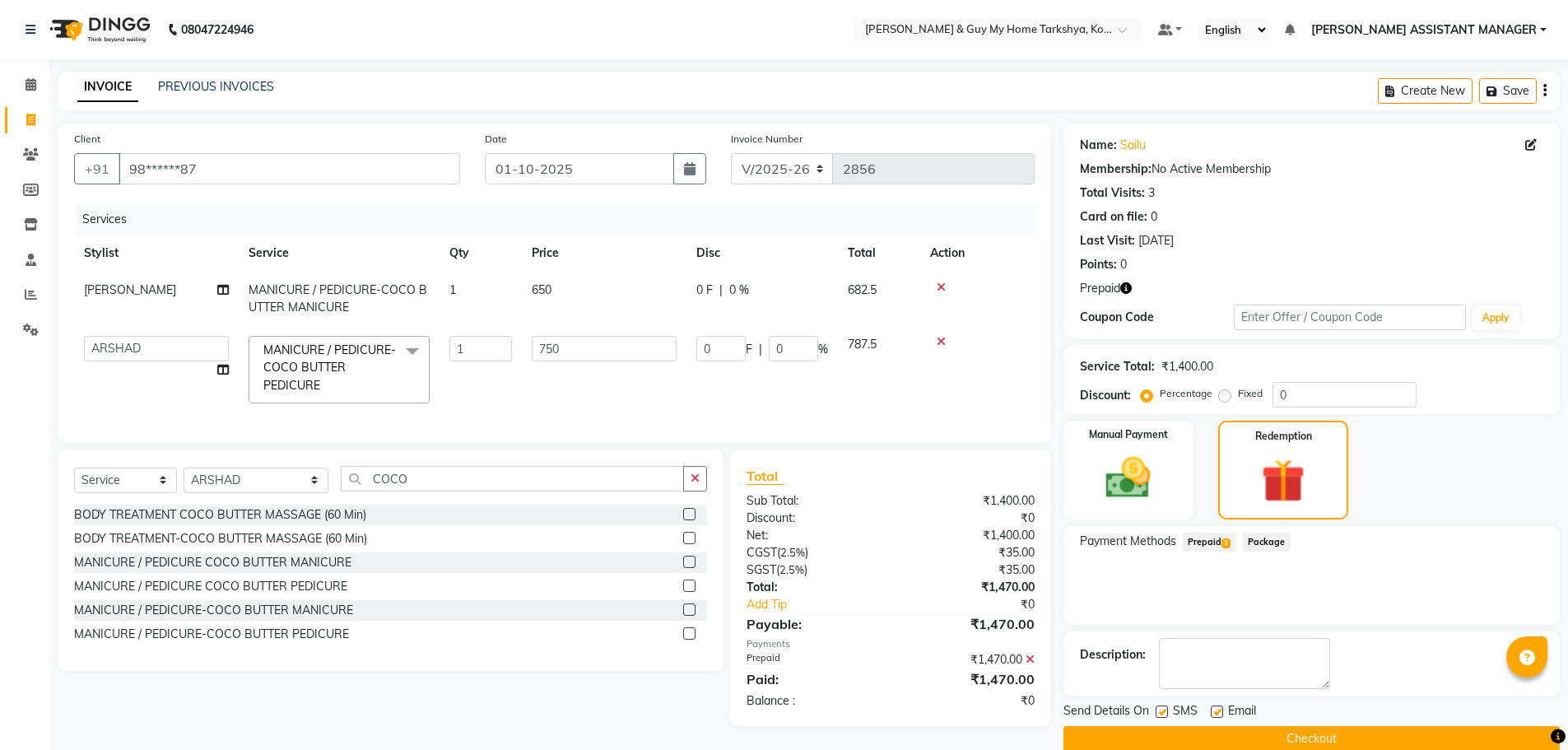
scroll to position [26, 0]
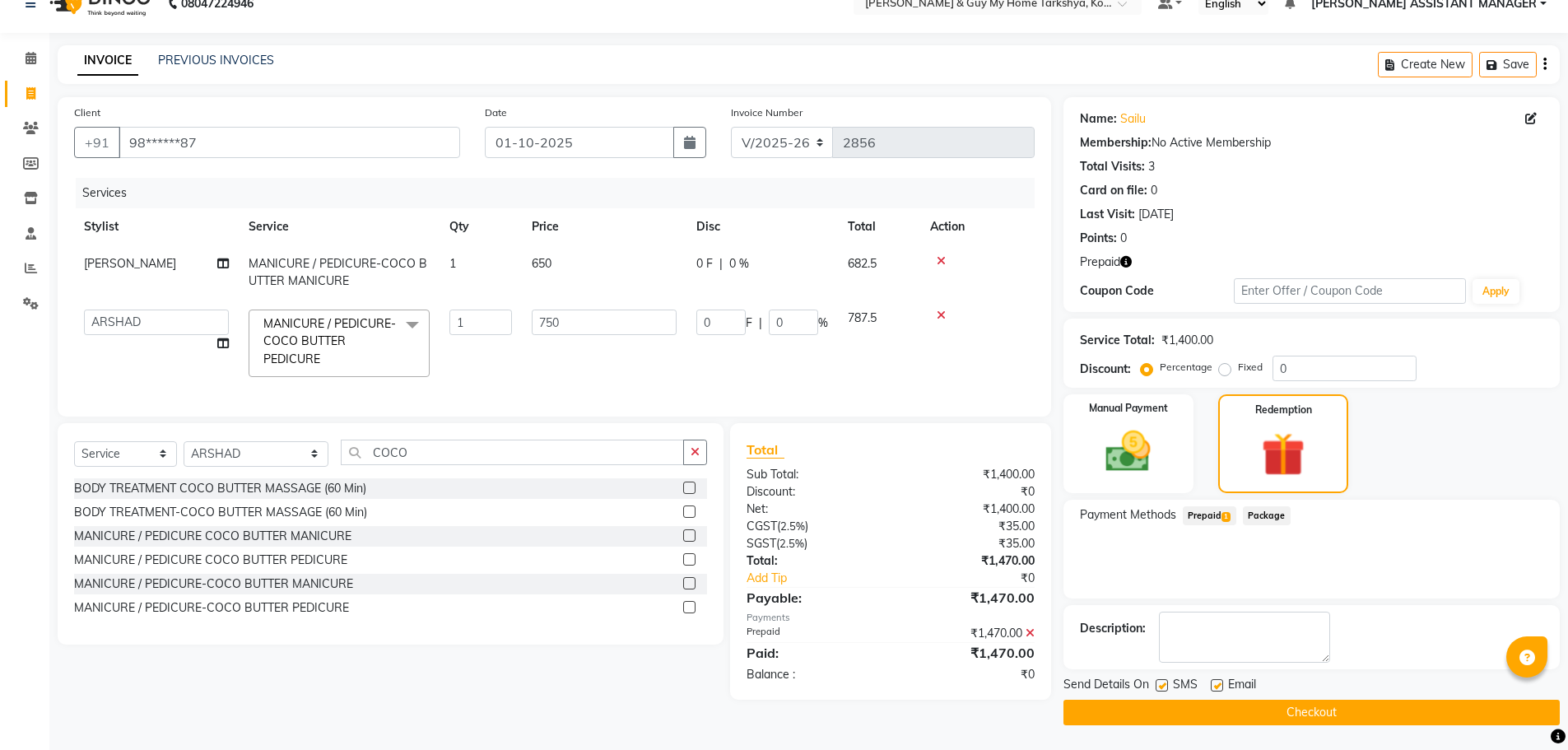
click at [1409, 721] on button "Checkout" at bounding box center [1311, 712] width 496 height 26
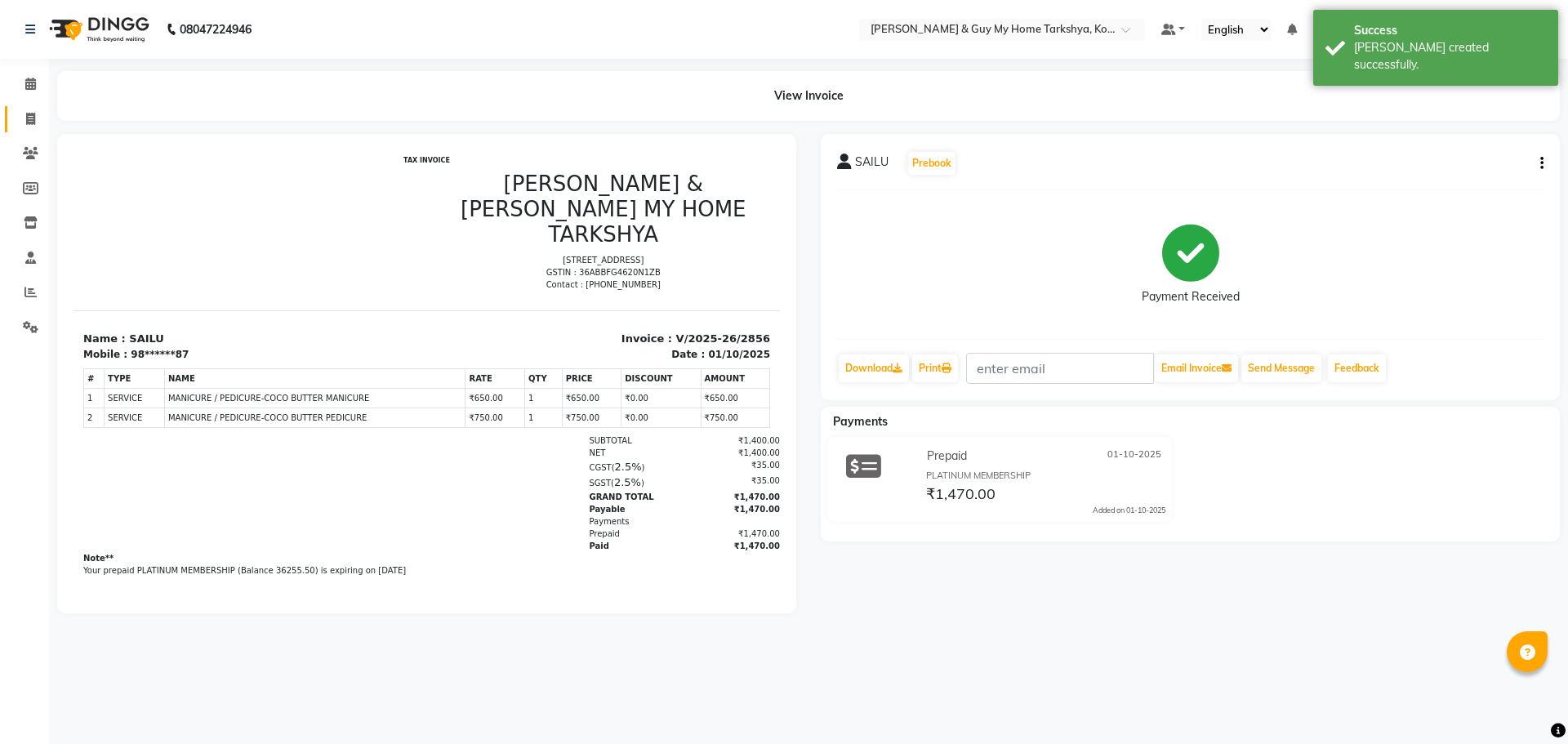
click at [12, 129] on link "Invoice" at bounding box center [25, 119] width 39 height 27
select select "service"
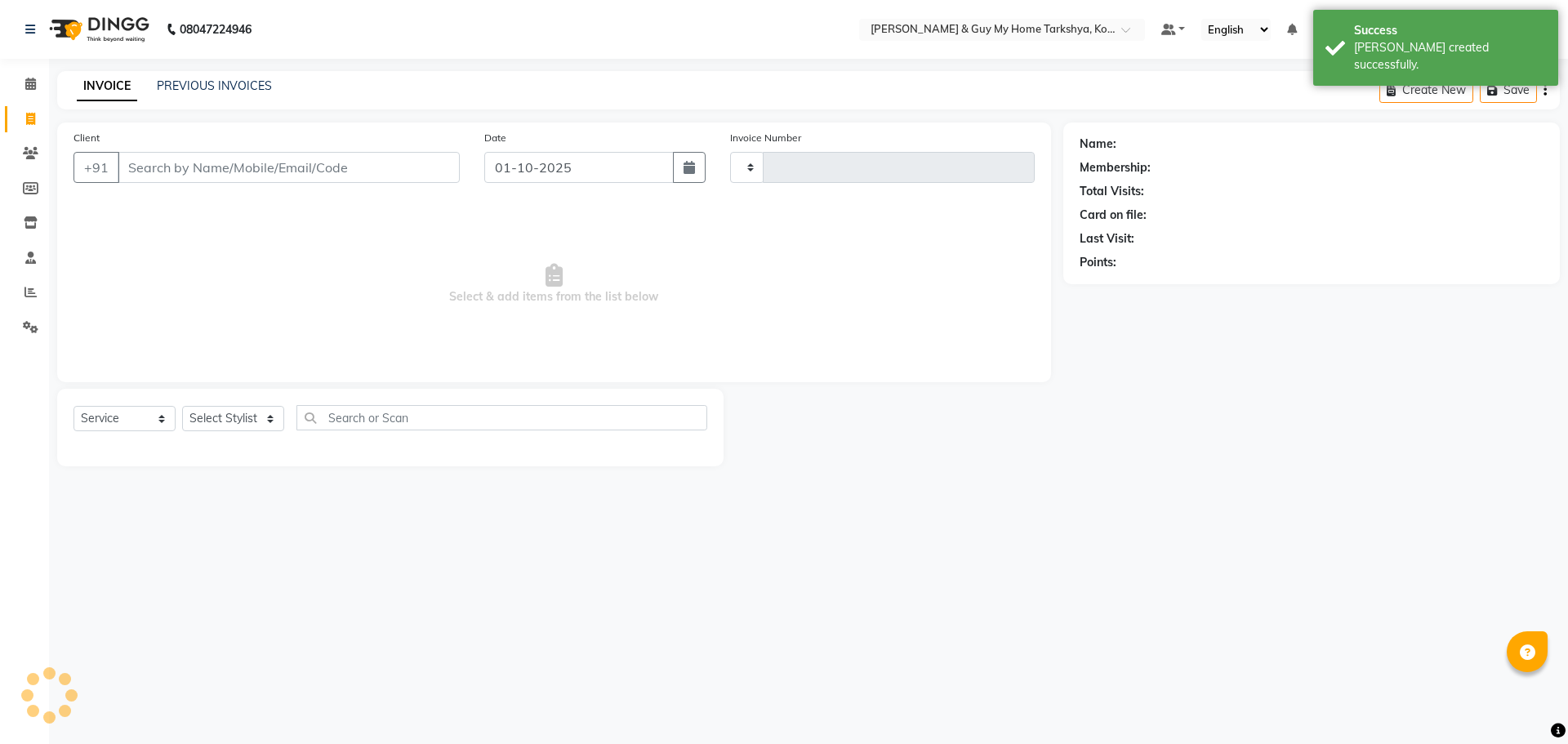
type input "2857"
select select "7902"
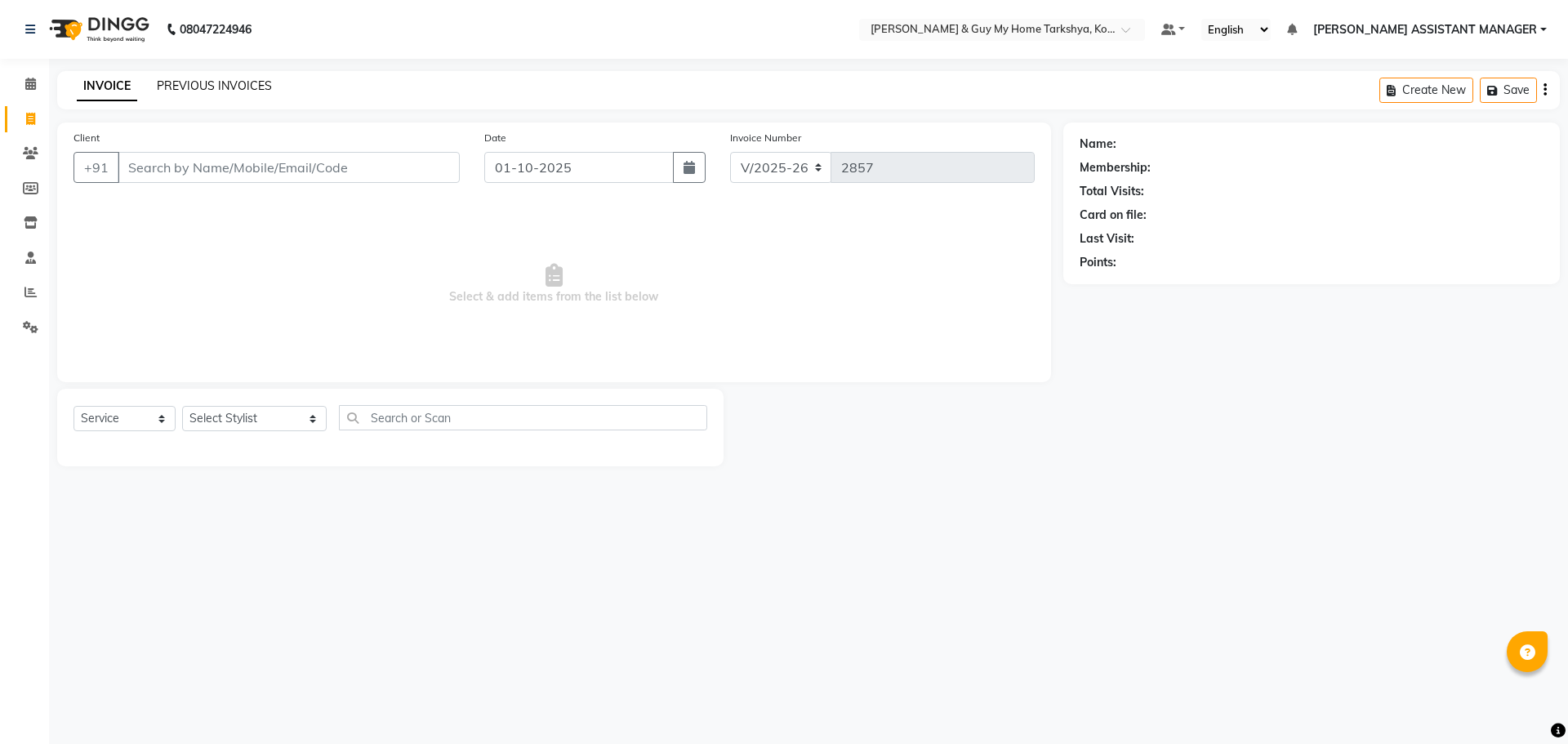
click at [249, 77] on div "INVOICE PREVIOUS INVOICES Create New Save" at bounding box center [808, 90] width 1502 height 39
click at [248, 85] on link "PREVIOUS INVOICES" at bounding box center [214, 86] width 116 height 15
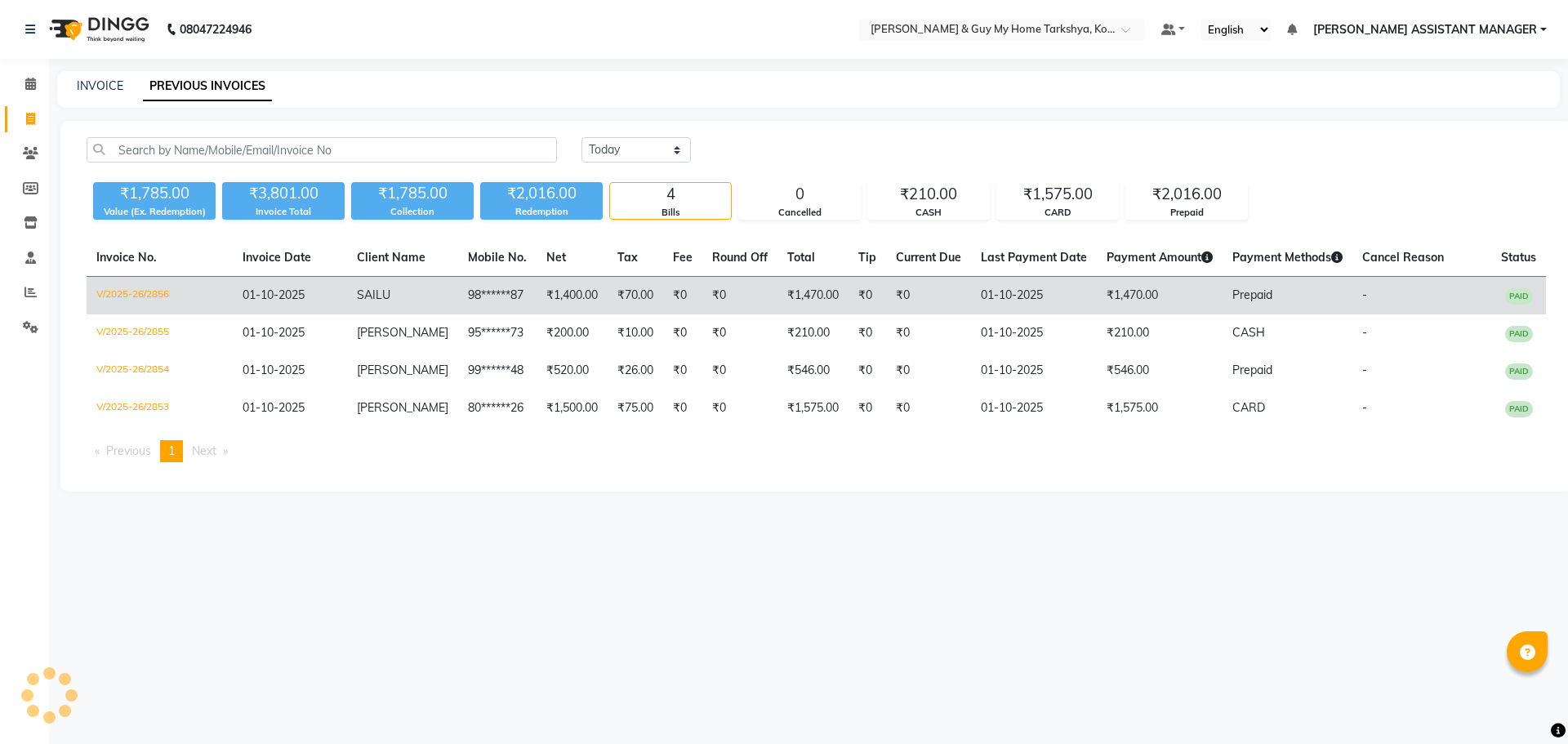
click at [663, 298] on td "₹0" at bounding box center [682, 296] width 39 height 39
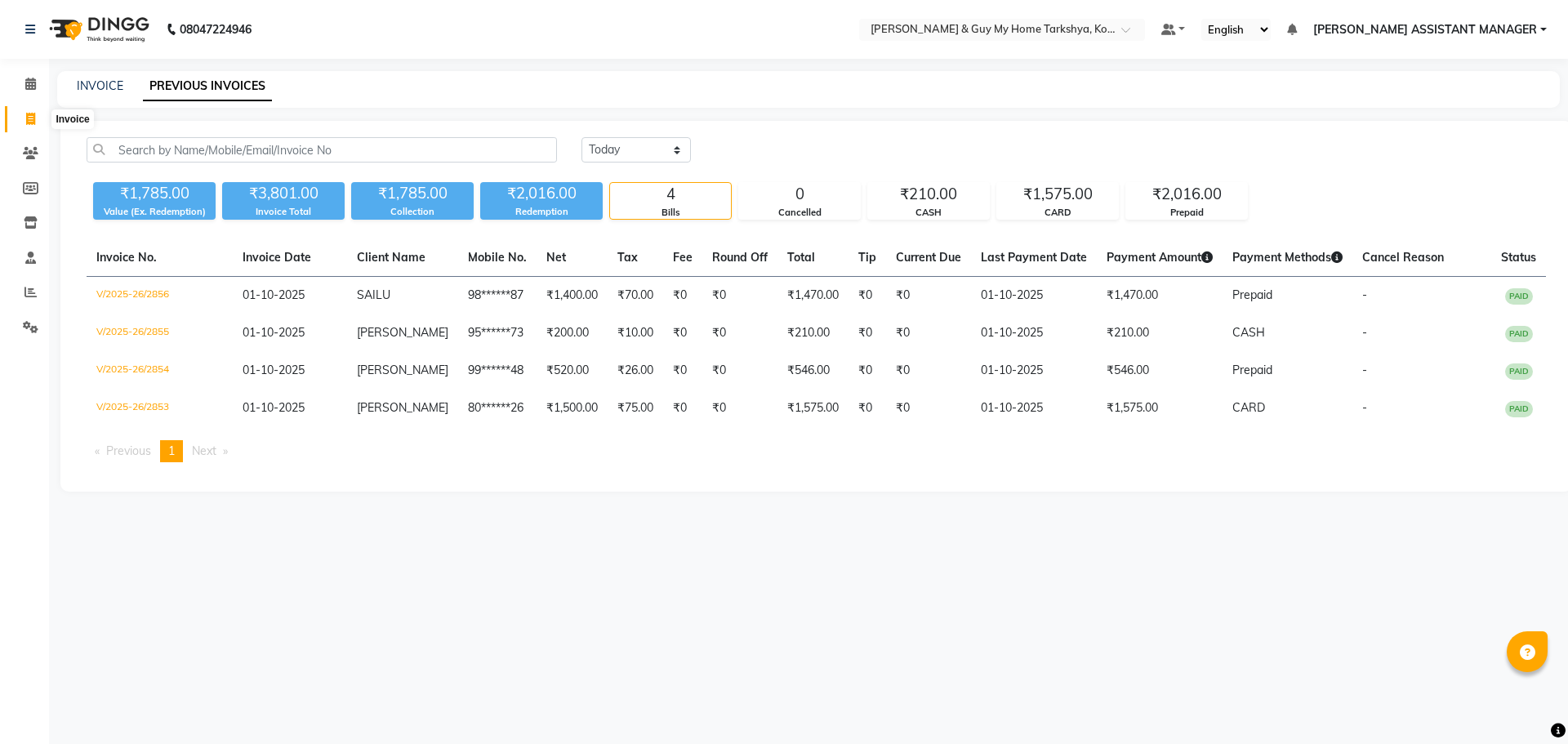
drag, startPoint x: 19, startPoint y: 125, endPoint x: 27, endPoint y: 121, distance: 8.9
click at [19, 125] on span at bounding box center [31, 119] width 29 height 18
select select "service"
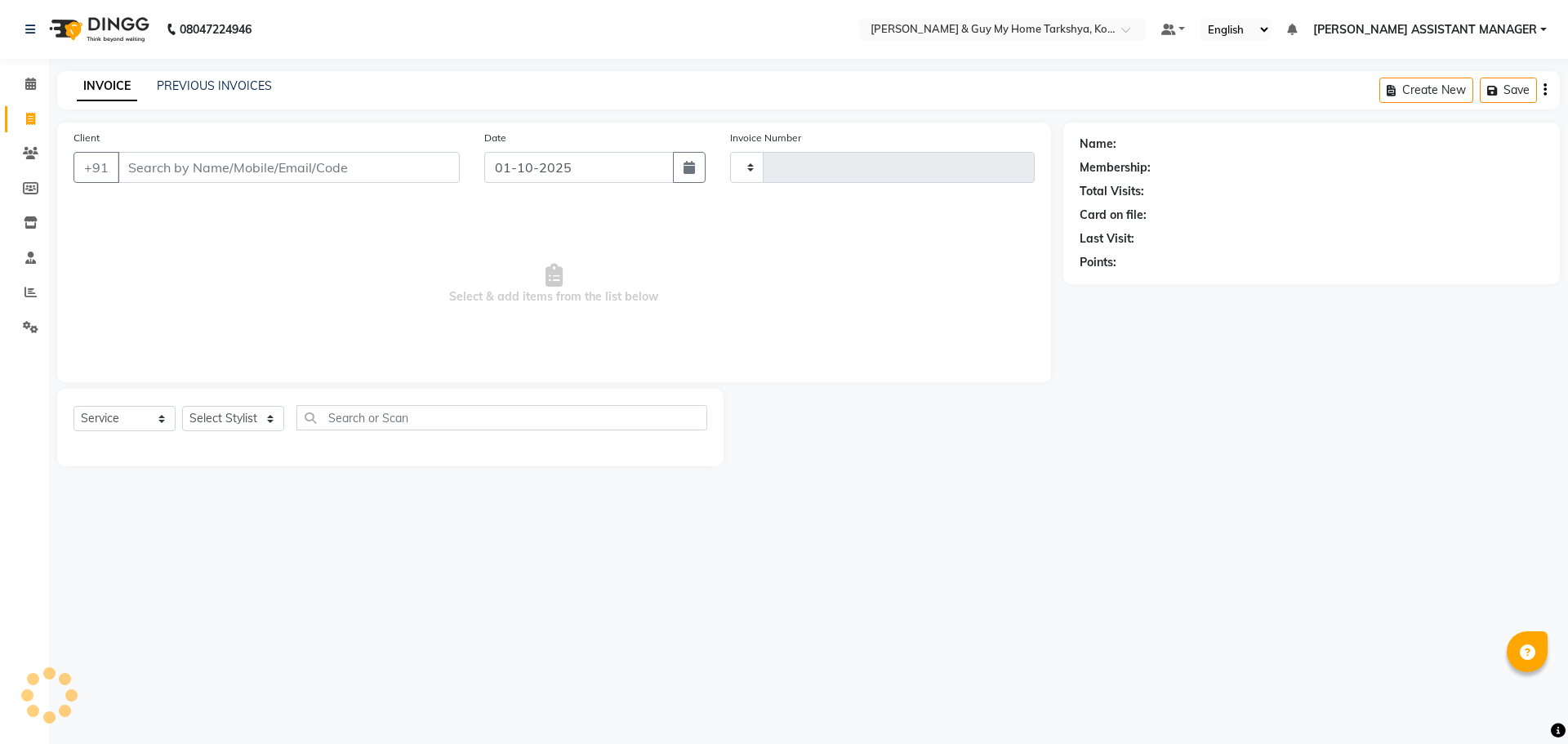
type input "2857"
select select "7902"
click at [383, 165] on input "Client" at bounding box center [288, 166] width 342 height 31
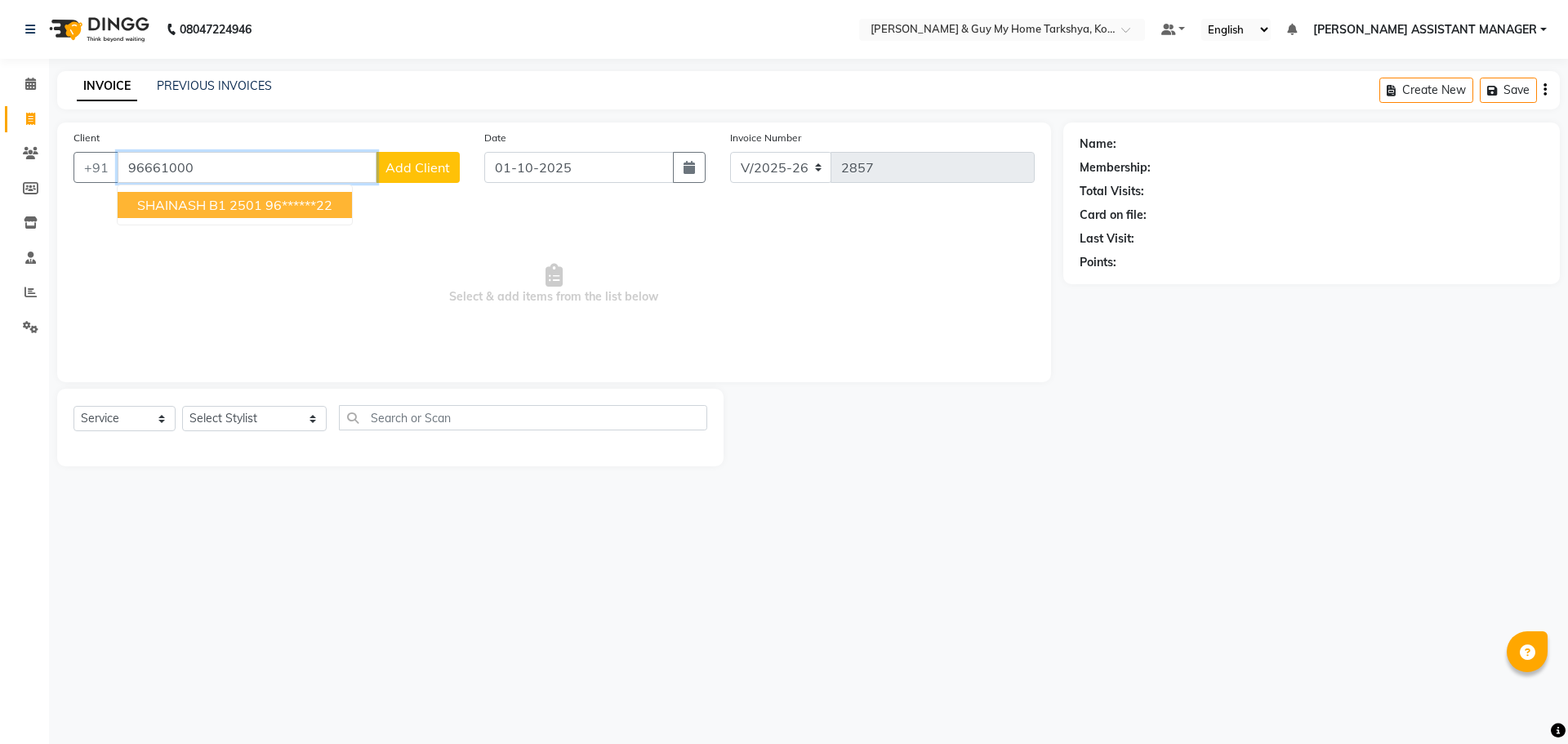
click at [314, 204] on ngb-highlight "96******22" at bounding box center [299, 205] width 67 height 17
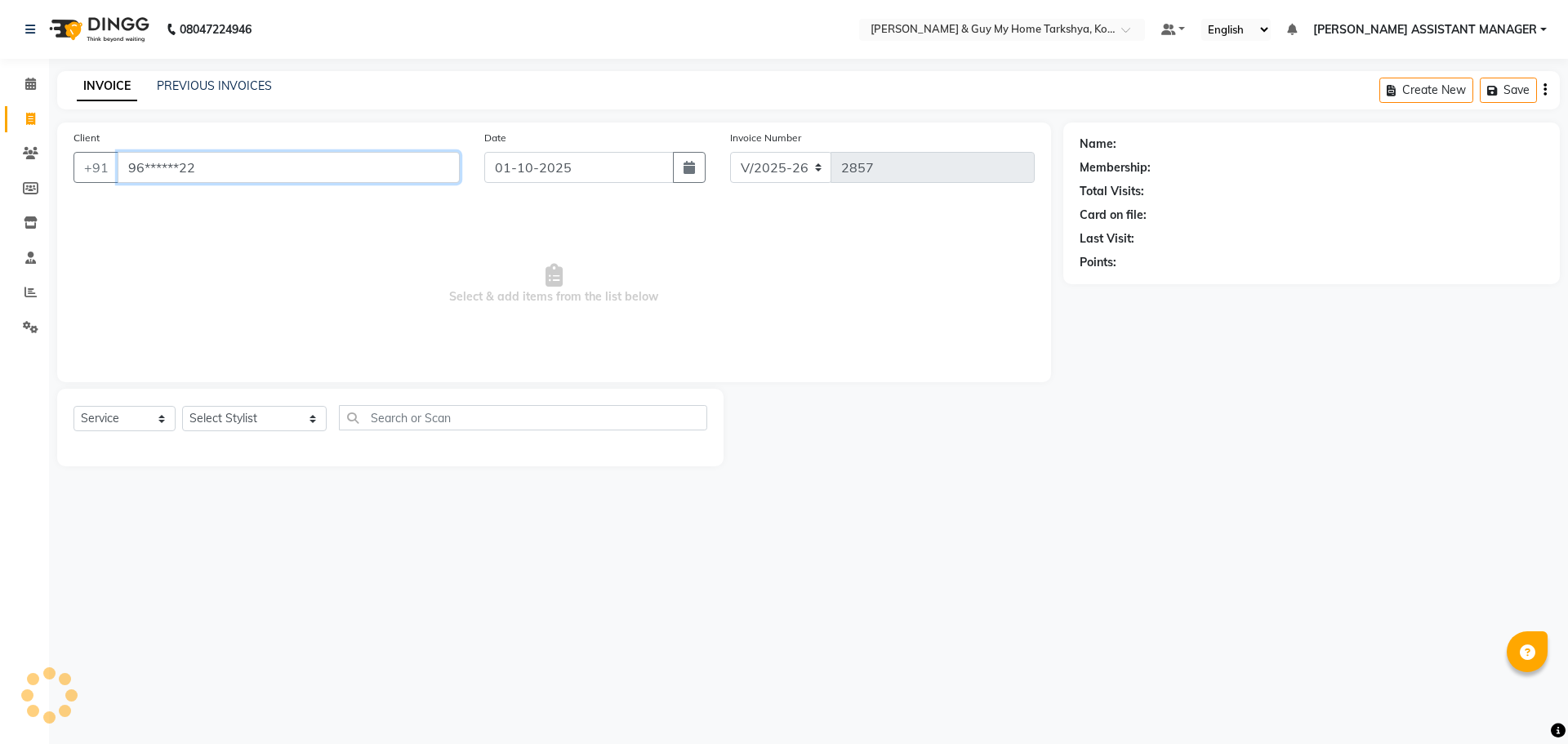
type input "96******22"
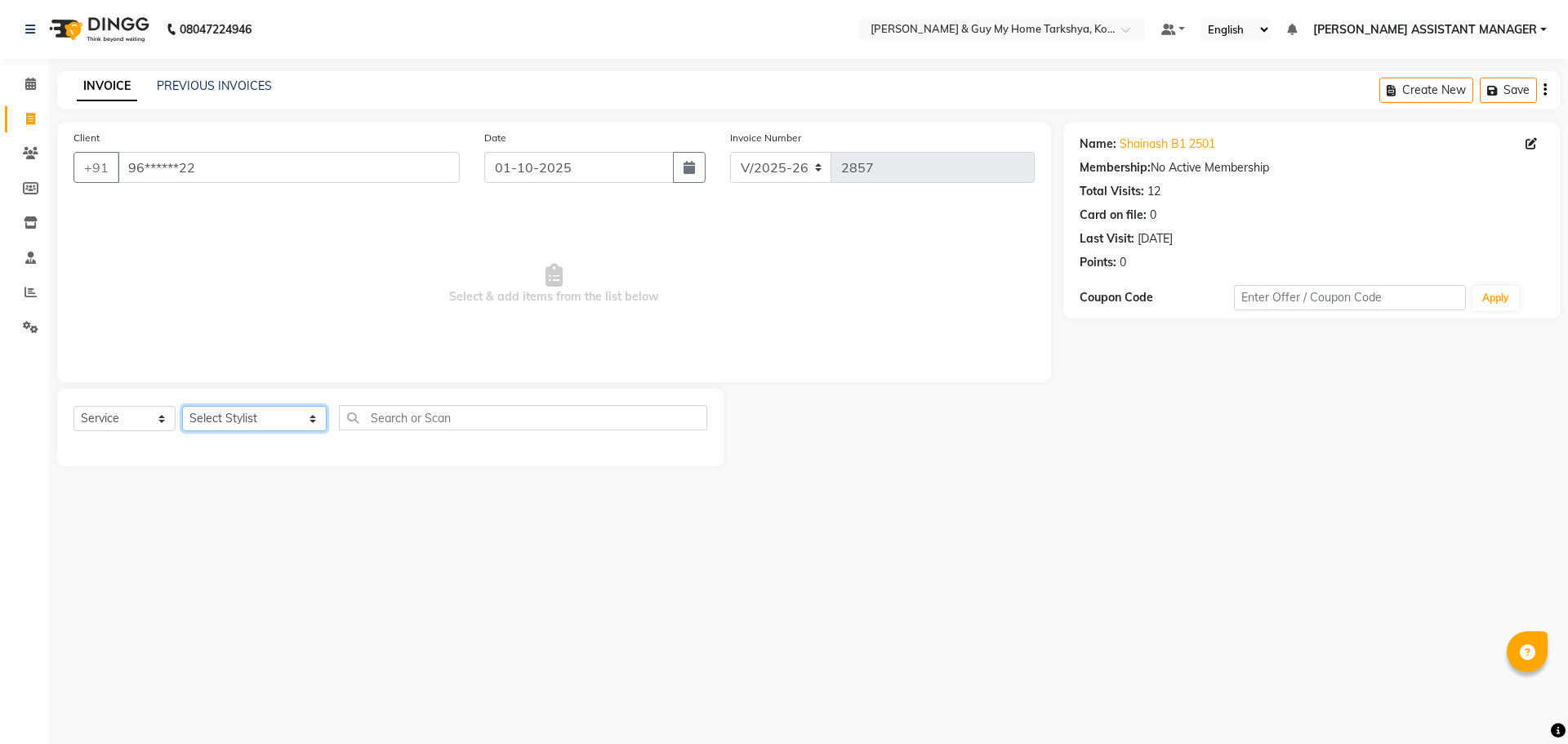
click at [285, 418] on select "Select Stylist ANKUR ANSHU ARCHANA ARSHAD ELVINA GANESH GLORY IRFAN JIYA KRISHN…" at bounding box center [254, 418] width 144 height 25
select select "90423"
click at [182, 406] on select "Select Stylist ANKUR ANSHU ARCHANA ARSHAD ELVINA GANESH GLORY IRFAN JIYA KRISHN…" at bounding box center [254, 418] width 144 height 25
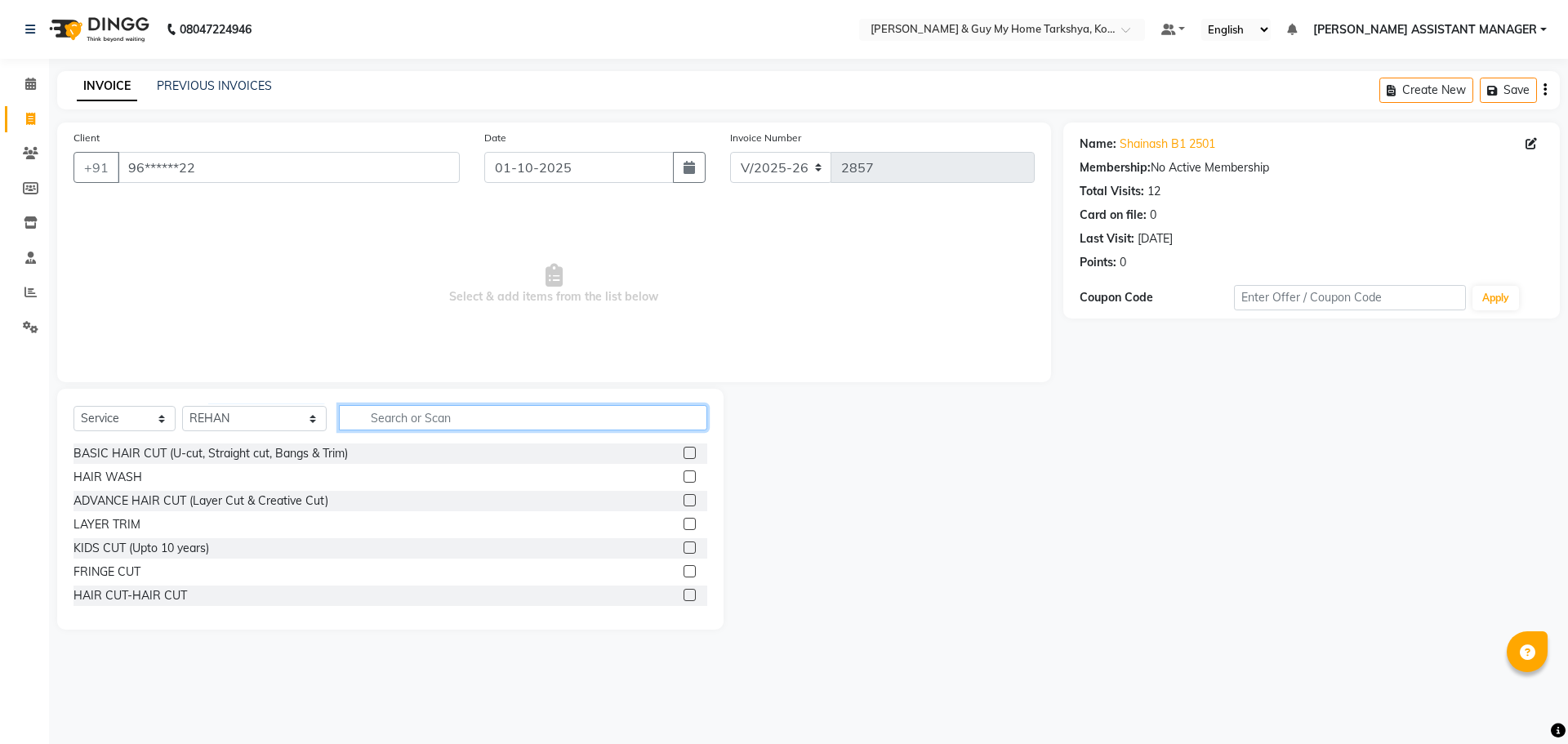
click at [418, 416] on input "text" at bounding box center [524, 418] width 369 height 25
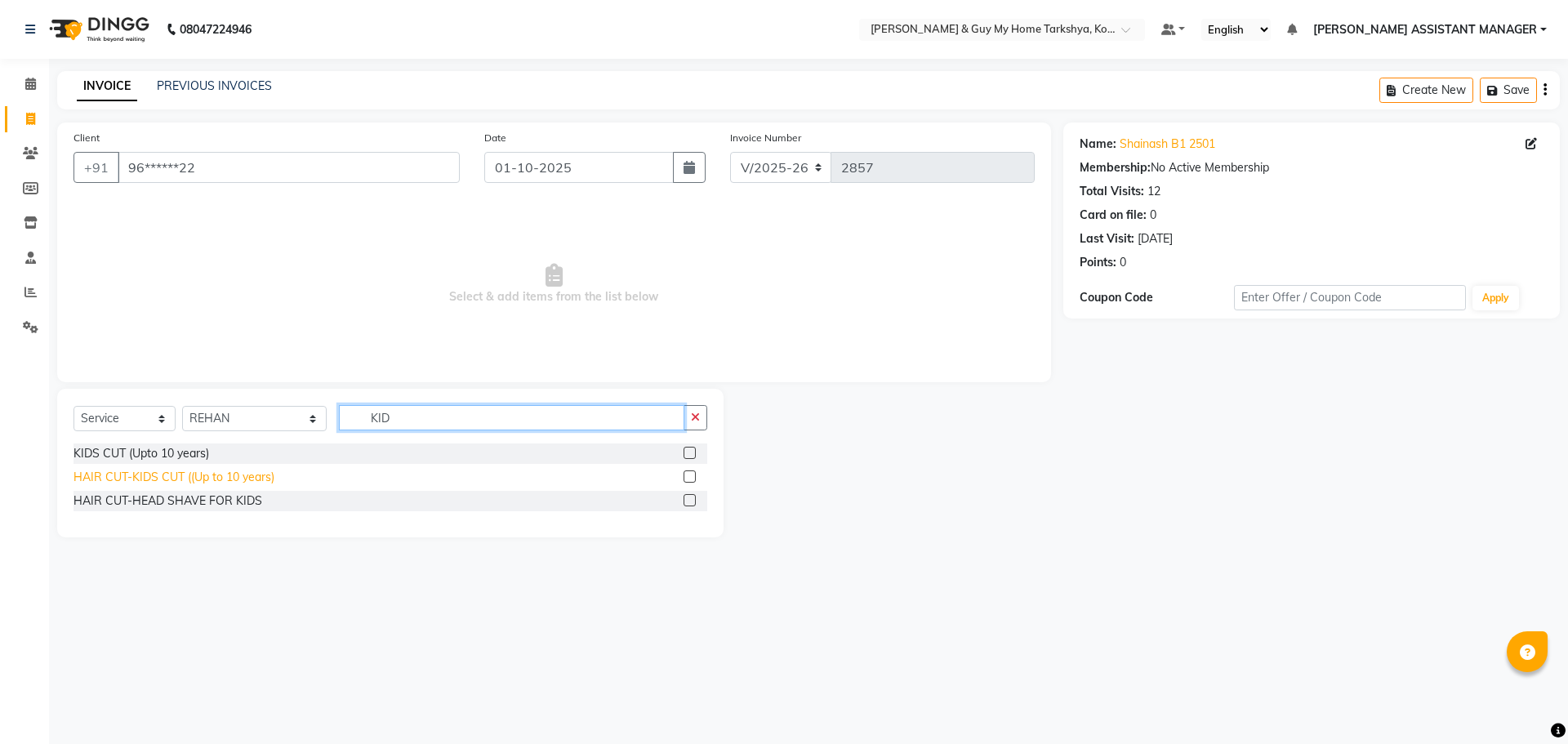
type input "KID"
click at [247, 474] on div "HAIR CUT-KIDS CUT ((Up to 10 years)" at bounding box center [173, 477] width 200 height 18
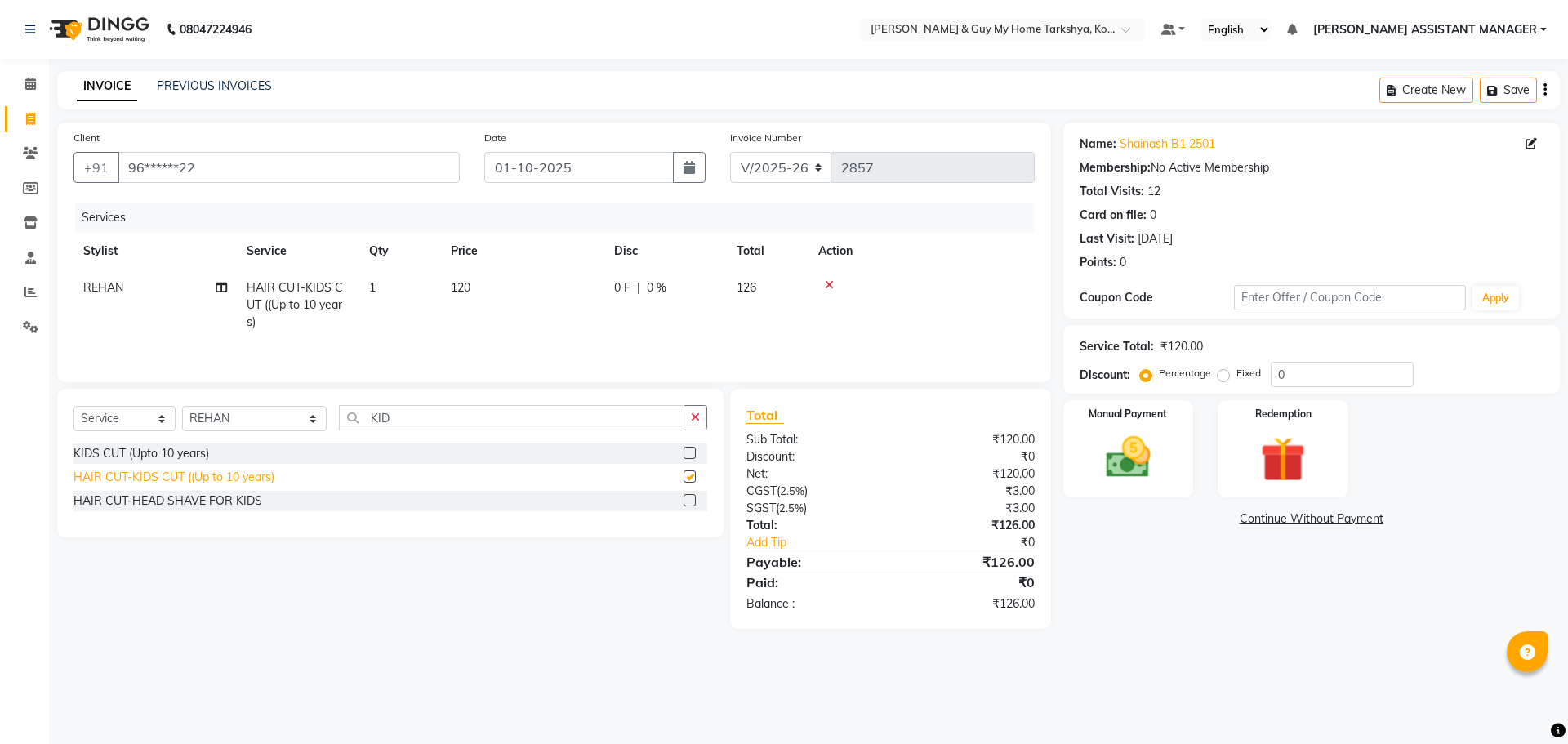
checkbox input "false"
drag, startPoint x: 422, startPoint y: 422, endPoint x: 278, endPoint y: 430, distance: 144.2
click at [278, 428] on div "Select Service Product Membership Package Voucher Prepaid Gift Card Select Styl…" at bounding box center [390, 425] width 634 height 39
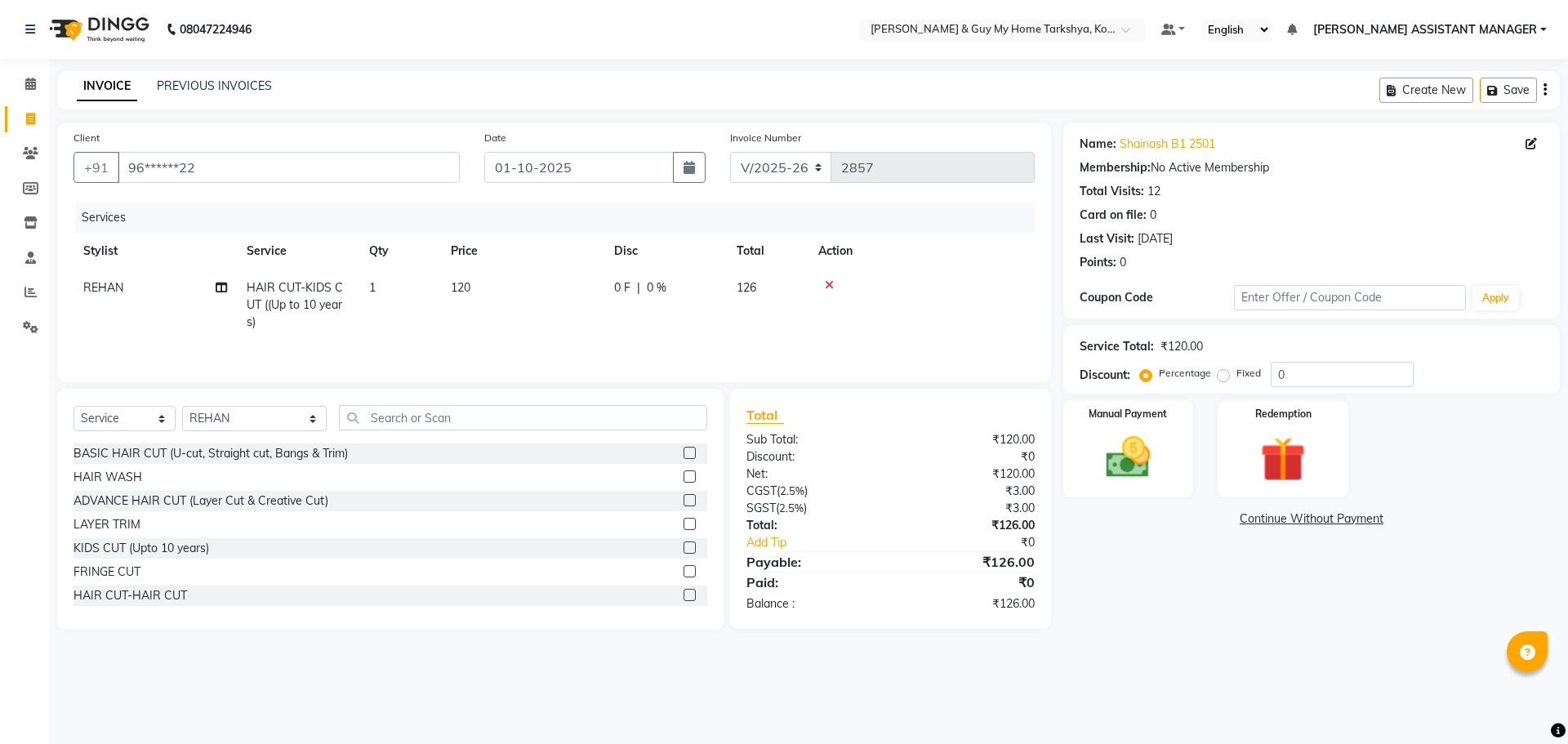
click at [156, 606] on div "BASIC HAIR CUT (U-cut, Straight cut, Bangs & Trim) HAIR WASH ADVANCE HAIR CUT (…" at bounding box center [390, 524] width 634 height 164
click at [165, 593] on div "HAIR CUT-HAIR CUT" at bounding box center [130, 596] width 114 height 18
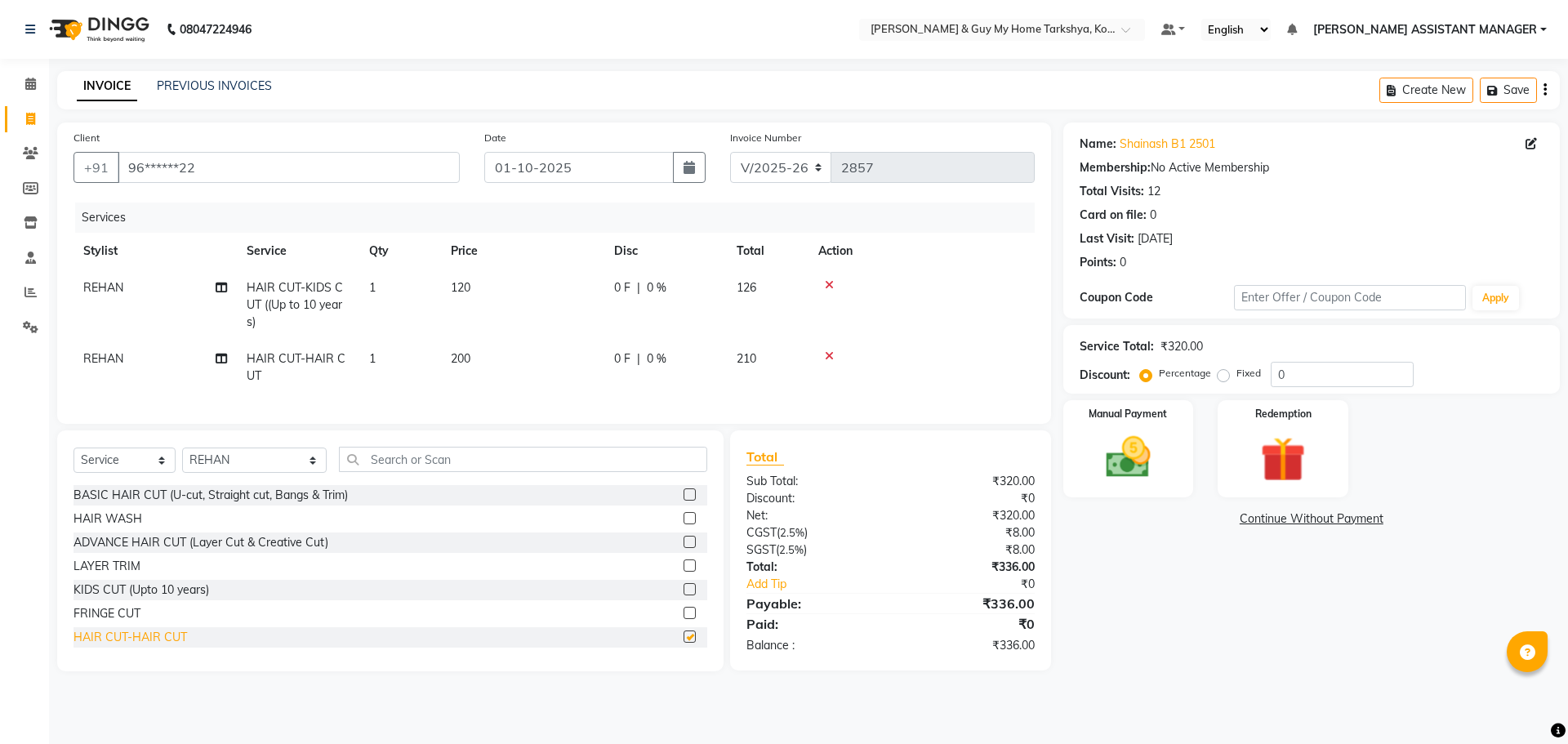
checkbox input "false"
click at [492, 458] on div "Select Service Product Membership Package Voucher Prepaid Gift Card Select Styl…" at bounding box center [390, 551] width 666 height 241
click at [502, 472] on input "text" at bounding box center [524, 459] width 369 height 25
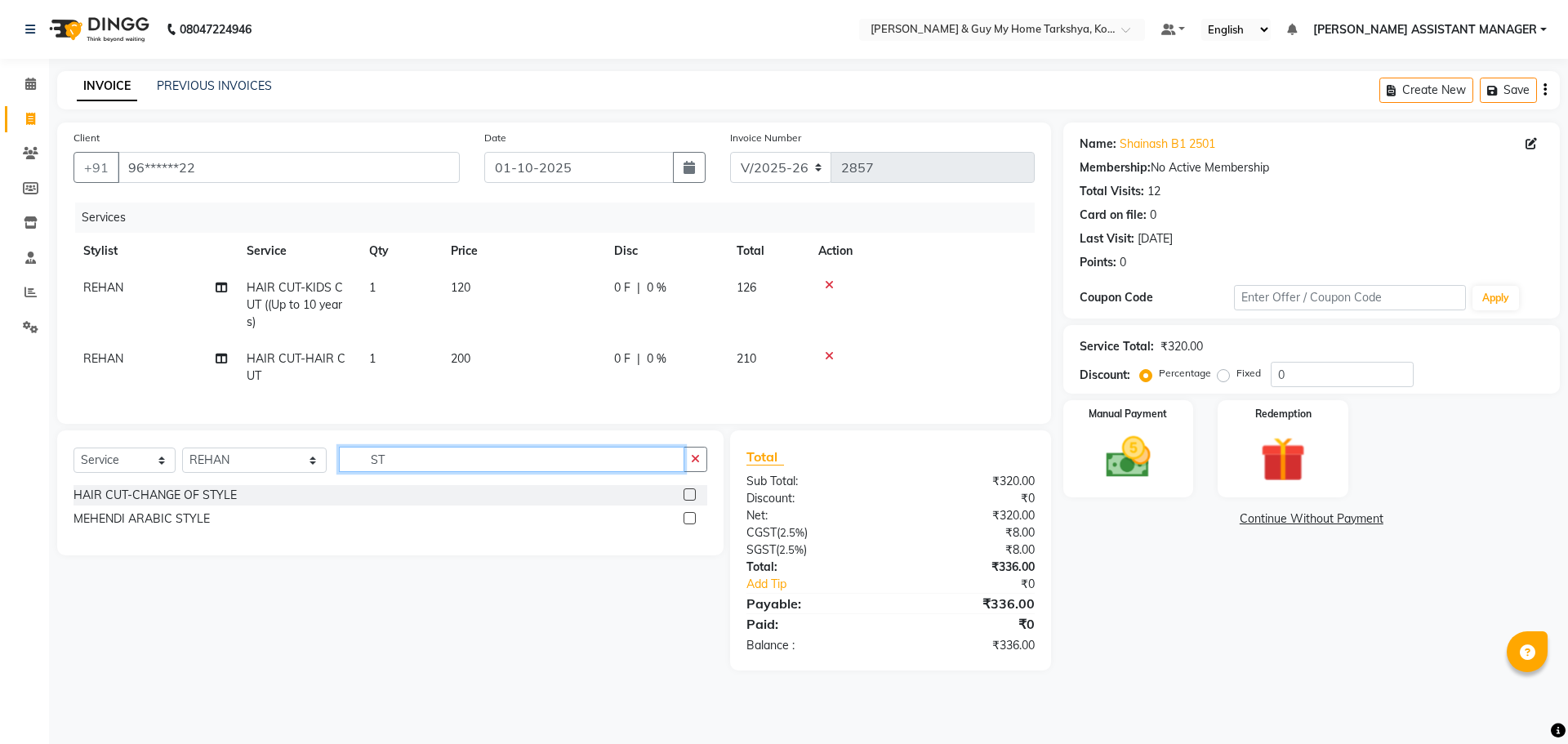
type input "S"
type input "TRIM"
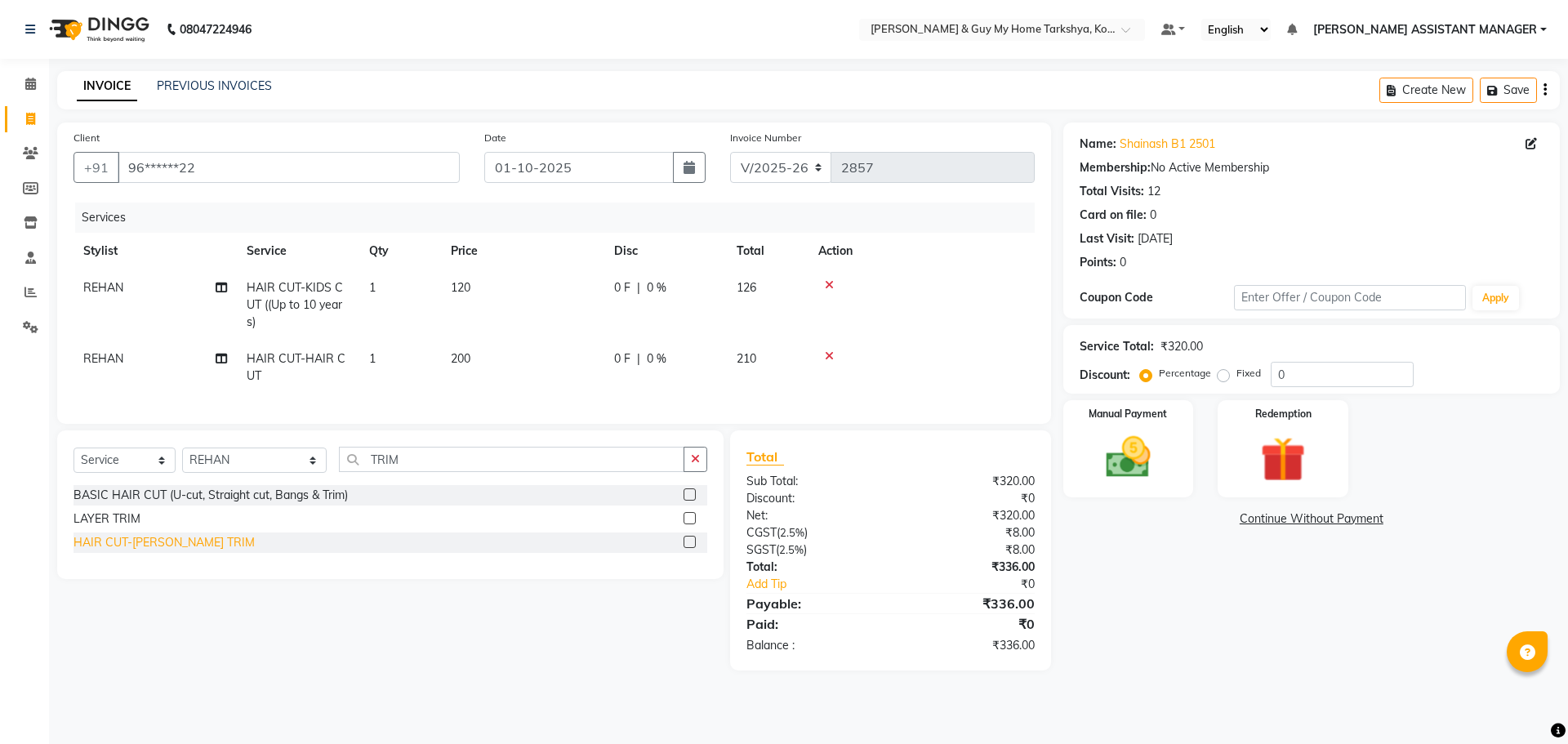
click at [162, 551] on div "HAIR CUT-BEARD TRIM" at bounding box center [164, 543] width 181 height 18
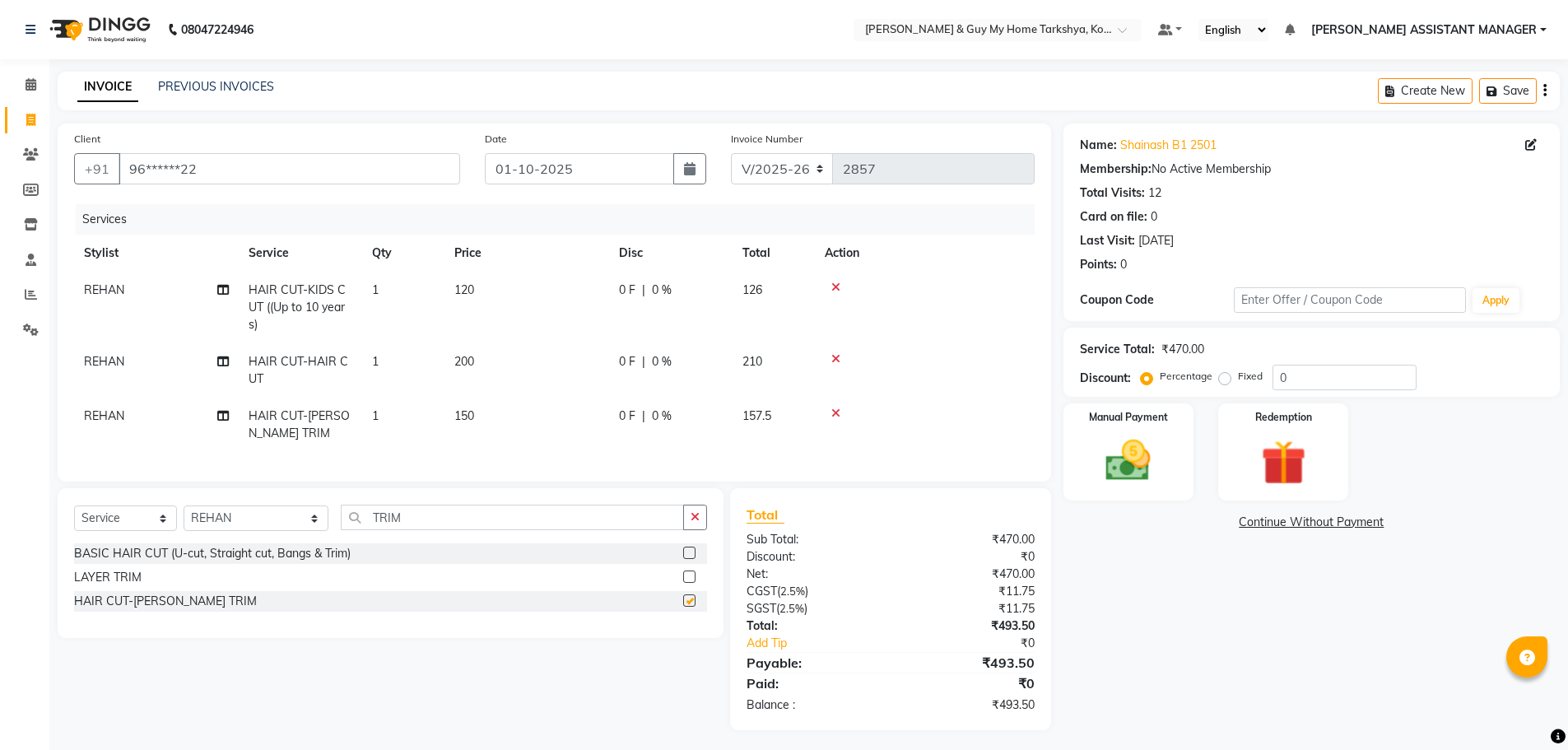
checkbox input "false"
click at [1172, 447] on div "Manual Payment" at bounding box center [1128, 452] width 136 height 101
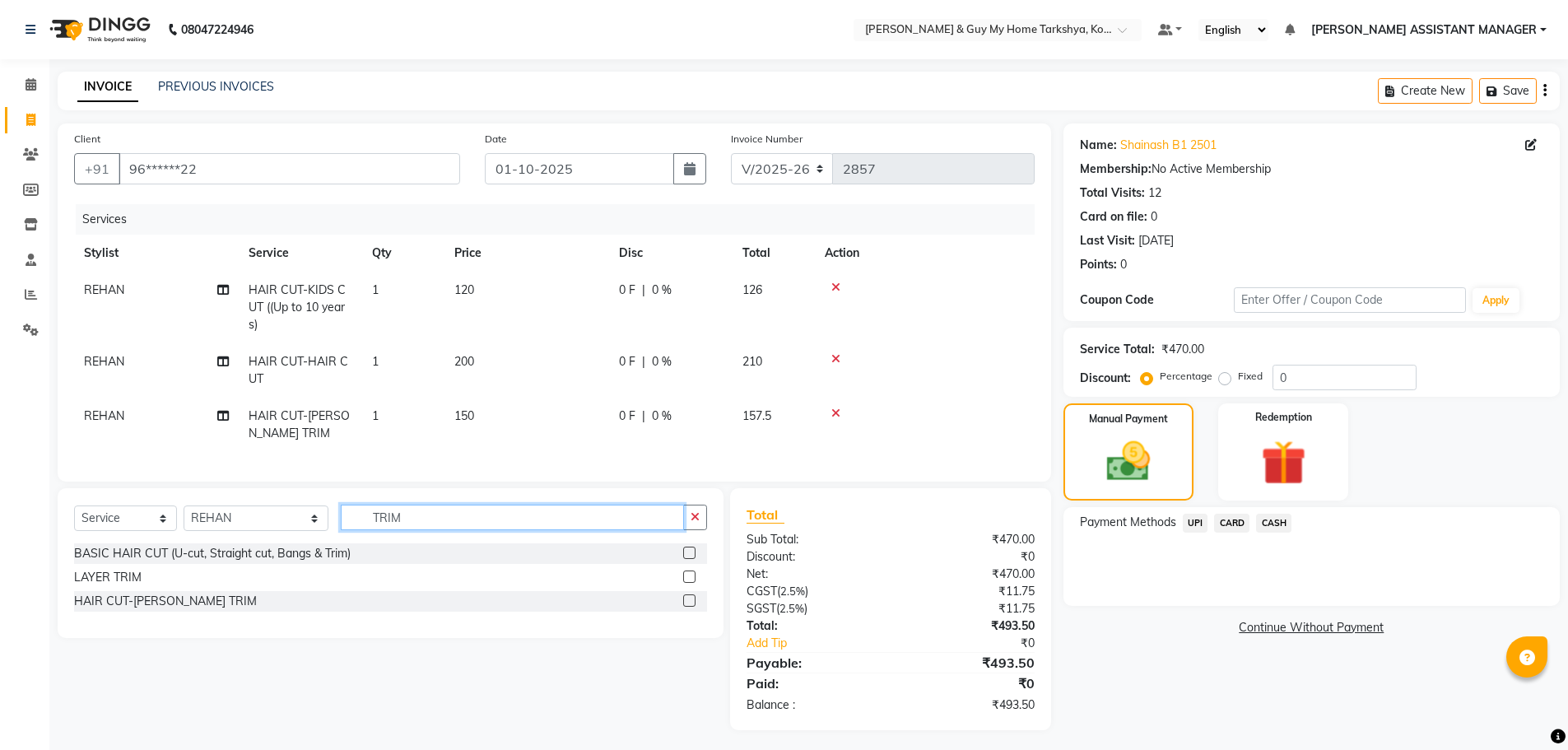
drag, startPoint x: 520, startPoint y: 527, endPoint x: 250, endPoint y: 541, distance: 270.4
click at [250, 541] on div "Select Service Product Membership Package Voucher Prepaid Gift Card Select Styl…" at bounding box center [390, 524] width 633 height 39
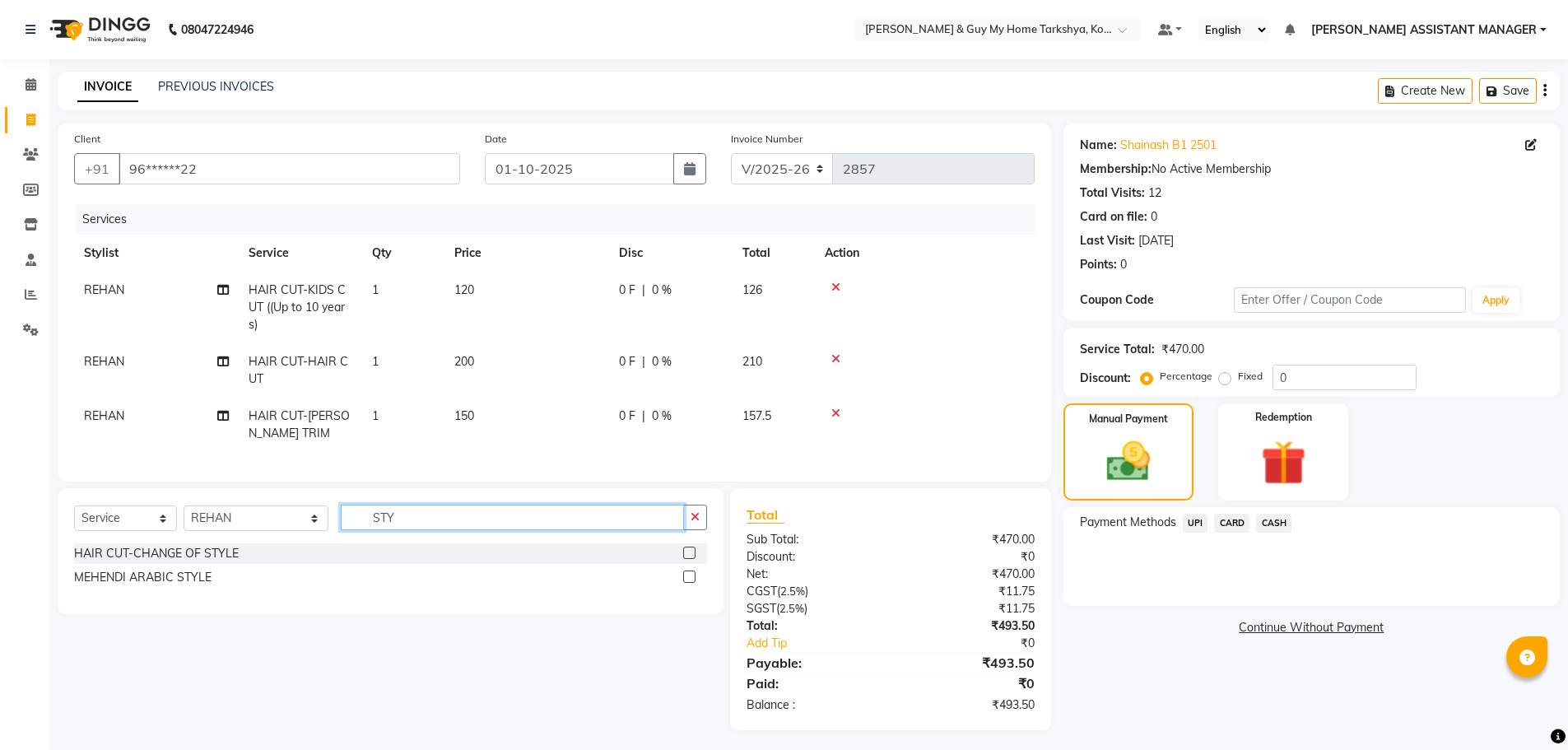
type input "STY"
click at [1238, 526] on span "CARD" at bounding box center [1232, 522] width 35 height 19
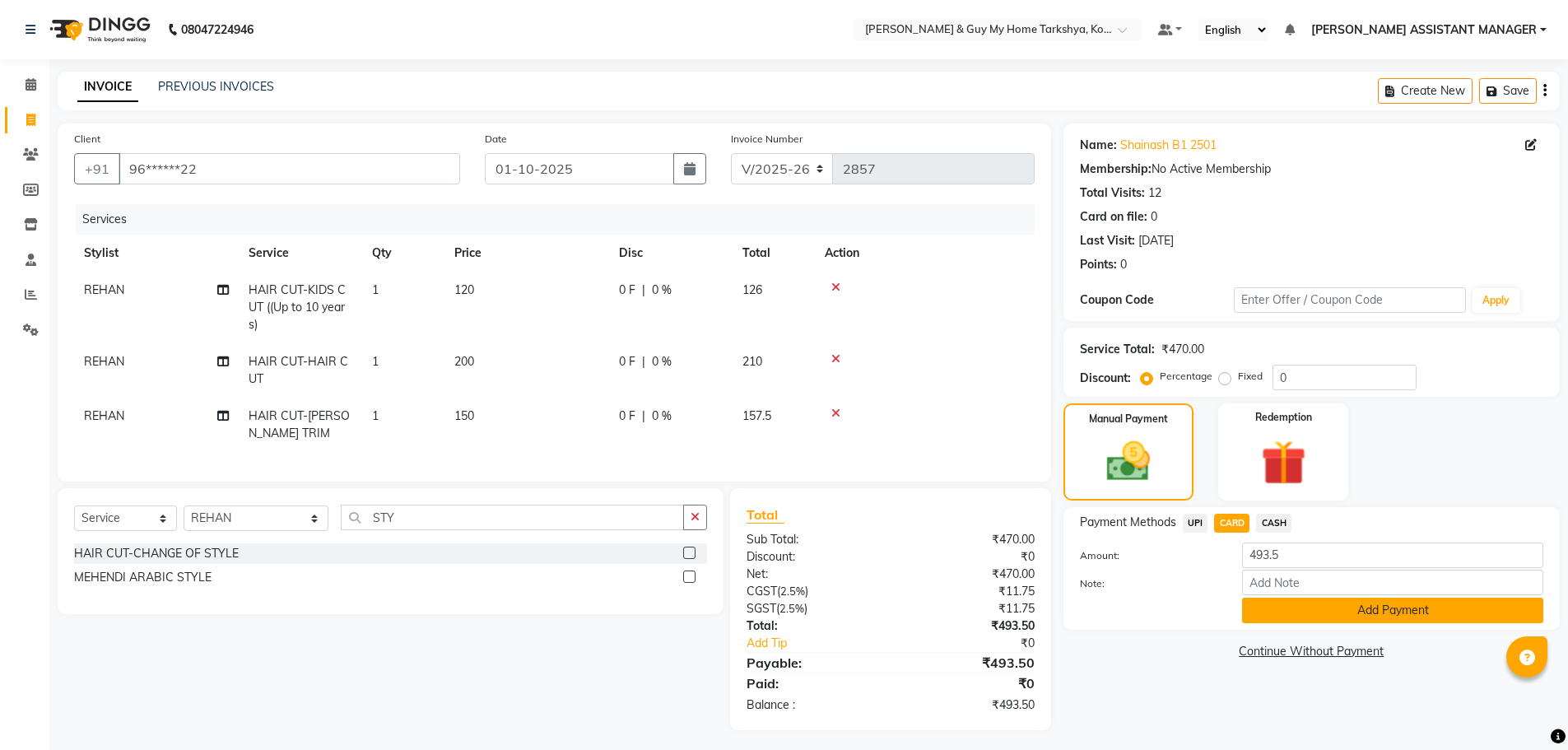
click at [1322, 614] on button "Add Payment" at bounding box center [1392, 610] width 301 height 26
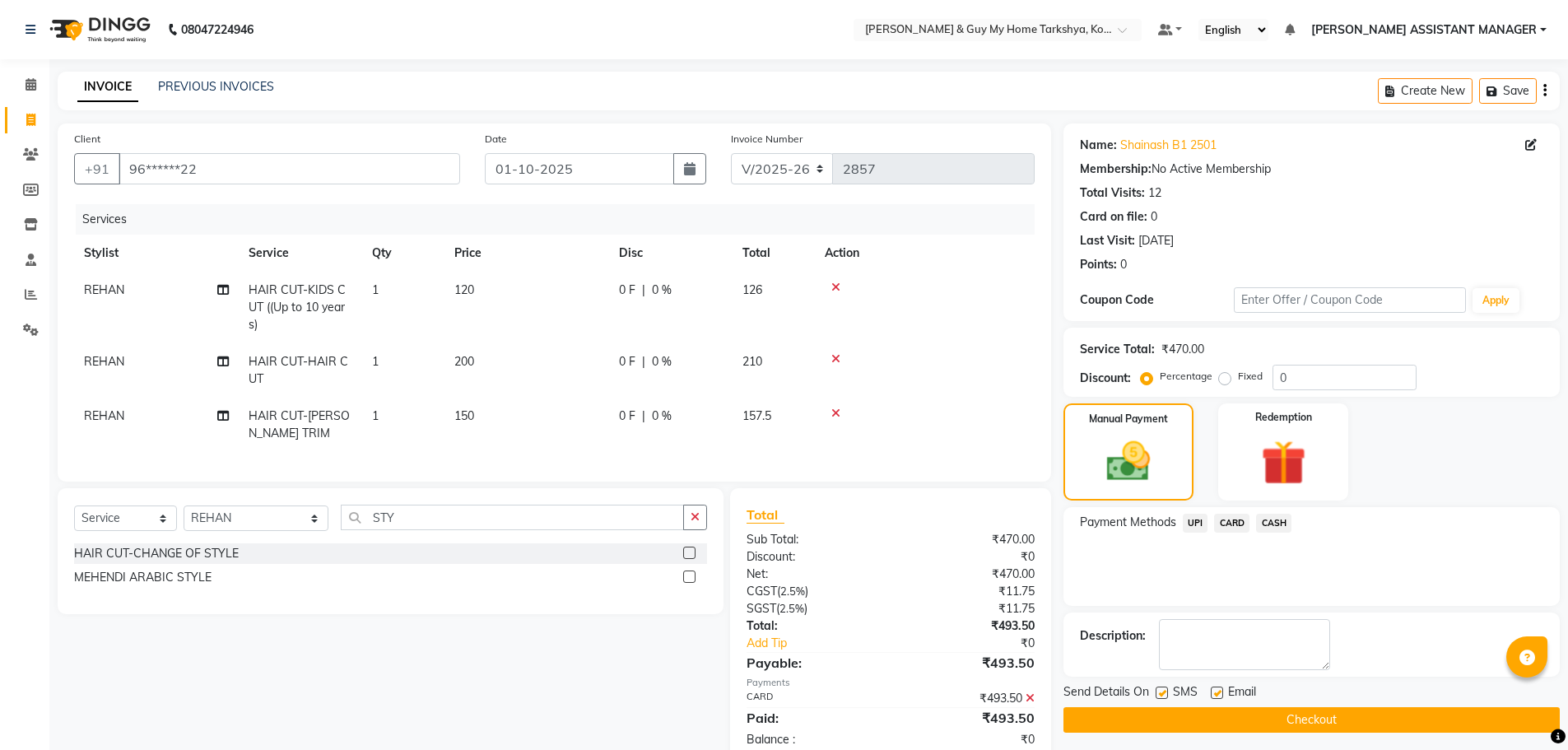
click at [1372, 720] on button "Checkout" at bounding box center [1311, 719] width 496 height 26
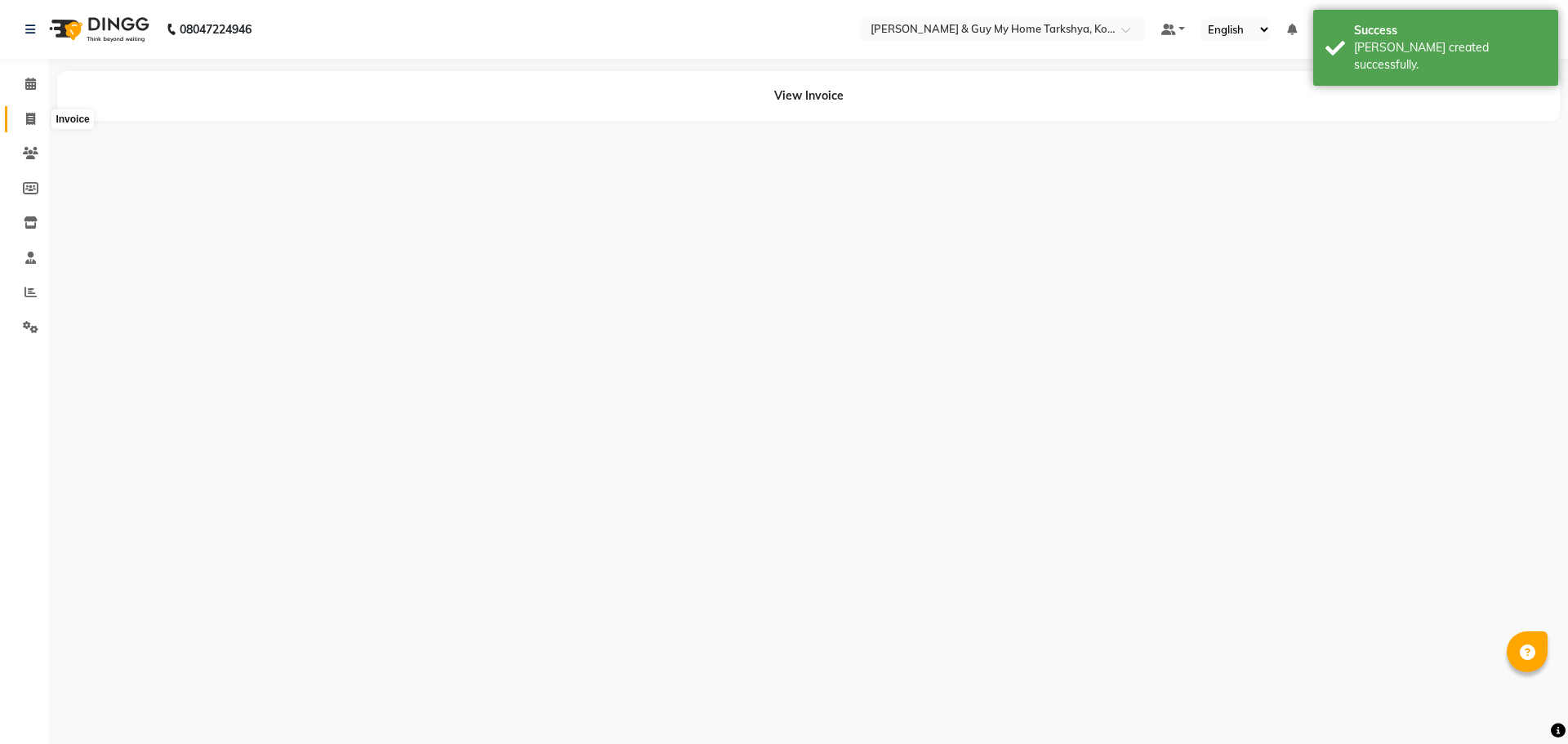
click at [31, 124] on icon at bounding box center [31, 119] width 9 height 12
select select "service"
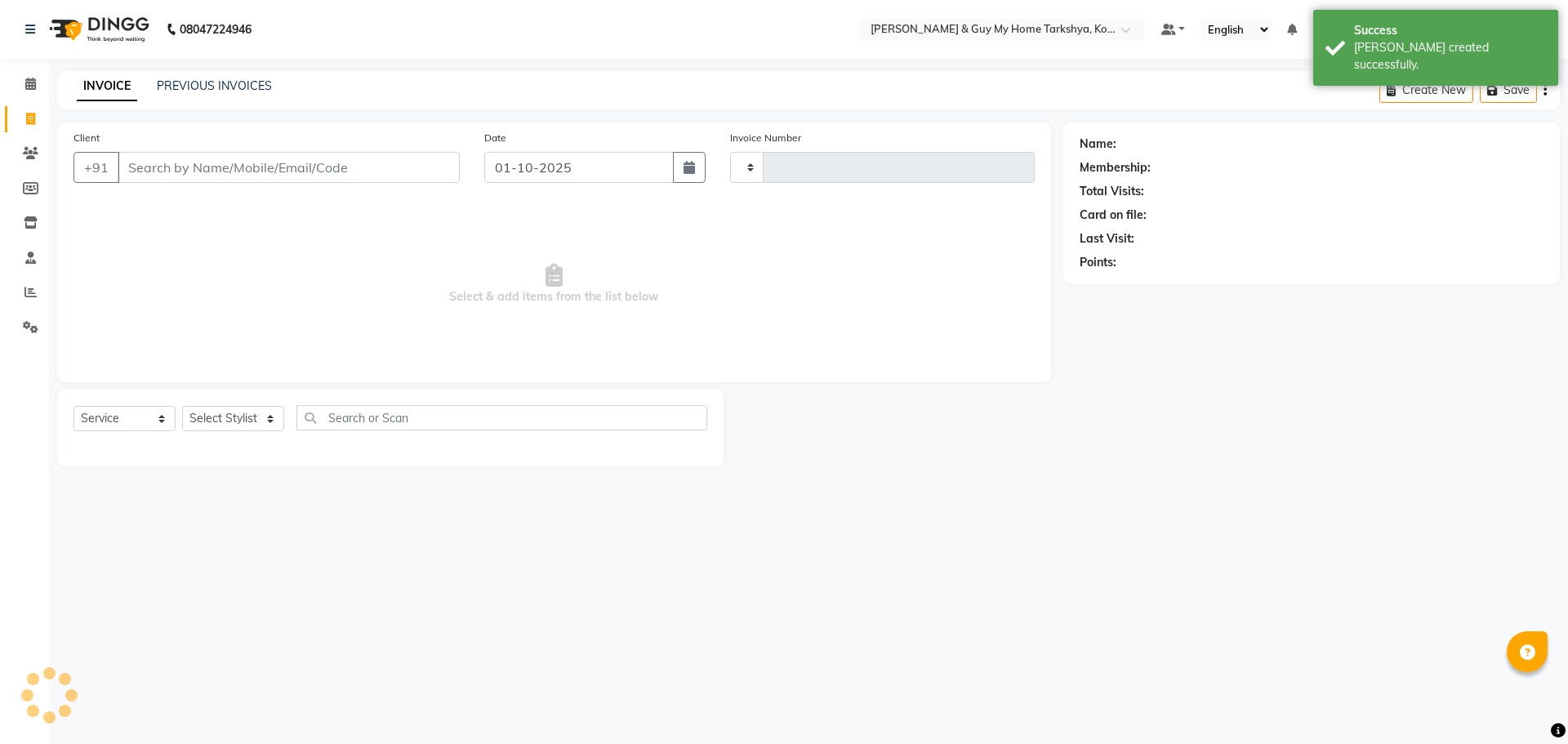
type input "2858"
select select "7902"
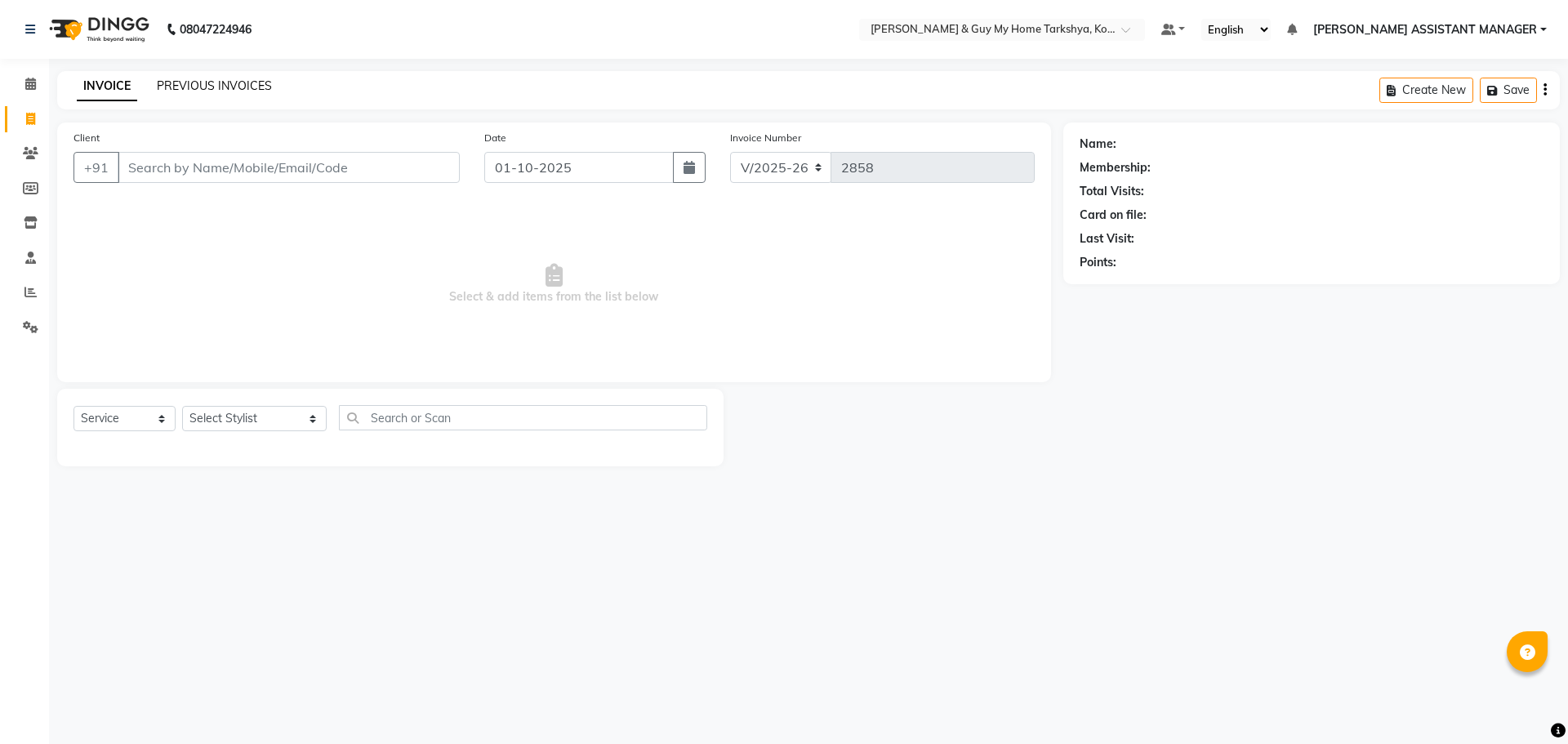
click at [229, 90] on link "PREVIOUS INVOICES" at bounding box center [214, 86] width 116 height 15
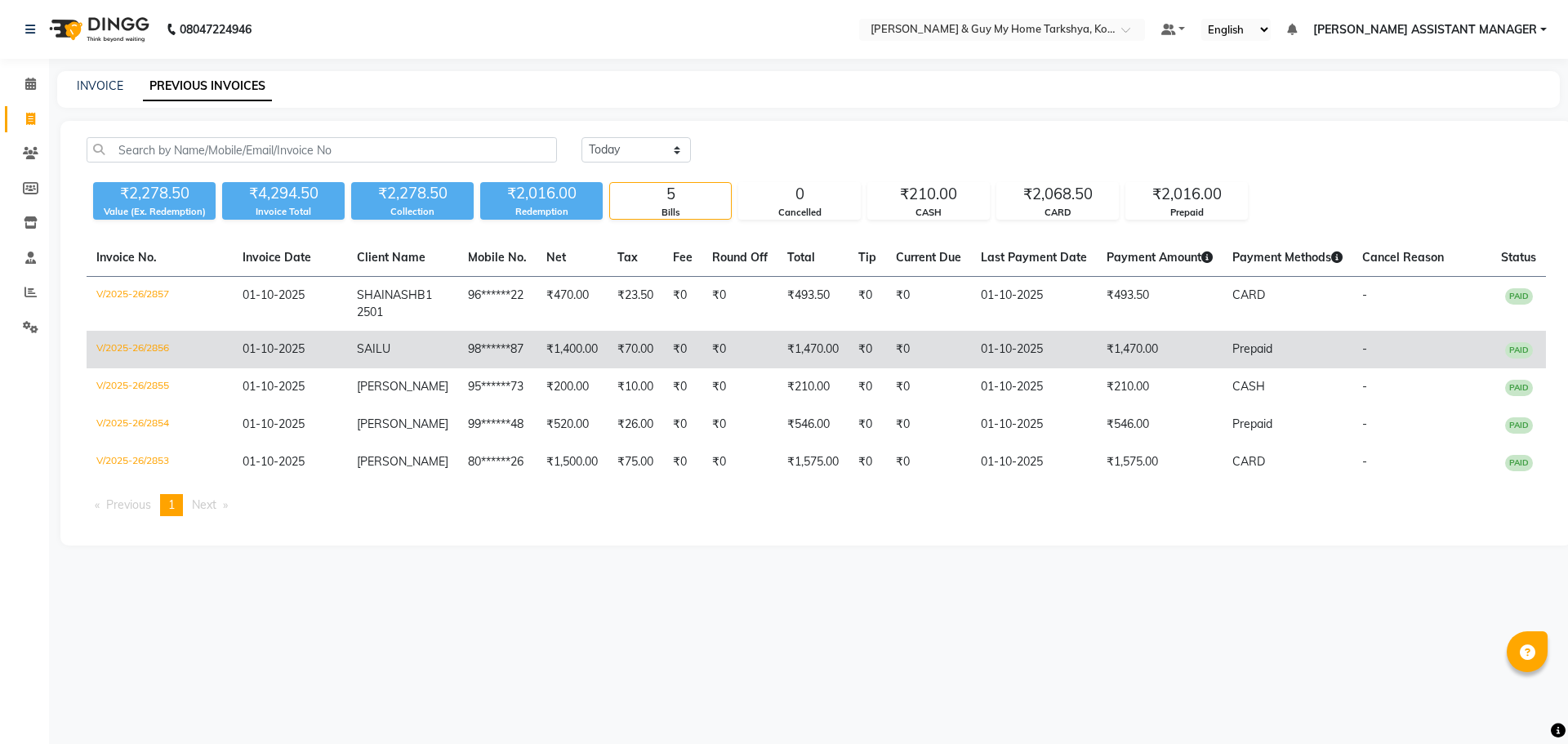
click at [552, 340] on td "₹1,400.00" at bounding box center [572, 349] width 71 height 38
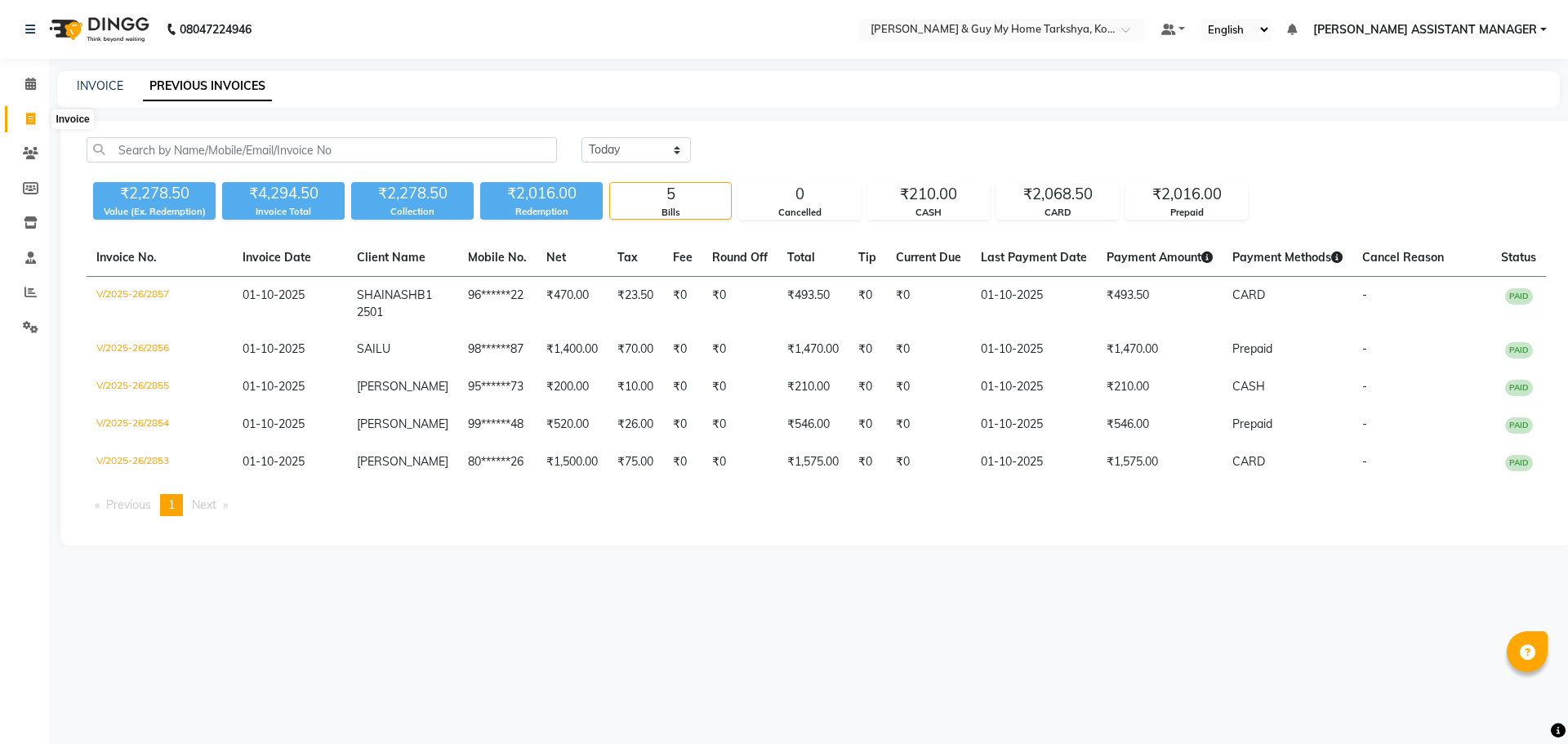
drag, startPoint x: 34, startPoint y: 112, endPoint x: 60, endPoint y: 116, distance: 26.3
click at [37, 114] on span at bounding box center [31, 119] width 29 height 18
select select "service"
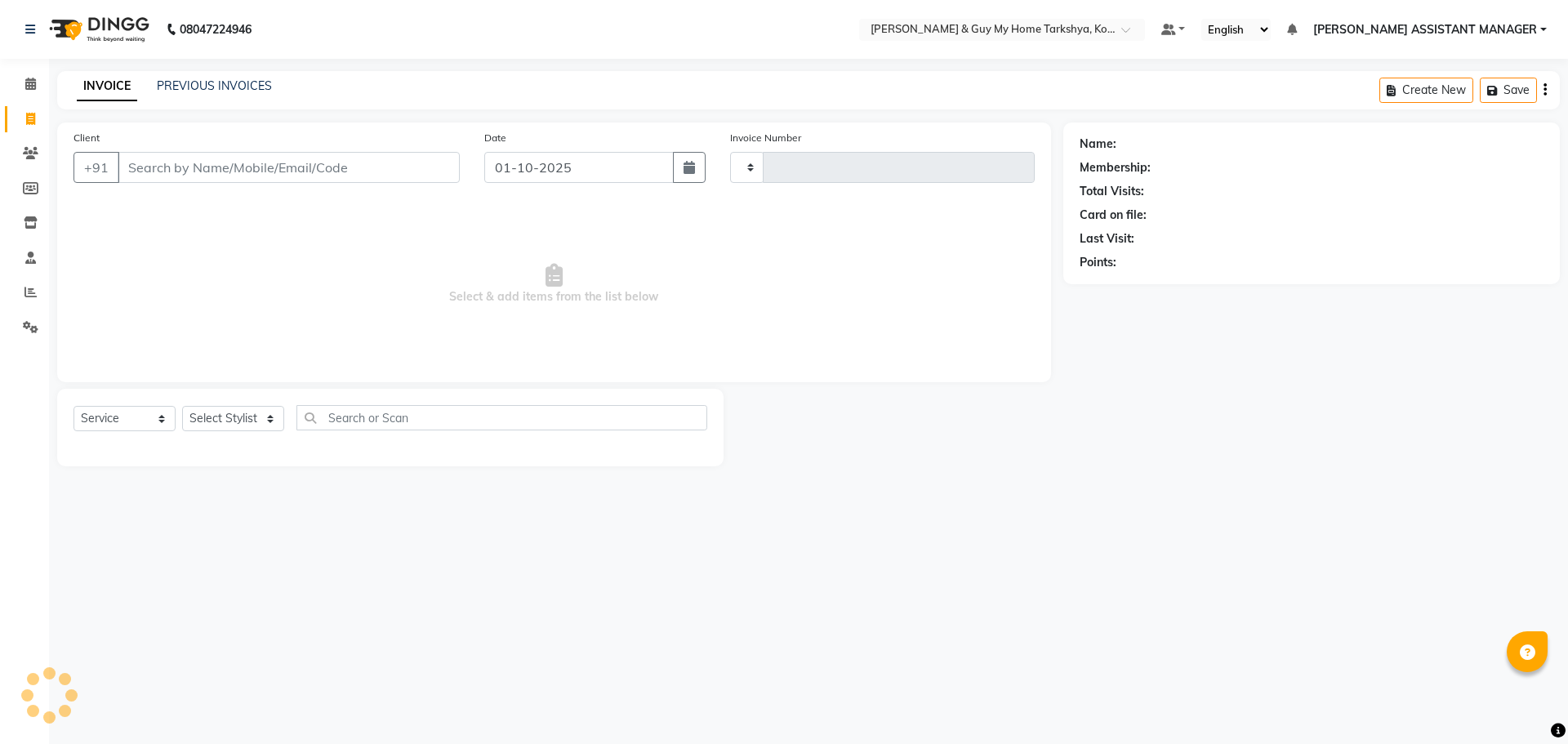
type input "2858"
select select "7902"
click at [252, 413] on select "Select Stylist ANKUR ANSHU ARCHANA ARSHAD ELVINA GANESH GLORY IRFAN JIYA KRISHN…" at bounding box center [254, 418] width 144 height 25
select select "78281"
click at [182, 406] on select "Select Stylist ANKUR ANSHU ARCHANA ARSHAD ELVINA GANESH GLORY IRFAN JIYA KRISHN…" at bounding box center [254, 418] width 144 height 25
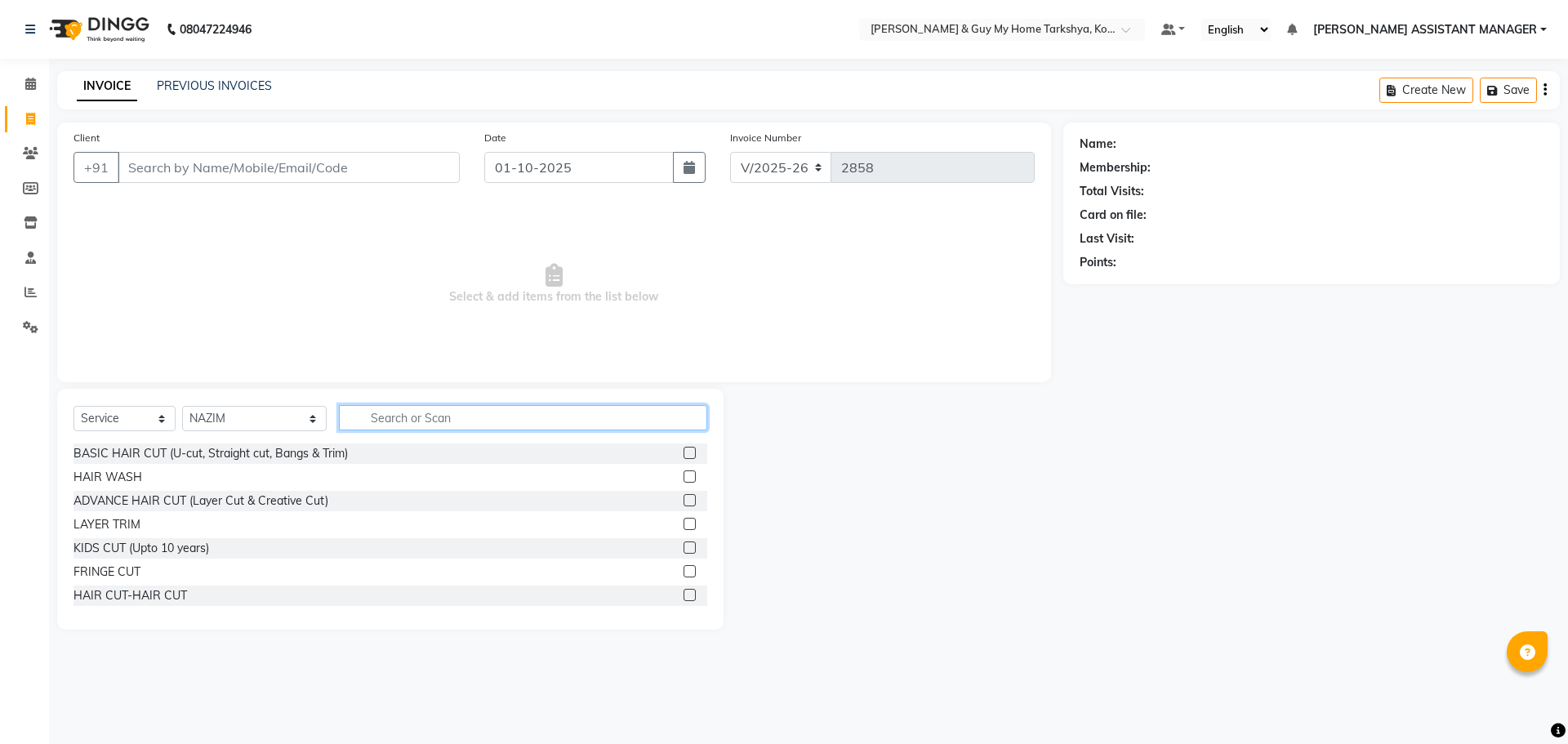
click at [428, 412] on input "text" at bounding box center [524, 418] width 369 height 25
type input "C"
type input "="
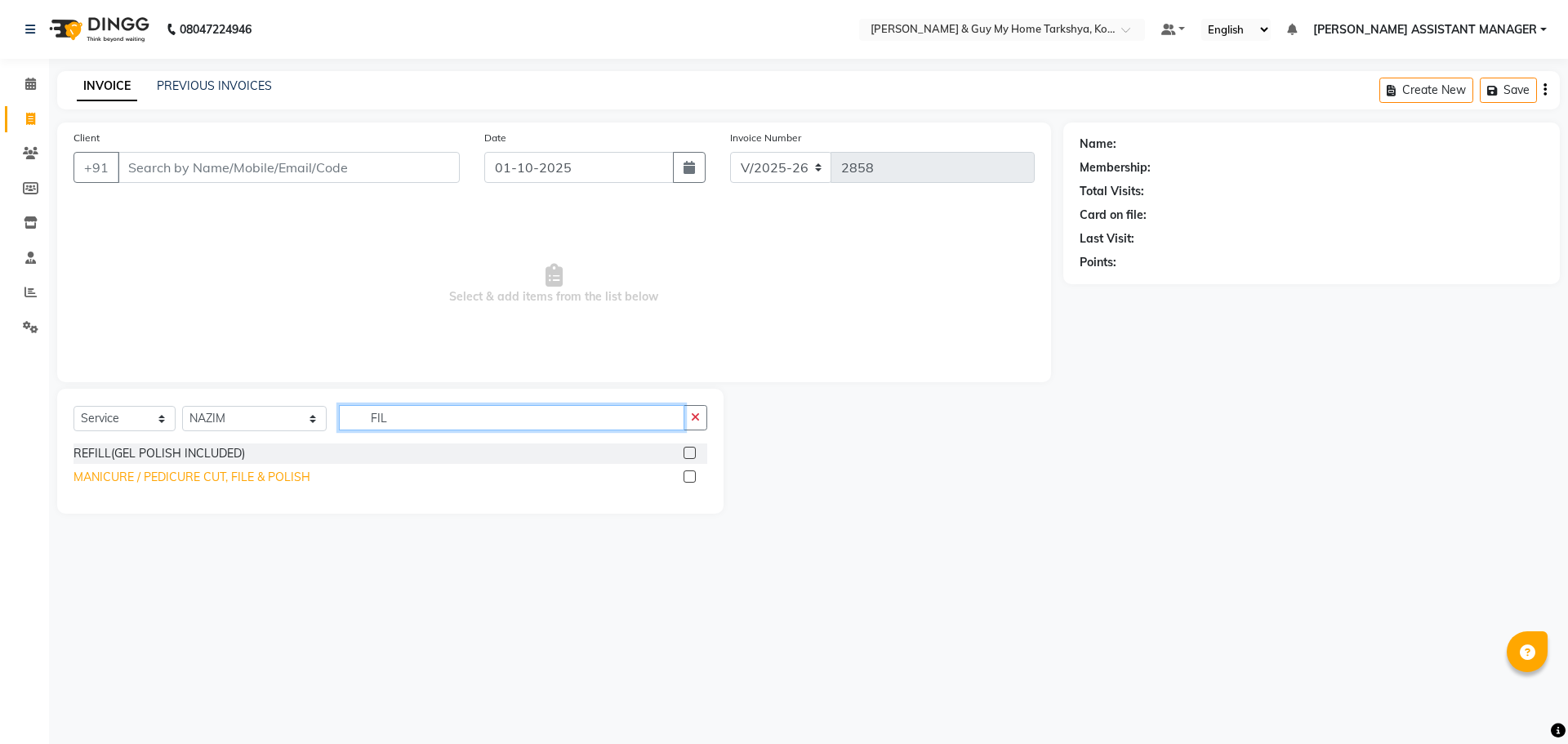
type input "FIL"
click at [249, 472] on div "MANICURE / PEDICURE CUT, FILE & POLISH" at bounding box center [192, 477] width 237 height 18
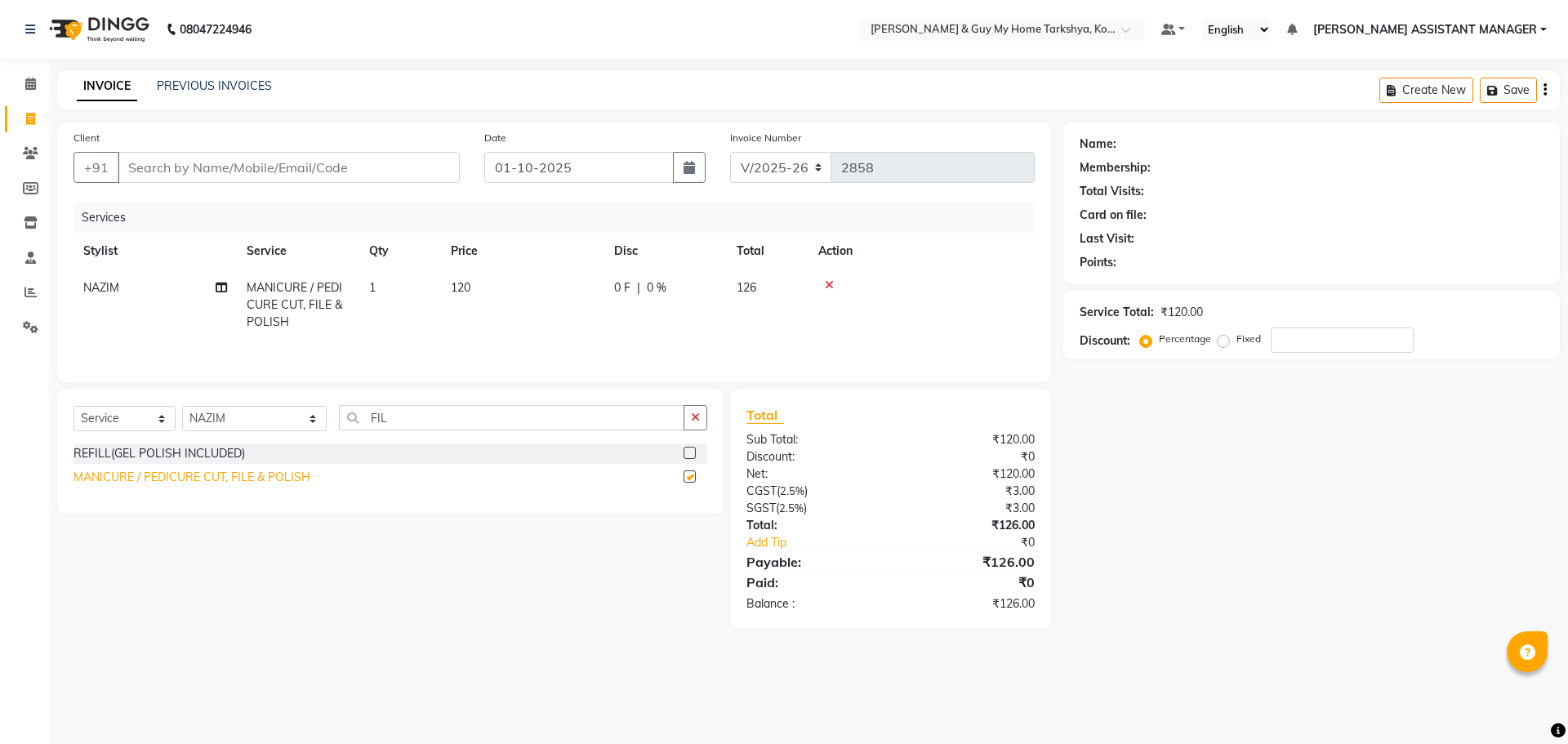
checkbox input "false"
click at [21, 111] on span at bounding box center [31, 119] width 29 height 18
select select "service"
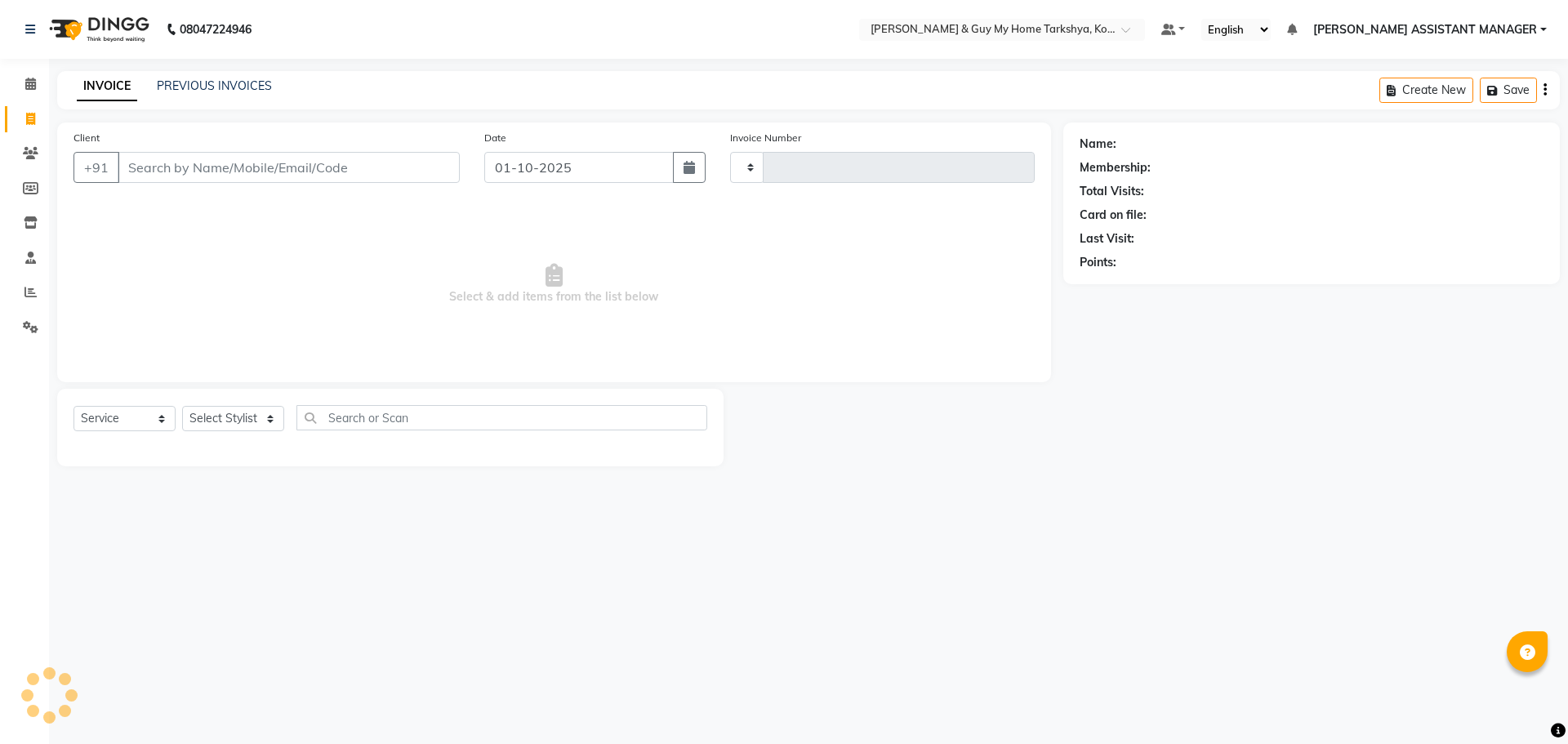
type input "2858"
select select "7902"
click at [348, 296] on span "Select & add items from the list below" at bounding box center [554, 284] width 961 height 164
drag, startPoint x: 751, startPoint y: 353, endPoint x: 0, endPoint y: 38, distance: 814.4
click at [0, 38] on app-home "08047224946 Select Location × Toni & Guy My Home Tarkshya, Kokapet Default Pane…" at bounding box center [784, 245] width 1568 height 491
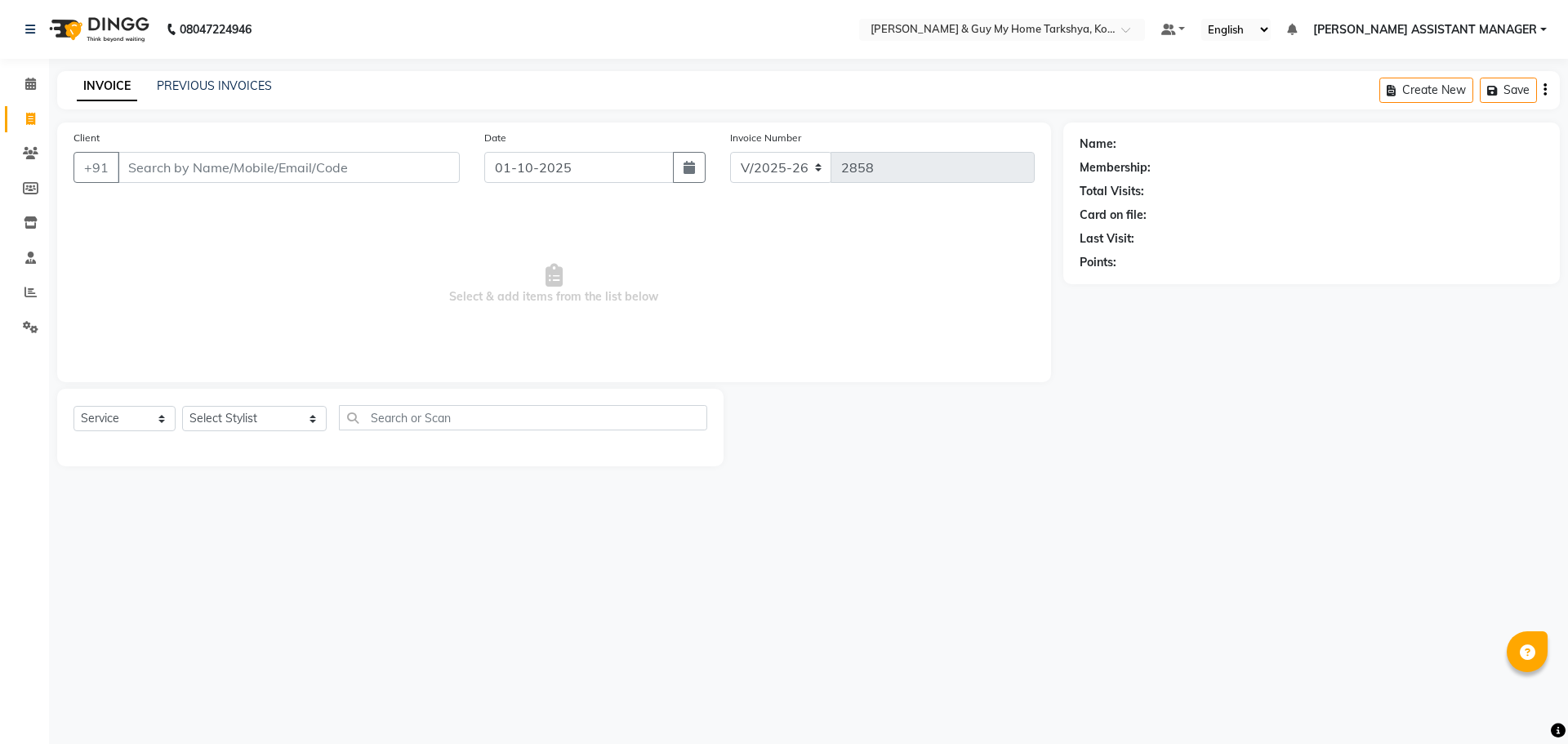
click at [1161, 604] on div "08047224946 Select Location × Toni & Guy My Home Tarkshya, Kokapet Default Pane…" at bounding box center [784, 372] width 1568 height 744
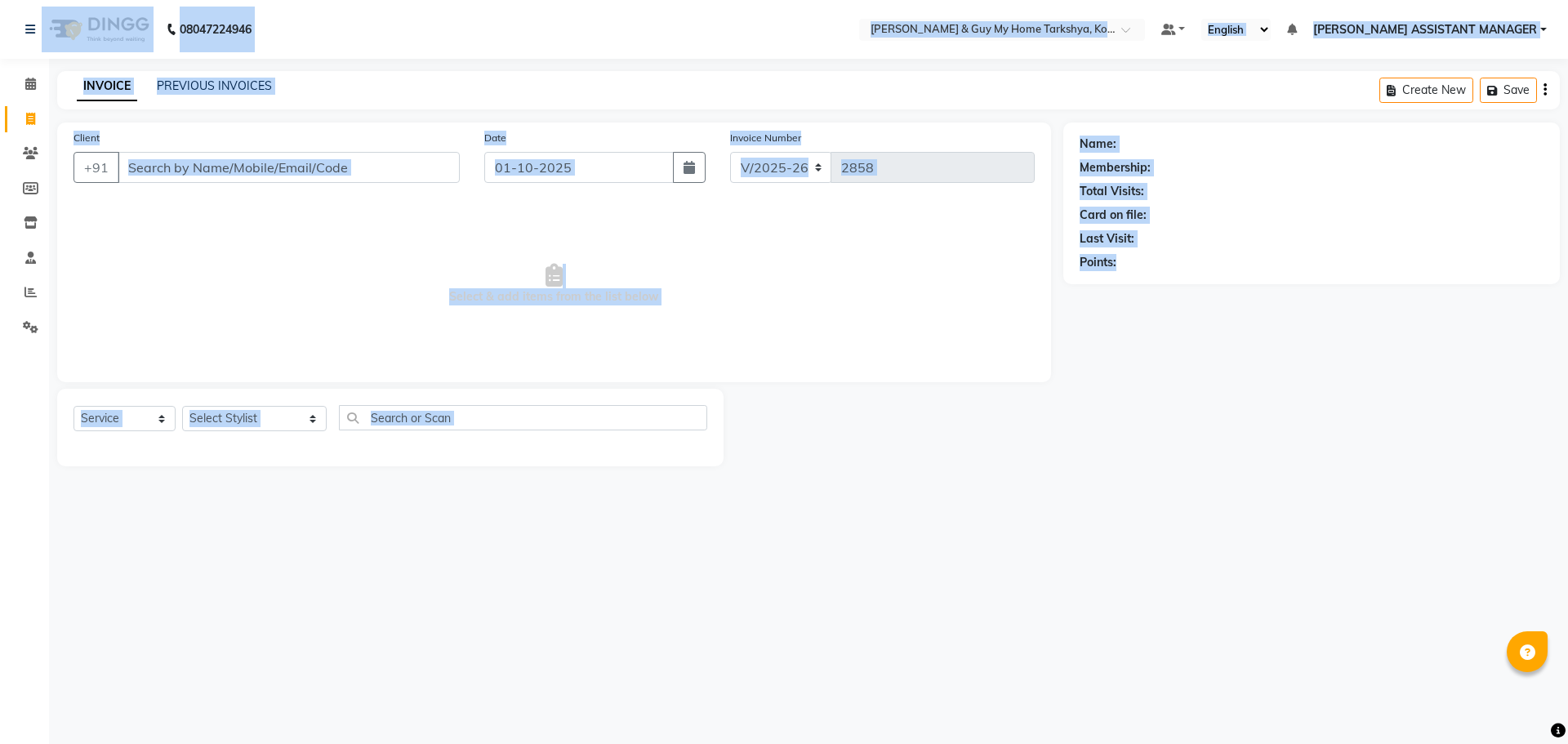
drag, startPoint x: 1226, startPoint y: 540, endPoint x: 13, endPoint y: 32, distance: 1315.1
click at [13, 32] on div "08047224946 Select Location × Toni & Guy My Home Tarkshya, Kokapet Default Pane…" at bounding box center [784, 372] width 1568 height 744
click at [802, 551] on div "08047224946 Select Location × Toni & Guy My Home Tarkshya, Kokapet Default Pane…" at bounding box center [784, 372] width 1568 height 744
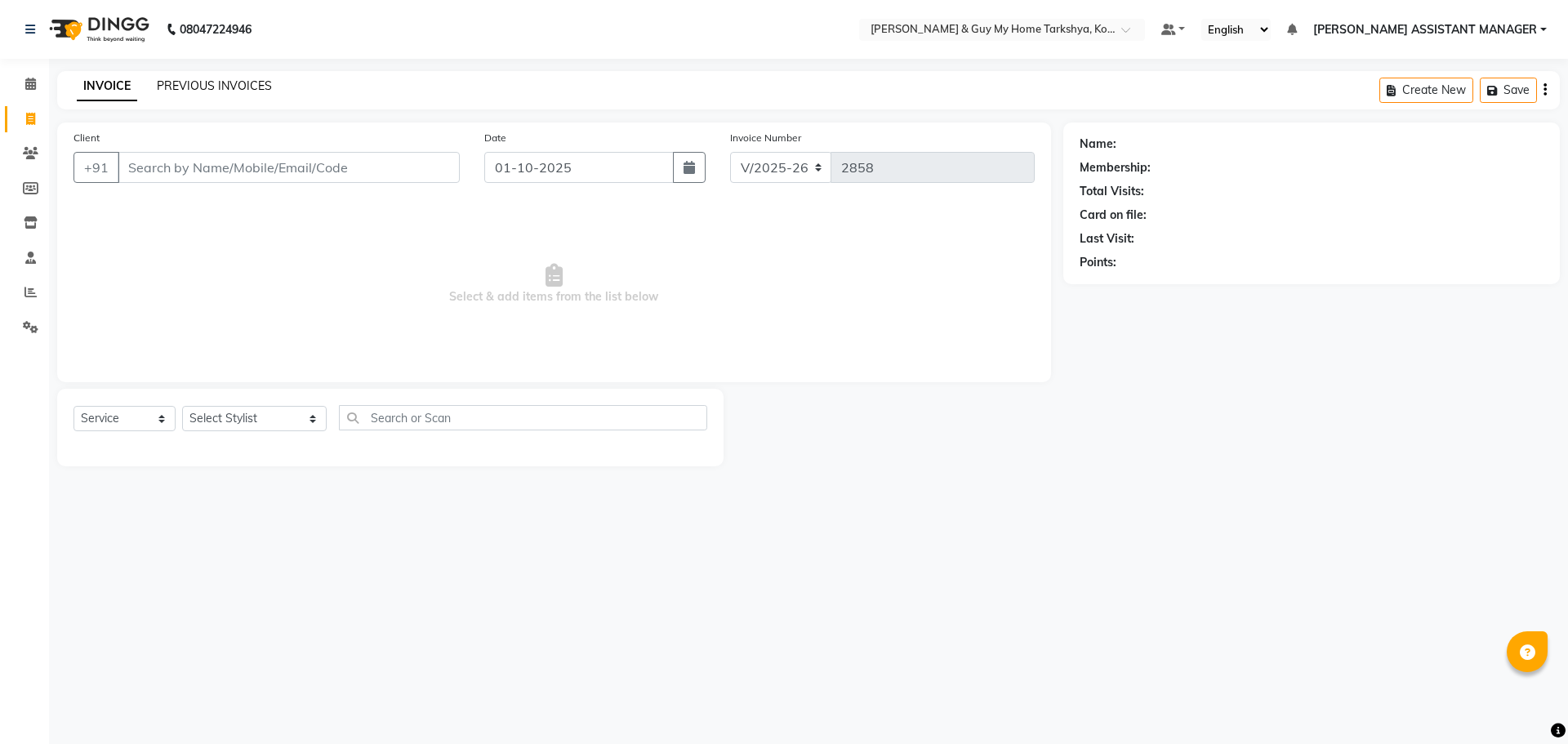
click at [243, 89] on link "PREVIOUS INVOICES" at bounding box center [214, 86] width 116 height 15
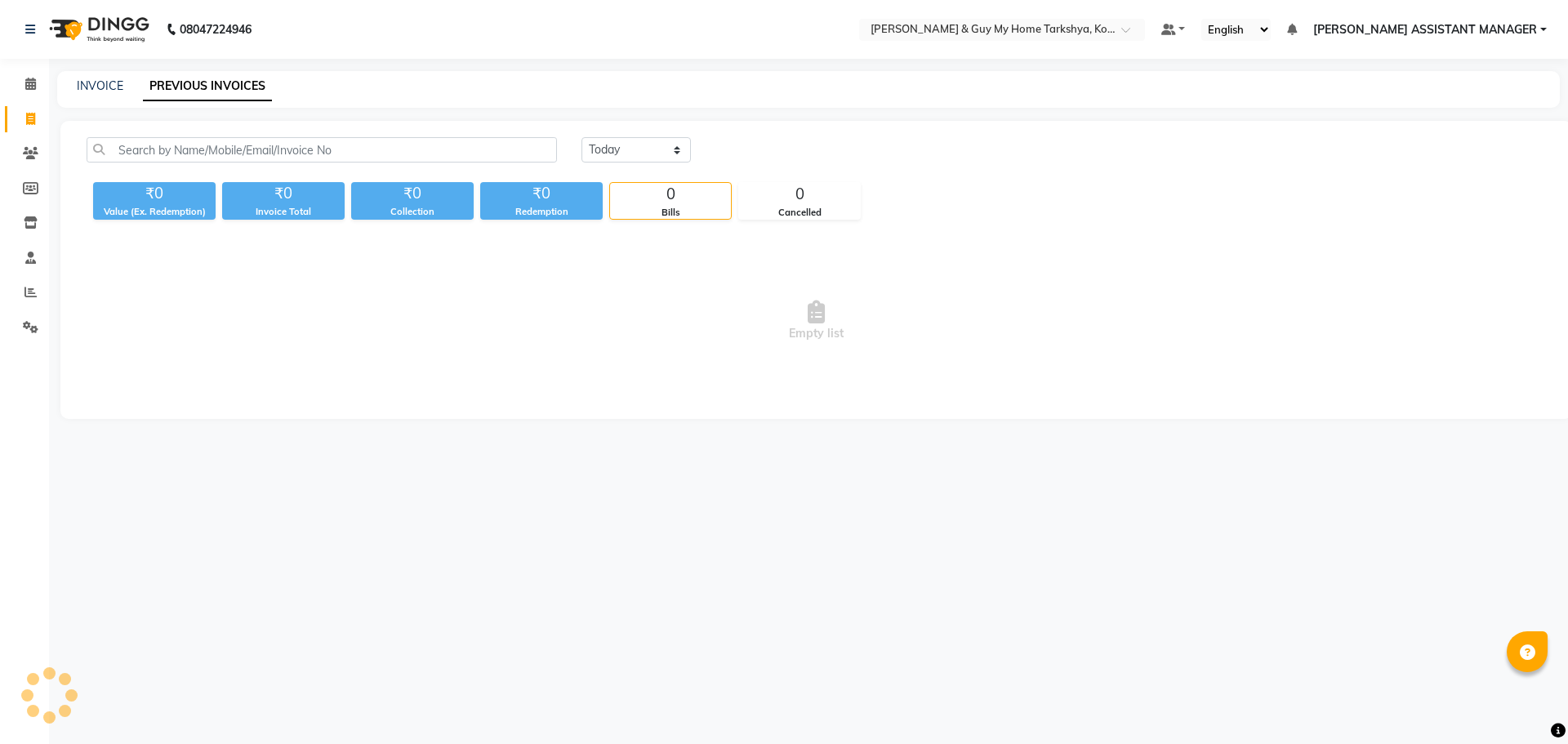
click at [72, 79] on div "INVOICE PREVIOUS INVOICES" at bounding box center [798, 87] width 1483 height 18
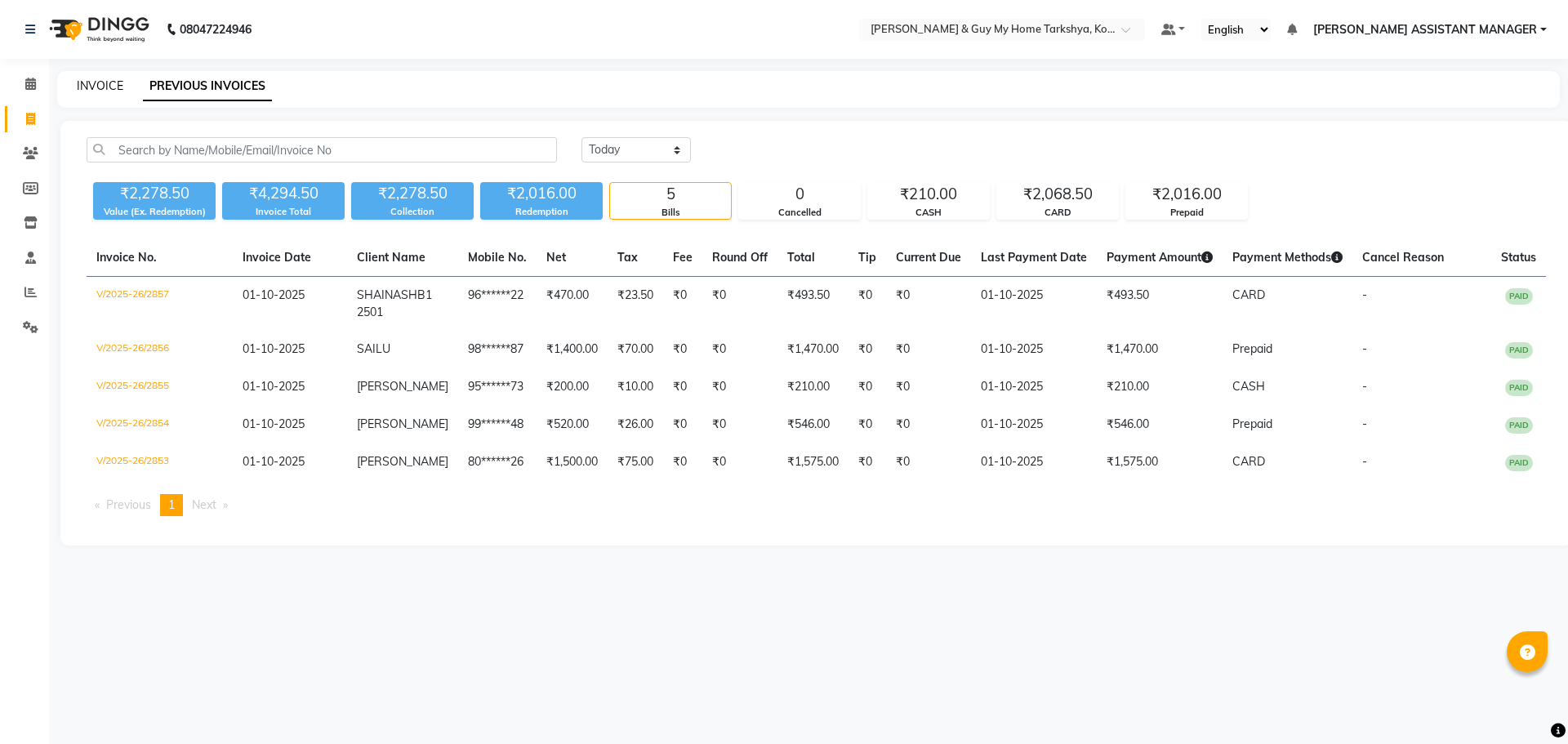
click at [102, 84] on link "INVOICE" at bounding box center [100, 86] width 46 height 15
select select "service"
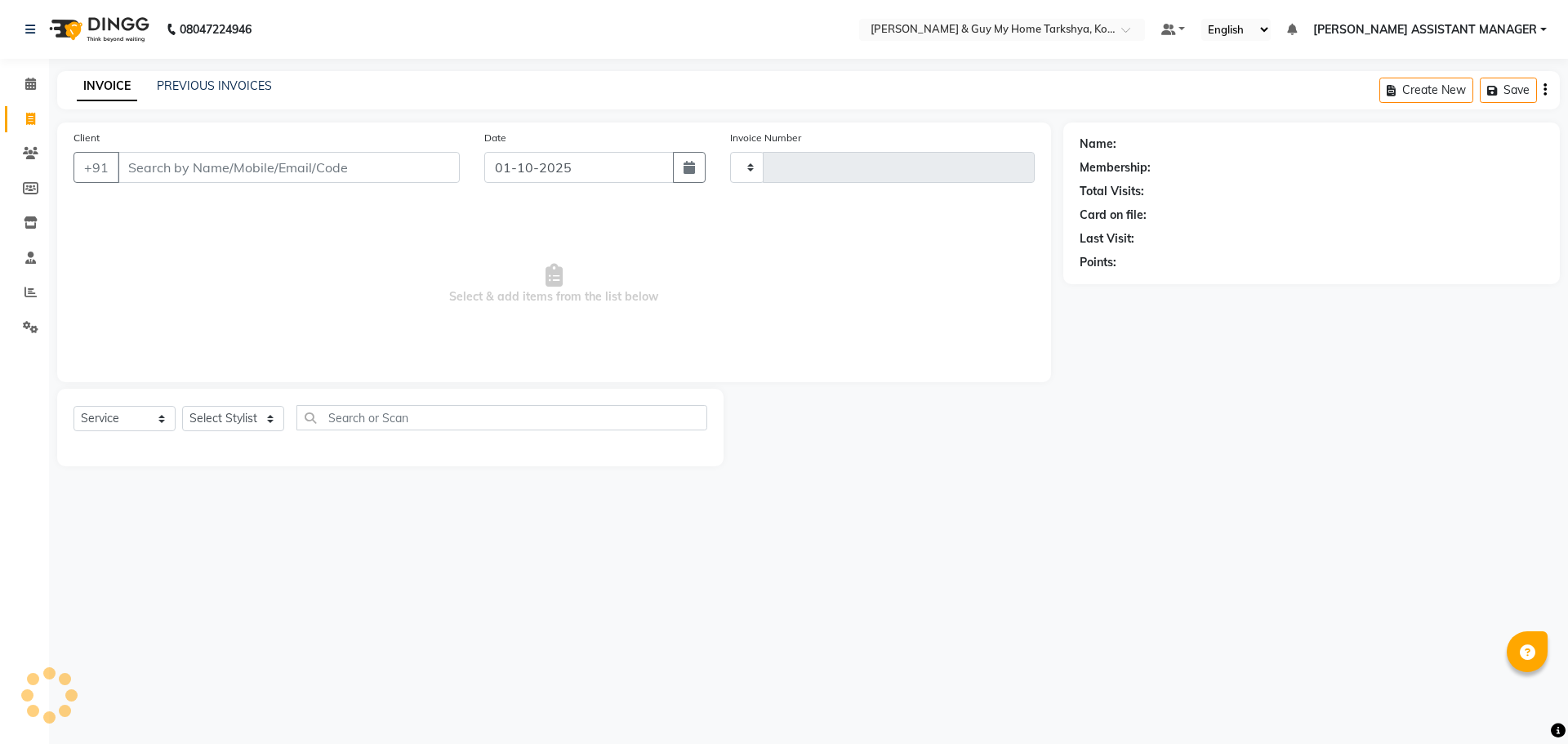
type input "2858"
select select "7902"
click at [249, 416] on select "Select Stylist" at bounding box center [233, 418] width 102 height 25
click at [257, 417] on select "Select Stylist ANKUR ANSHU ARCHANA ARSHAD ELVINA GANESH GLORY IRFAN JIYA KRISHN…" at bounding box center [254, 418] width 144 height 25
click at [634, 580] on div "08047224946 Select Location × Toni & Guy My Home Tarkshya, Kokapet Default Pane…" at bounding box center [784, 372] width 1568 height 744
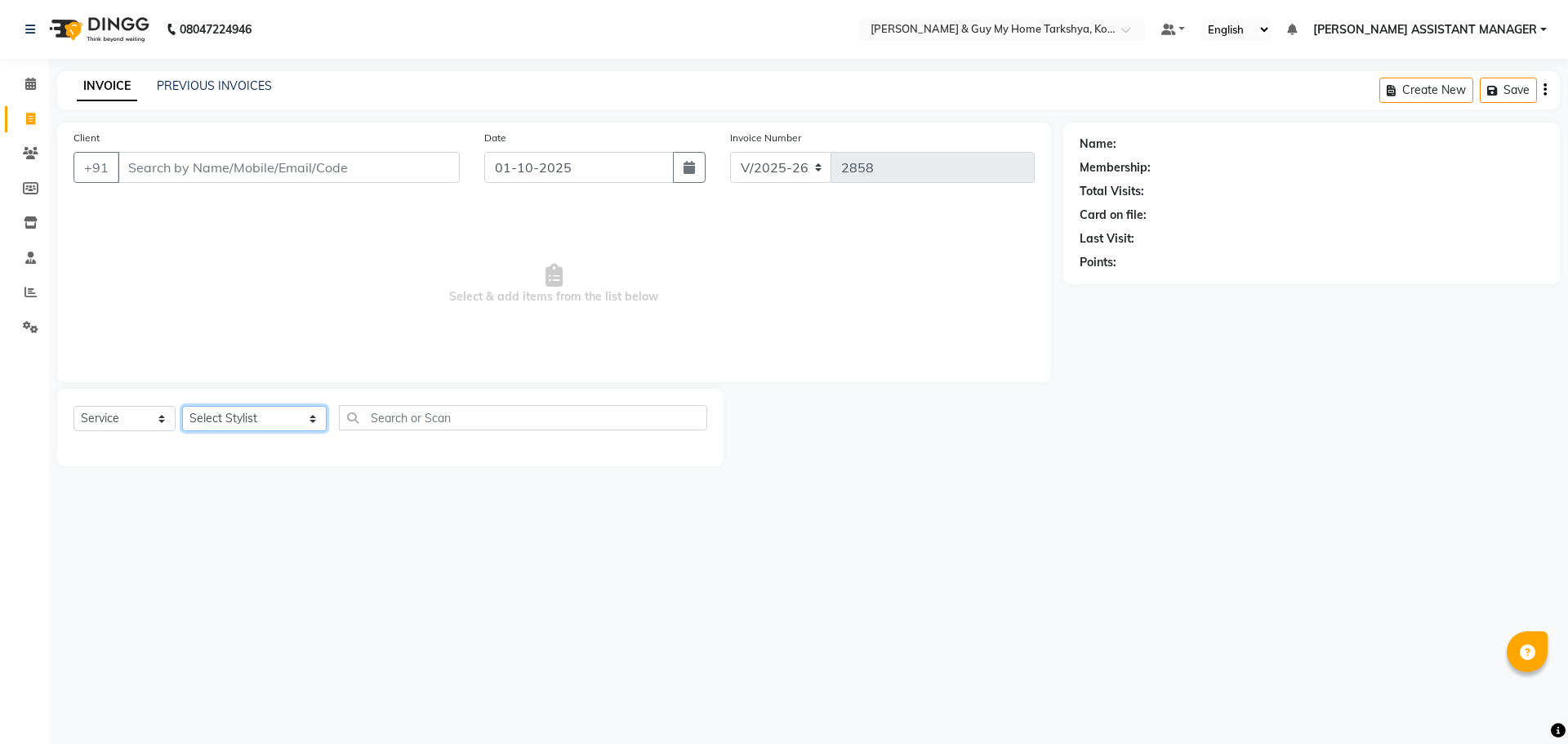
click at [280, 418] on select "Select Stylist ANKUR ANSHU ARCHANA ARSHAD ELVINA GANESH GLORY IRFAN JIYA KRISHN…" at bounding box center [254, 418] width 144 height 25
click at [443, 538] on div "08047224946 Select Location × Toni & Guy My Home Tarkshya, Kokapet Default Pane…" at bounding box center [784, 372] width 1568 height 744
click at [218, 76] on div "INVOICE PREVIOUS INVOICES Create New Save" at bounding box center [808, 90] width 1502 height 39
click at [227, 87] on link "PREVIOUS INVOICES" at bounding box center [214, 86] width 116 height 15
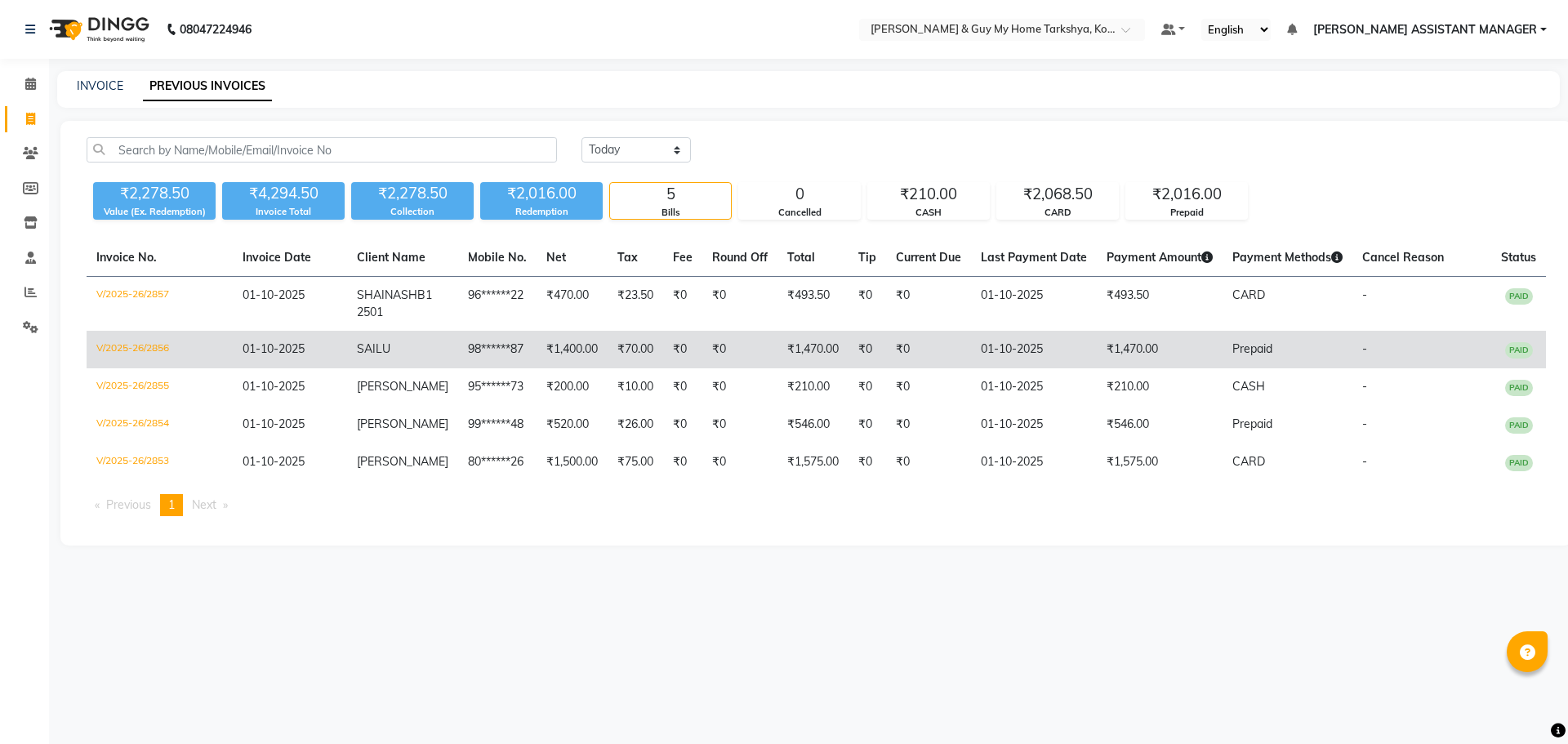
click at [238, 346] on td "01-10-2025" at bounding box center [290, 349] width 115 height 38
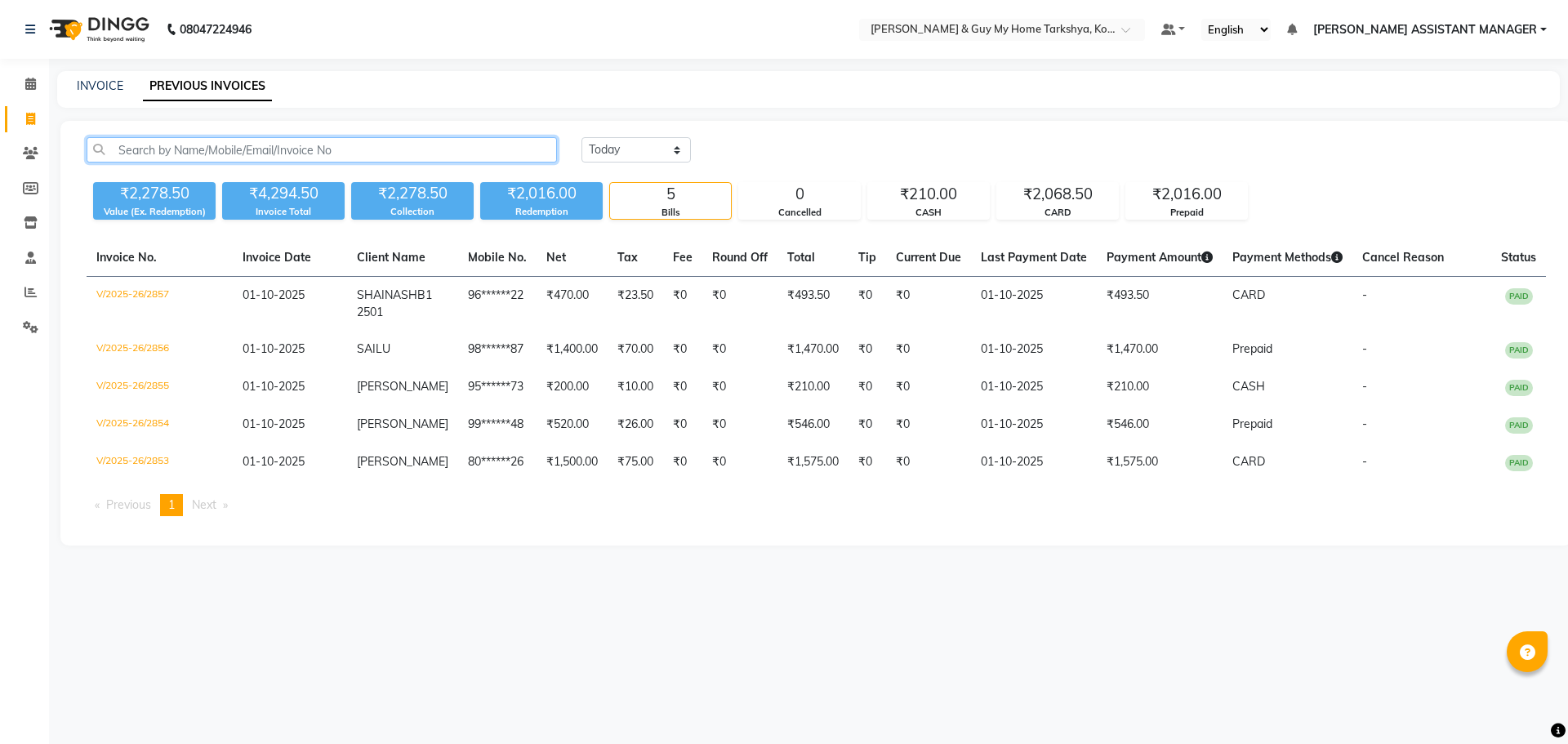
click at [364, 154] on input "text" at bounding box center [321, 150] width 470 height 25
click at [122, 84] on link "INVOICE" at bounding box center [100, 86] width 46 height 15
select select "service"
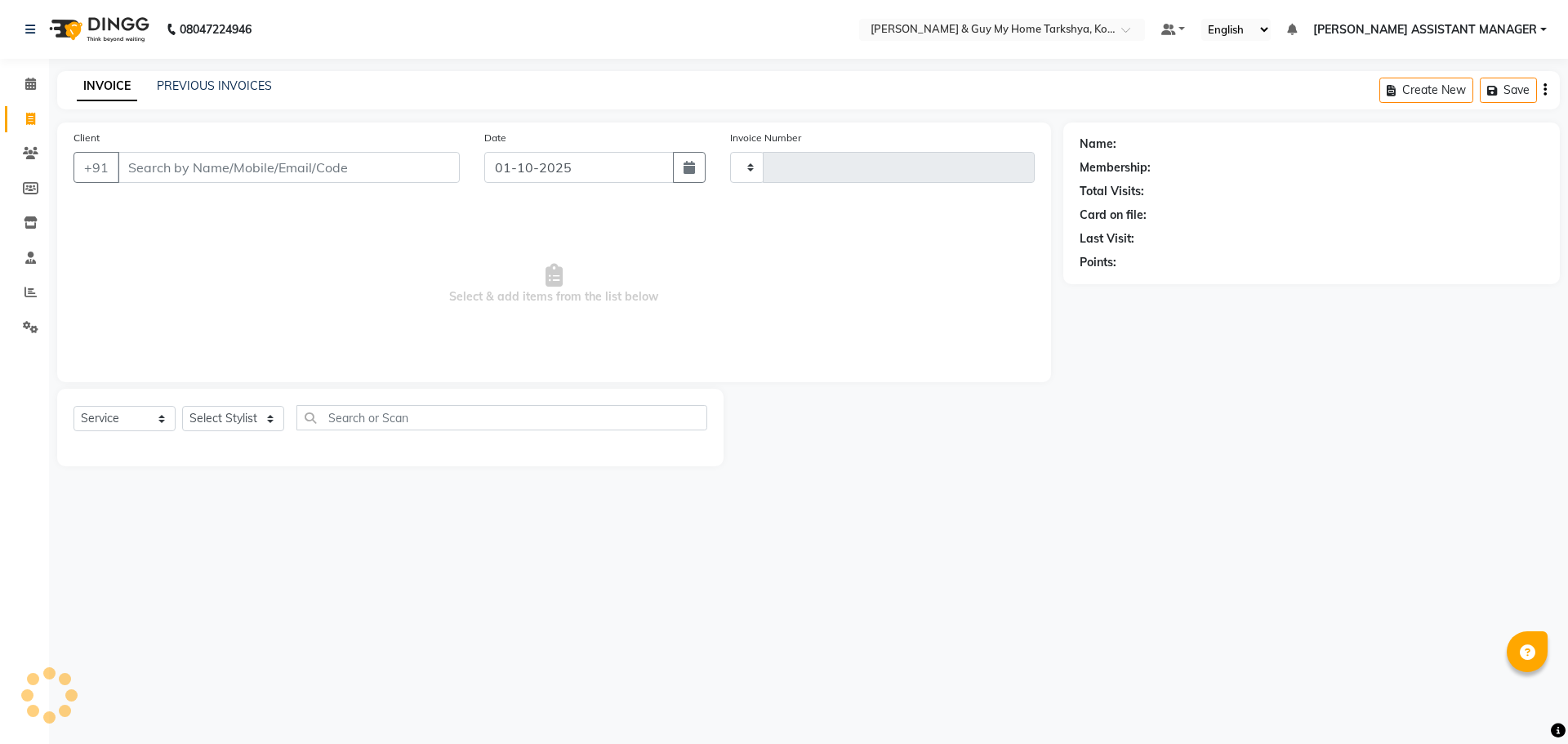
type input "2858"
select select "7902"
click at [265, 156] on input "Client" at bounding box center [288, 166] width 342 height 31
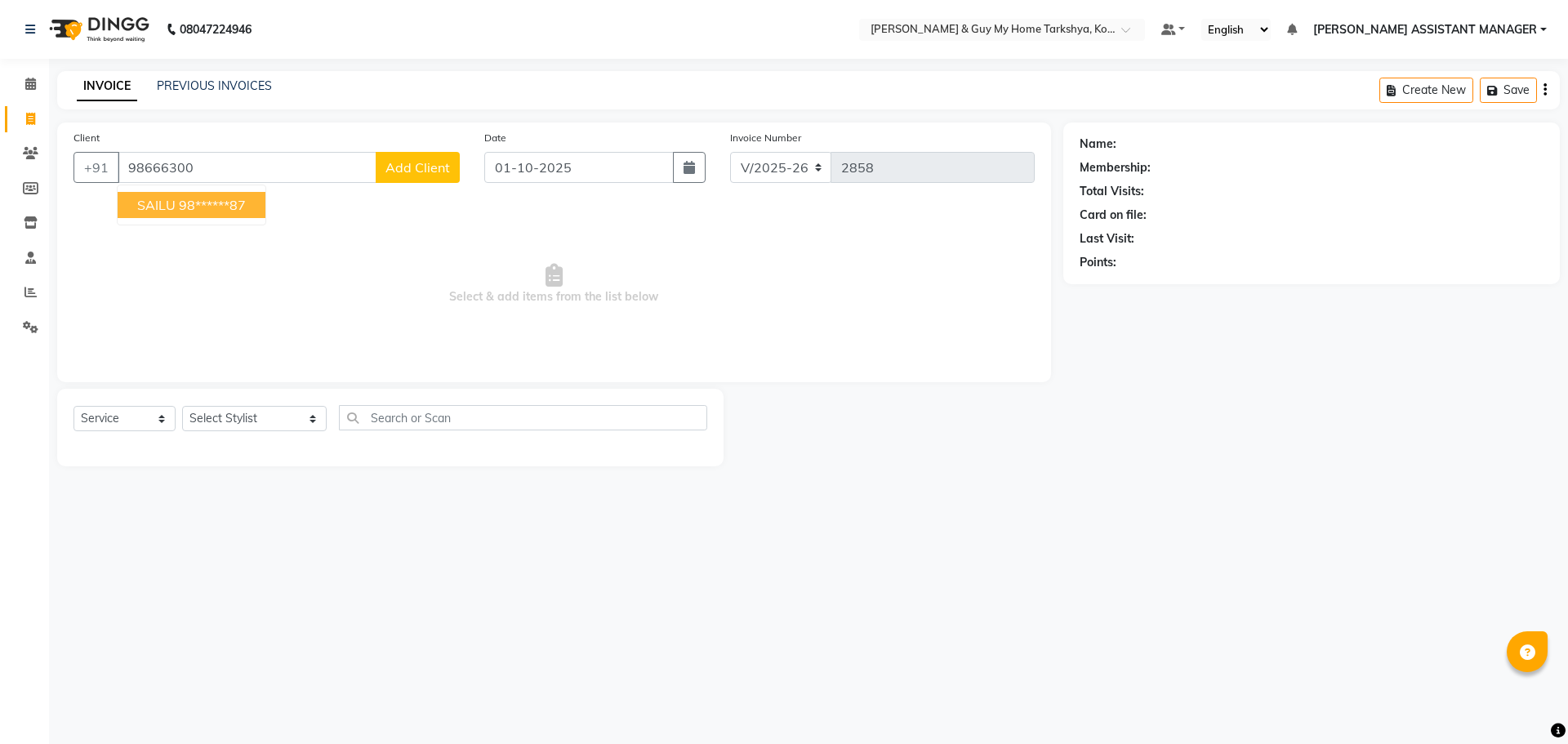
click at [213, 201] on ngb-highlight "98******87" at bounding box center [212, 205] width 67 height 17
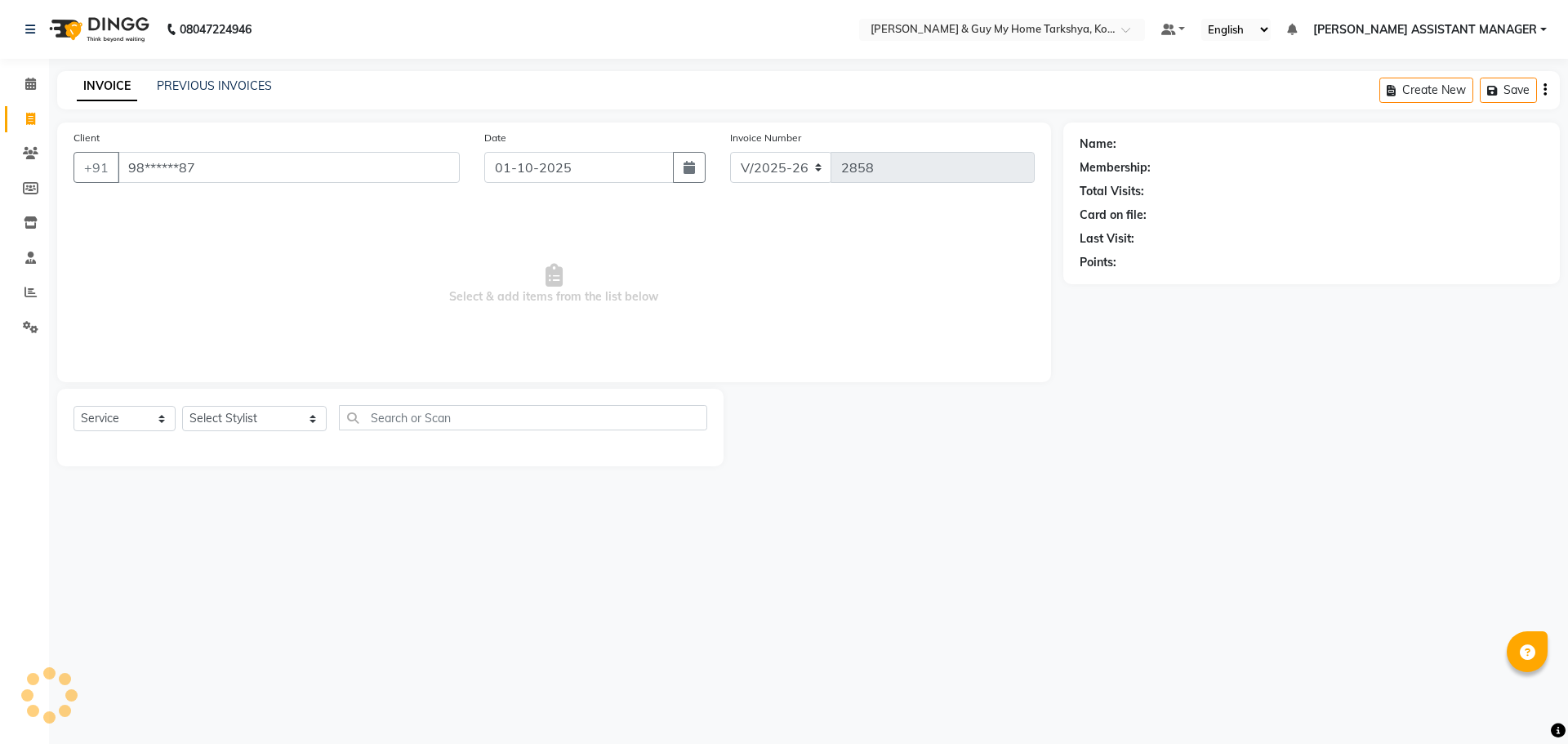
type input "98******87"
click at [1132, 141] on link "Sailu" at bounding box center [1132, 144] width 25 height 18
click at [1530, 144] on icon at bounding box center [1530, 144] width 11 height 11
select select "[DEMOGRAPHIC_DATA]"
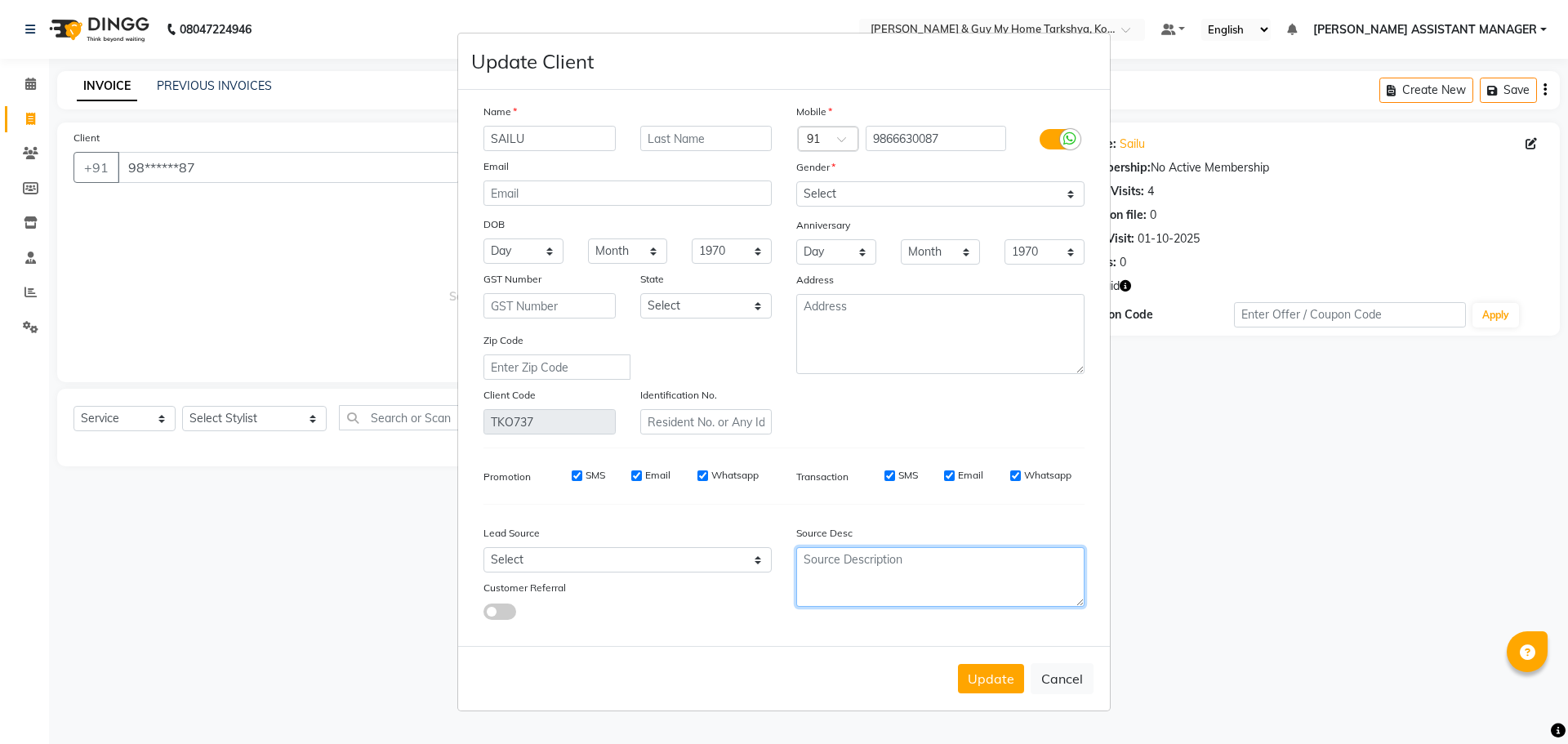
click at [910, 558] on textarea at bounding box center [939, 577] width 288 height 60
type textarea "NEXT TIME GIVE COCO PEDIMANI CHARGE CLASSIC"
click at [984, 674] on button "Update" at bounding box center [991, 678] width 67 height 30
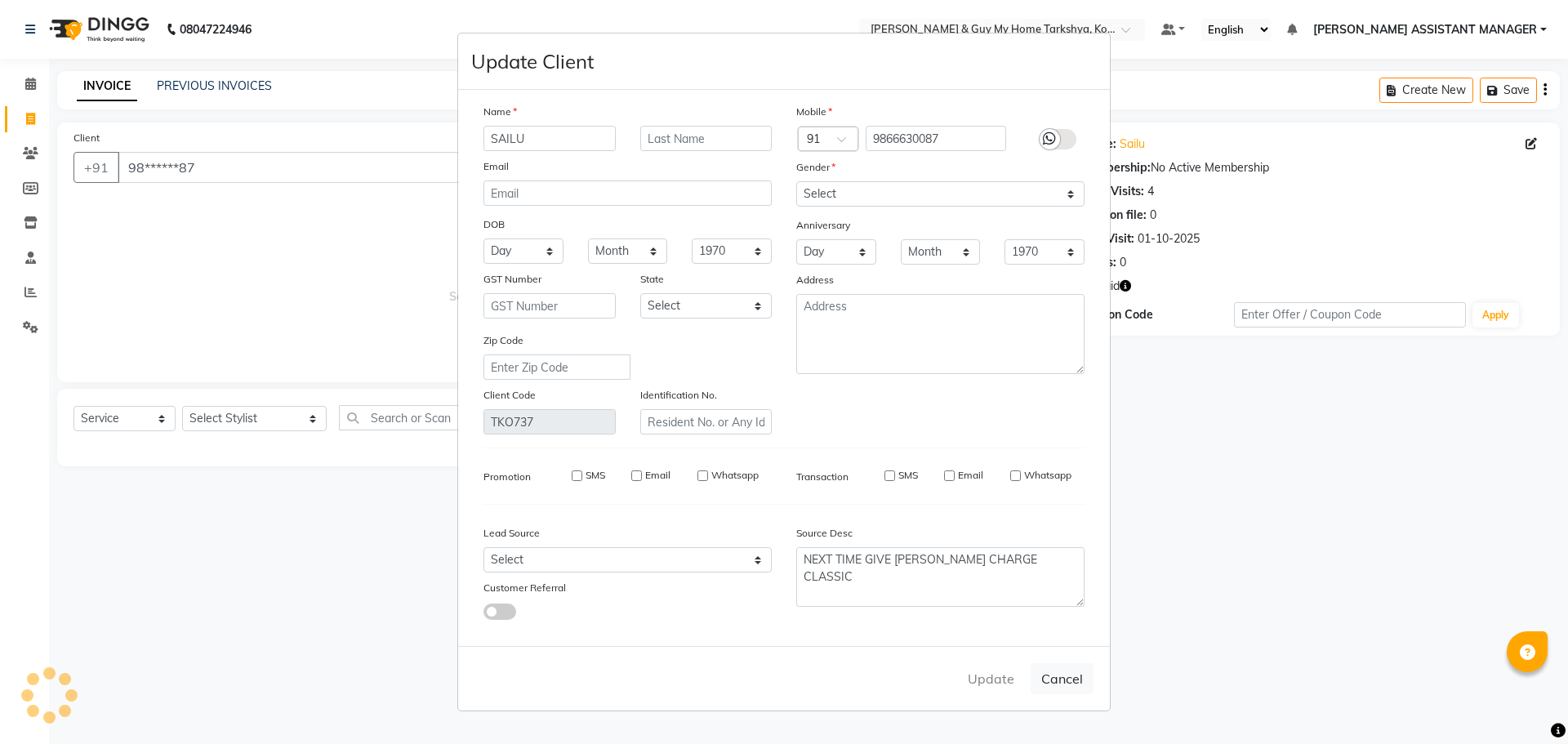
select select
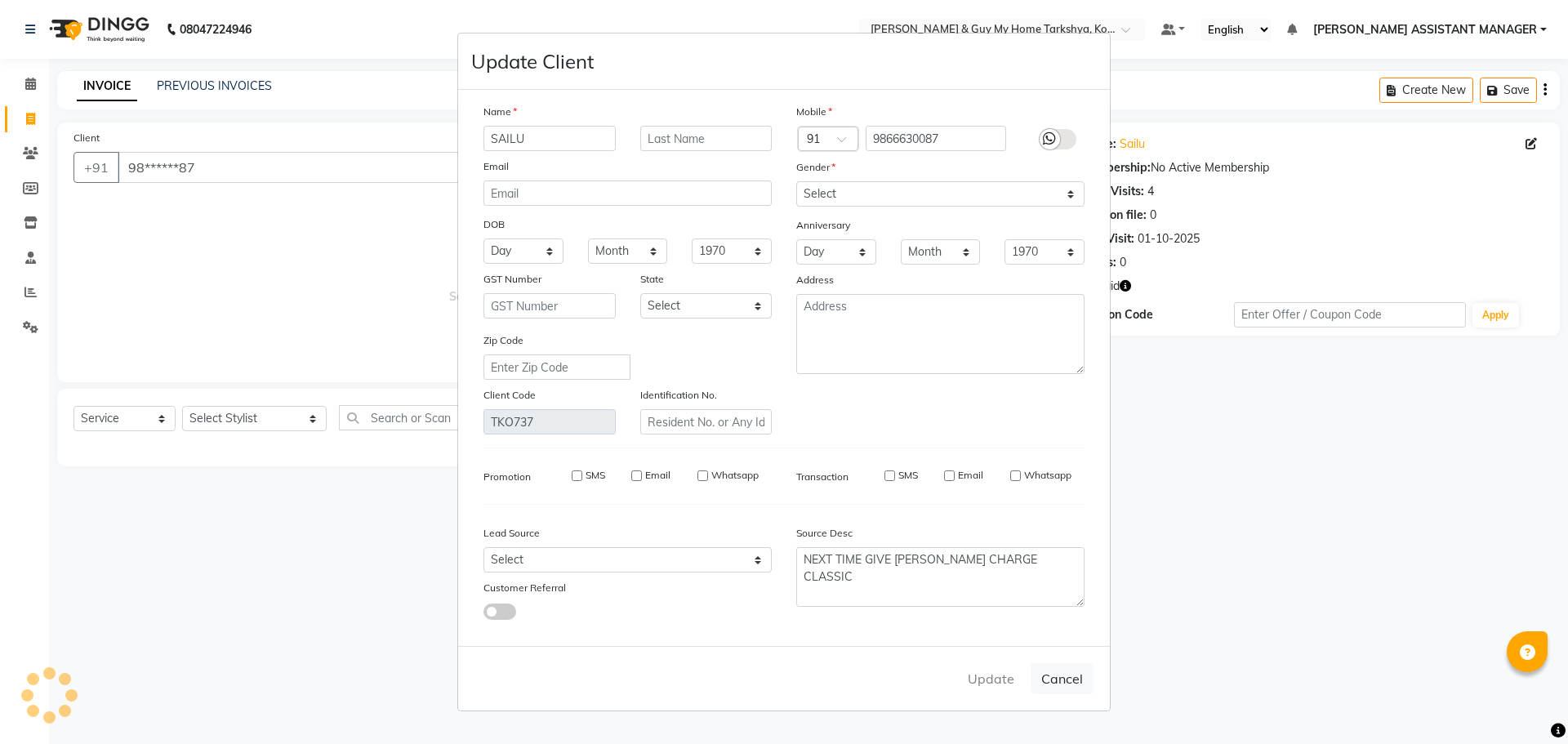
select select
checkbox input "false"
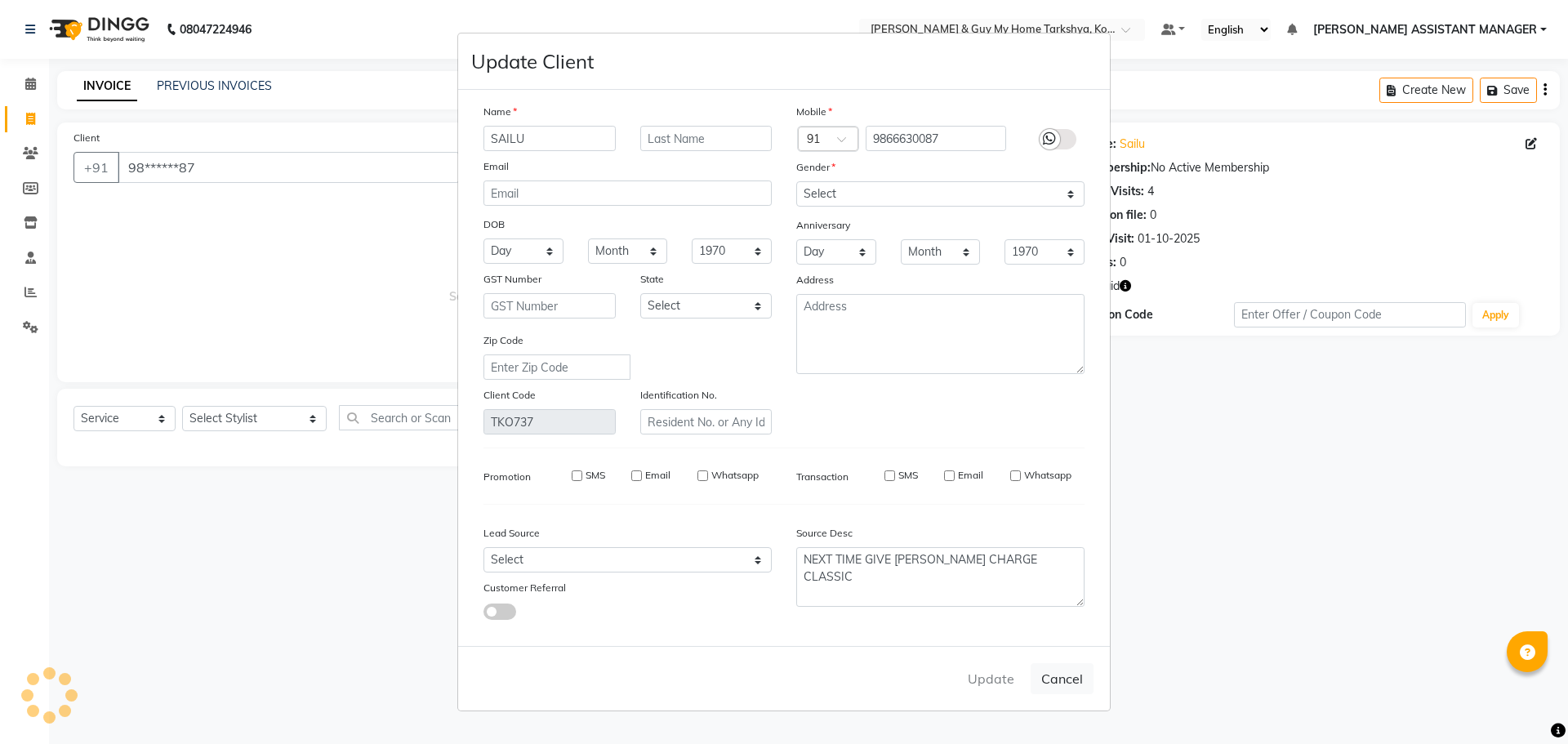
checkbox input "false"
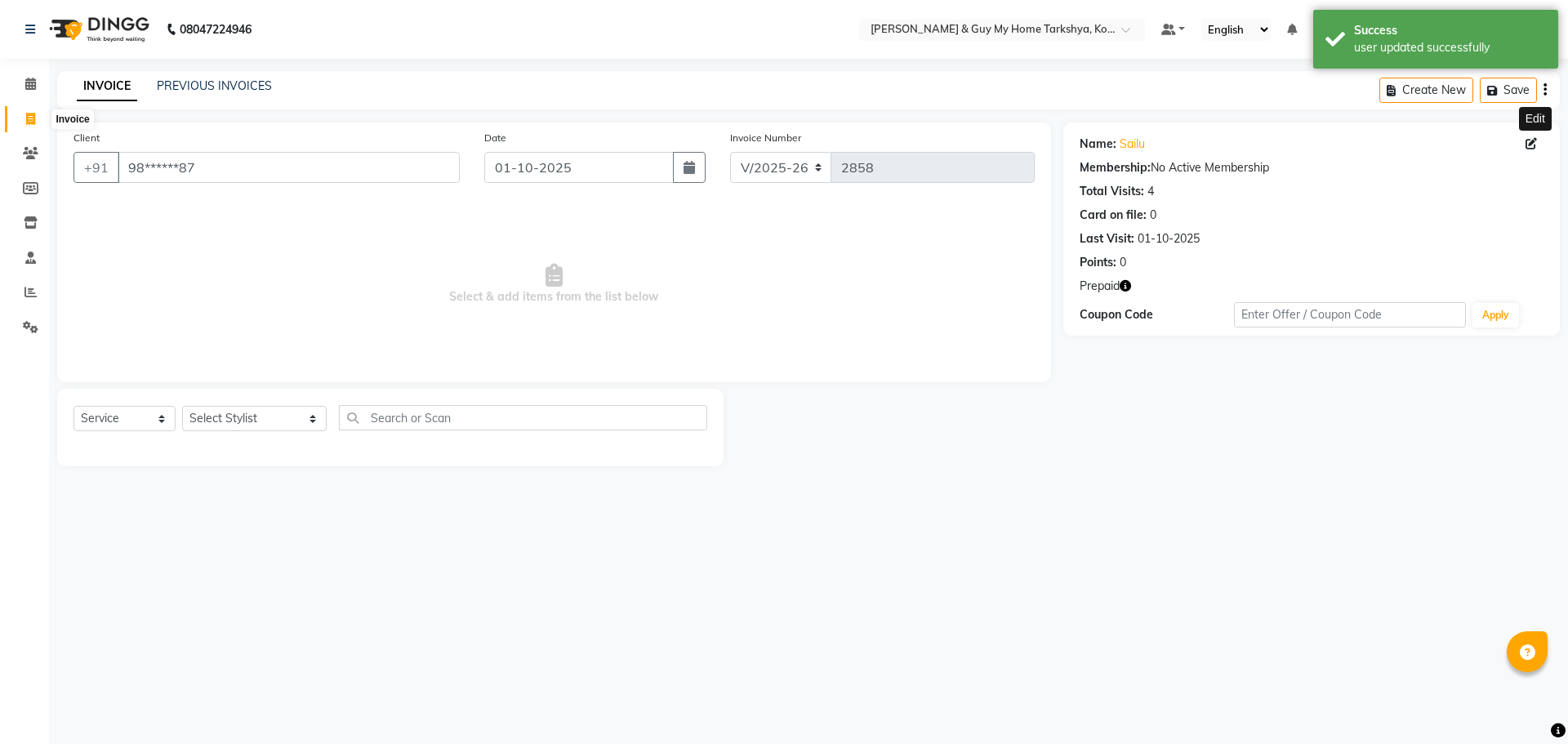
click at [30, 119] on icon at bounding box center [31, 119] width 9 height 12
select select "service"
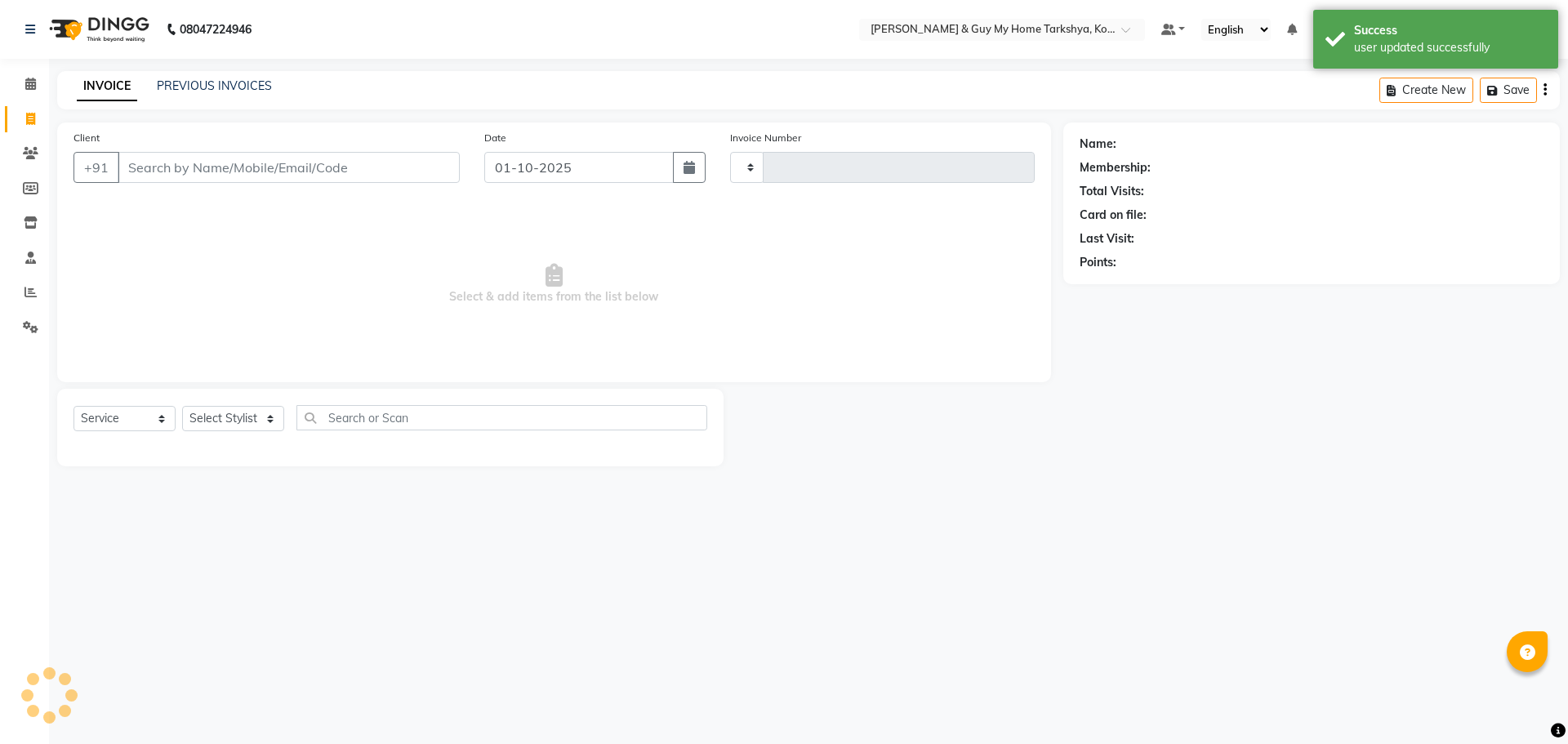
type input "2858"
select select "7902"
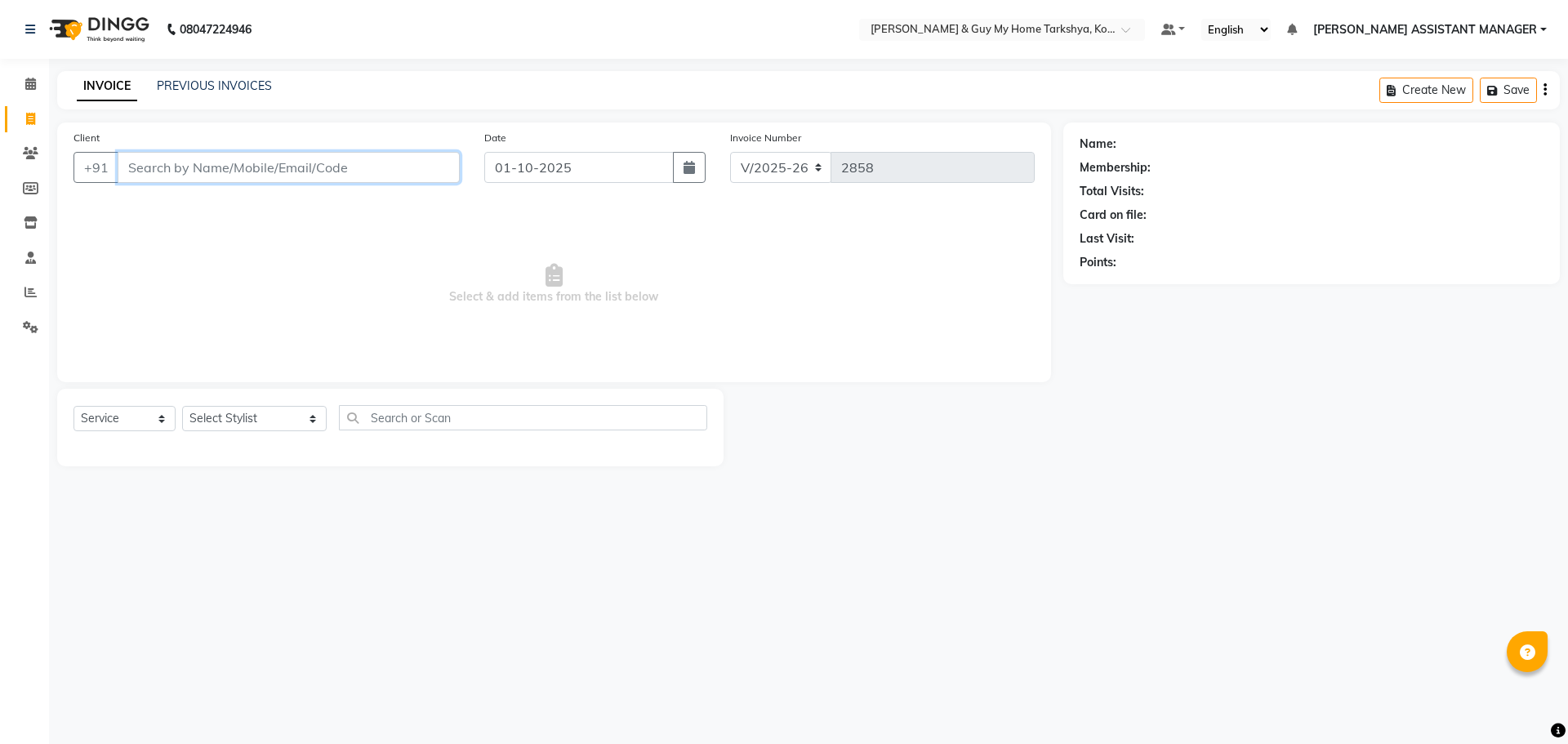
click at [362, 168] on input "Client" at bounding box center [288, 166] width 342 height 31
click at [293, 168] on input "Client" at bounding box center [288, 166] width 342 height 31
click at [1135, 614] on div "08047224946 Select Location × Toni & Guy My Home Tarkshya, Kokapet Default Pane…" at bounding box center [784, 372] width 1568 height 744
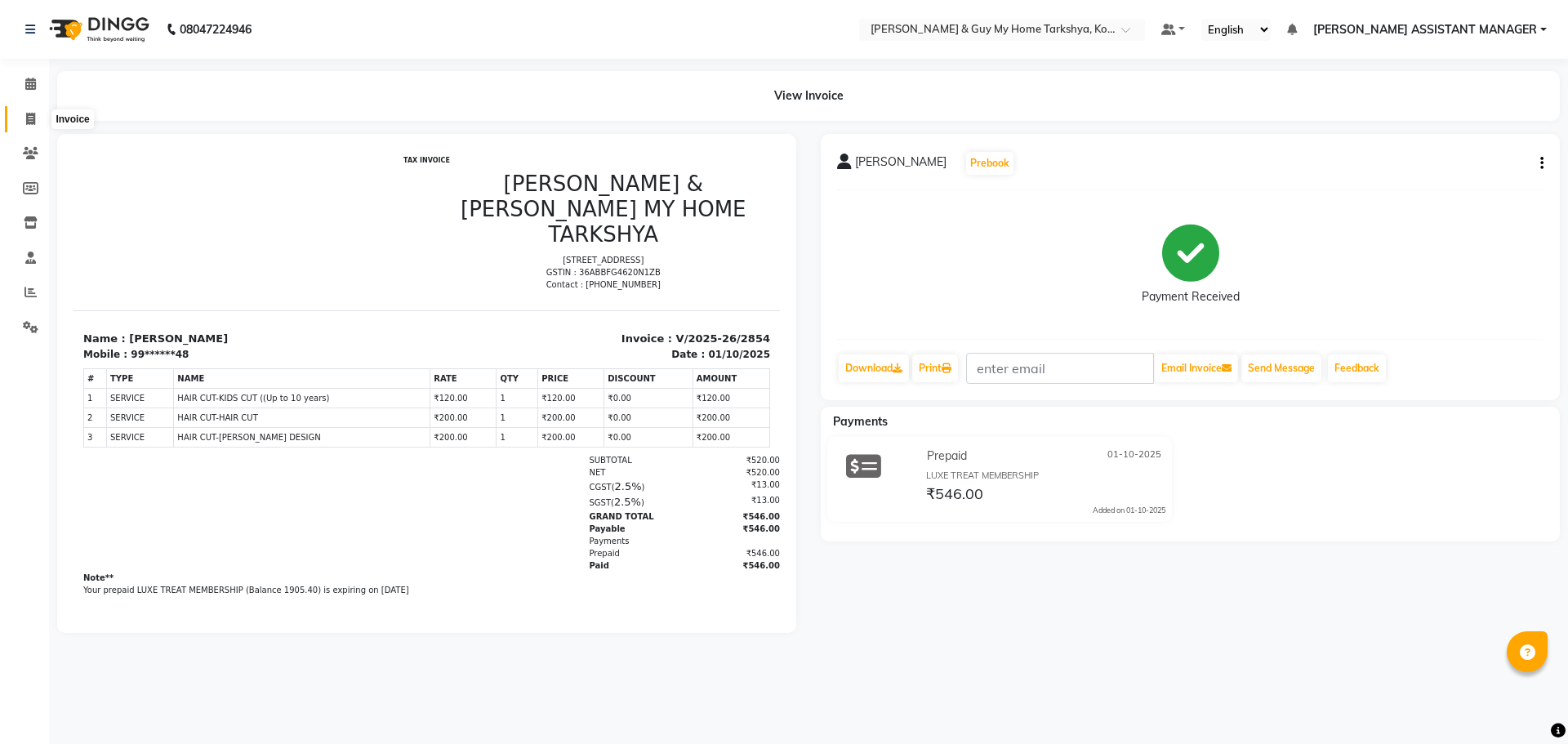
click at [28, 118] on icon at bounding box center [31, 119] width 9 height 12
select select "service"
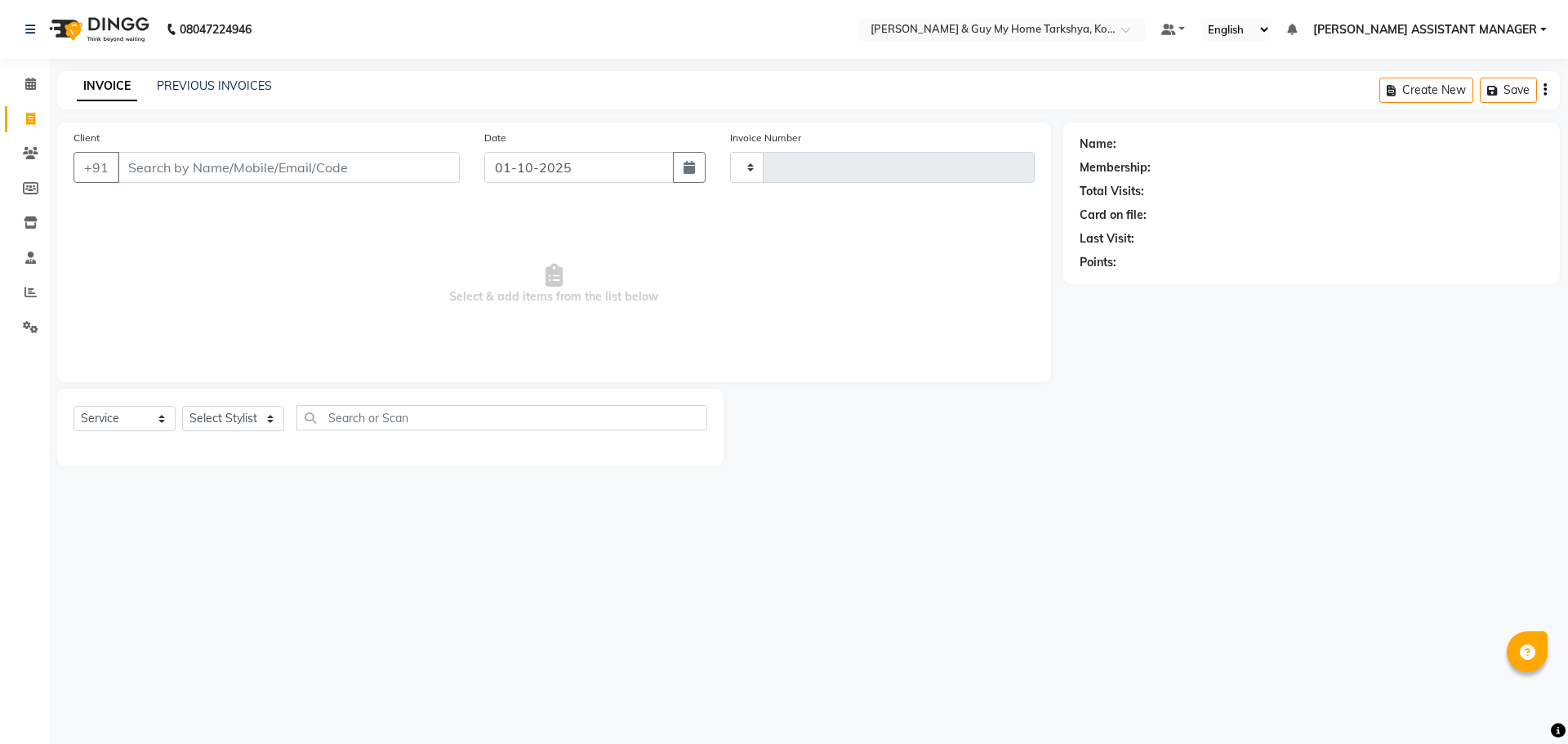
type input "2855"
select select "7902"
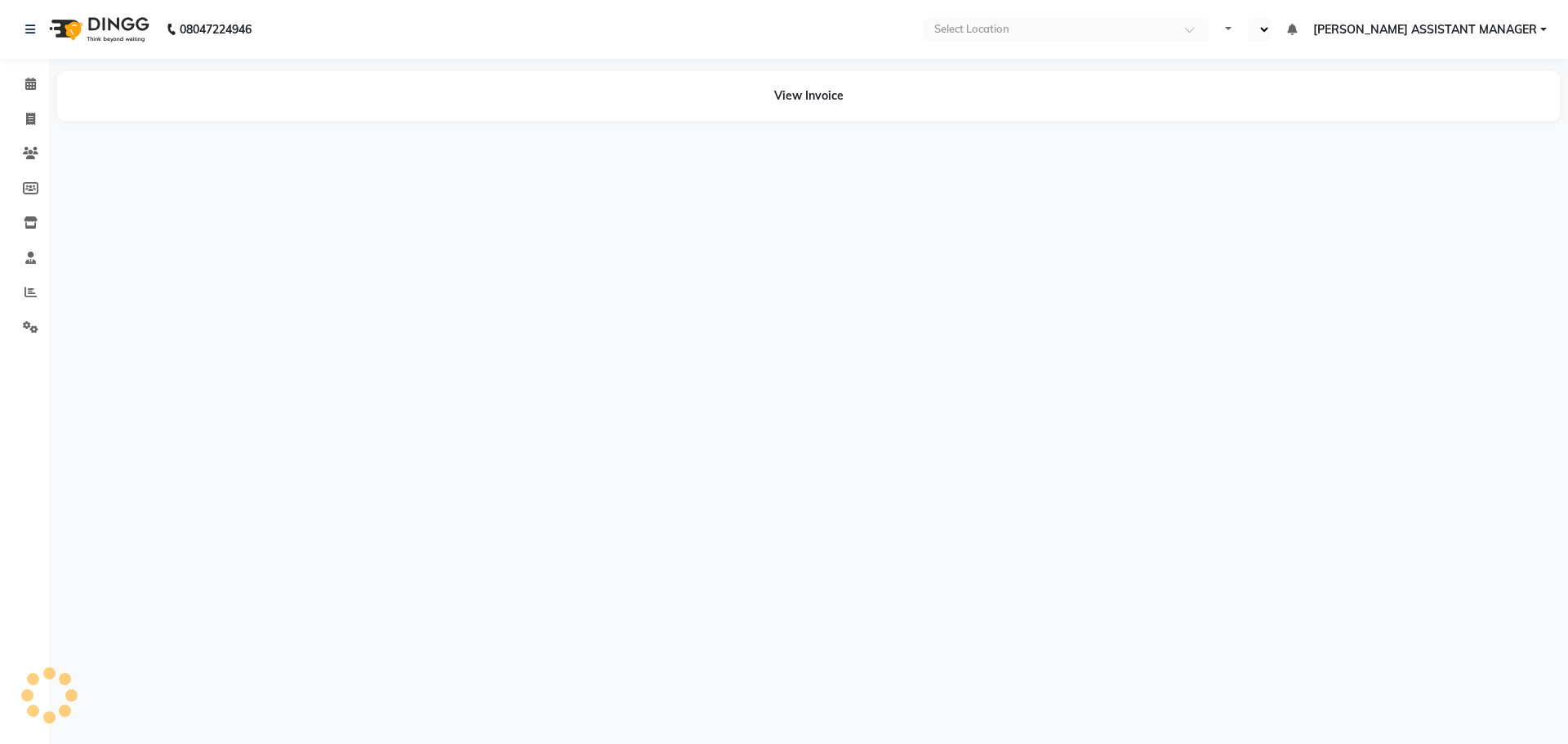
select select "en"
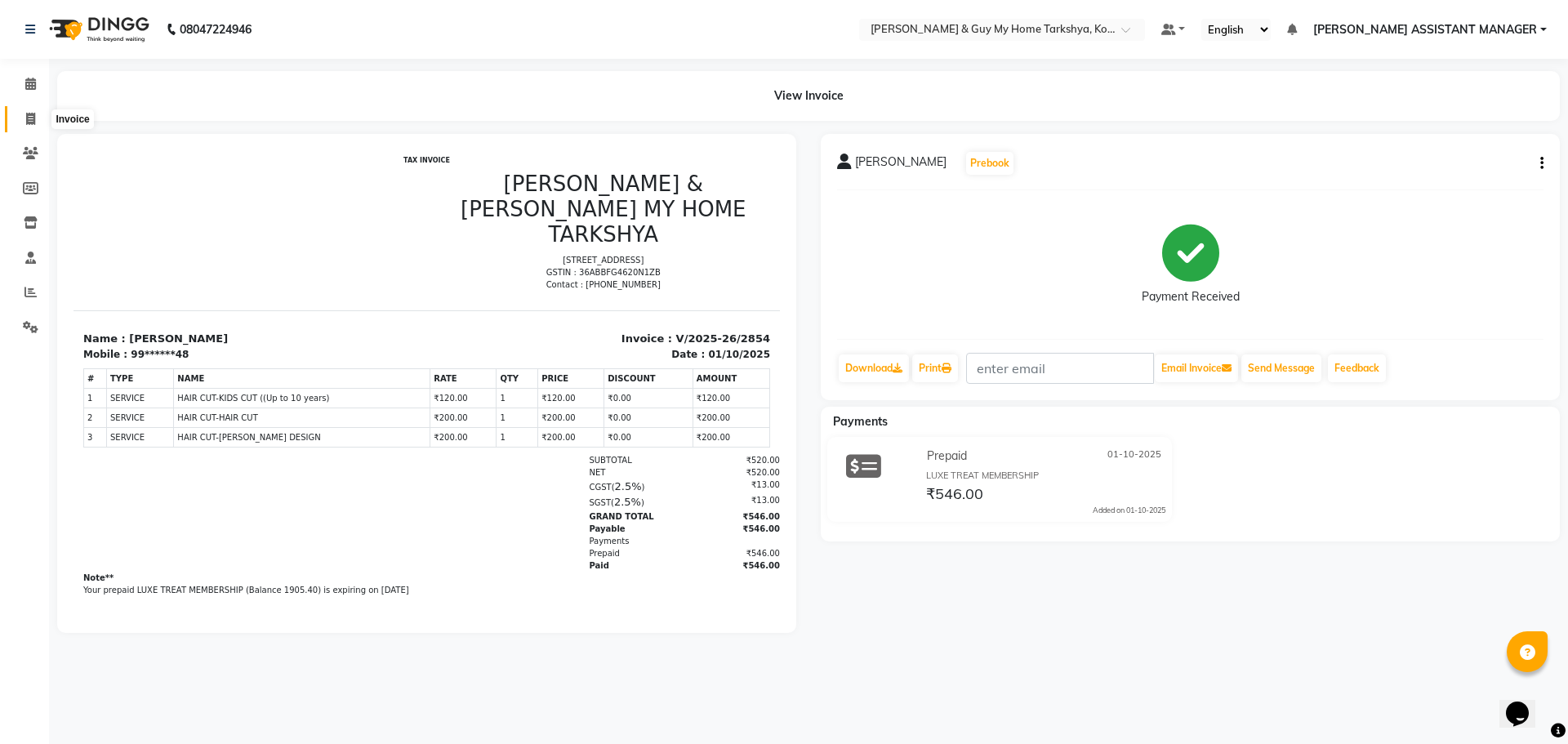
click at [30, 121] on icon at bounding box center [31, 119] width 9 height 12
select select "service"
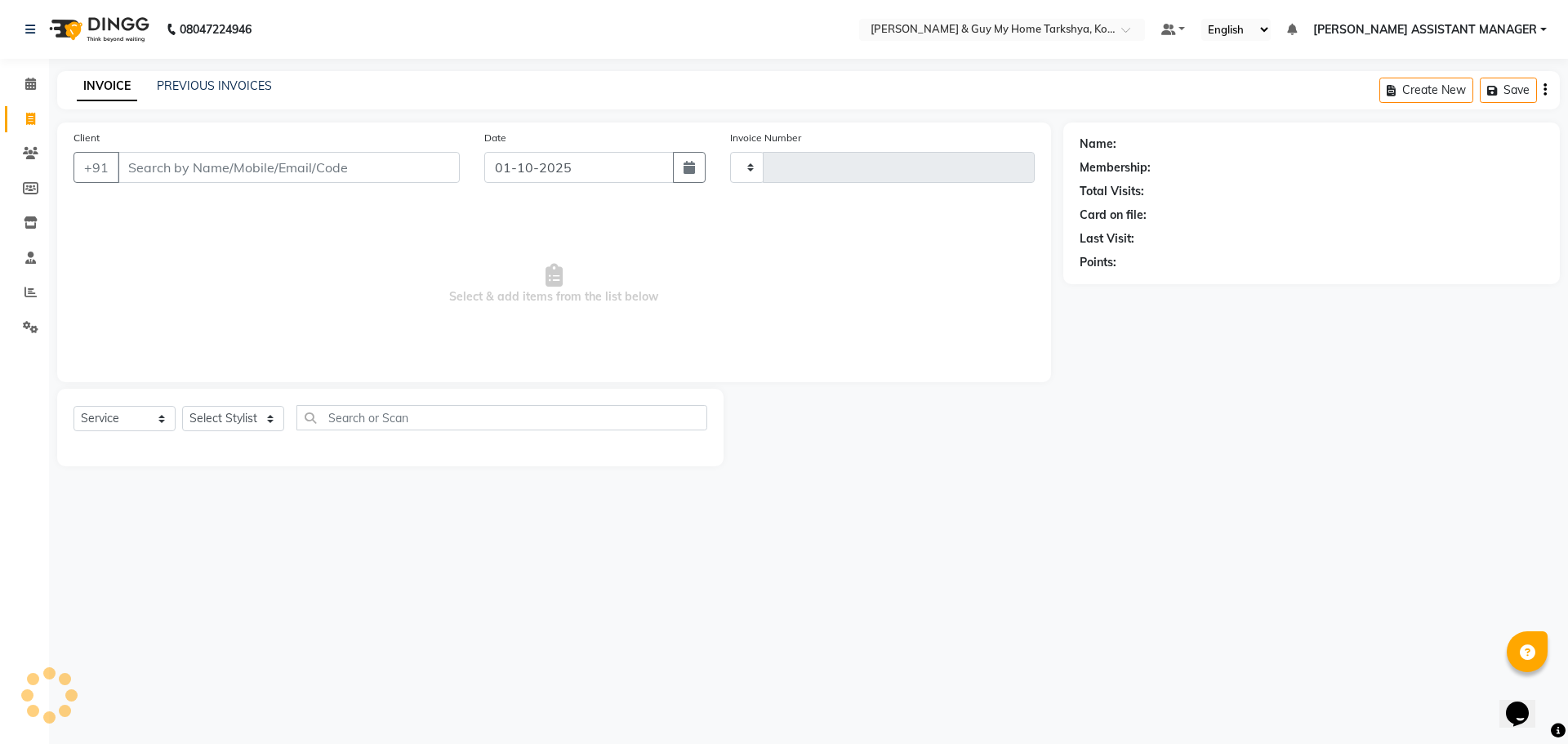
type input "2855"
select select "7902"
click at [285, 407] on select "Select Stylist ANKUR ANSHU ARCHANA ARSHAD ELVINA GANESH GLORY IRFAN JIYA KRISHN…" at bounding box center [254, 418] width 144 height 25
click at [411, 539] on div "08047224946 Select Location × Toni & Guy My Home Tarkshya, Kokapet Default Pane…" at bounding box center [784, 372] width 1568 height 744
click at [185, 160] on input "Client" at bounding box center [288, 166] width 342 height 31
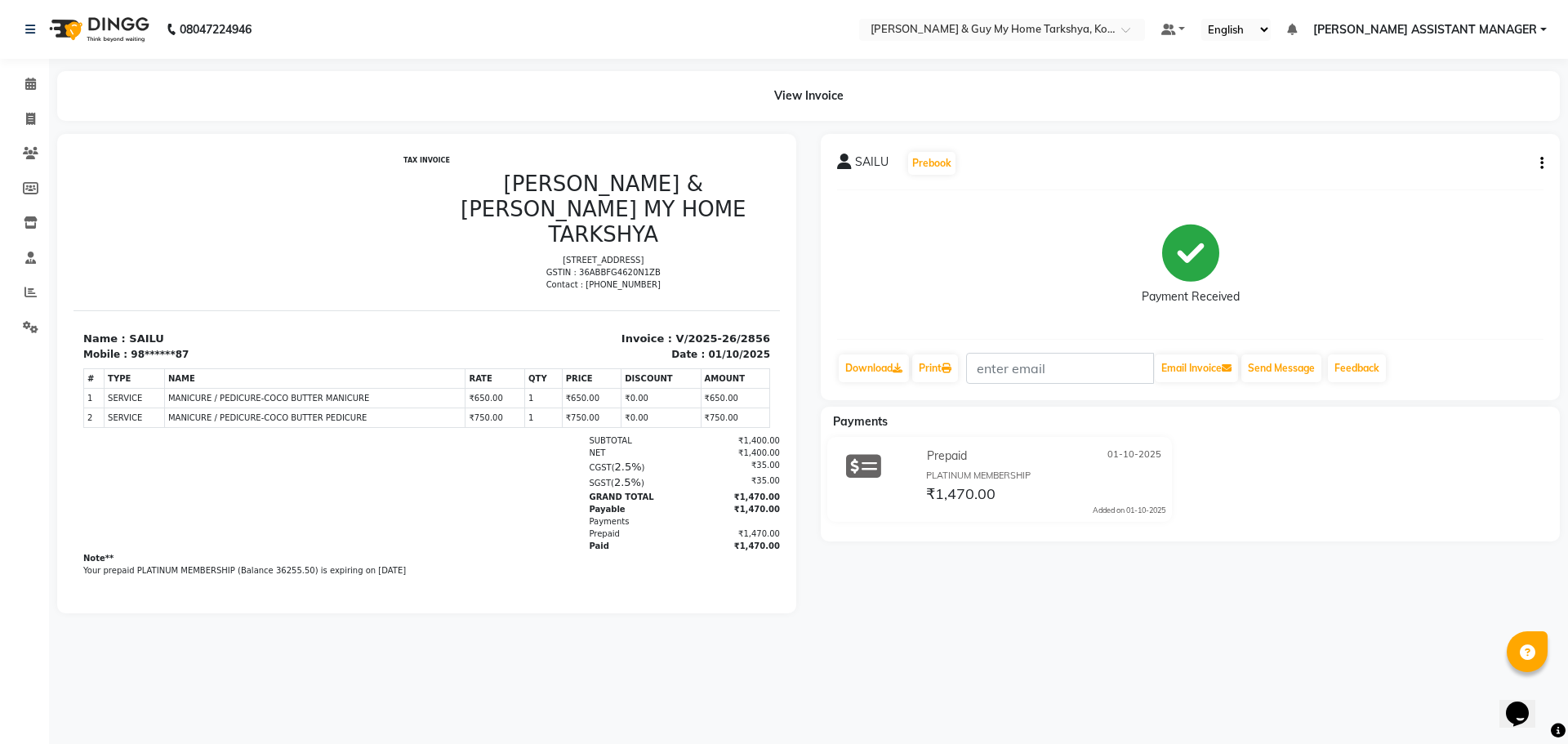
scroll to position [13, 0]
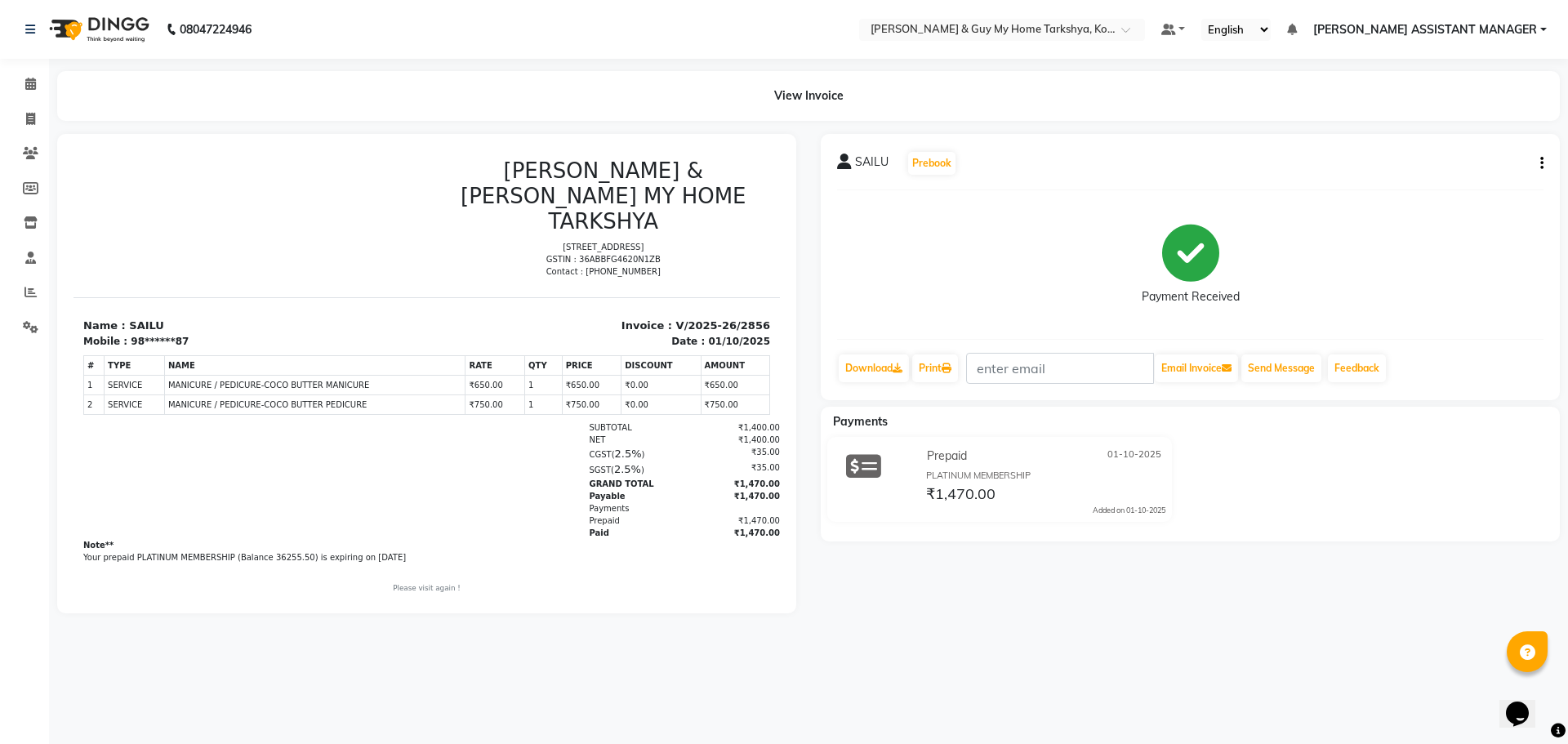
drag, startPoint x: 474, startPoint y: 358, endPoint x: 453, endPoint y: 364, distance: 21.8
click at [453, 375] on tr "1 SERVICE SERVICE MANICURE / PEDICURE-COCO BUTTER MANICURE ₹650.00 1" at bounding box center [427, 384] width 686 height 19
click at [449, 421] on div "SUBTOTAL ₹1,400.00" at bounding box center [541, 427] width 478 height 12
drag, startPoint x: 479, startPoint y: 356, endPoint x: 454, endPoint y: 361, distance: 25.5
click at [454, 375] on tr "1 SERVICE SERVICE MANICURE / PEDICURE-COCO BUTTER MANICURE ₹650.00 1" at bounding box center [427, 384] width 686 height 19
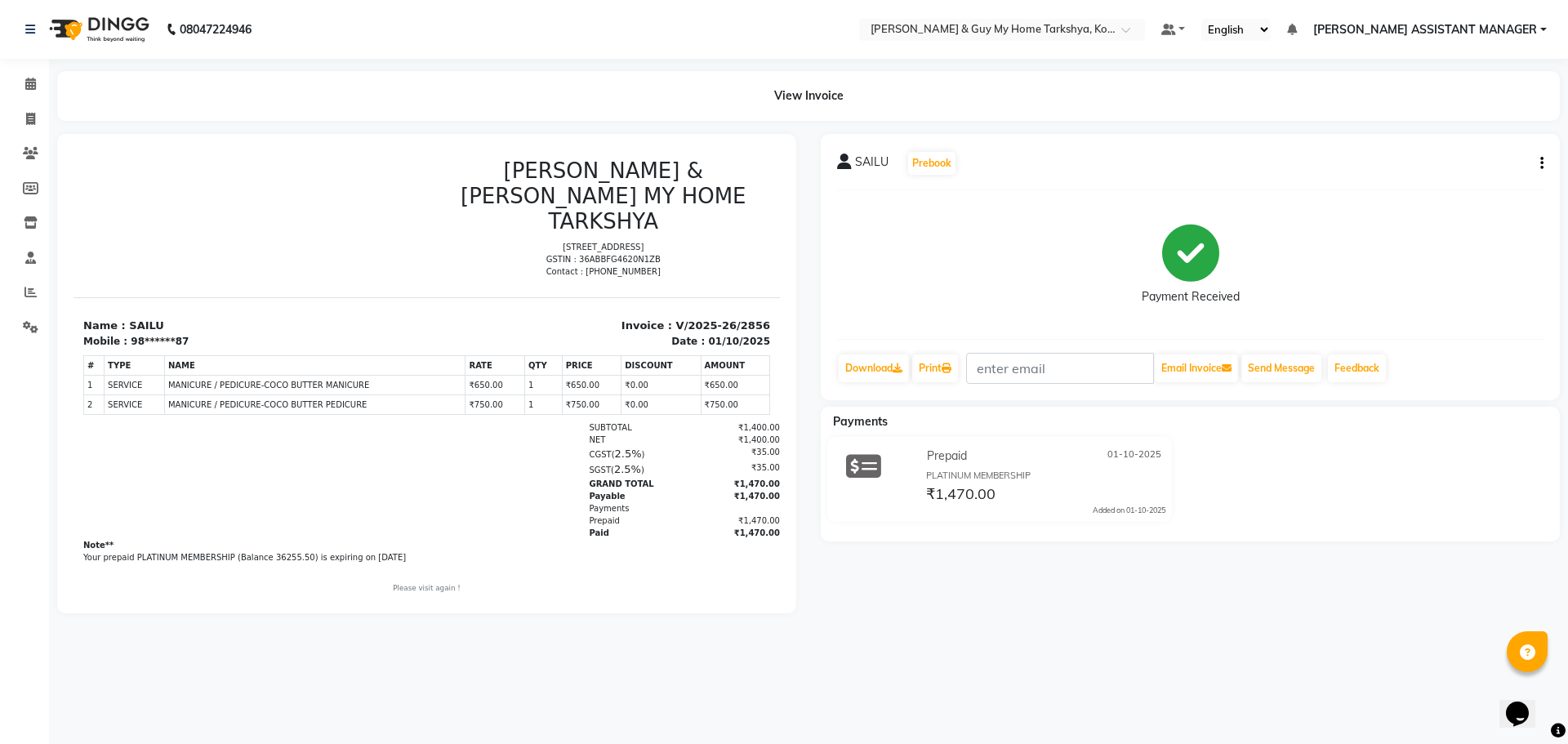
click at [476, 421] on div "SUBTOTAL ₹1,400.00" at bounding box center [541, 427] width 478 height 12
drag, startPoint x: 474, startPoint y: 376, endPoint x: 445, endPoint y: 375, distance: 29.0
click at [445, 395] on tr "2 SERVICE SERVICE MANICURE / PEDICURE-COCO BUTTER PEDICURE ₹750.00 1" at bounding box center [427, 404] width 686 height 19
click at [478, 433] on div "NET ₹1,400.00" at bounding box center [541, 439] width 478 height 12
drag, startPoint x: 31, startPoint y: 122, endPoint x: 40, endPoint y: 142, distance: 21.9
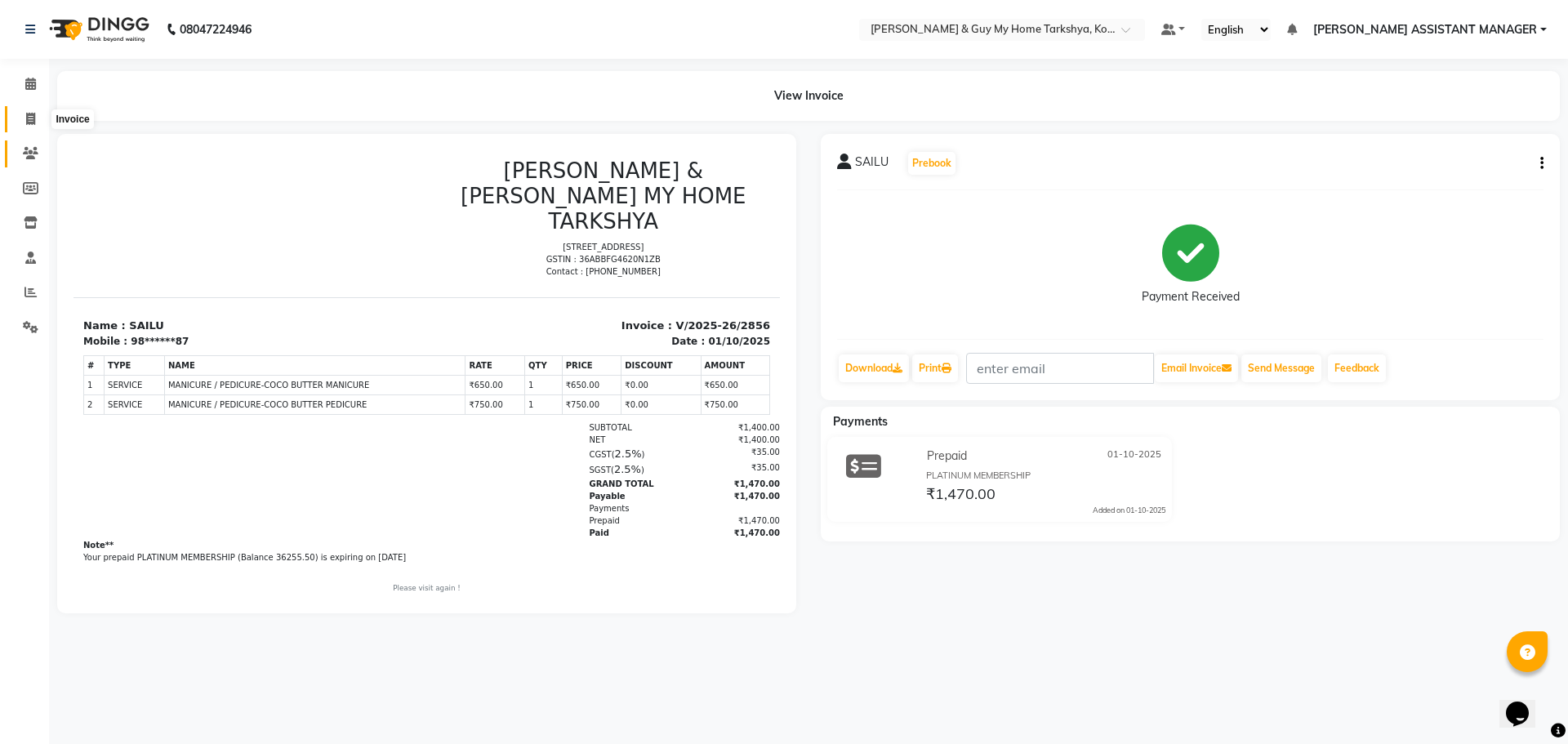
click at [31, 122] on icon at bounding box center [31, 119] width 9 height 12
select select "service"
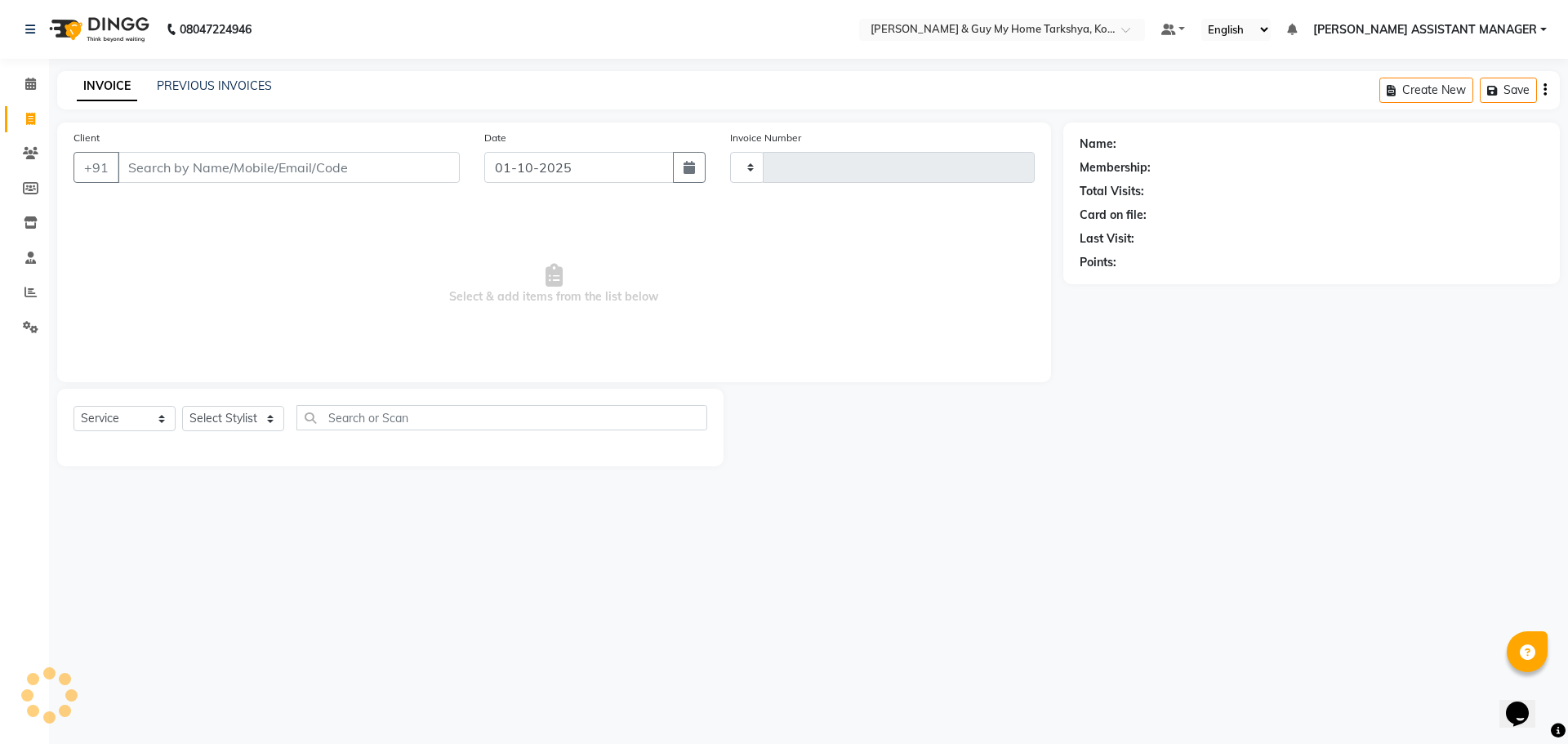
type input "2857"
select select "7902"
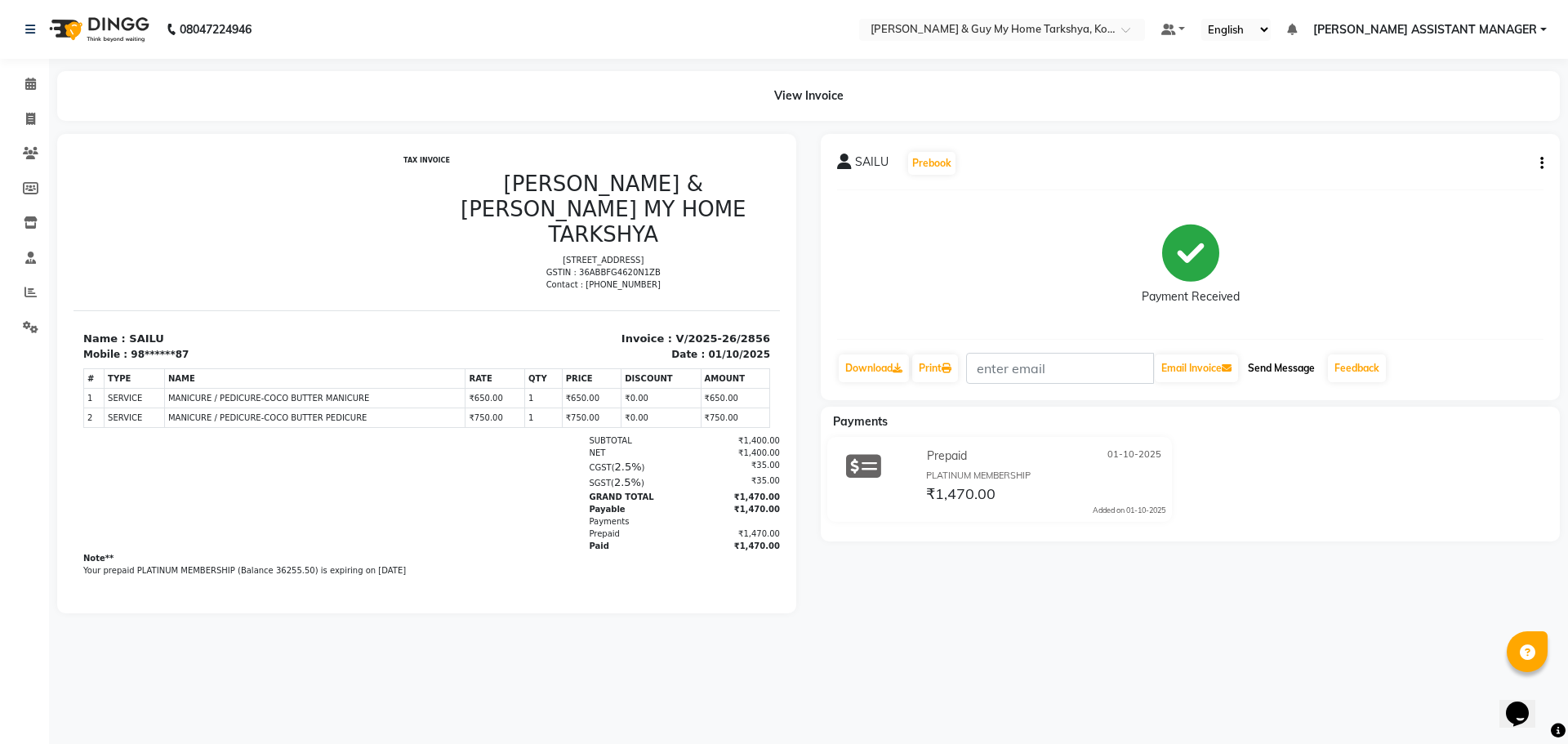
click at [1277, 370] on button "Send Message" at bounding box center [1281, 368] width 80 height 28
click at [32, 118] on icon at bounding box center [31, 119] width 9 height 12
select select "service"
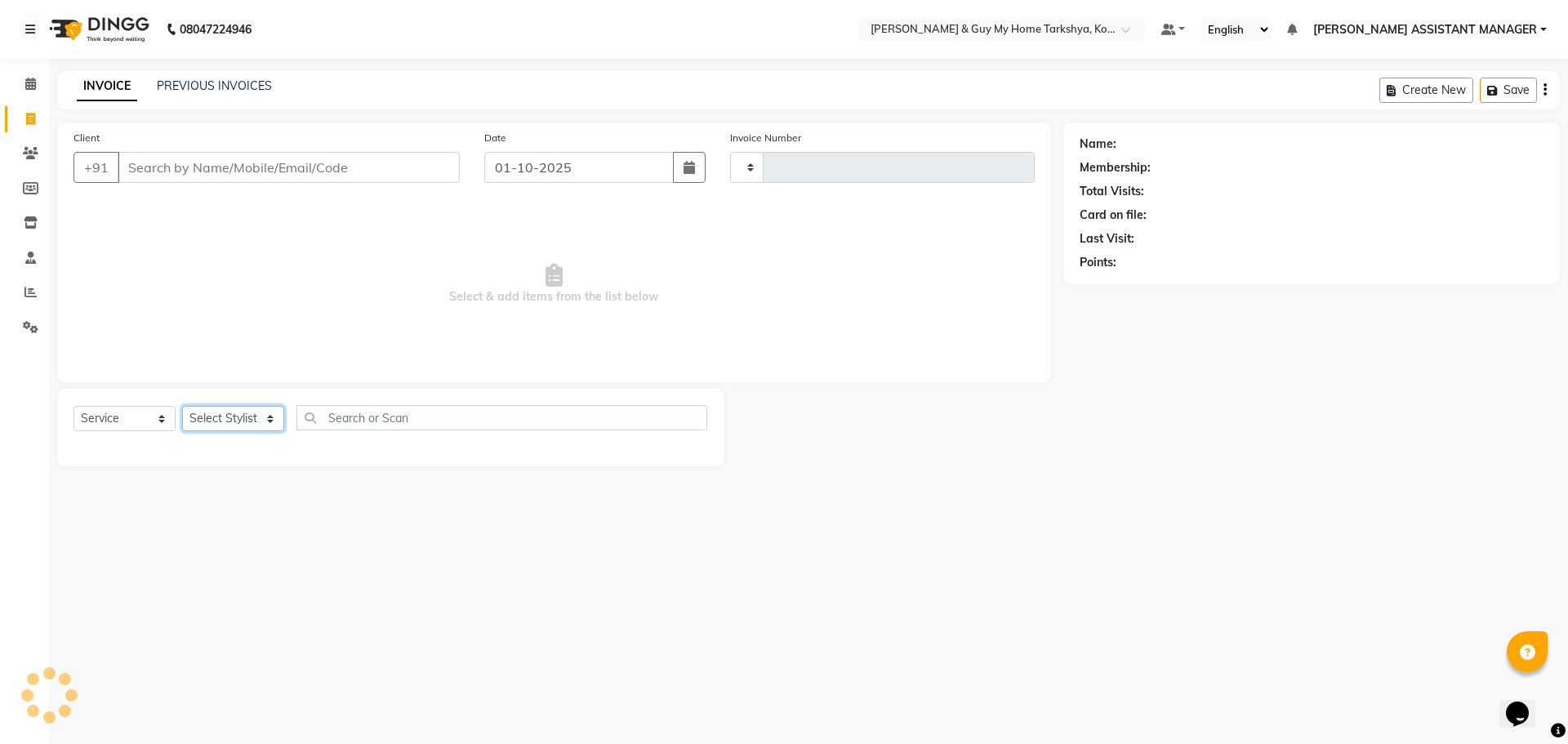
drag, startPoint x: 248, startPoint y: 412, endPoint x: 265, endPoint y: 389, distance: 28.6
click at [248, 412] on select "Select Stylist" at bounding box center [233, 418] width 102 height 25
click at [225, 418] on select "Select Stylist" at bounding box center [233, 418] width 102 height 25
click at [235, 418] on select "Select Stylist" at bounding box center [233, 418] width 102 height 25
click at [250, 411] on select "Select Stylist" at bounding box center [233, 418] width 102 height 25
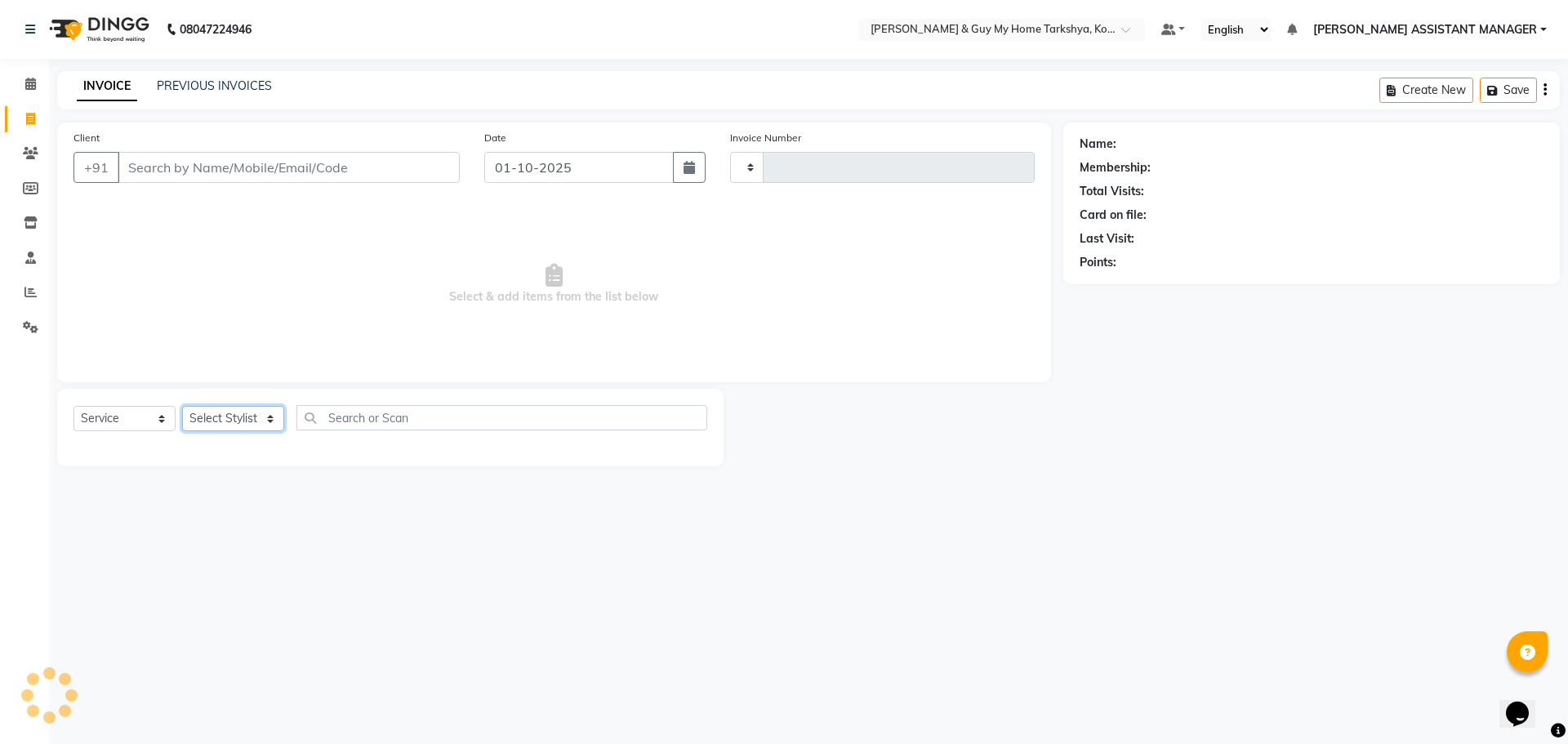
click at [259, 417] on select "Select Stylist" at bounding box center [233, 418] width 102 height 25
type input "2858"
select select "7902"
drag, startPoint x: 253, startPoint y: 428, endPoint x: 266, endPoint y: 395, distance: 35.5
click at [254, 427] on select "Select Stylist" at bounding box center [233, 418] width 102 height 25
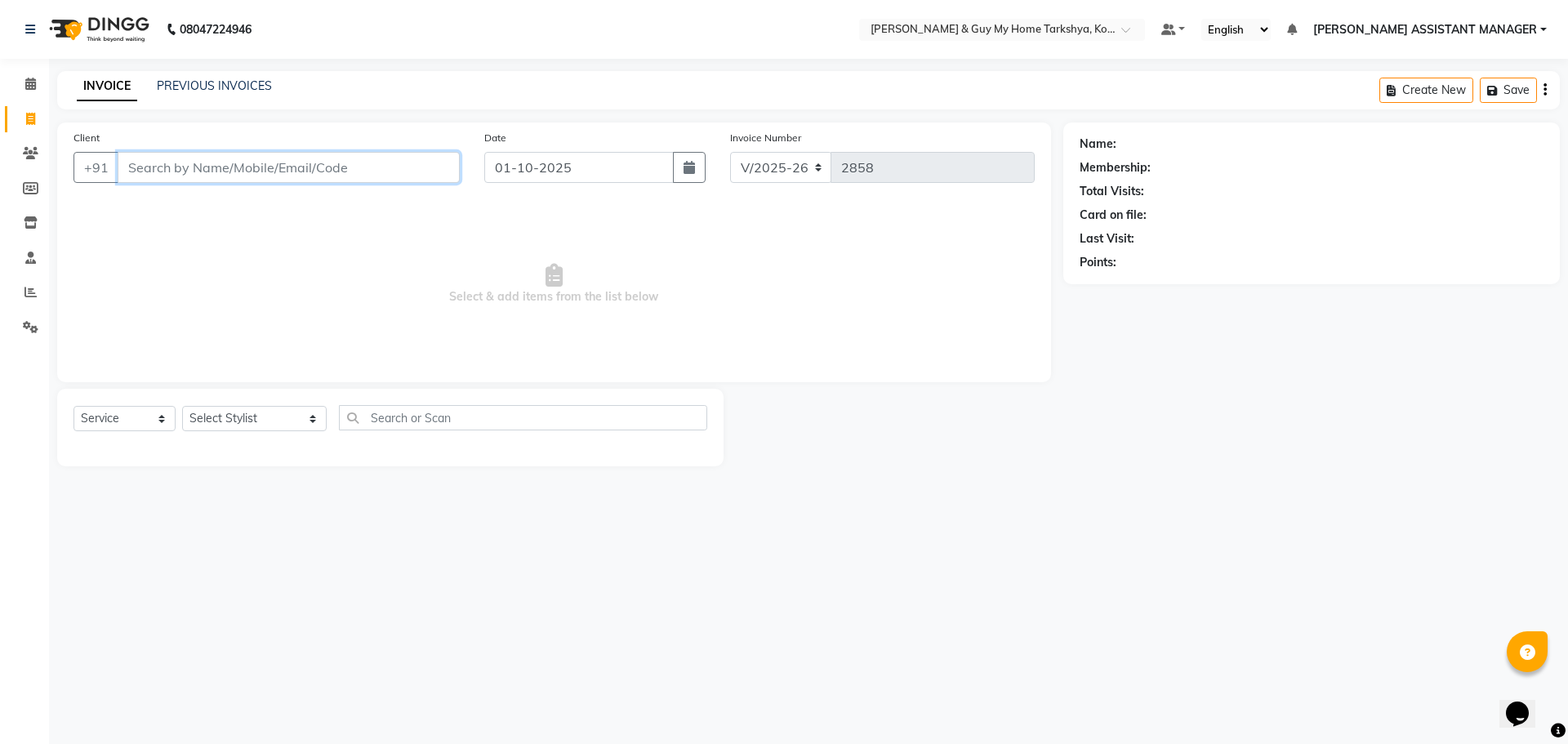
click at [275, 165] on input "Client" at bounding box center [288, 166] width 342 height 31
click at [333, 165] on input "Client" at bounding box center [288, 166] width 342 height 31
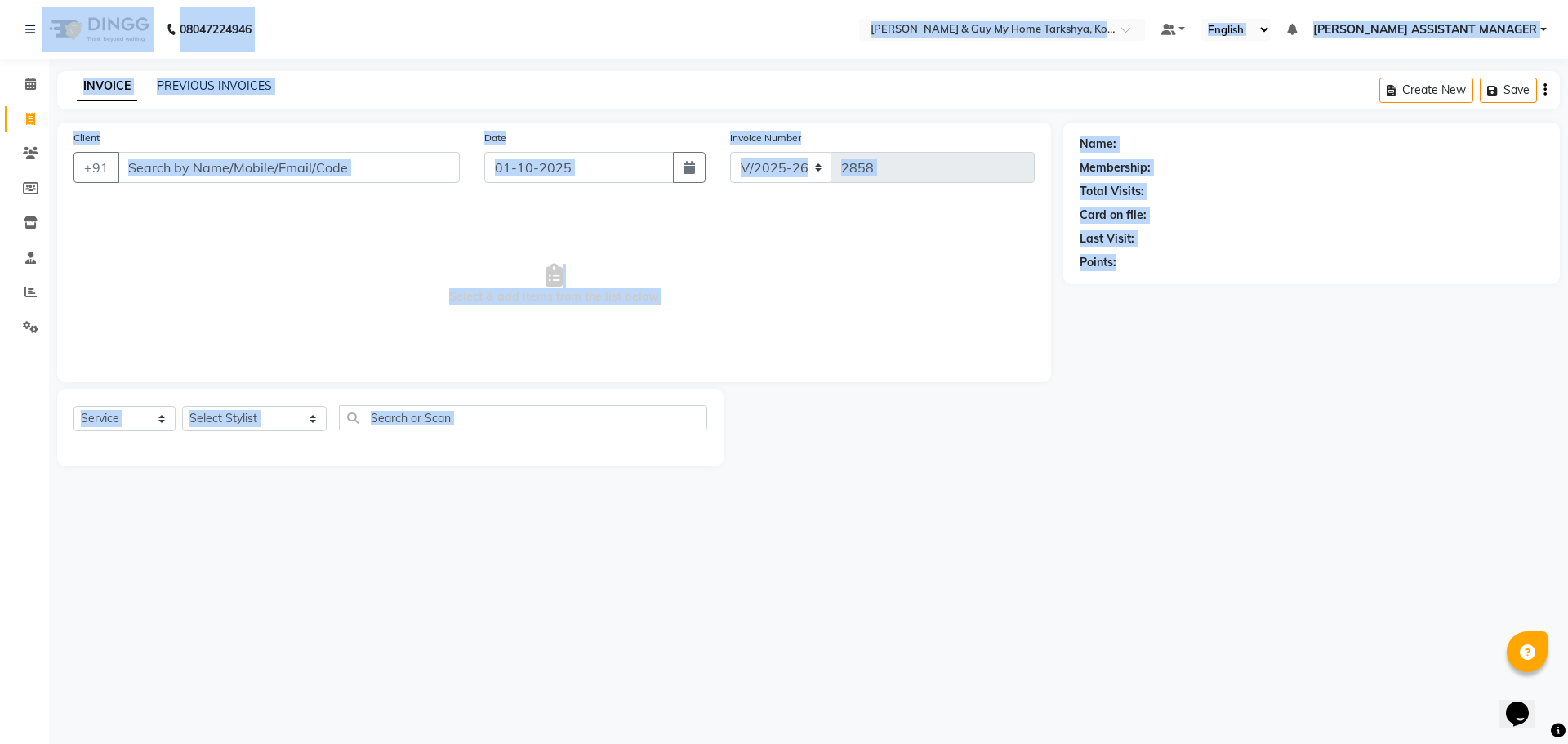
drag, startPoint x: 1448, startPoint y: 642, endPoint x: 0, endPoint y: 14, distance: 1578.3
click at [0, 14] on div "08047224946 Select Location × [PERSON_NAME] & Guy My Home Tarkshya, Kokapet Def…" at bounding box center [784, 372] width 1568 height 744
click at [969, 465] on div at bounding box center [893, 427] width 340 height 78
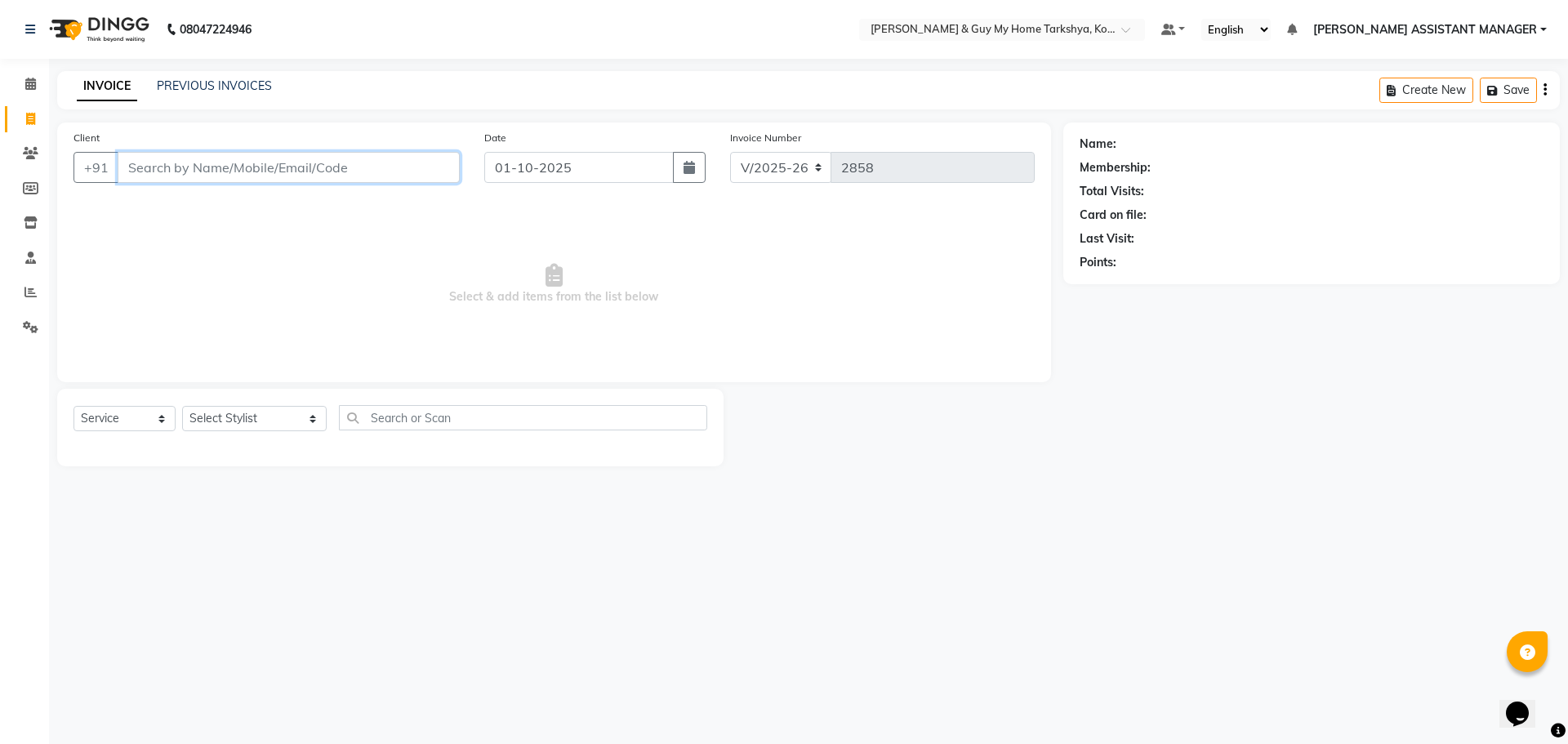
click at [285, 165] on input "Client" at bounding box center [288, 166] width 342 height 31
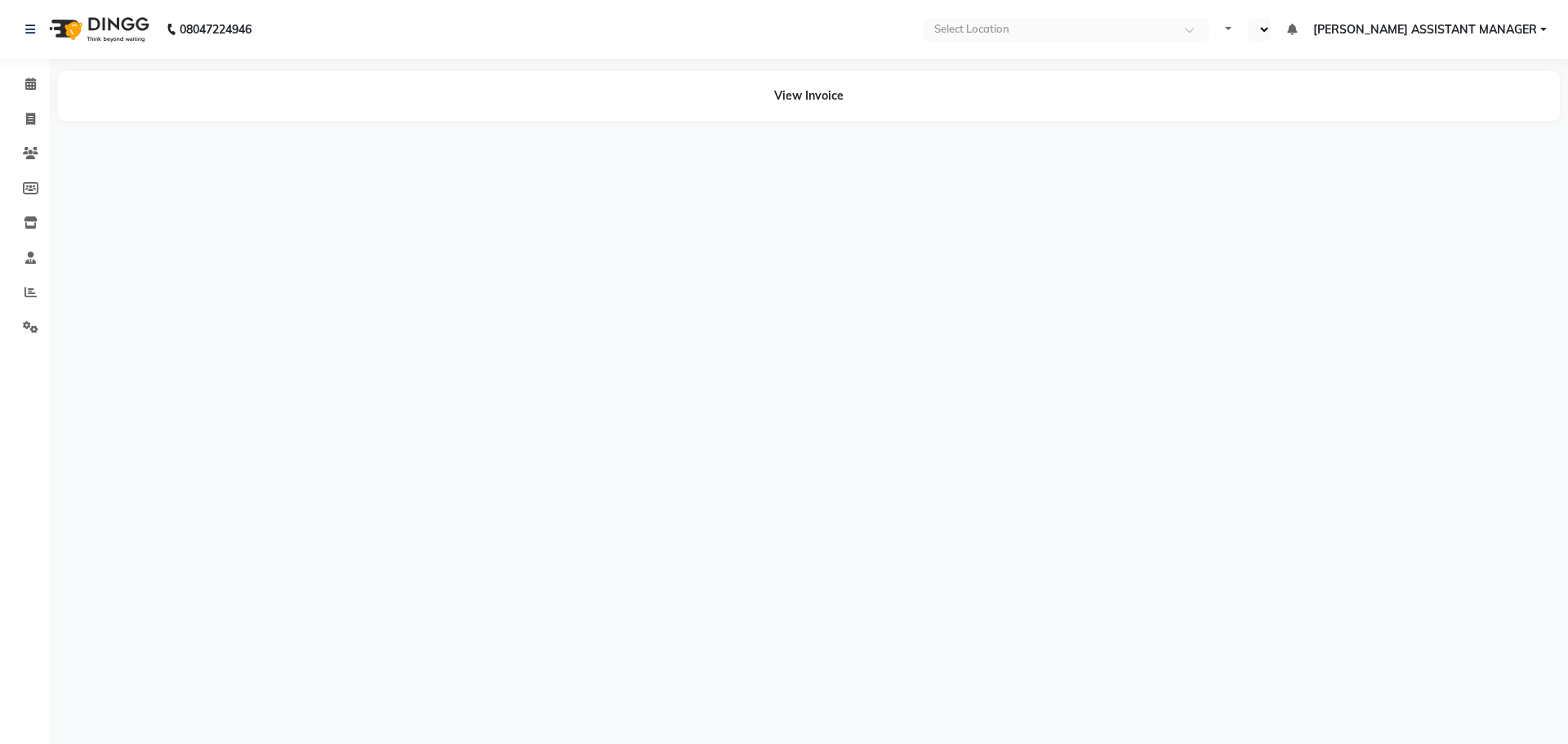
select select "en"
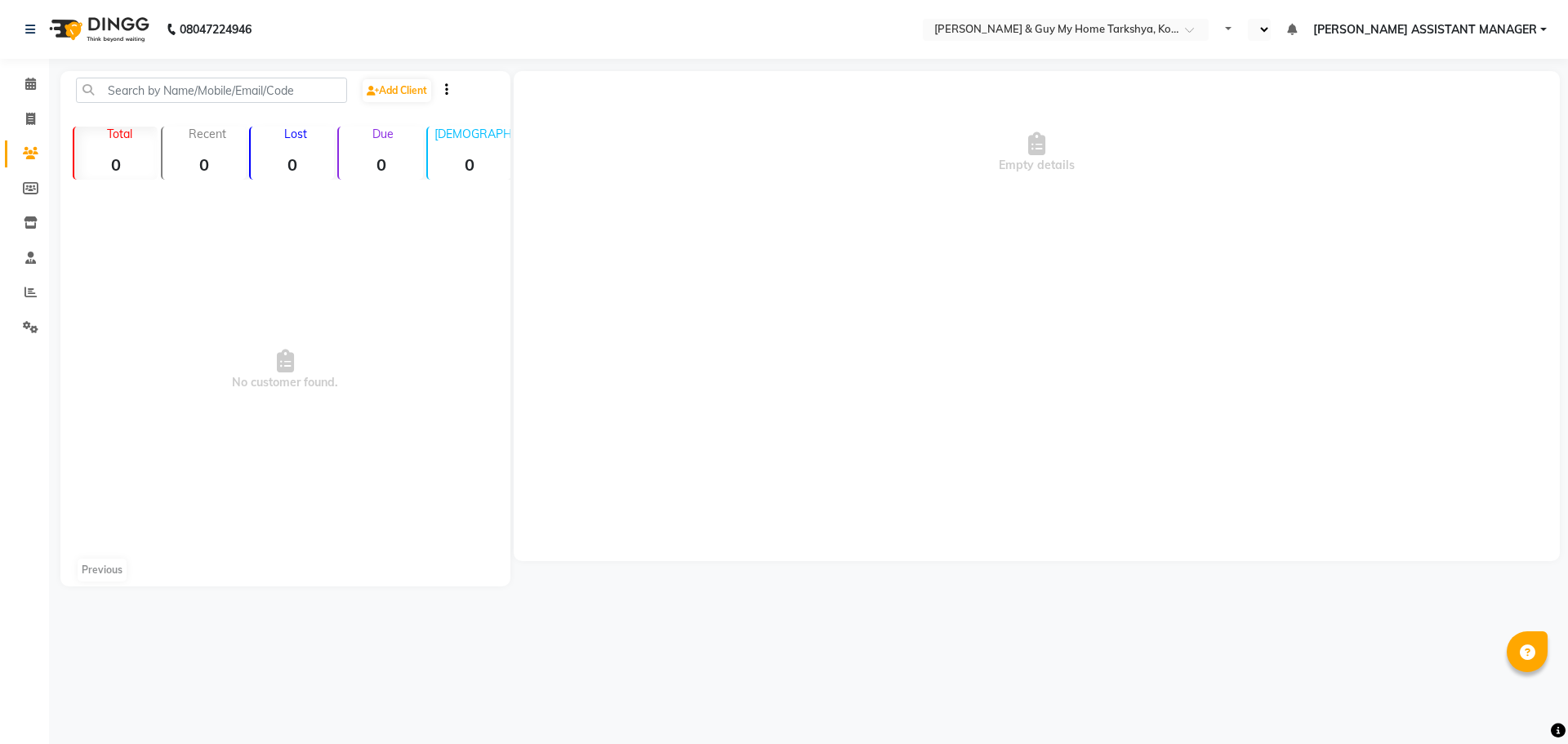
select select "en"
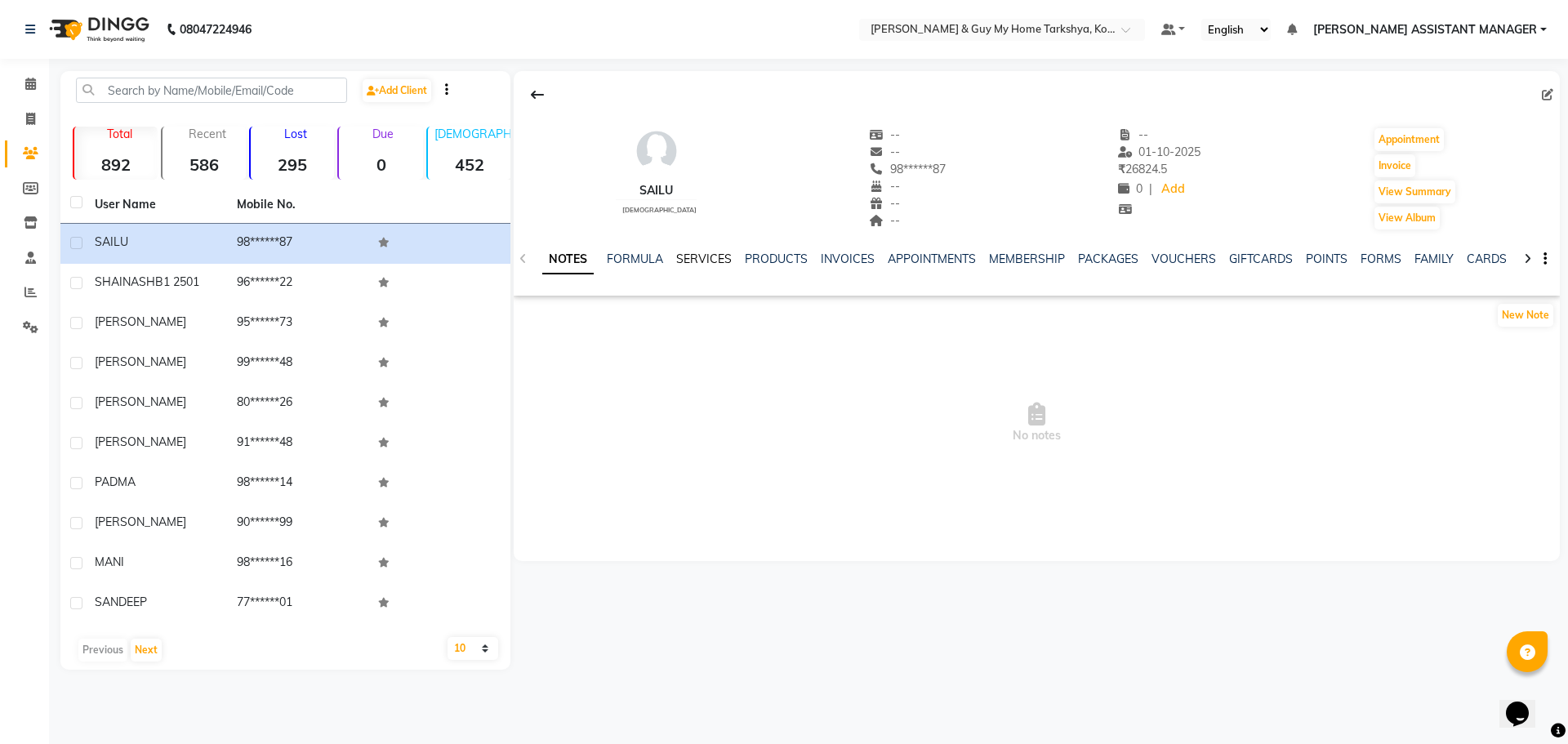
click at [693, 252] on link "SERVICES" at bounding box center [703, 258] width 55 height 15
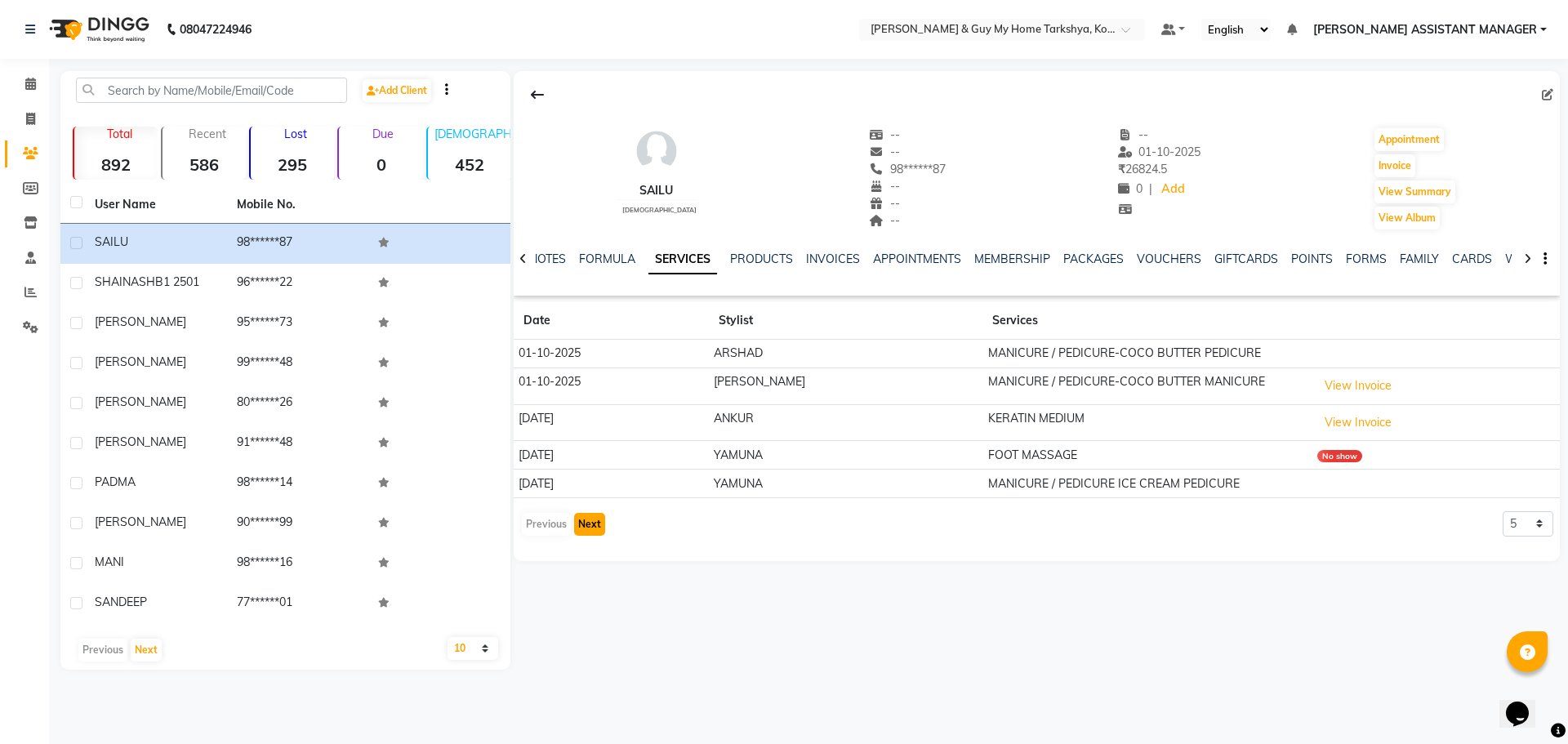
click at [590, 519] on button "Next" at bounding box center [589, 524] width 31 height 23
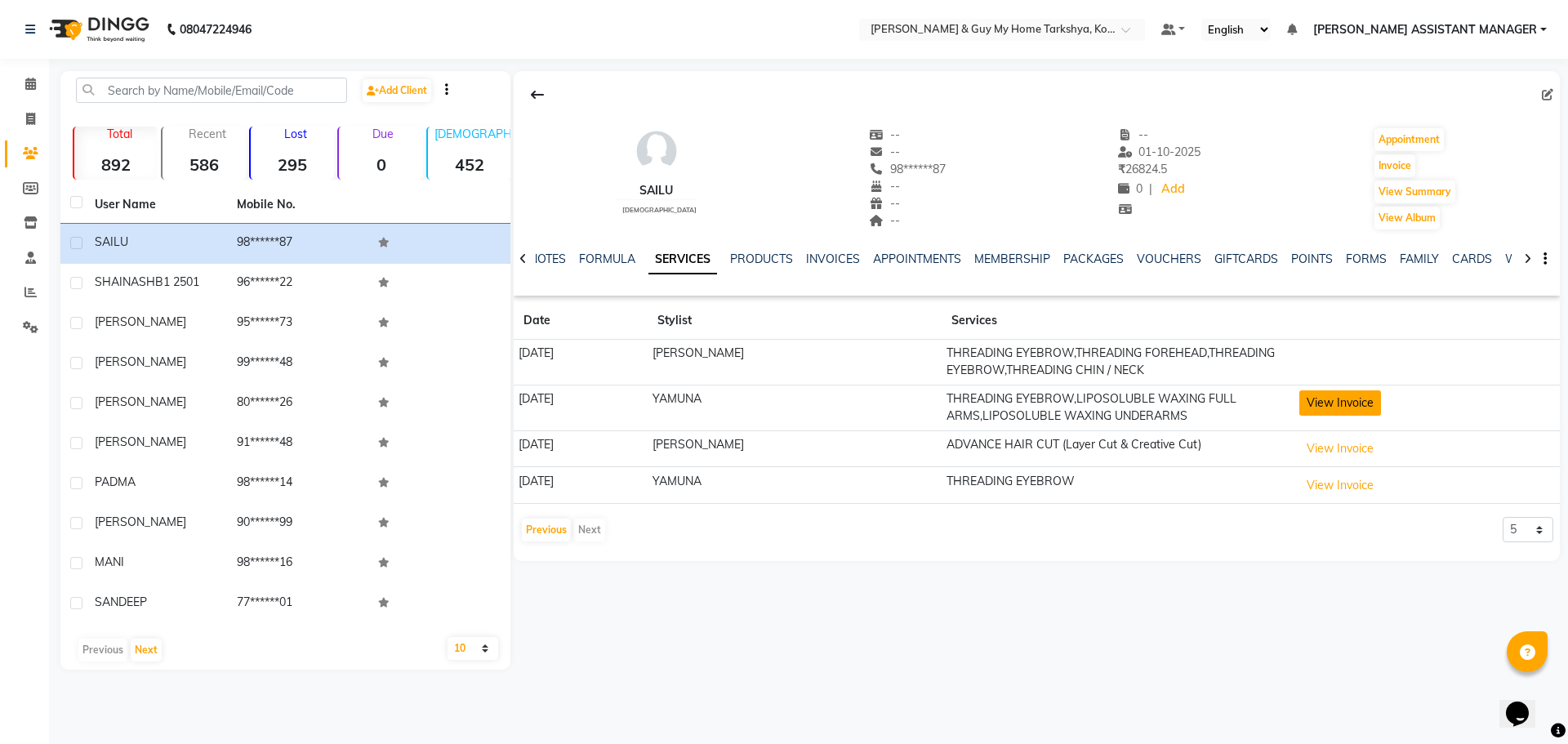
click at [1325, 399] on button "View Invoice" at bounding box center [1339, 403] width 81 height 25
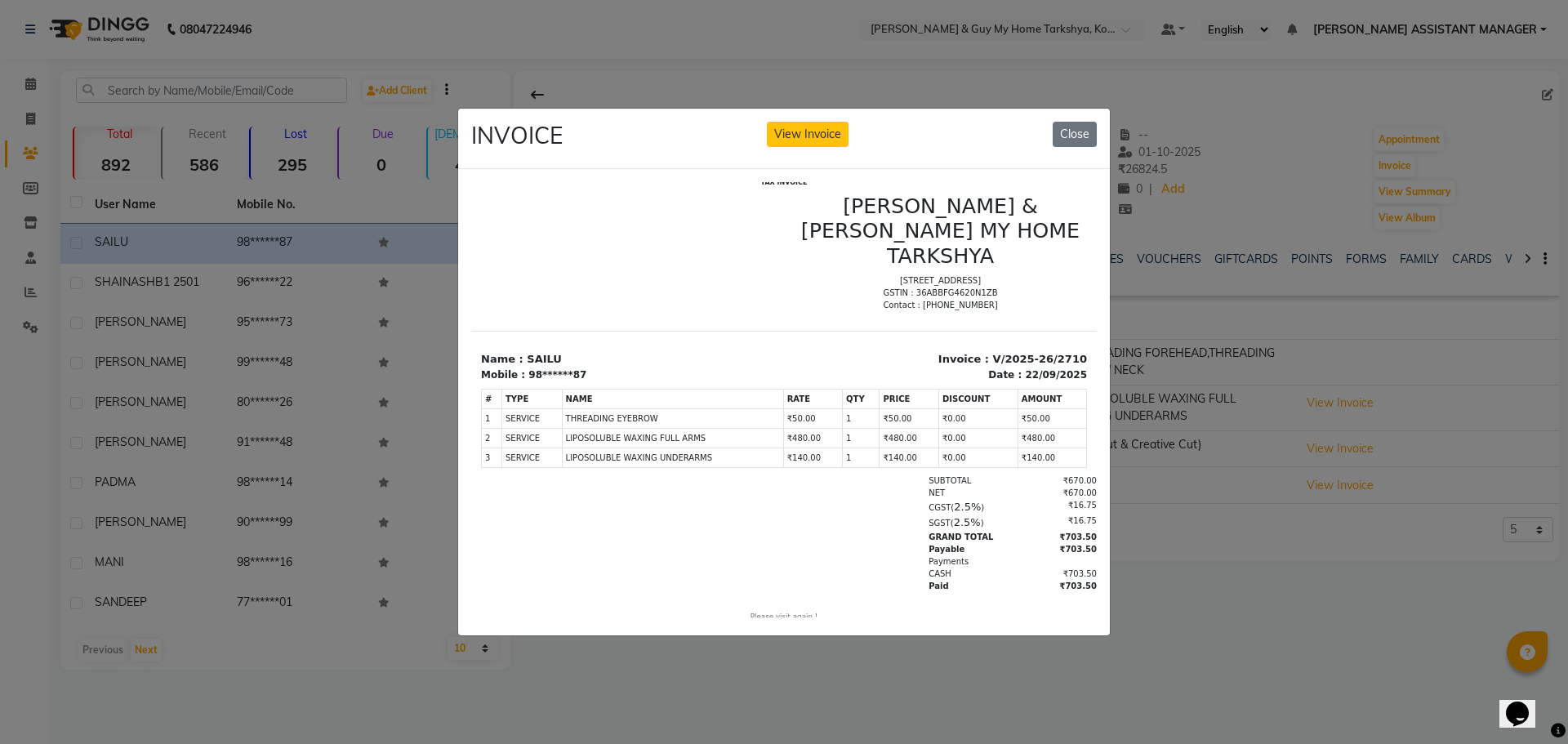
scroll to position [13, 0]
drag, startPoint x: 1075, startPoint y: 130, endPoint x: 609, endPoint y: 0, distance: 483.8
click at [1075, 130] on button "Close" at bounding box center [1074, 134] width 44 height 25
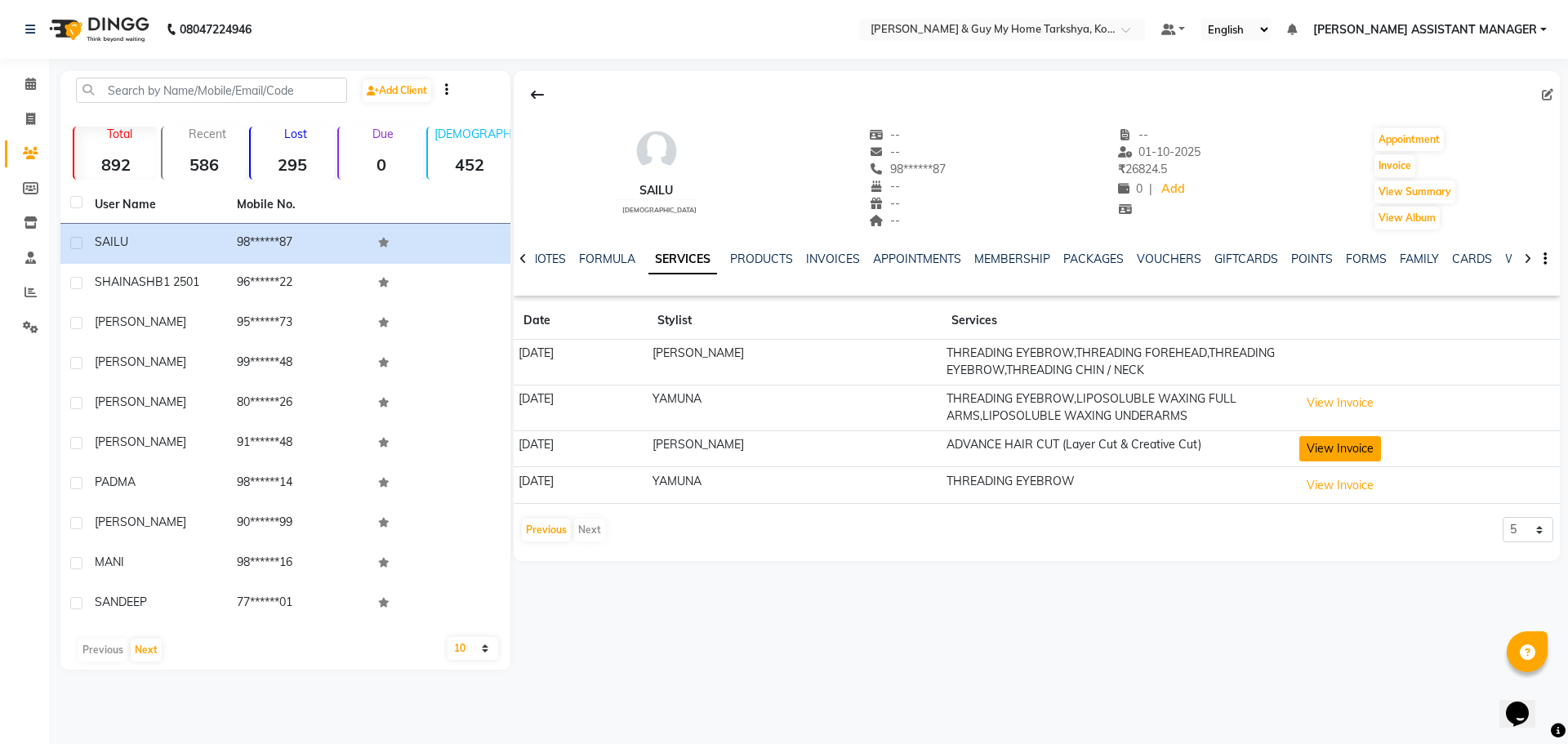
click at [1311, 447] on button "View Invoice" at bounding box center [1339, 448] width 81 height 25
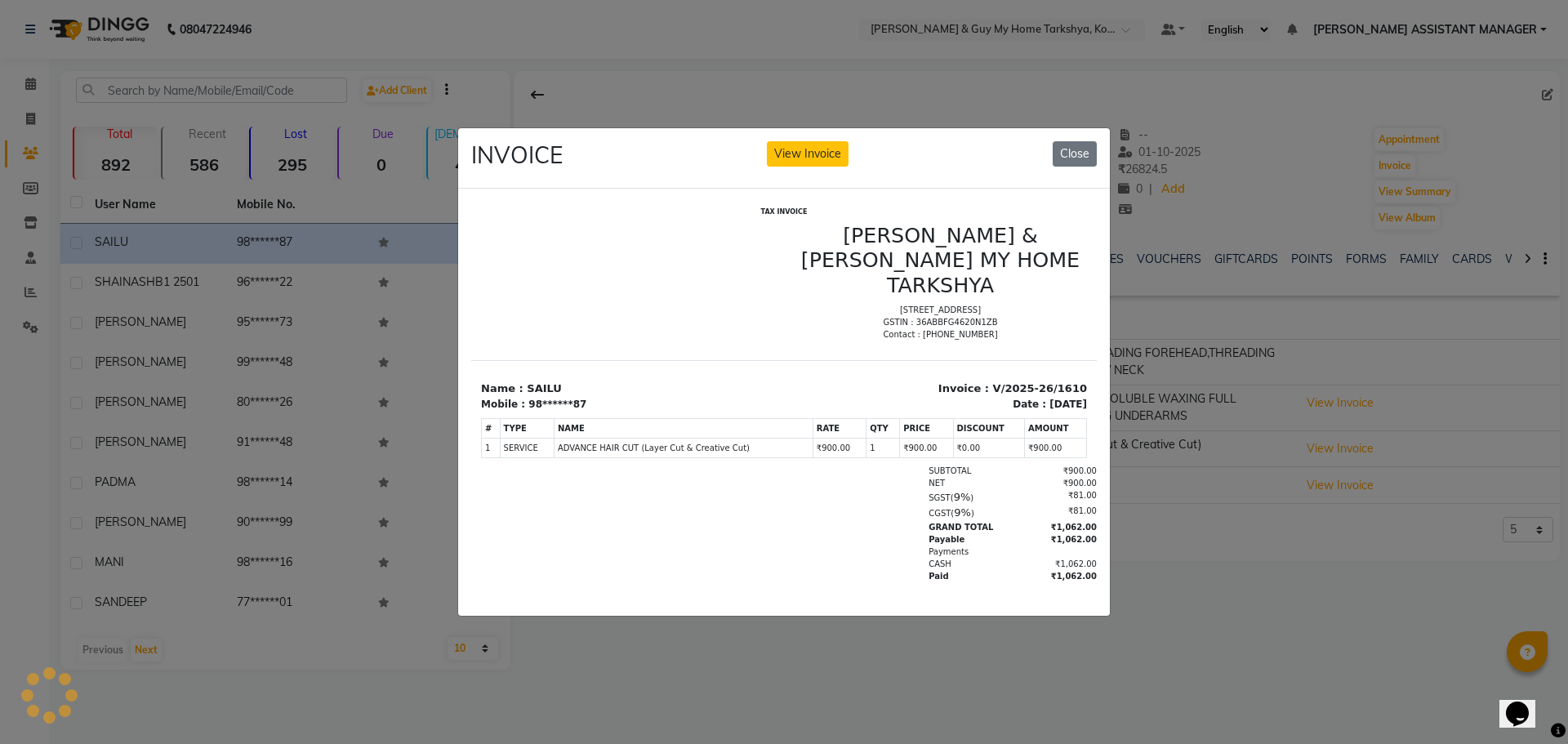
scroll to position [0, 0]
click at [1081, 142] on button "Close" at bounding box center [1074, 153] width 44 height 25
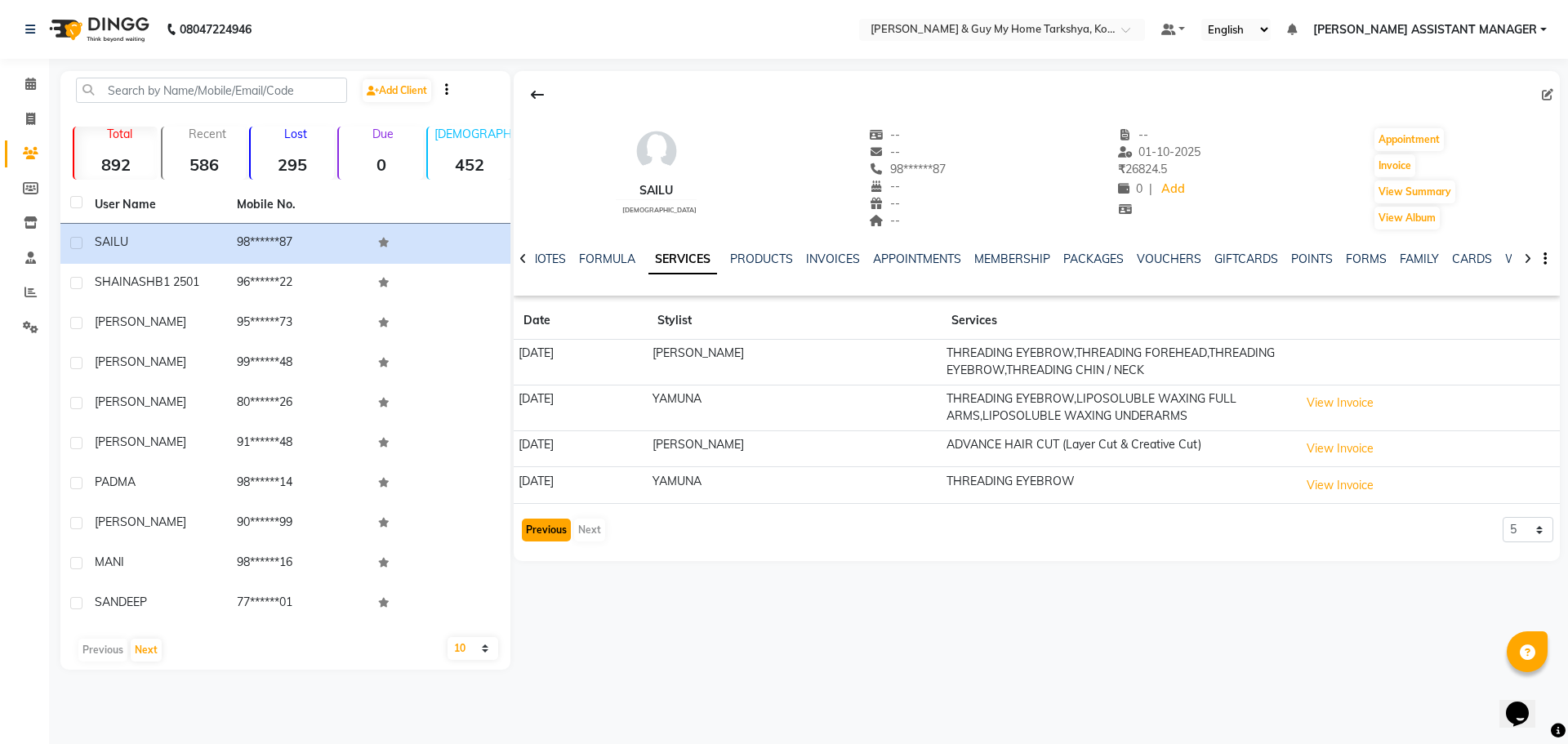
click at [543, 529] on button "Previous" at bounding box center [546, 530] width 49 height 23
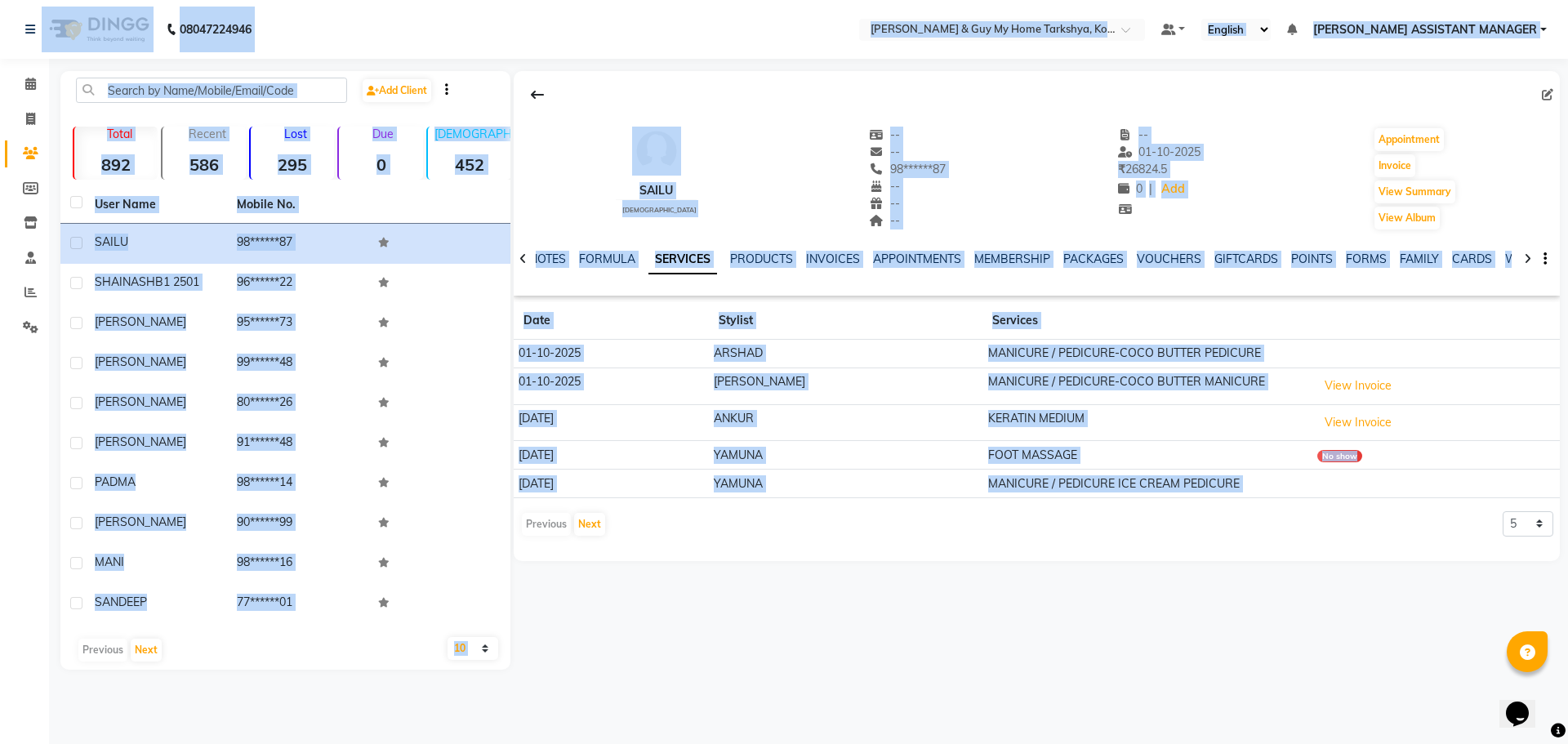
drag, startPoint x: 1458, startPoint y: 572, endPoint x: 14, endPoint y: 6, distance: 1551.0
click at [14, 6] on app-home "08047224946 Select Location × [PERSON_NAME] & Guy My Home Tarkshya, Kokapet Def…" at bounding box center [784, 347] width 1568 height 694
click at [1212, 664] on div "SAILU [DEMOGRAPHIC_DATA] -- -- 98******87 -- -- -- -- [DATE] ₹ 26824.5 0 | Add …" at bounding box center [1035, 370] width 1050 height 599
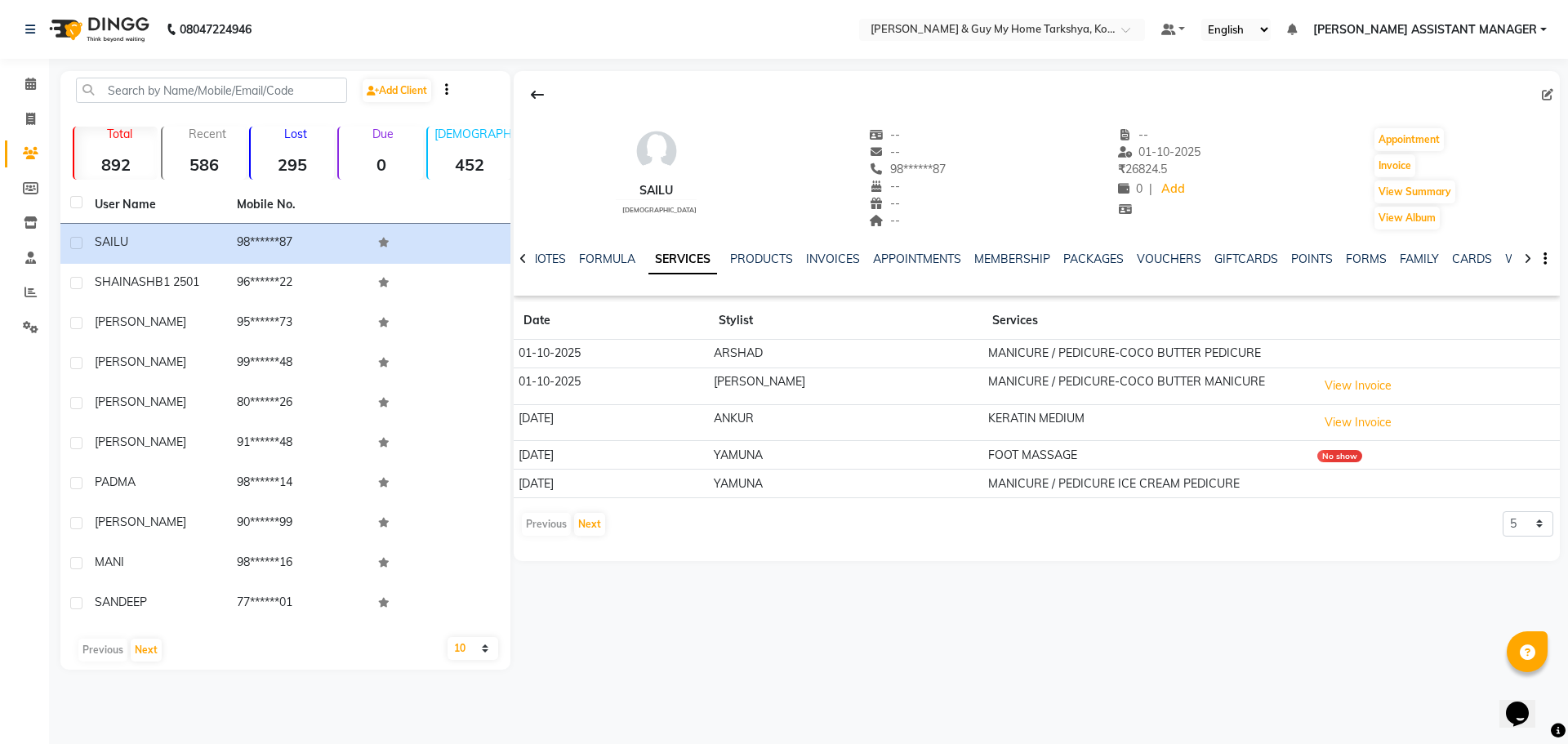
click at [1319, 453] on div "No show" at bounding box center [1339, 456] width 45 height 12
drag, startPoint x: 1321, startPoint y: 453, endPoint x: 1269, endPoint y: 459, distance: 52.3
click at [1269, 459] on tr "[DATE] YAMUNA FOOT MASSAGE No show" at bounding box center [1037, 455] width 1046 height 29
drag, startPoint x: 1375, startPoint y: 454, endPoint x: 1260, endPoint y: 459, distance: 115.1
click at [1260, 459] on tr "[DATE] YAMUNA FOOT MASSAGE No show" at bounding box center [1037, 455] width 1046 height 29
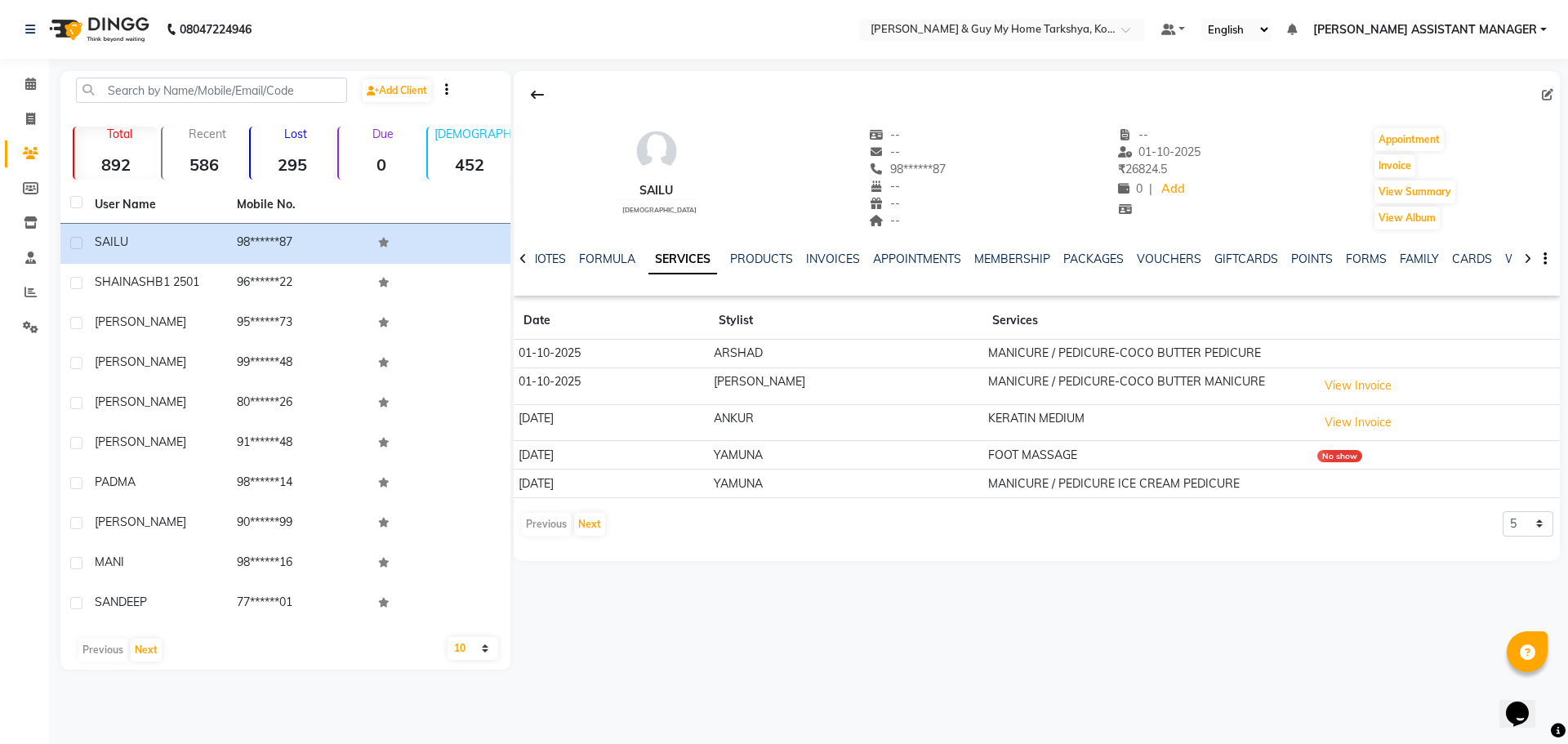
click at [1286, 649] on div "SAILU [DEMOGRAPHIC_DATA] -- -- 98******87 -- -- -- -- [DATE] ₹ 26824.5 0 | Add …" at bounding box center [1035, 370] width 1050 height 599
click at [30, 113] on icon at bounding box center [31, 119] width 9 height 12
select select "7902"
select select "service"
